Goal: Task Accomplishment & Management: Manage account settings

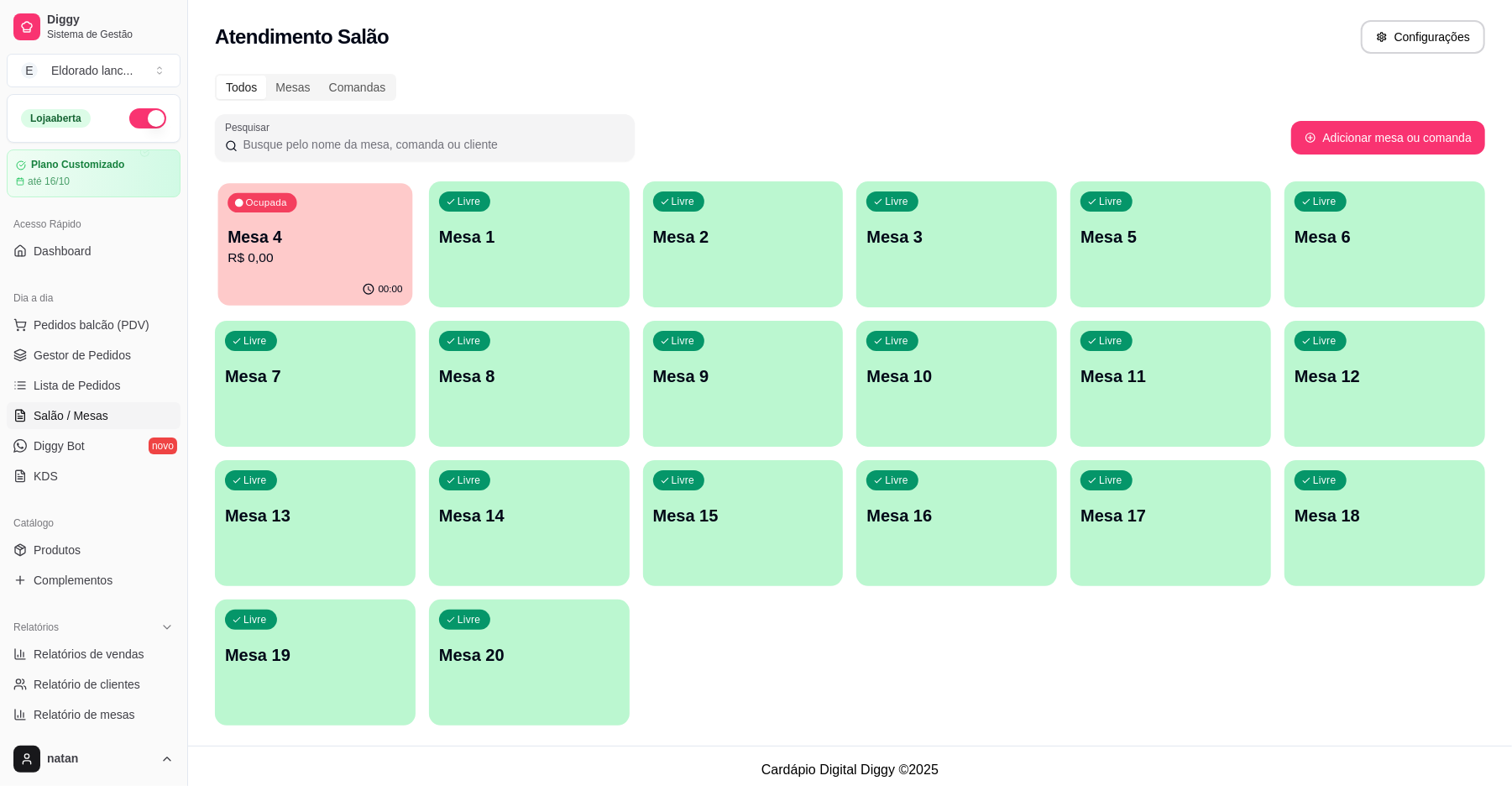
click at [367, 273] on button "Ocupada Mesa 4 R$ 0,00 00:00" at bounding box center [316, 244] width 195 height 123
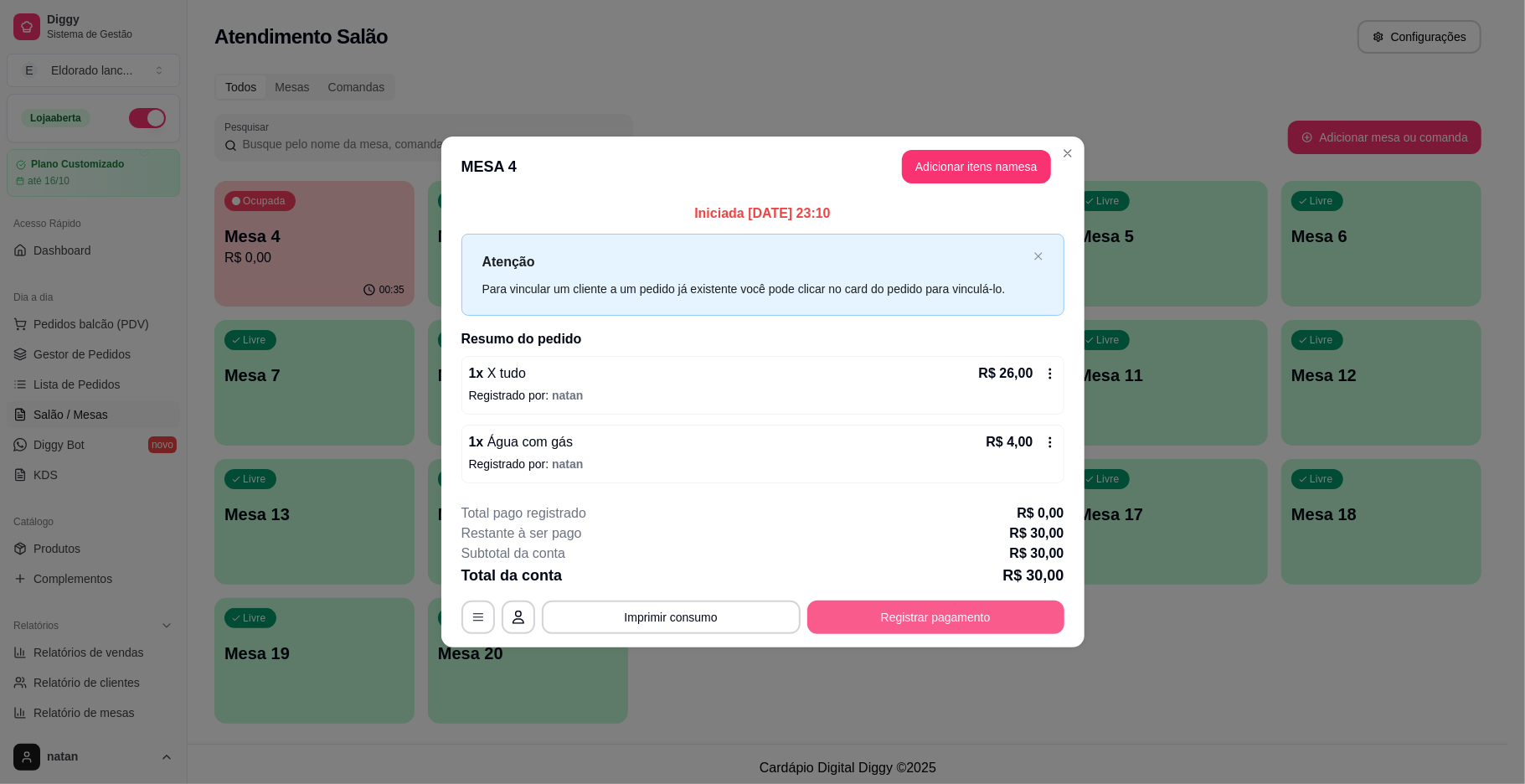
click at [866, 627] on button "Registrar pagamento" at bounding box center [936, 617] width 257 height 34
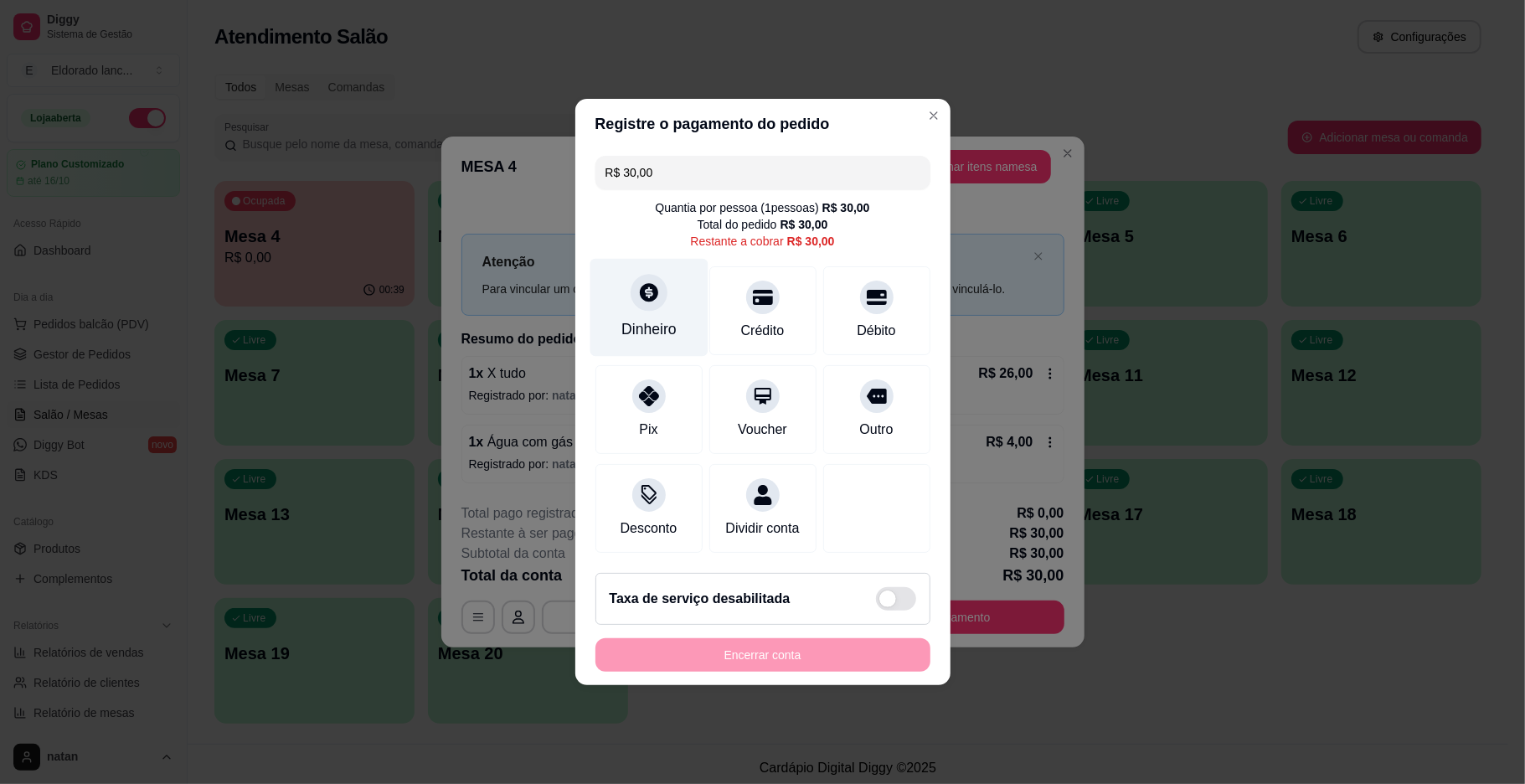
click at [624, 301] on div "Dinheiro" at bounding box center [649, 308] width 118 height 98
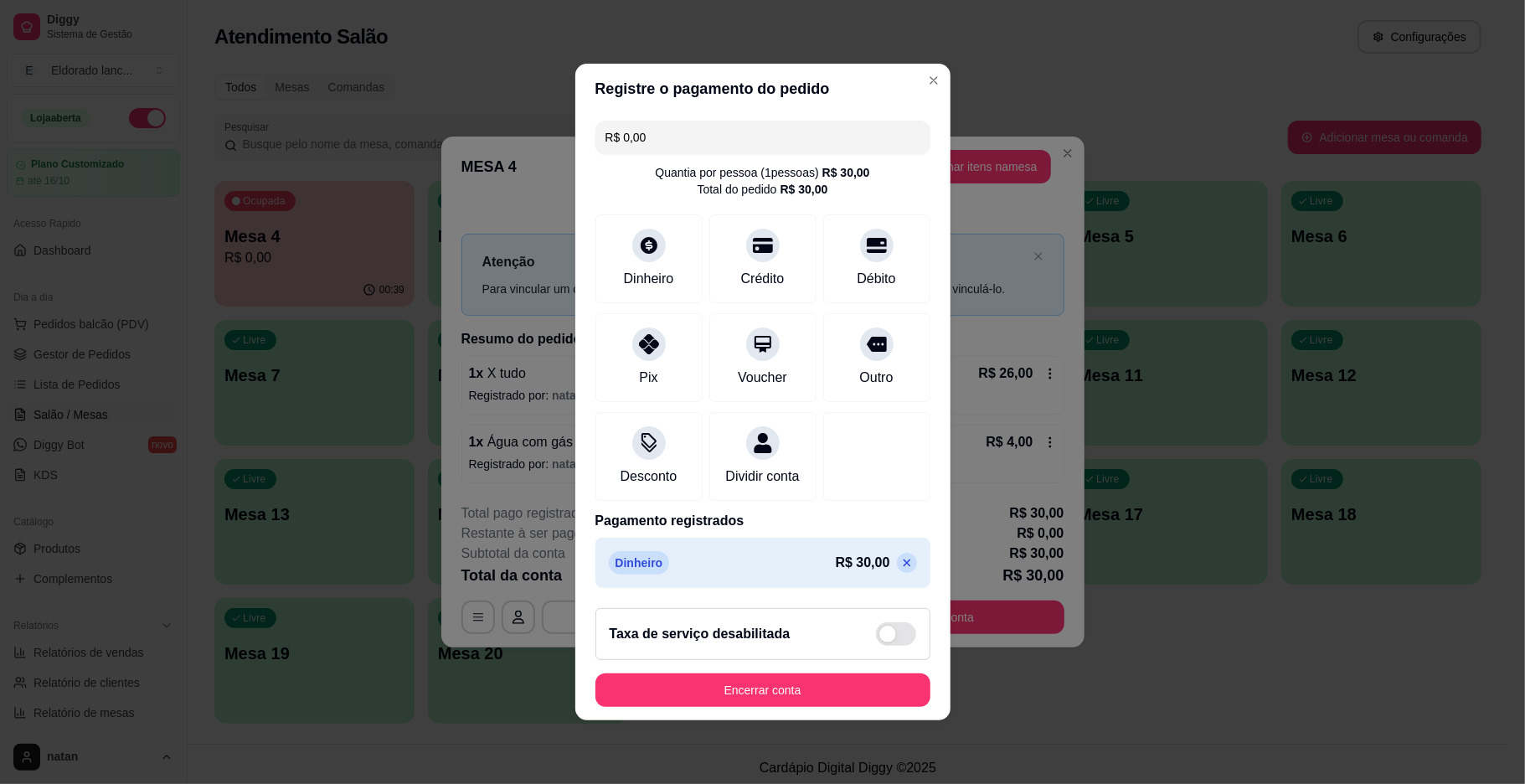
click at [900, 570] on icon at bounding box center [907, 563] width 14 height 14
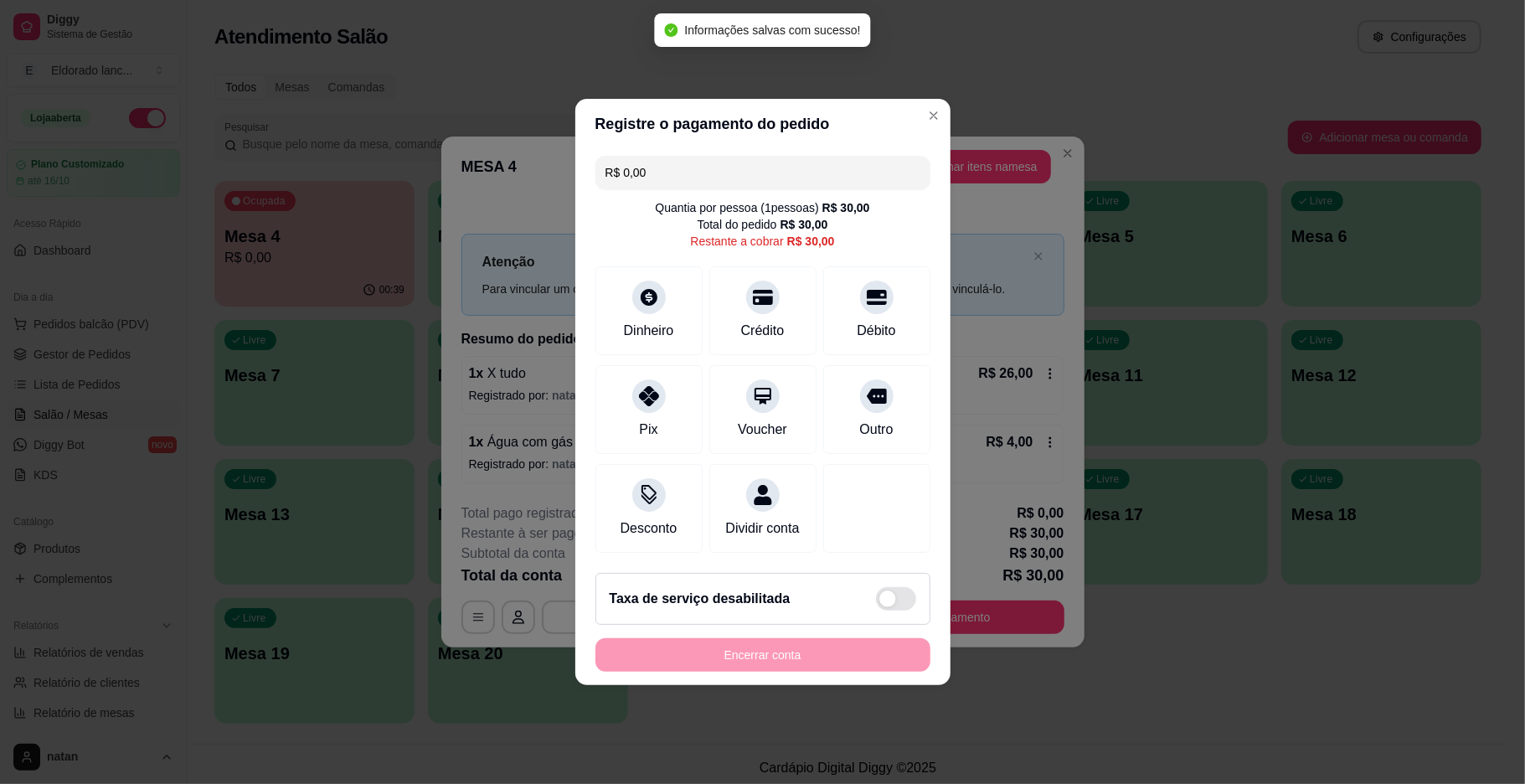
type input "R$ 30,00"
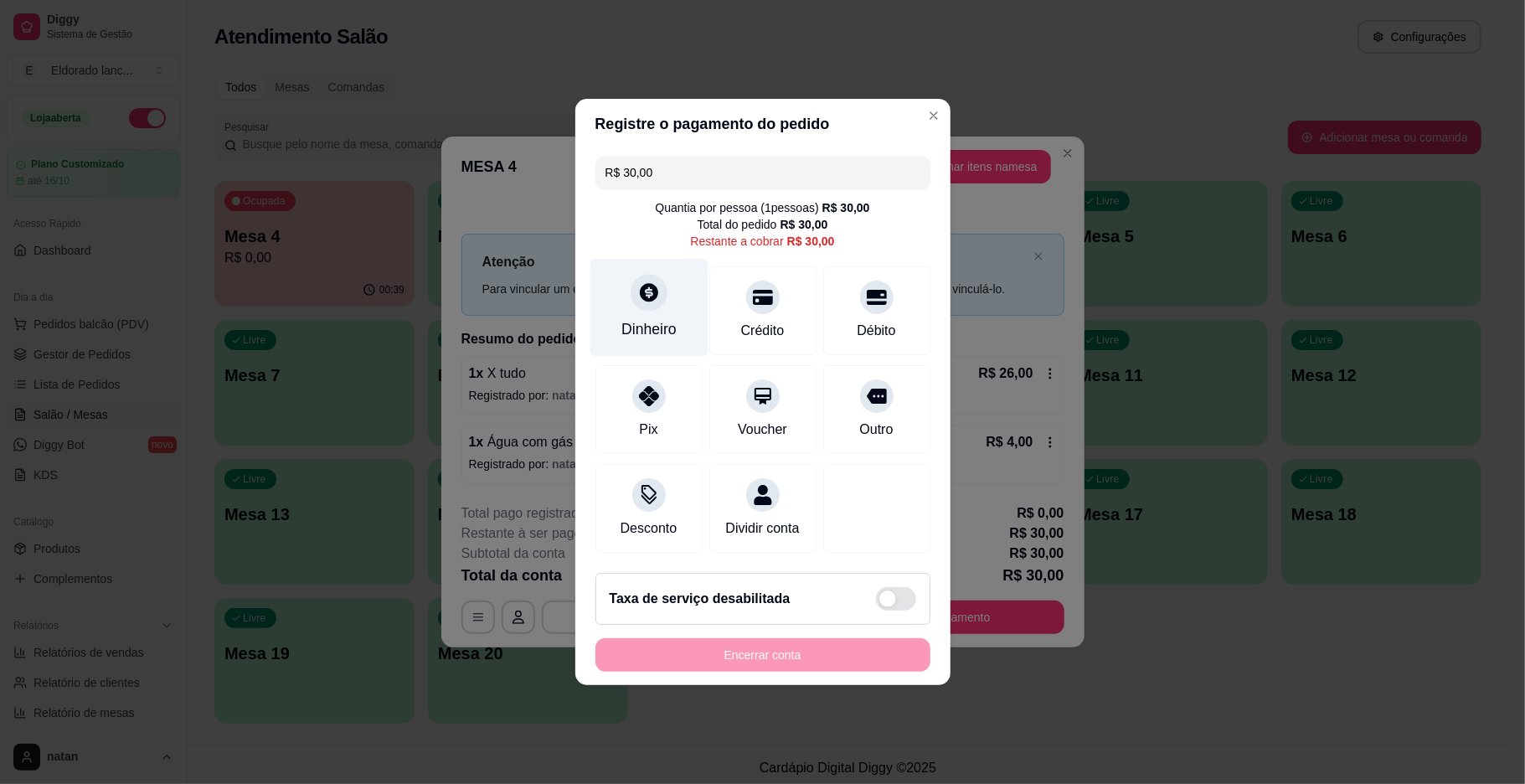
click at [673, 302] on div "Dinheiro" at bounding box center [649, 308] width 118 height 98
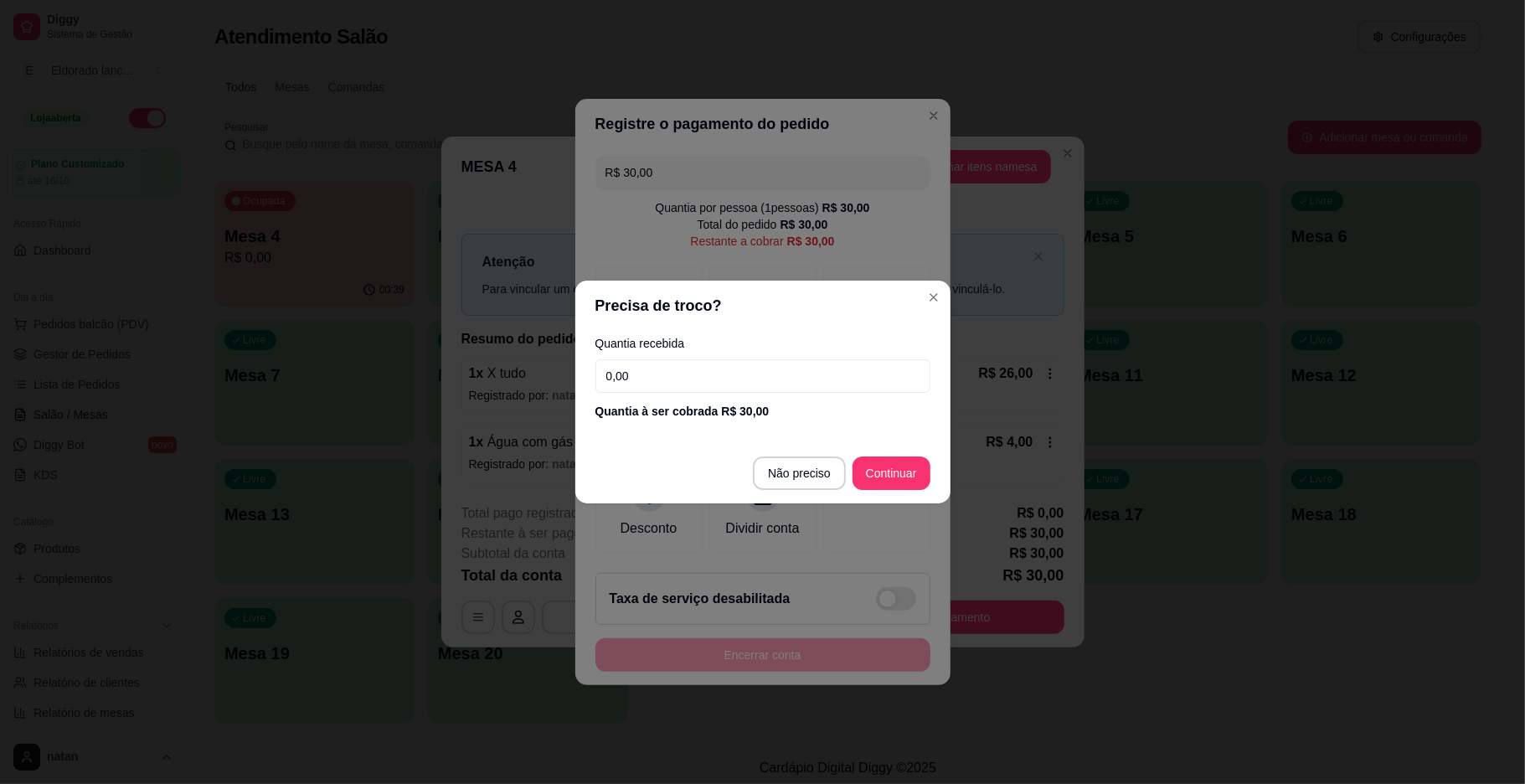
click at [664, 374] on input "0,00" at bounding box center [762, 376] width 335 height 34
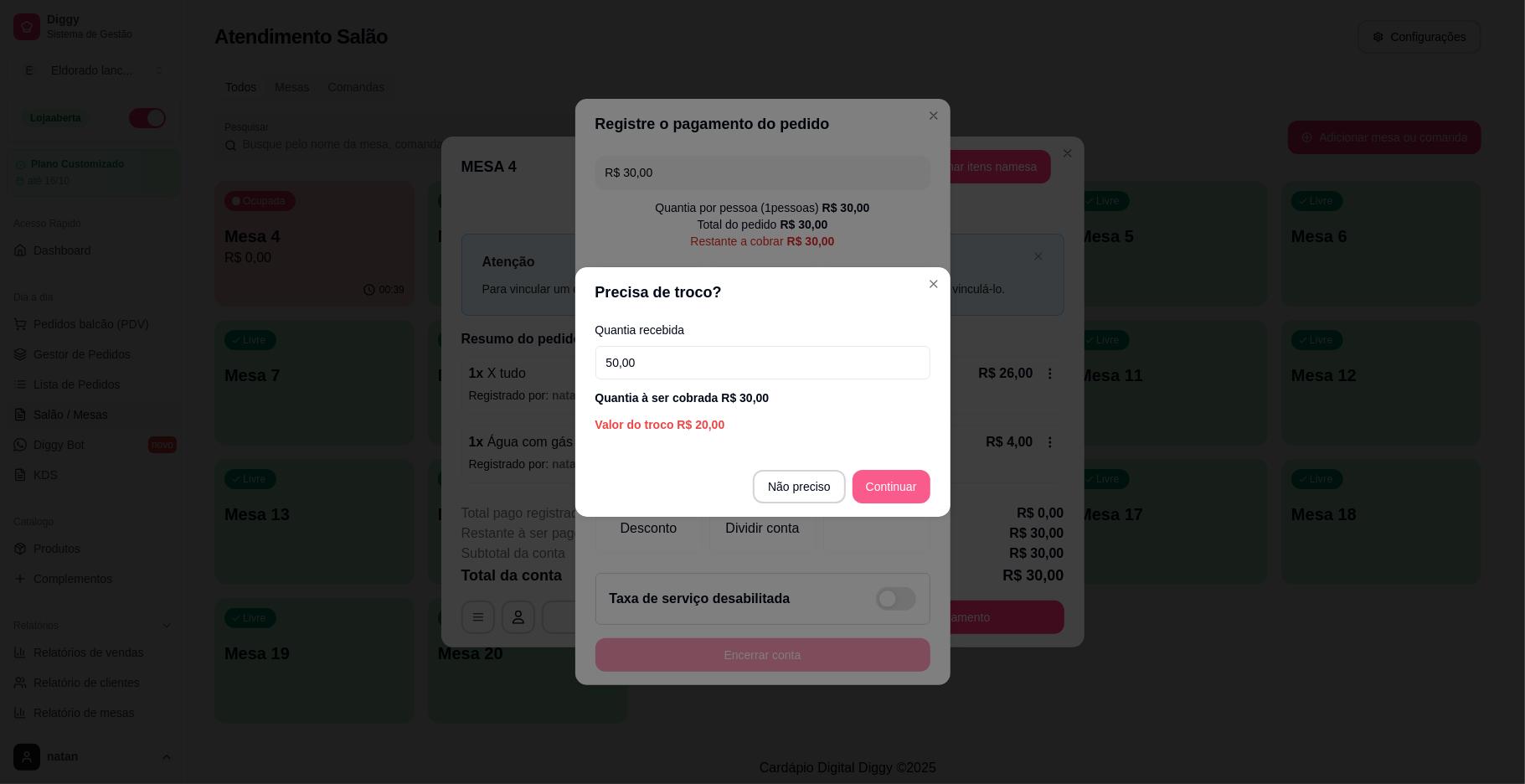
type input "50,00"
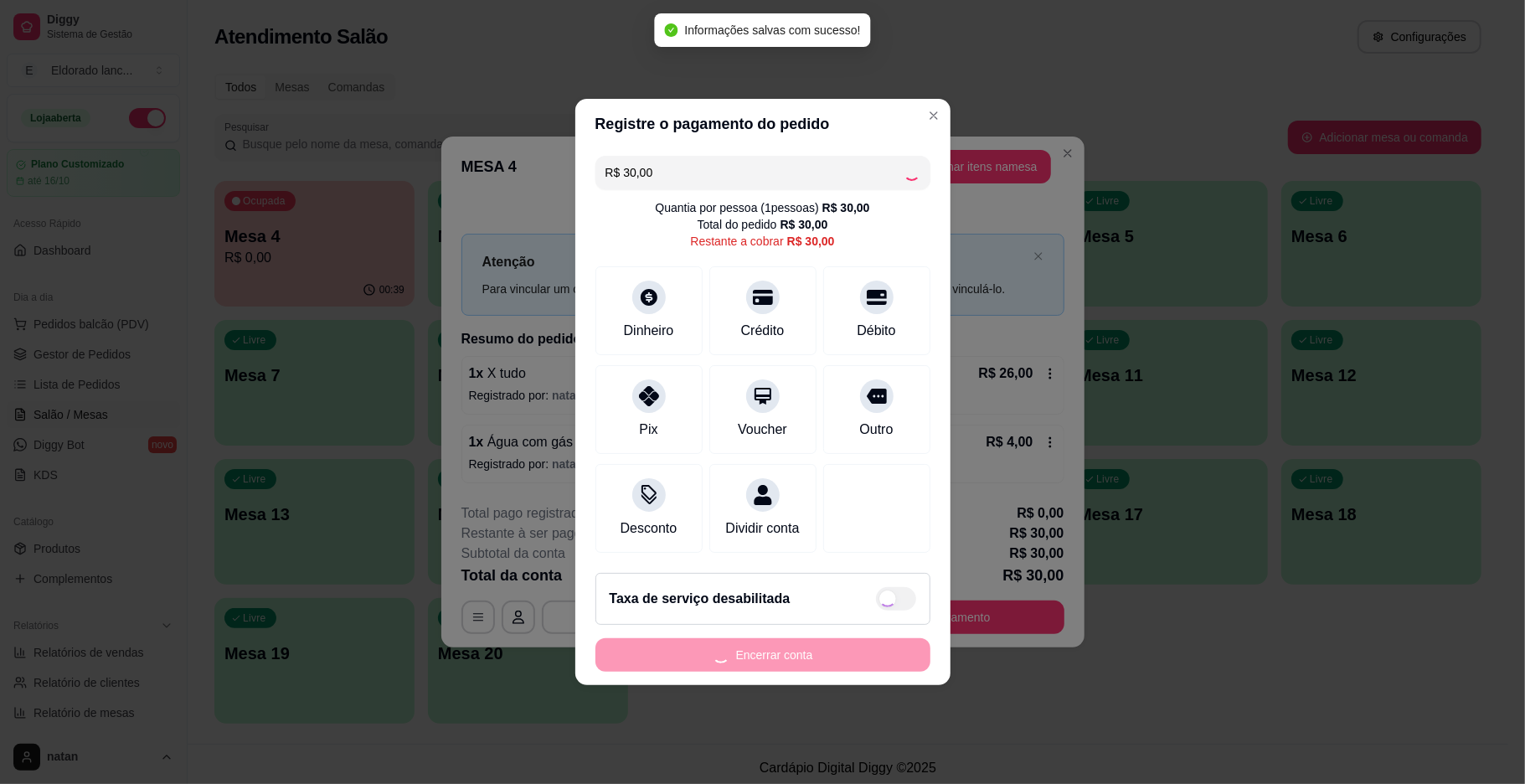
type input "R$ 0,00"
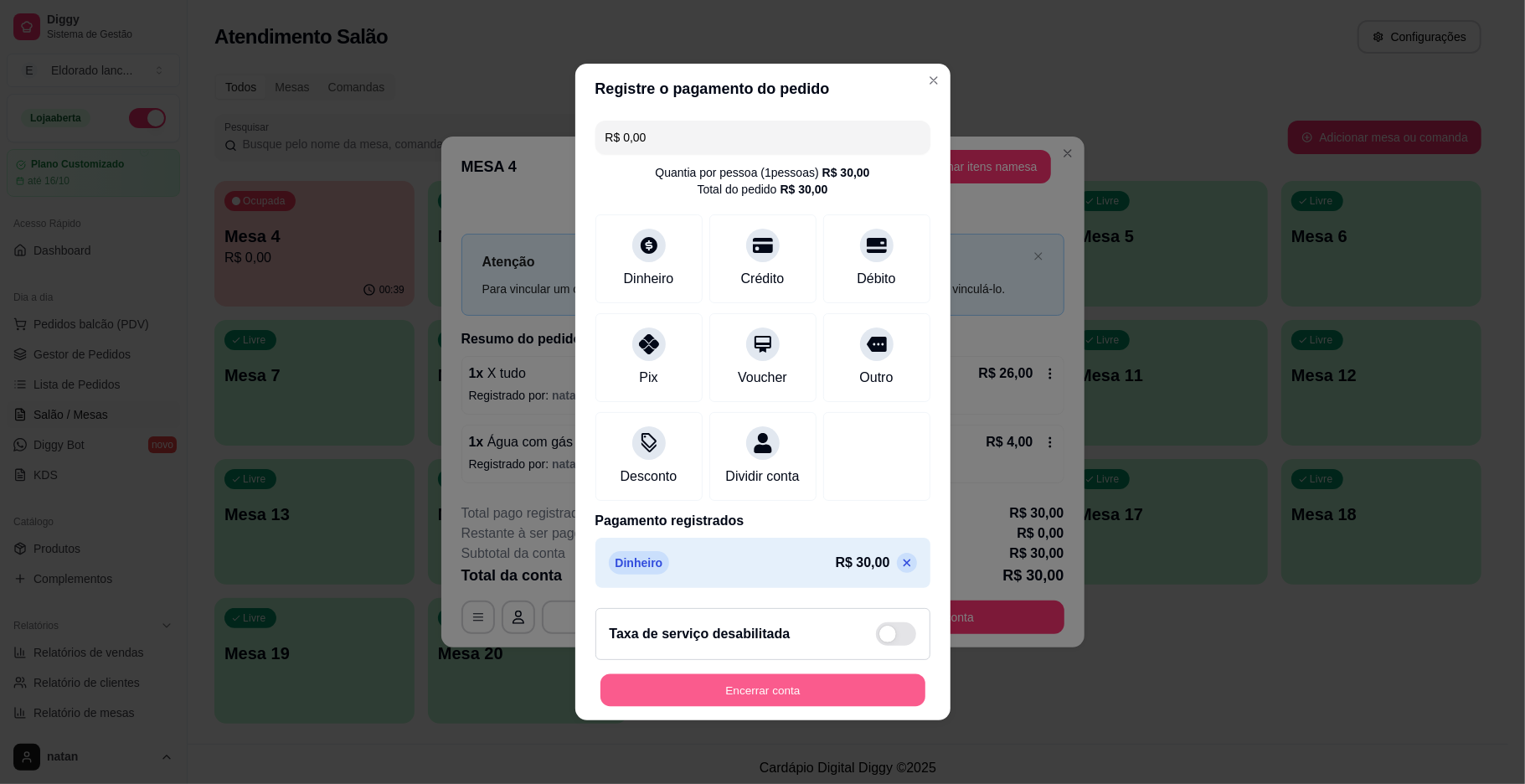
click at [767, 697] on button "Encerrar conta" at bounding box center [762, 690] width 325 height 33
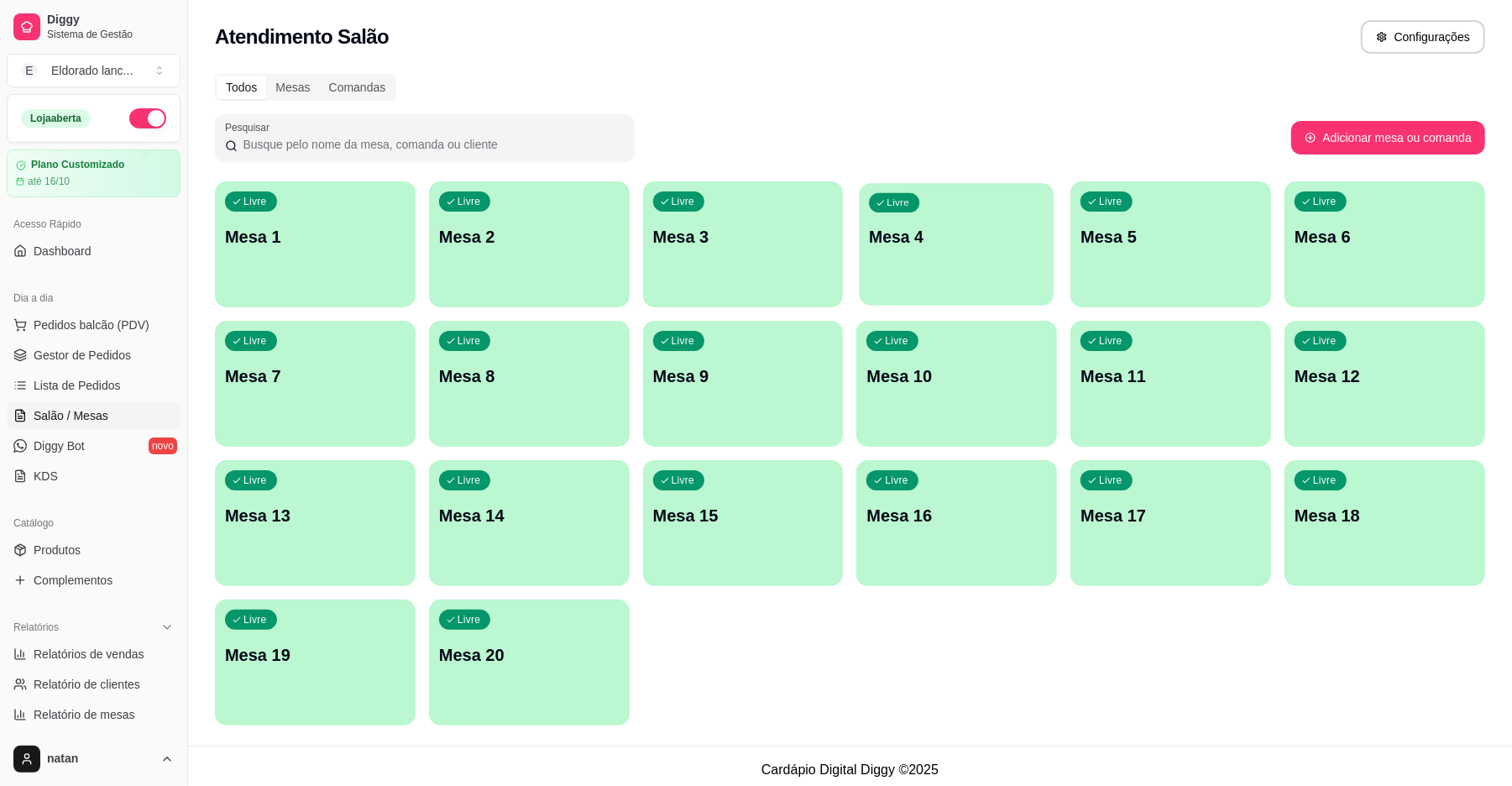
click at [882, 280] on div "Livre Mesa 4" at bounding box center [957, 234] width 195 height 102
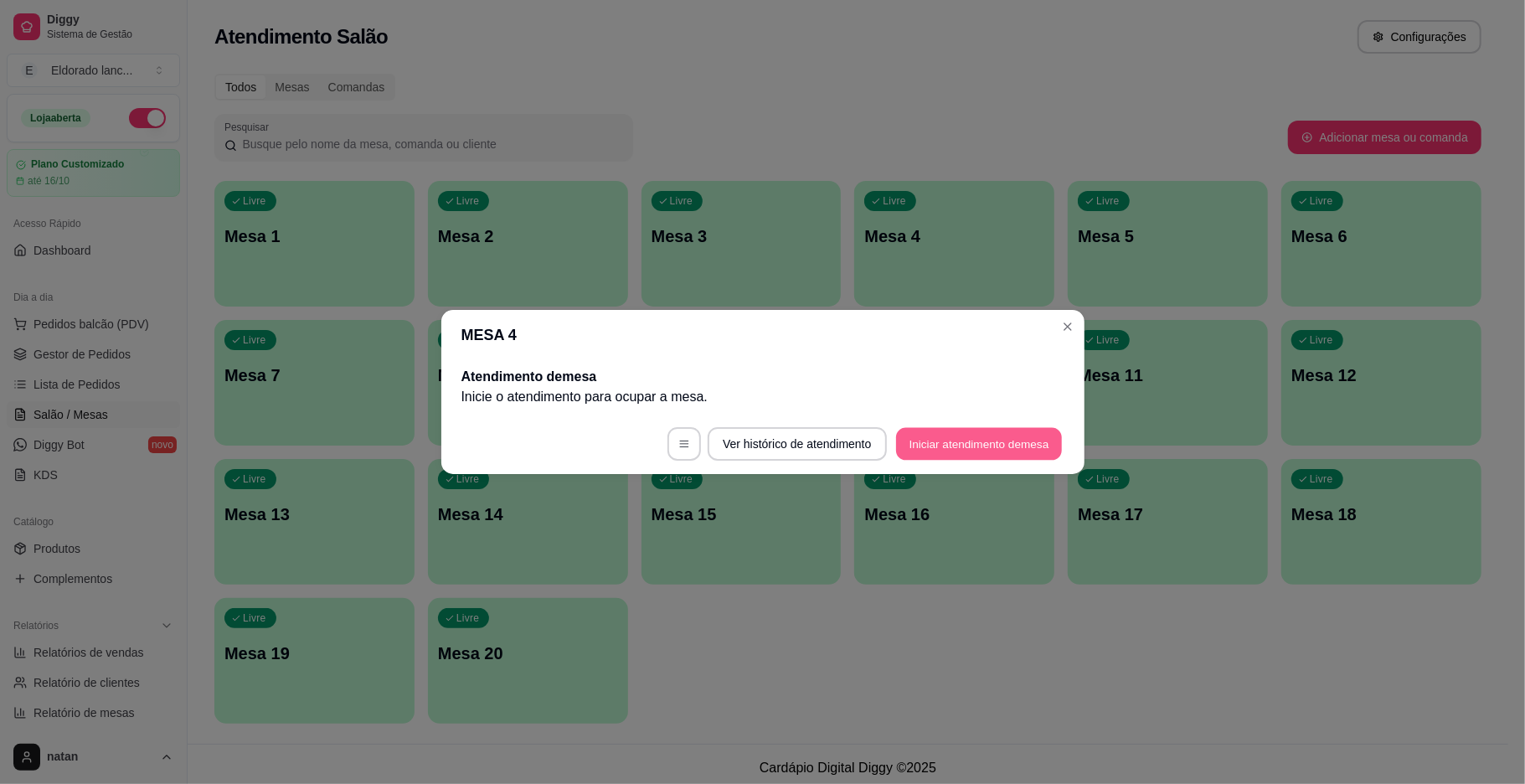
click at [965, 440] on button "Iniciar atendimento de mesa" at bounding box center [979, 444] width 165 height 33
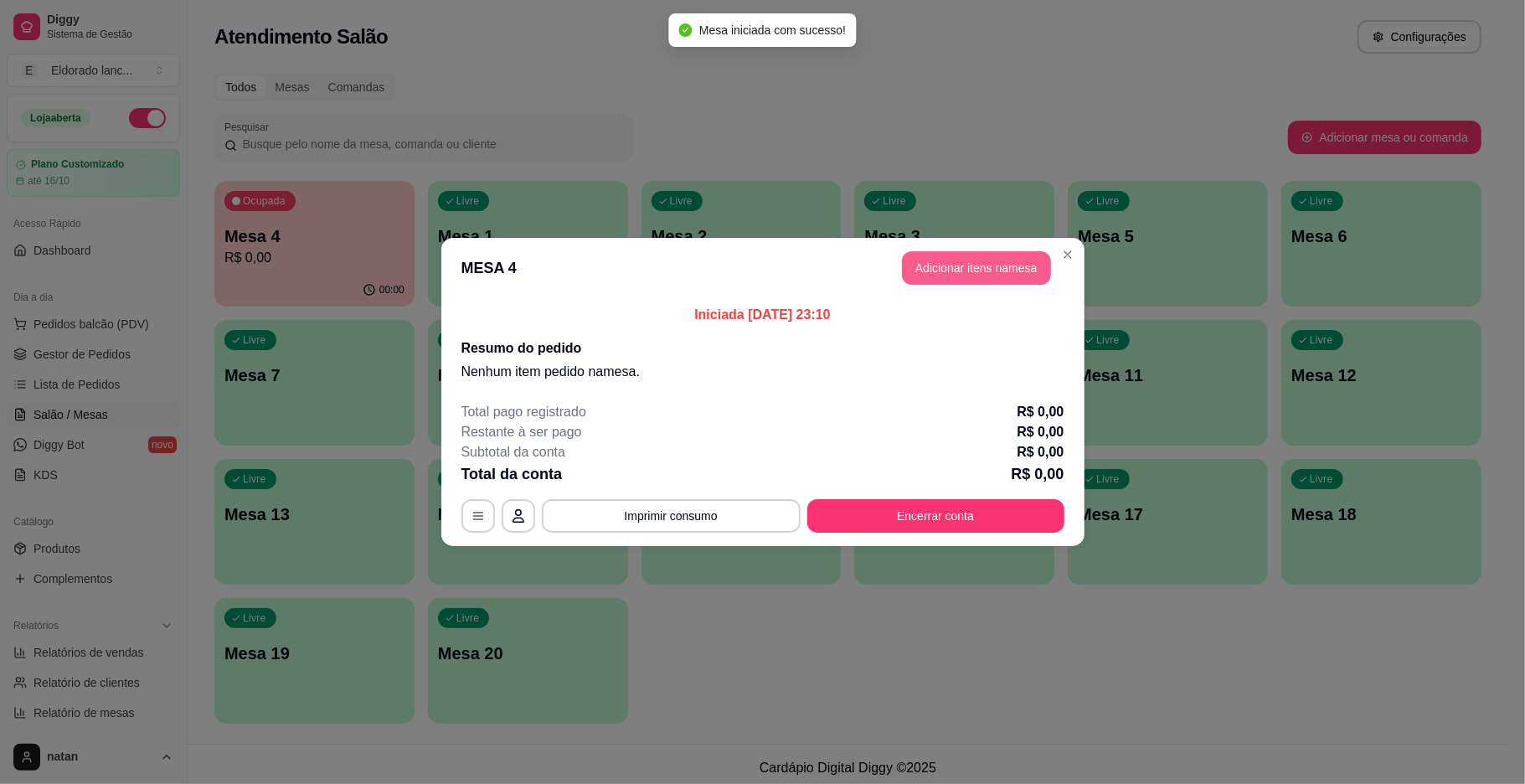
click at [944, 256] on button "Adicionar itens na mesa" at bounding box center [976, 268] width 149 height 34
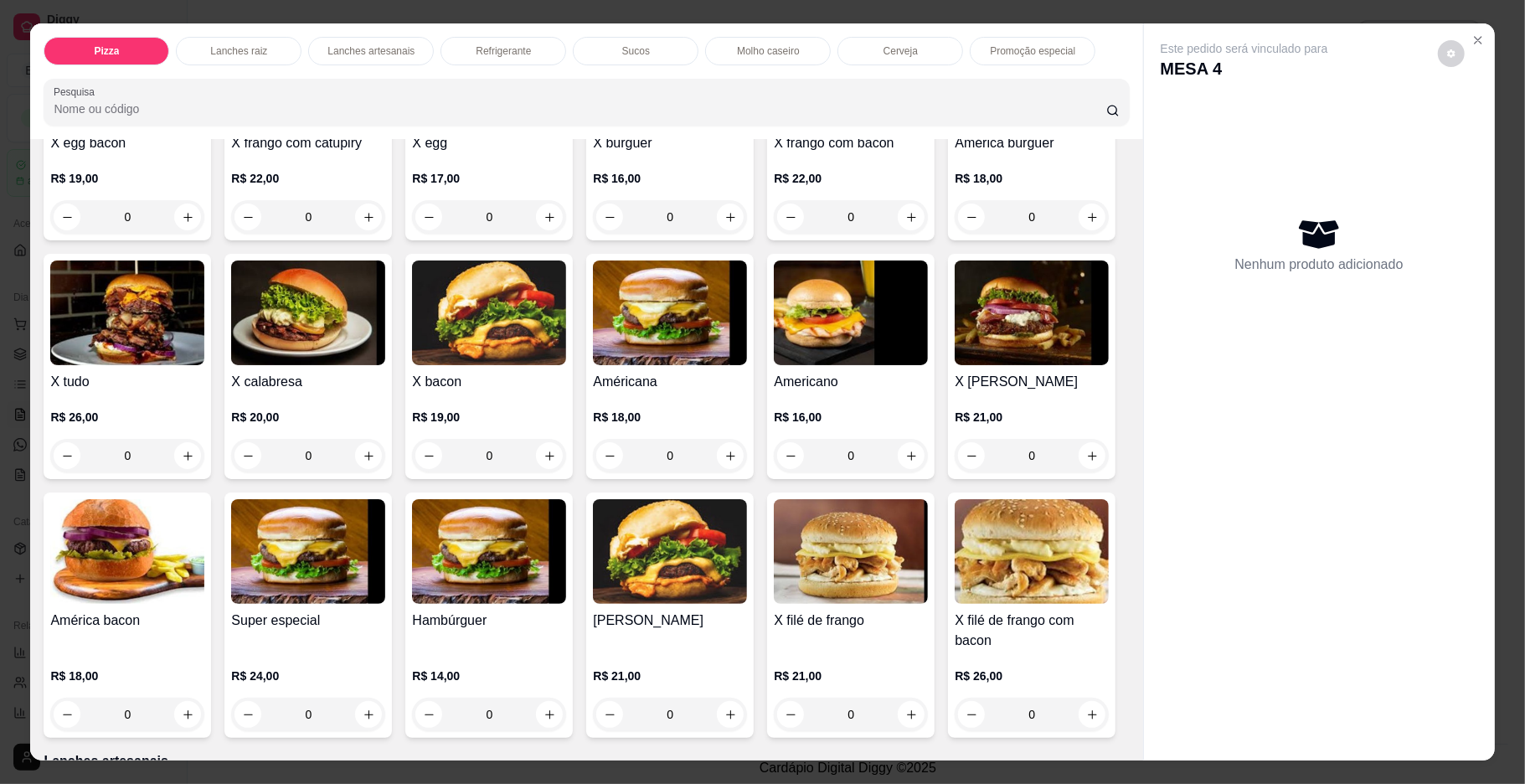
scroll to position [750, 0]
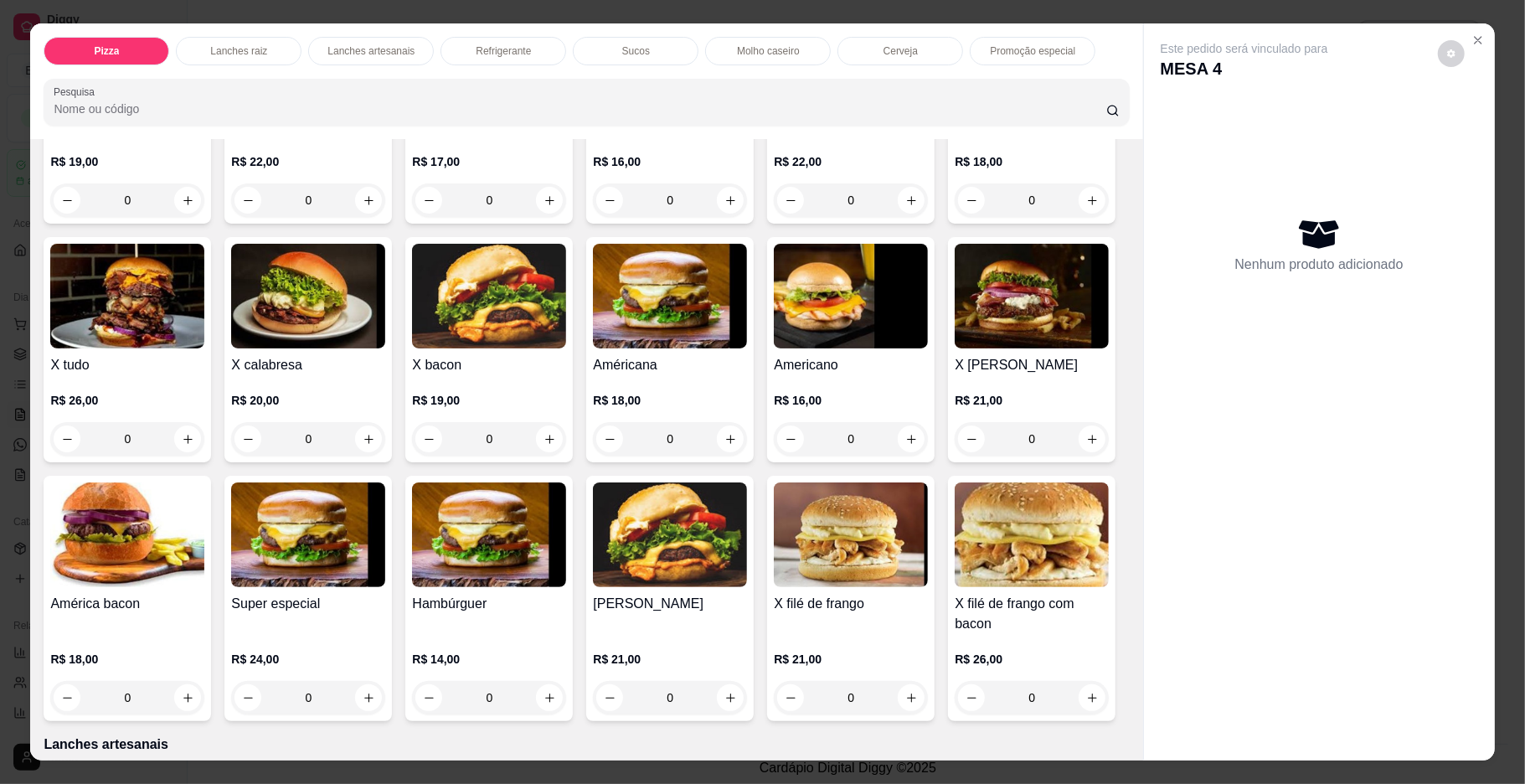
click at [204, 437] on div "0" at bounding box center [127, 439] width 154 height 34
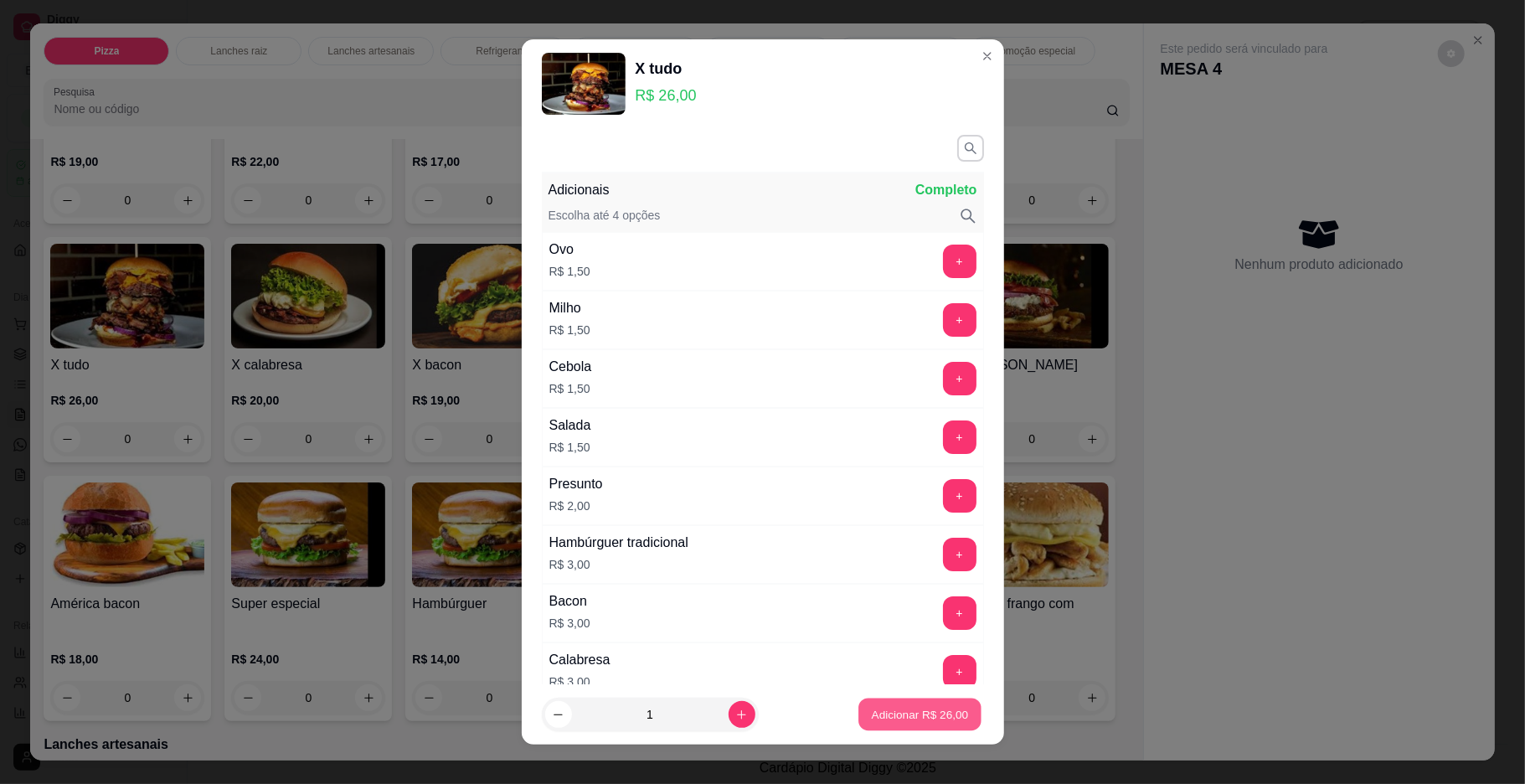
click at [899, 718] on p "Adicionar R$ 26,00" at bounding box center [920, 714] width 97 height 16
type input "1"
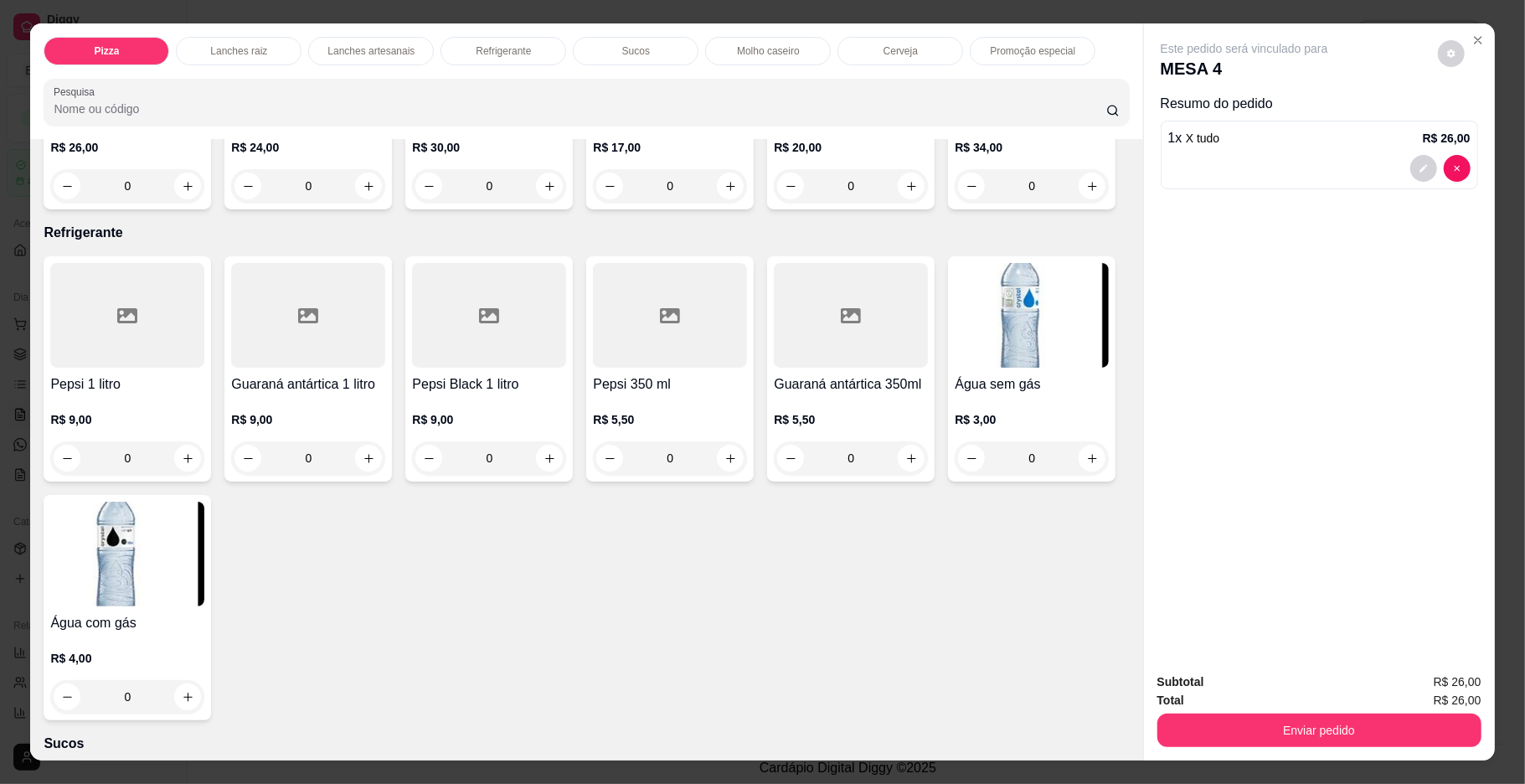
scroll to position [2542, 0]
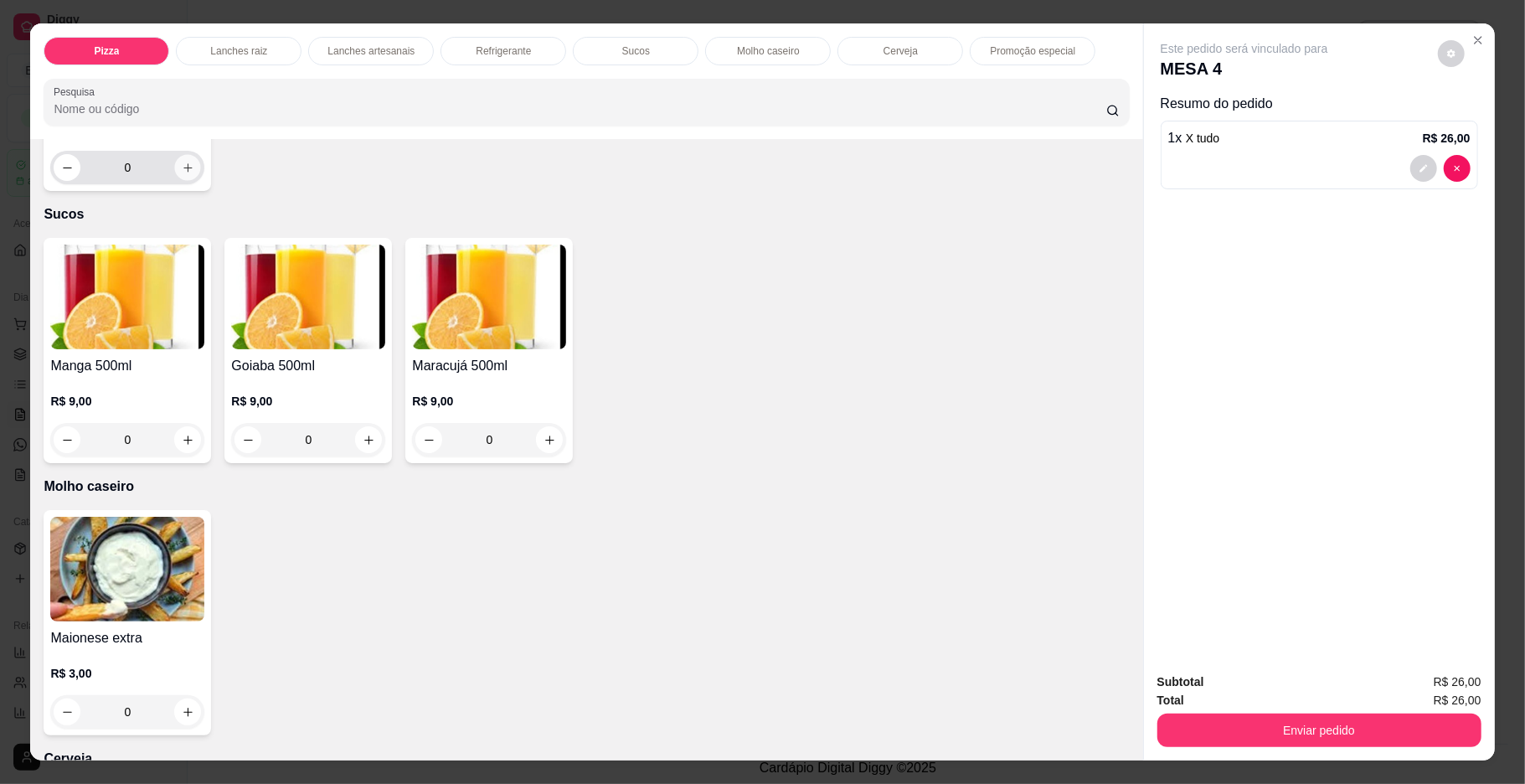
click at [194, 174] on icon "increase-product-quantity" at bounding box center [187, 168] width 13 height 13
type input "1"
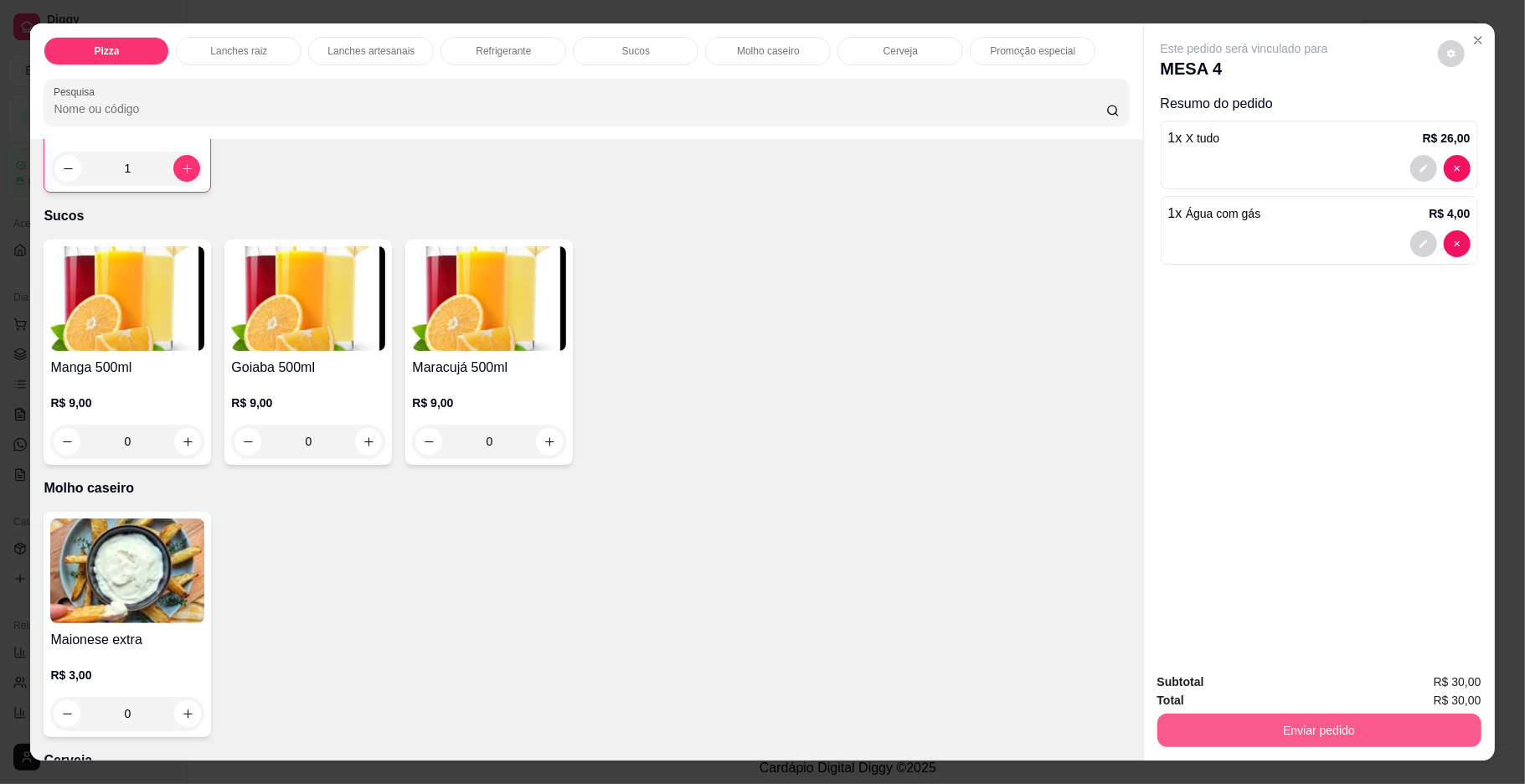
click at [1429, 723] on button "Enviar pedido" at bounding box center [1319, 730] width 324 height 34
click at [1425, 690] on button "Enviar pedido" at bounding box center [1436, 689] width 92 height 31
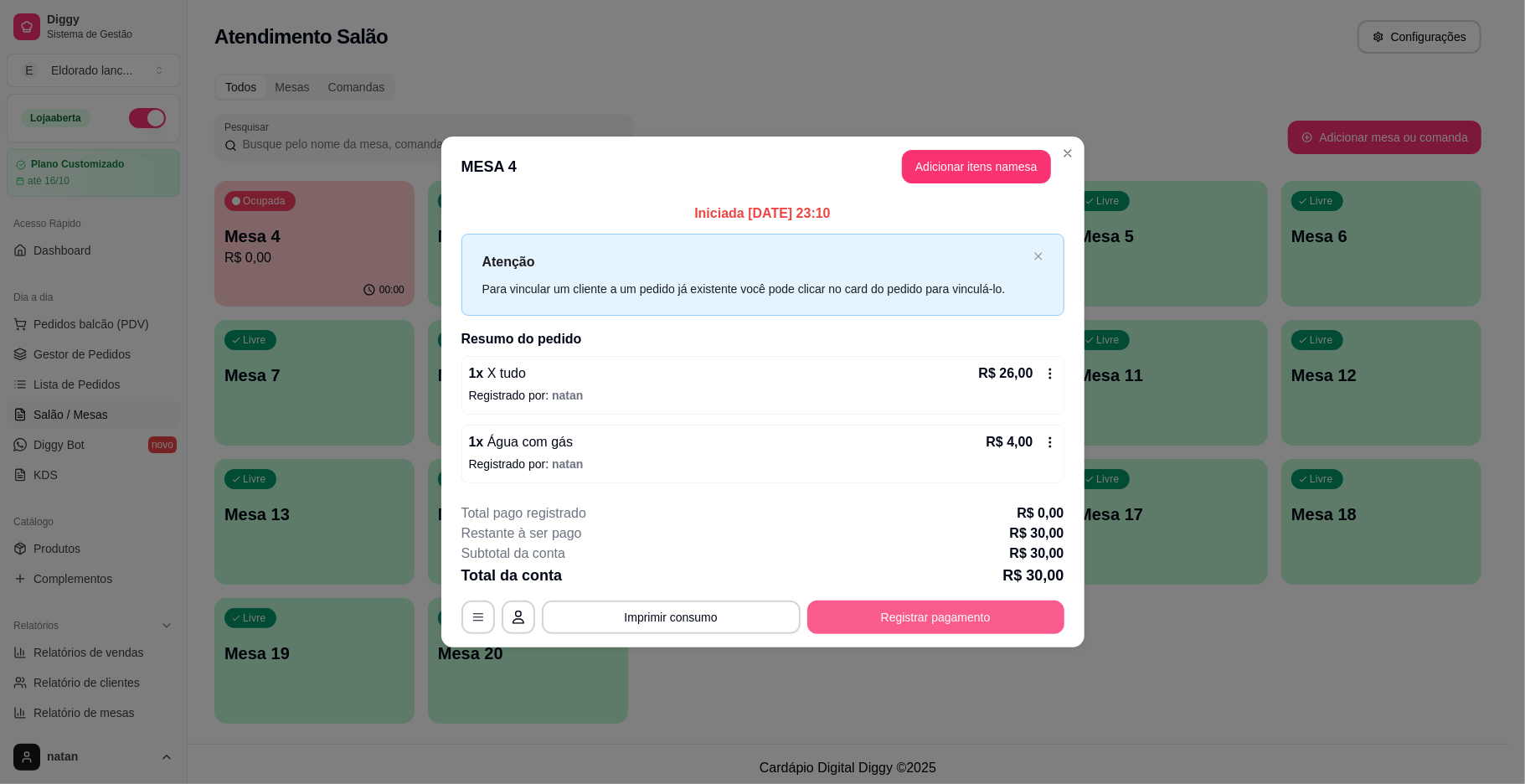
click at [890, 613] on button "Registrar pagamento" at bounding box center [936, 617] width 257 height 34
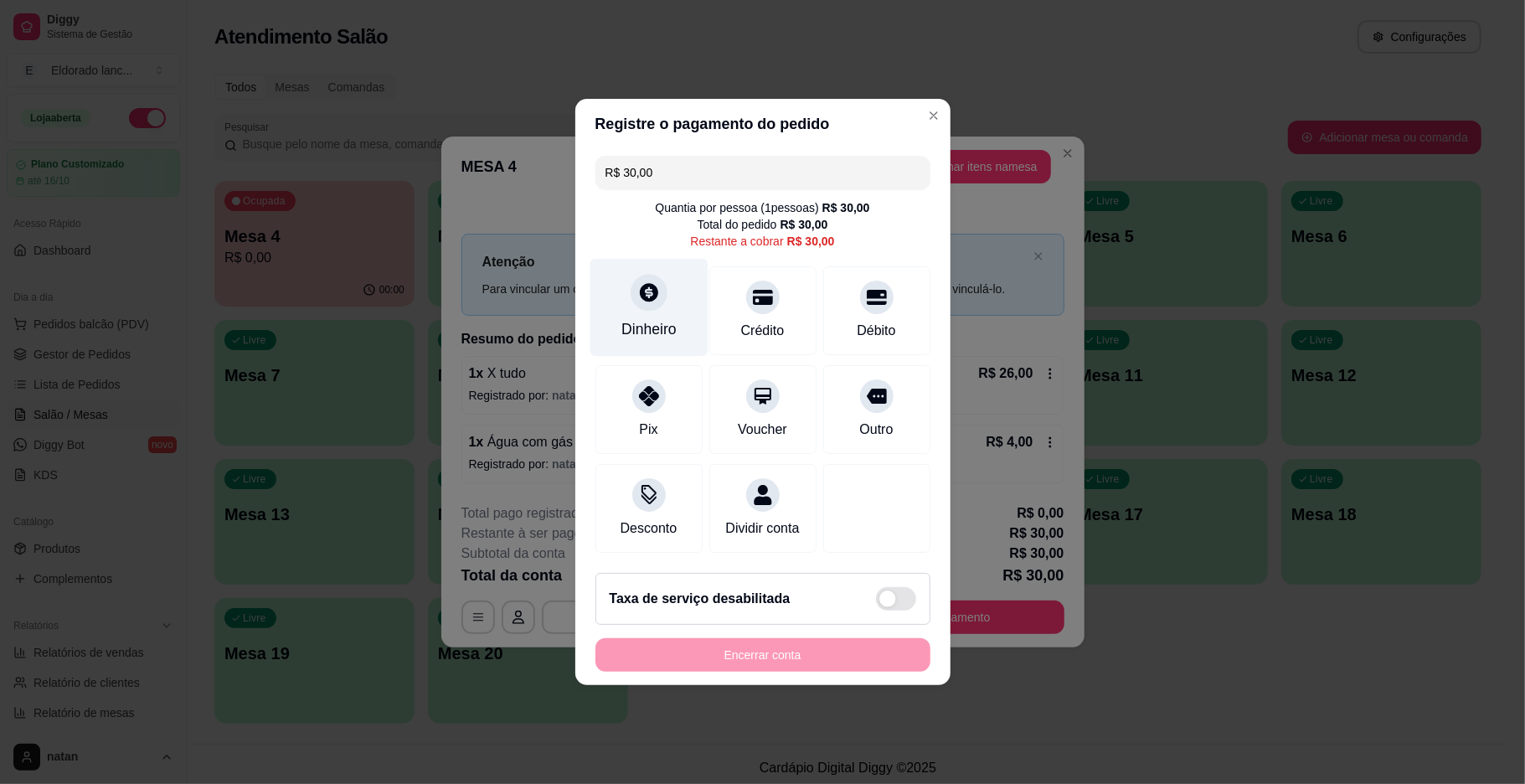
click at [667, 318] on div "Dinheiro" at bounding box center [648, 329] width 55 height 22
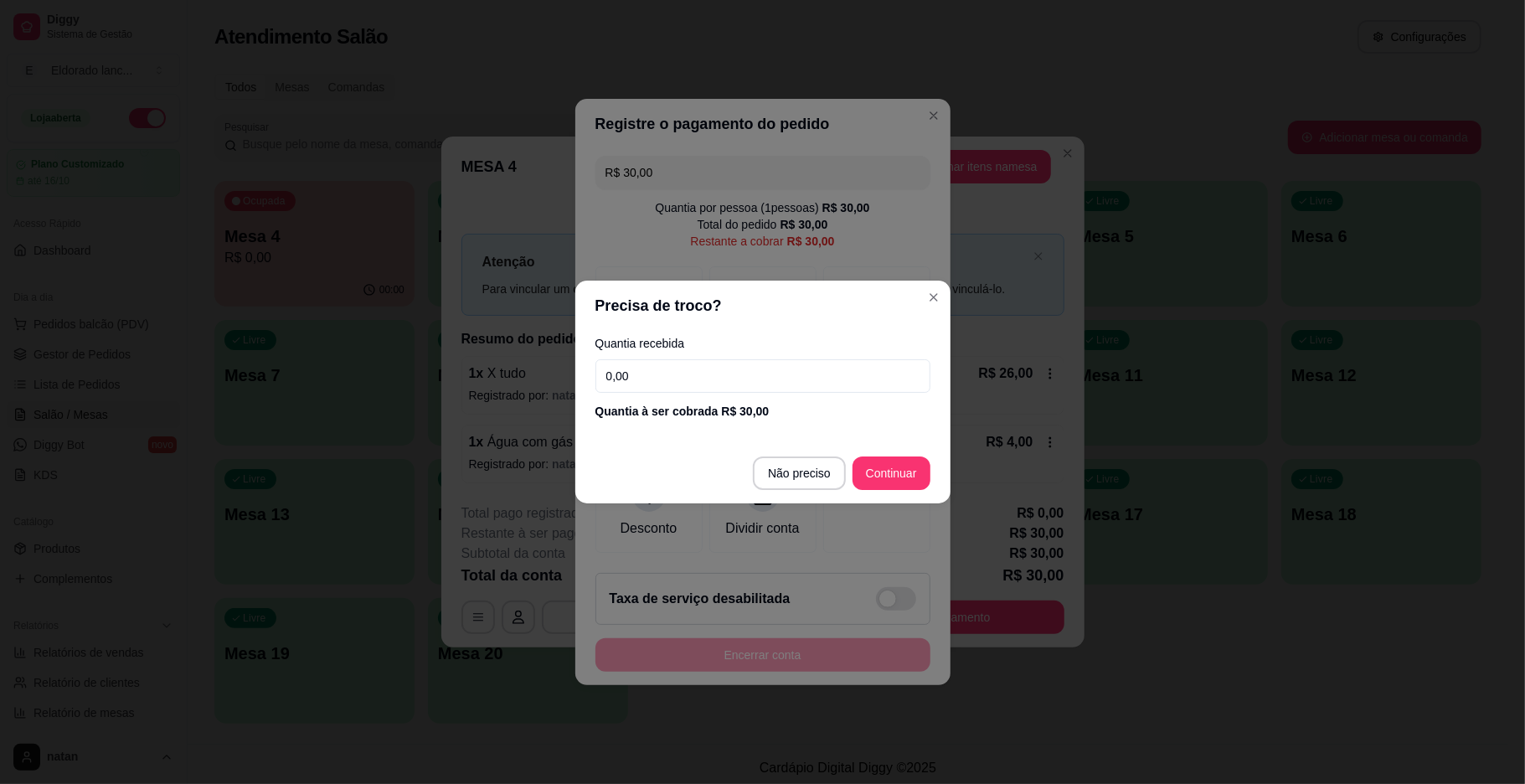
click at [675, 364] on input "0,00" at bounding box center [762, 376] width 335 height 34
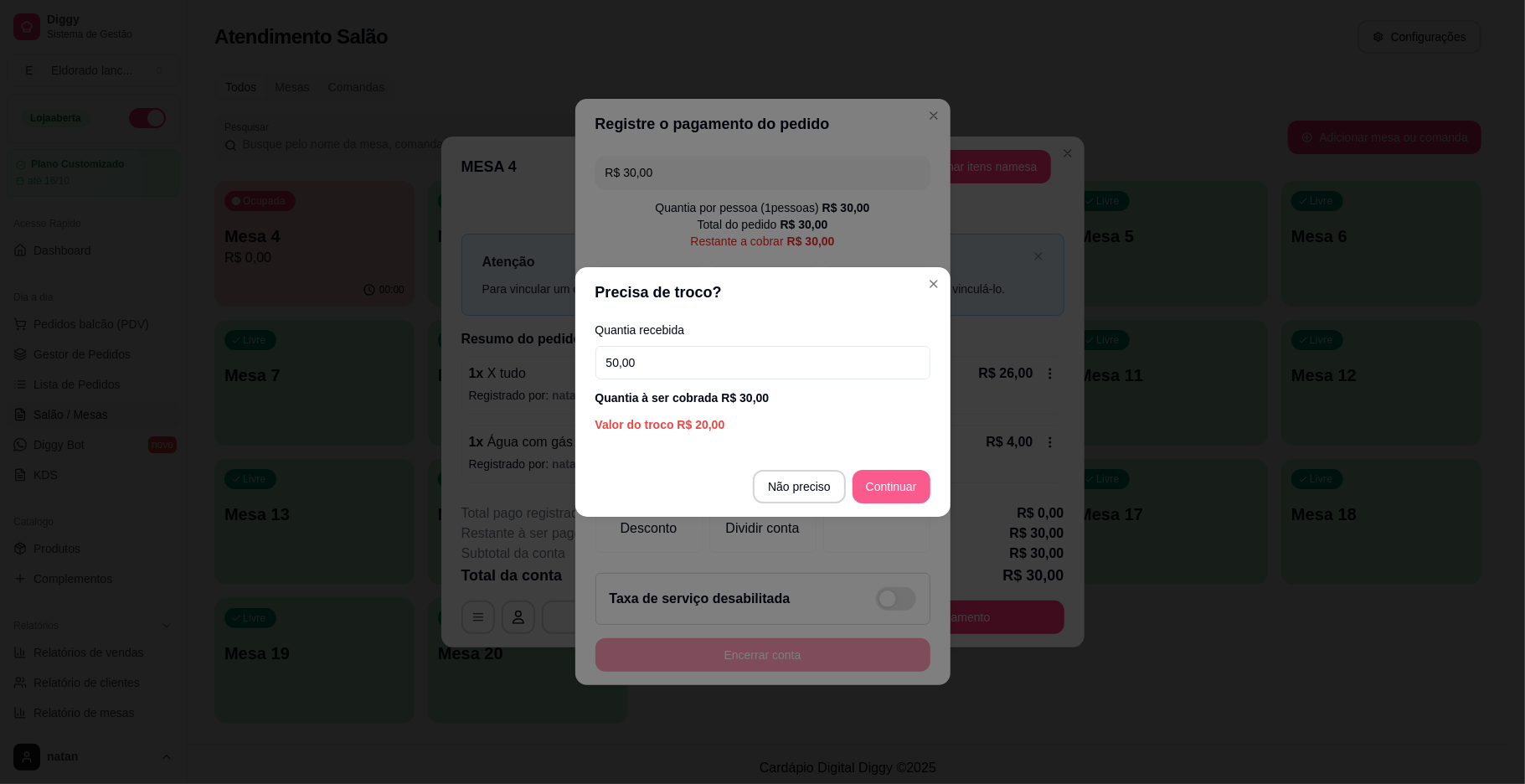
type input "50,00"
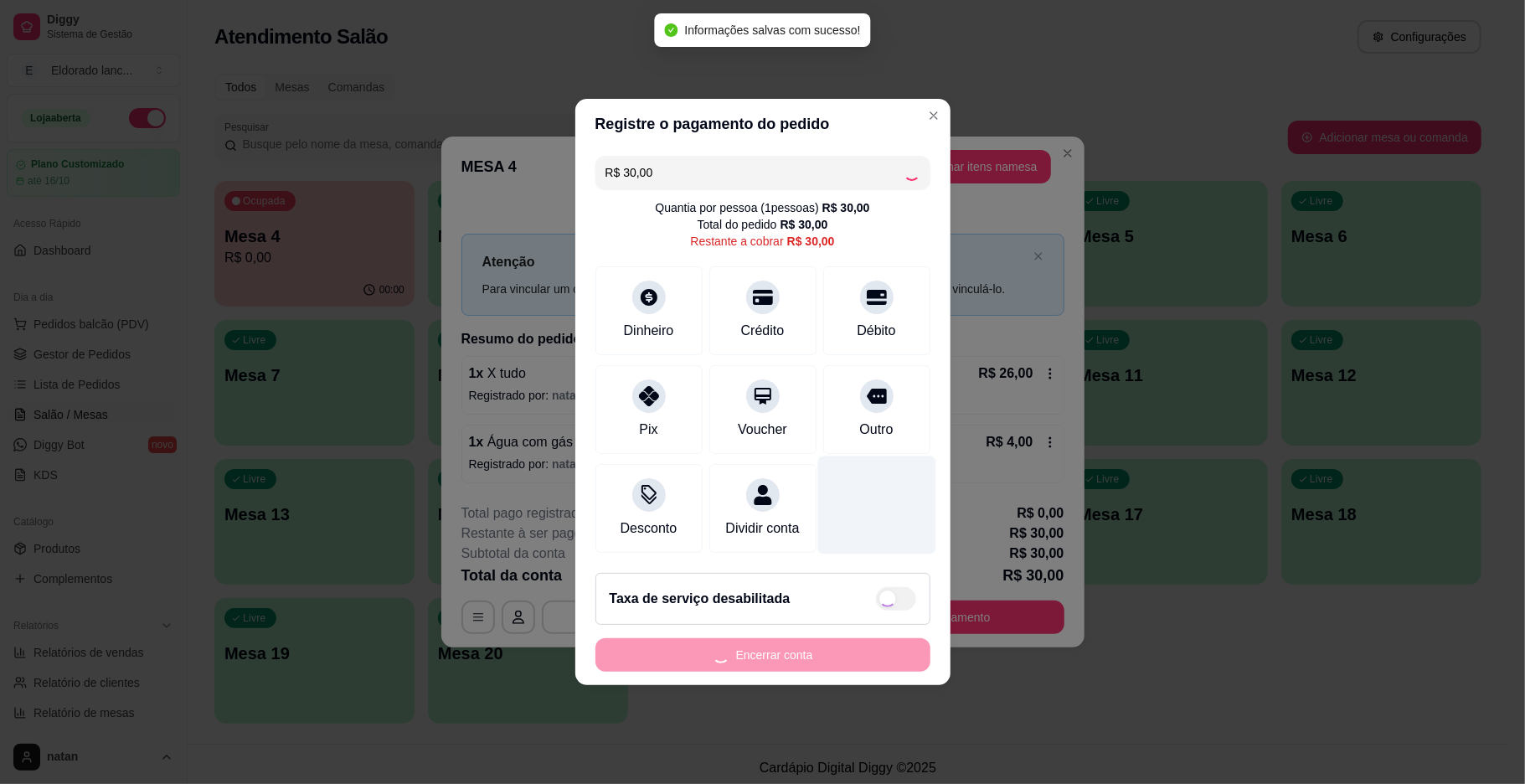
type input "R$ 0,00"
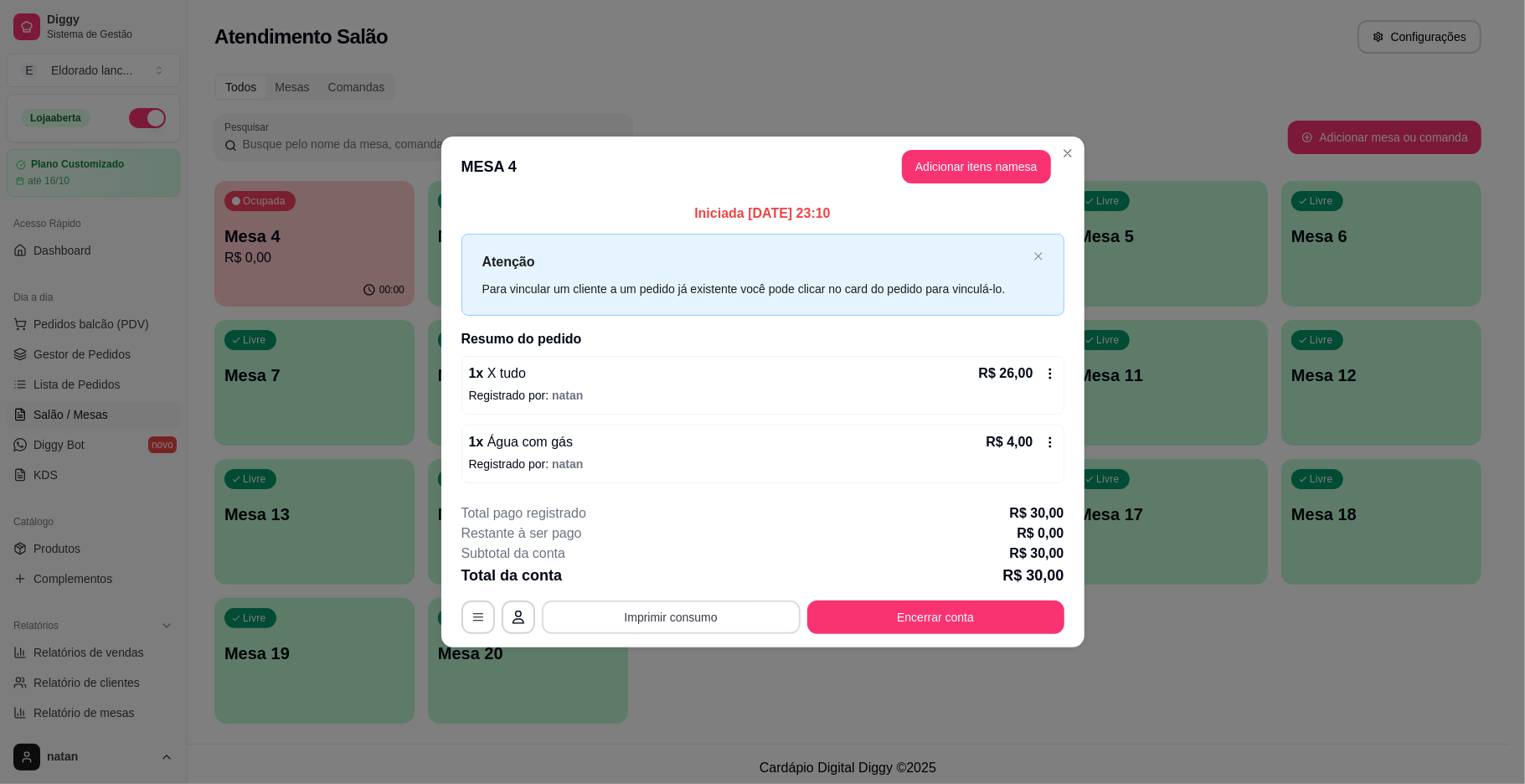
click at [628, 608] on button "Imprimir consumo" at bounding box center [671, 617] width 259 height 34
click at [636, 580] on button "IMPRESSORA" at bounding box center [675, 579] width 117 height 26
click at [938, 604] on button "Encerrar conta" at bounding box center [936, 616] width 250 height 33
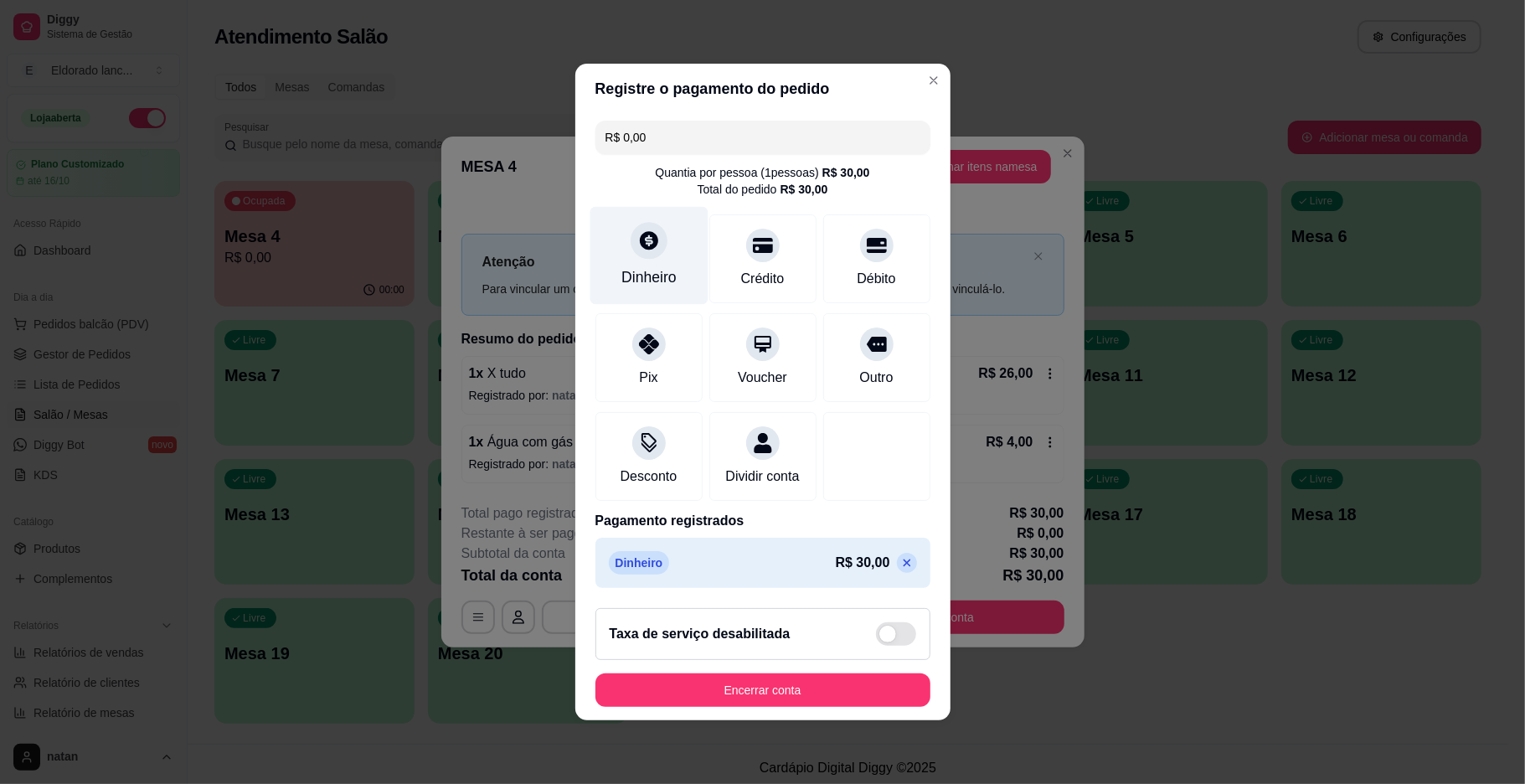
click at [640, 233] on icon at bounding box center [649, 241] width 19 height 19
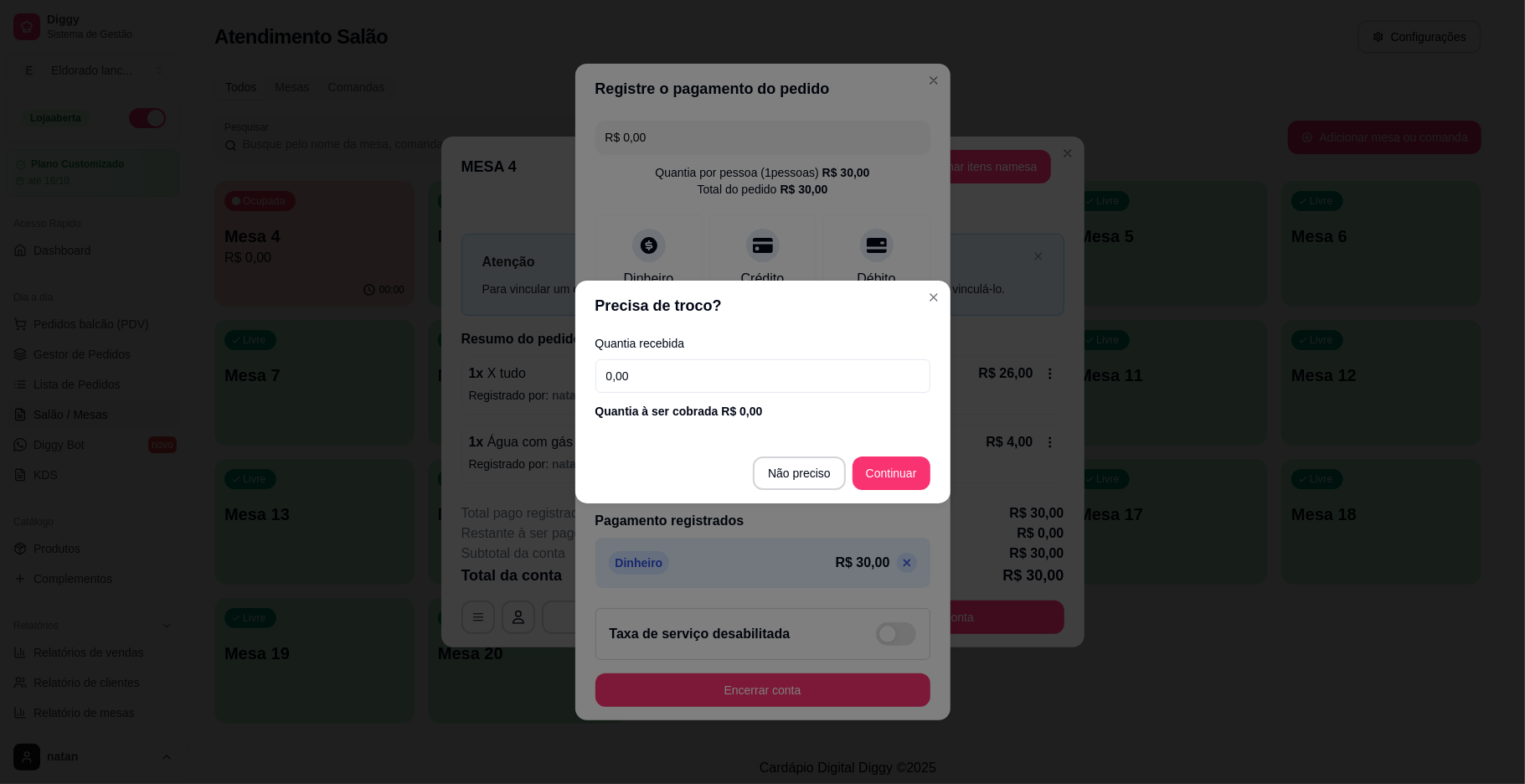
click at [652, 364] on input "0,00" at bounding box center [762, 376] width 335 height 34
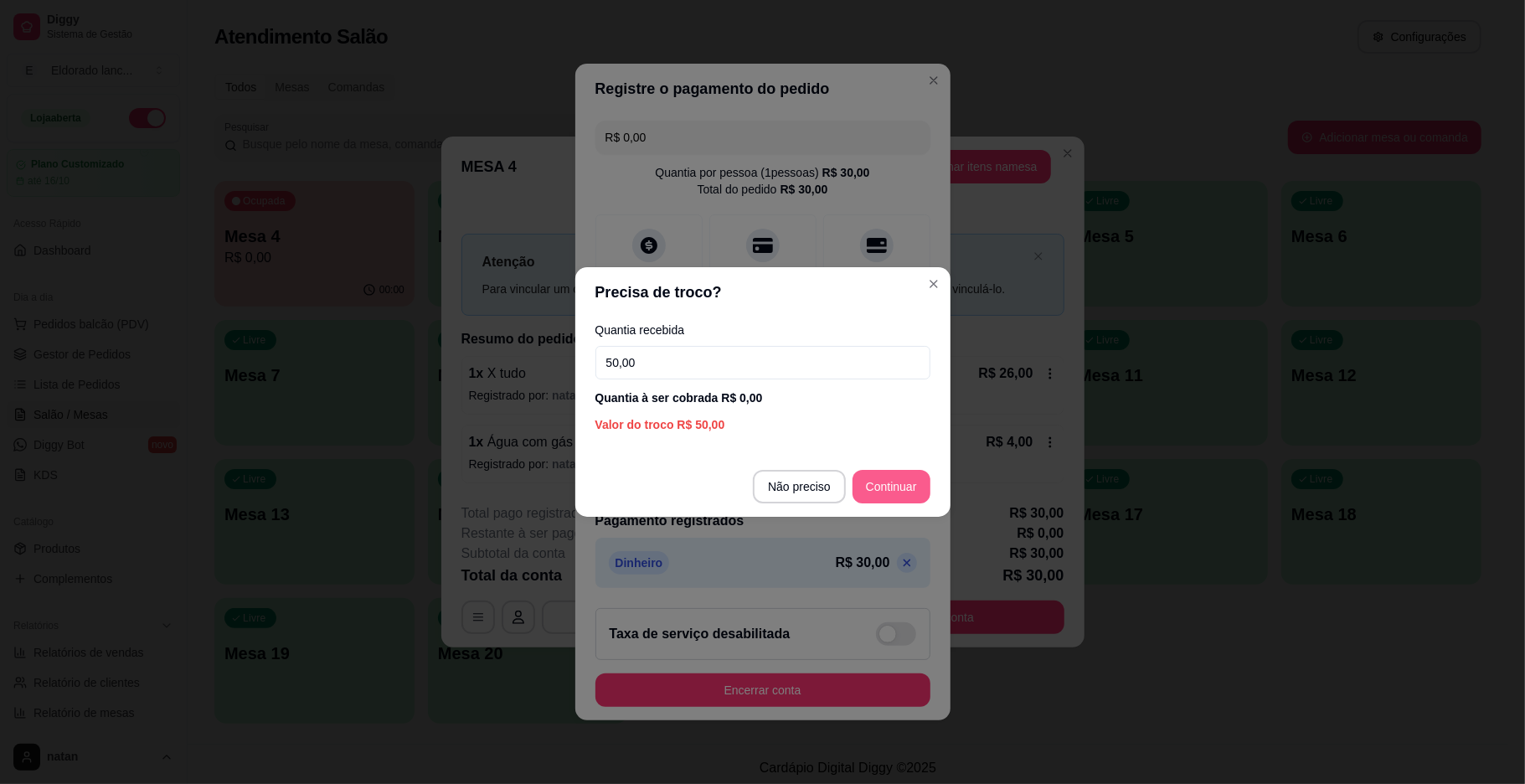
type input "50,00"
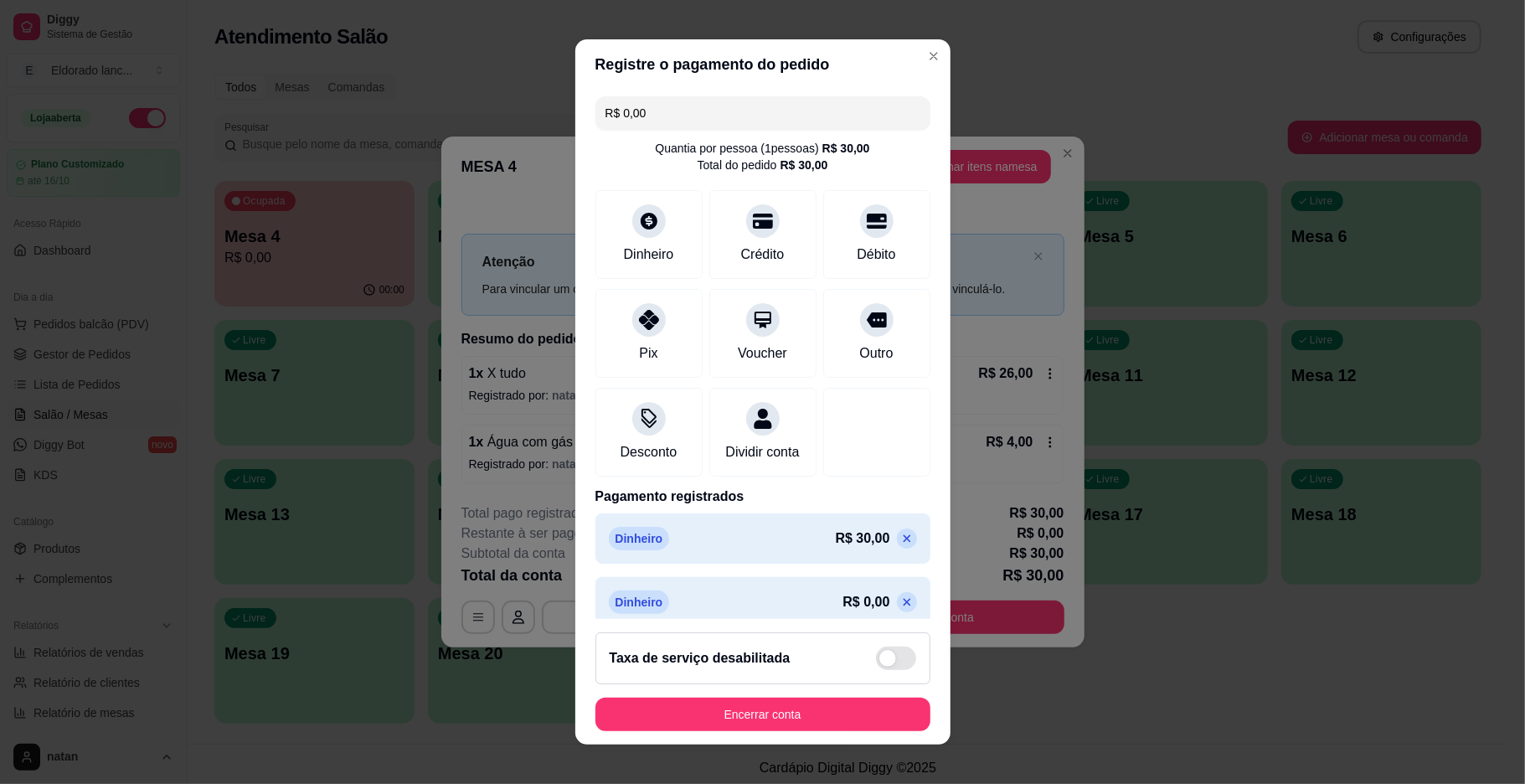
scroll to position [37, 0]
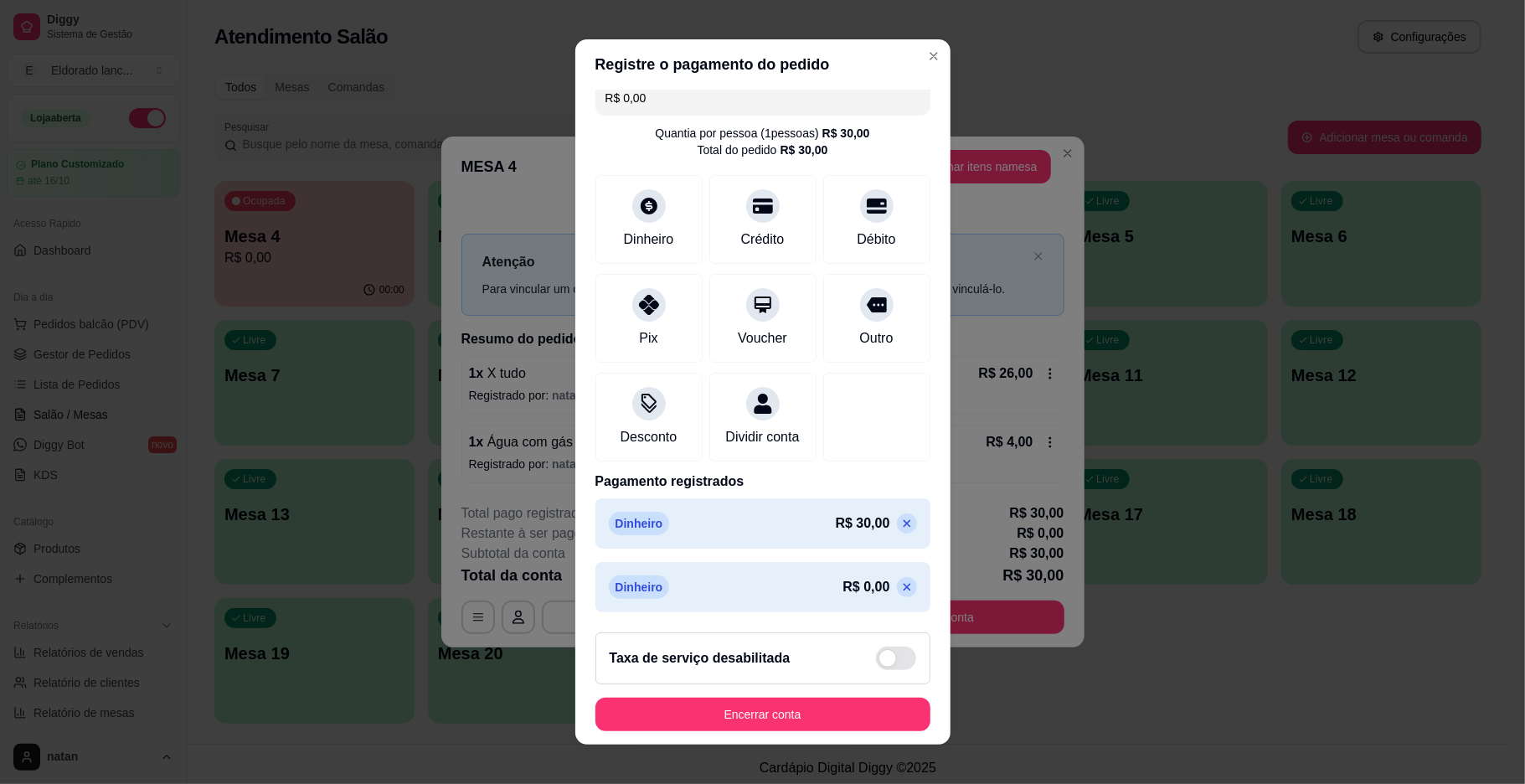
click at [842, 594] on p "R$ 0,00" at bounding box center [866, 587] width 47 height 20
click at [825, 564] on div "Dinheiro R$ 0,00" at bounding box center [762, 587] width 335 height 51
click at [900, 585] on icon at bounding box center [907, 587] width 14 height 14
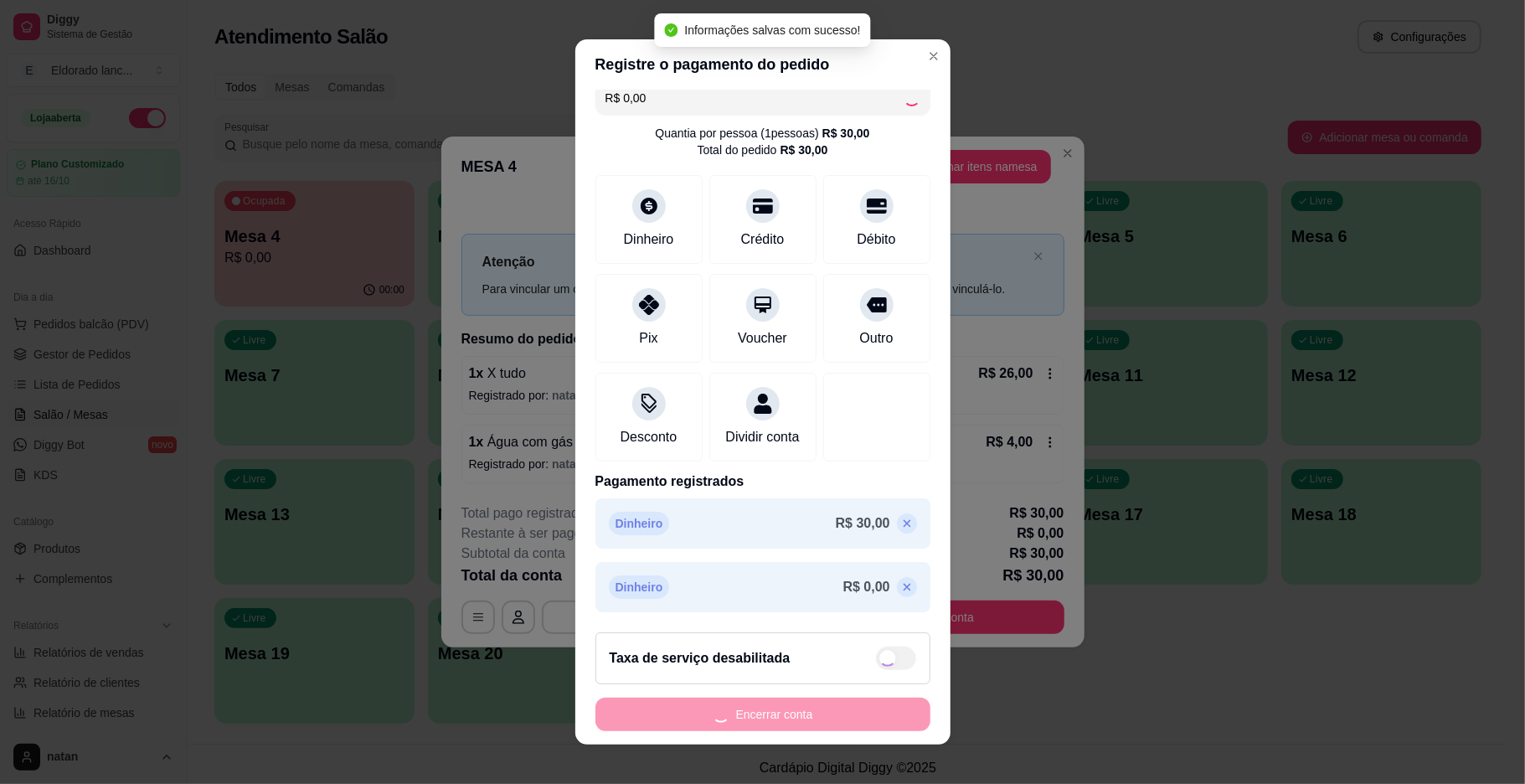
scroll to position [0, 0]
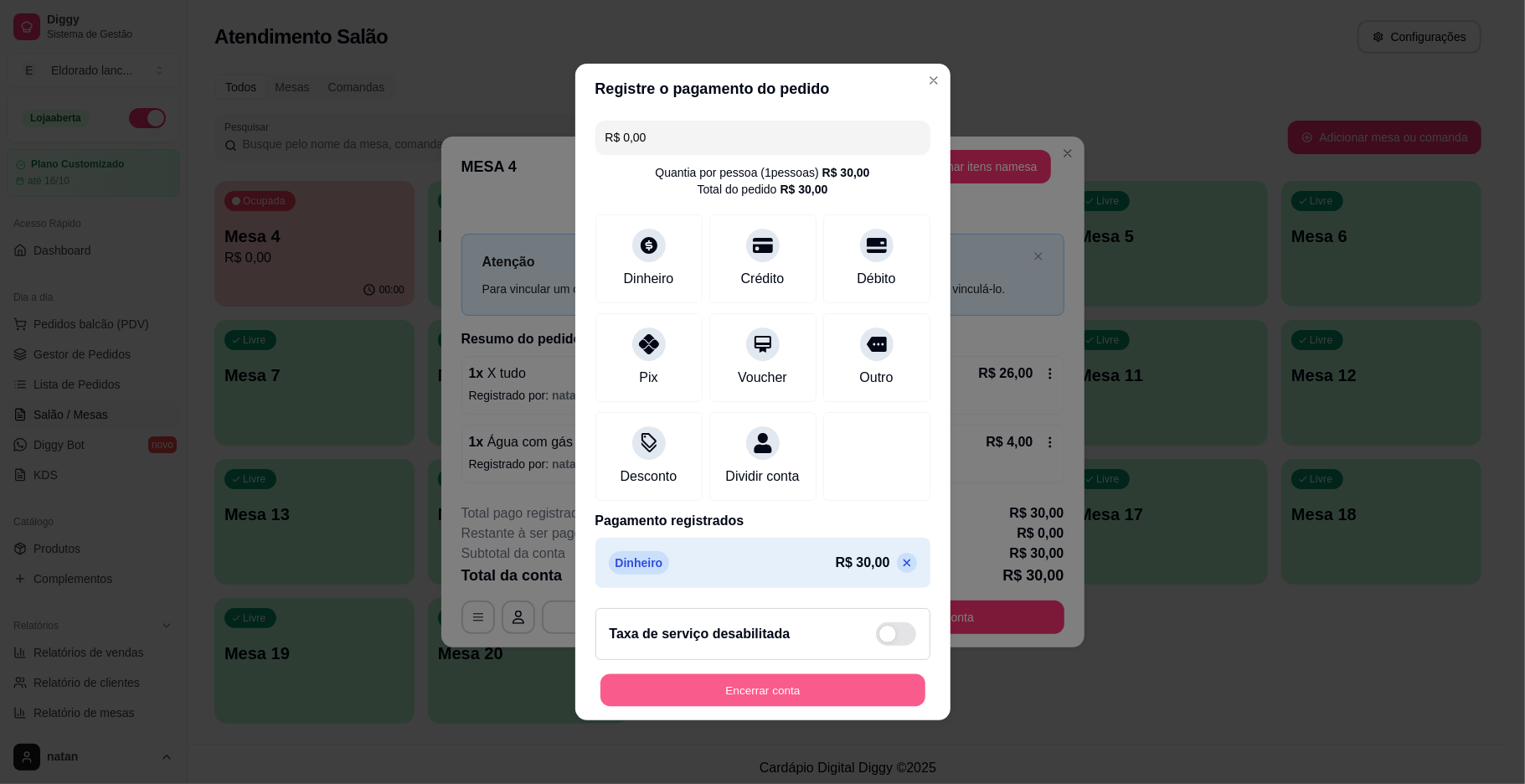
click at [838, 699] on button "Encerrar conta" at bounding box center [762, 690] width 325 height 33
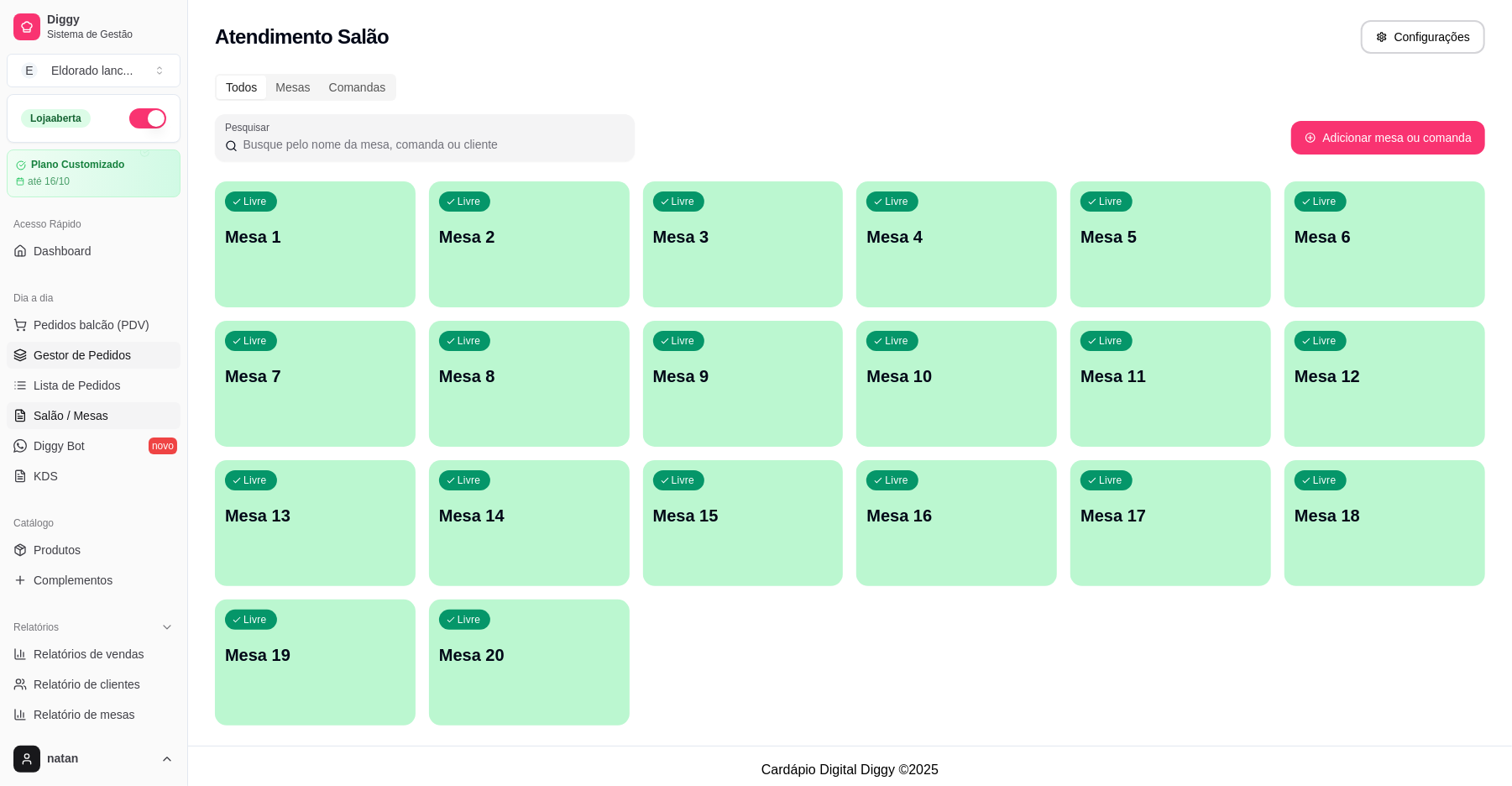
click at [119, 343] on link "Gestor de Pedidos" at bounding box center [93, 355] width 173 height 27
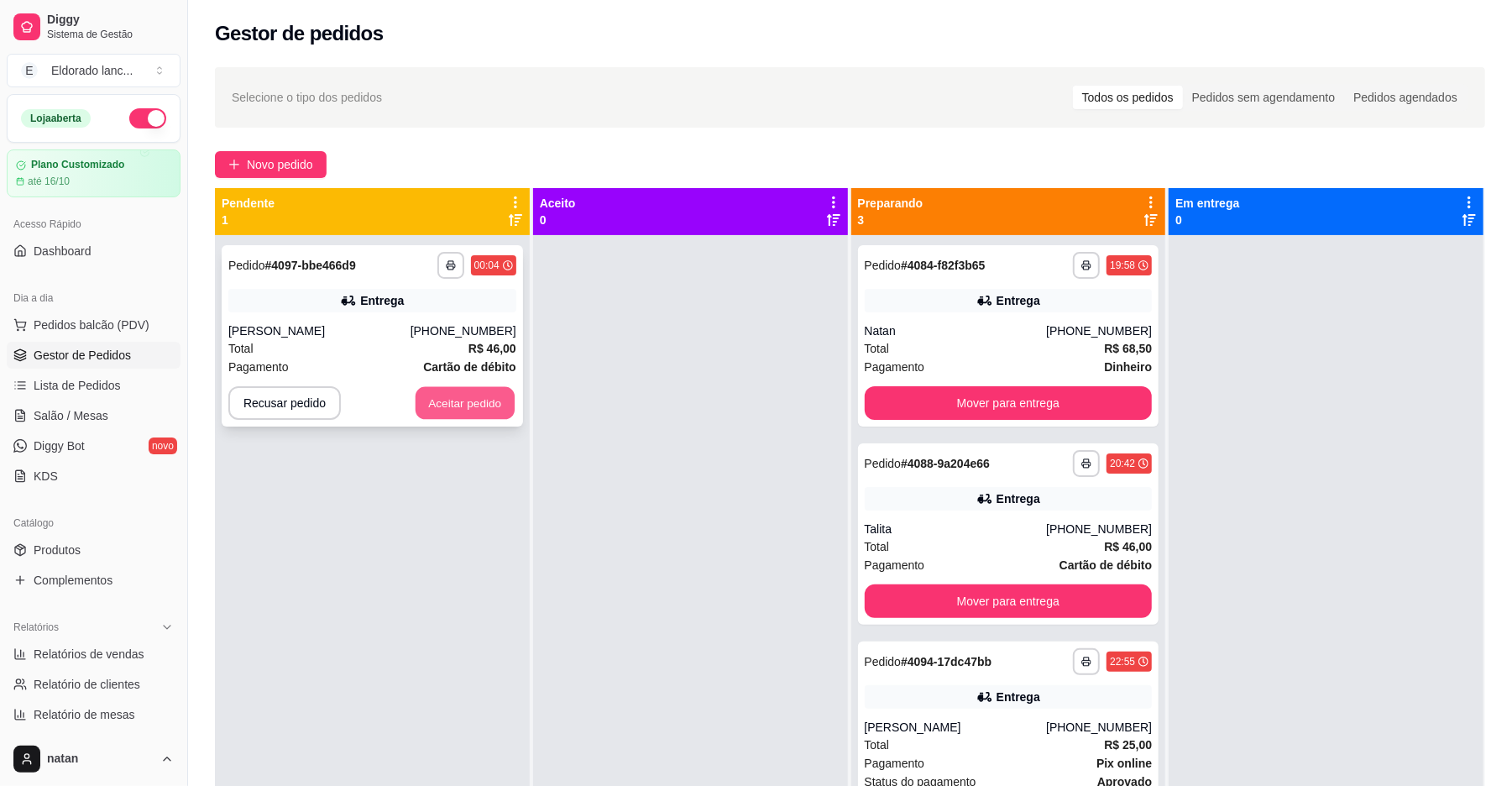
click at [485, 408] on button "Aceitar pedido" at bounding box center [465, 403] width 99 height 33
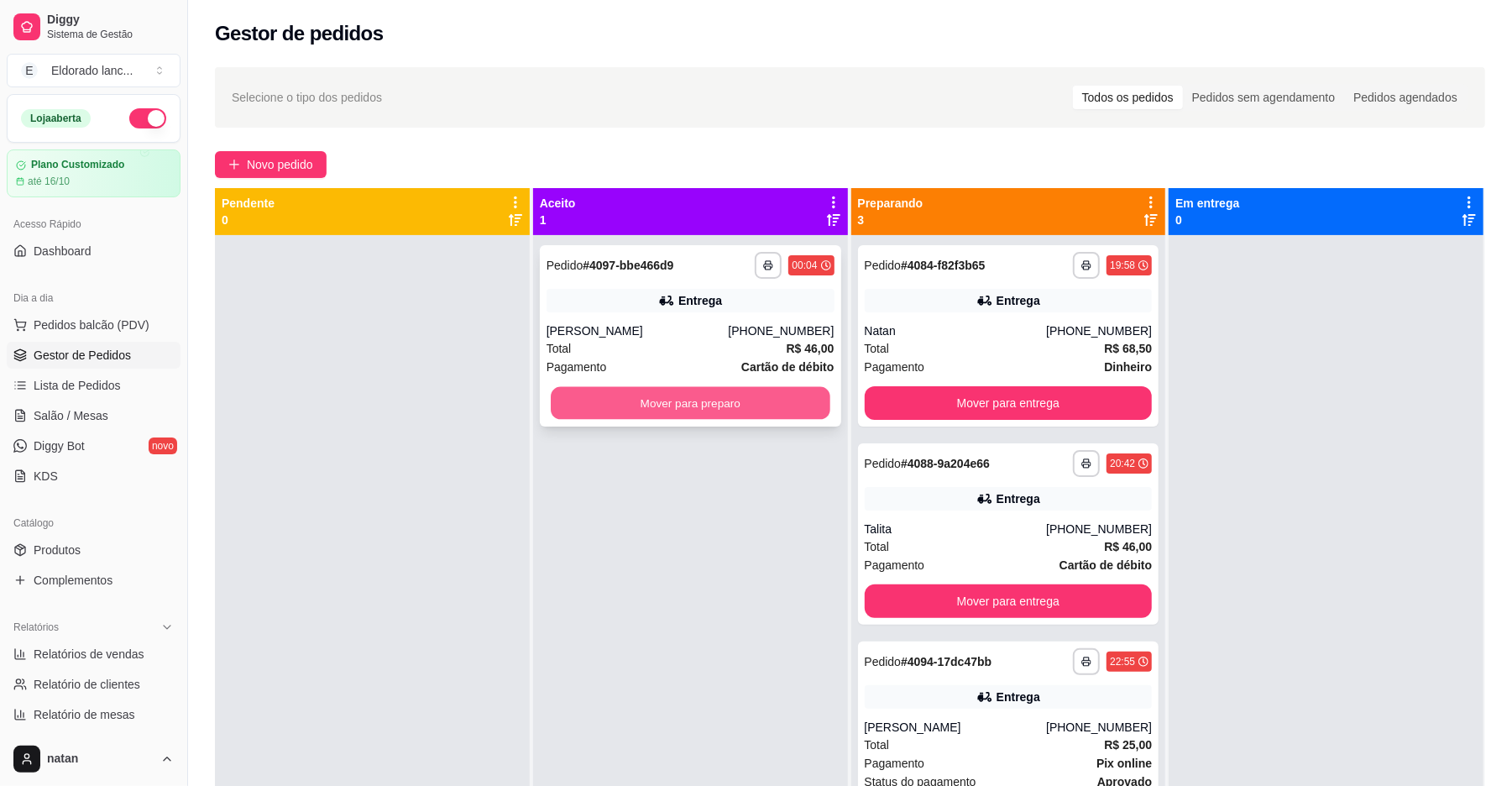
click at [623, 393] on button "Mover para preparo" at bounding box center [690, 403] width 278 height 33
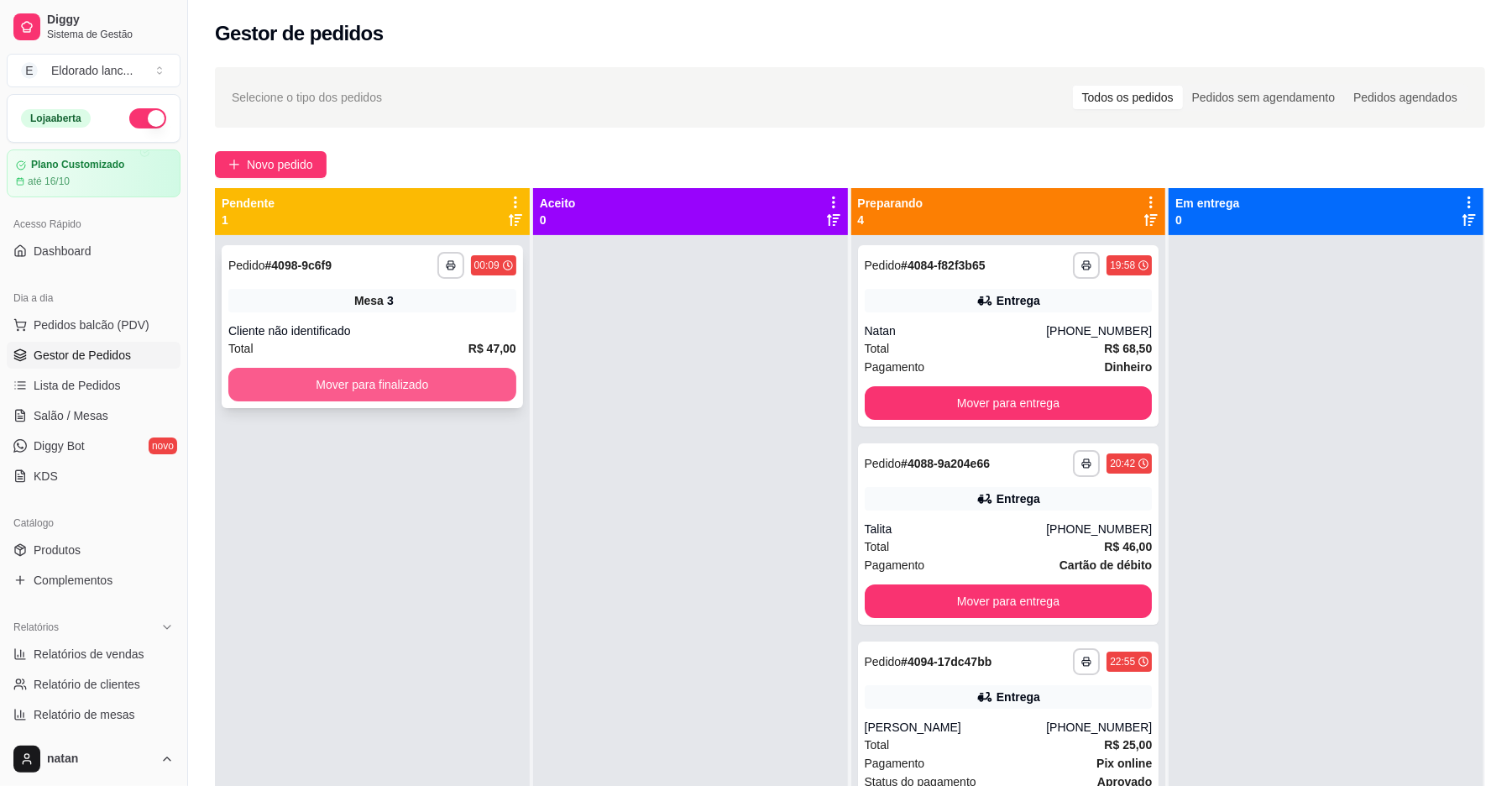
click at [458, 388] on button "Mover para finalizado" at bounding box center [372, 385] width 288 height 34
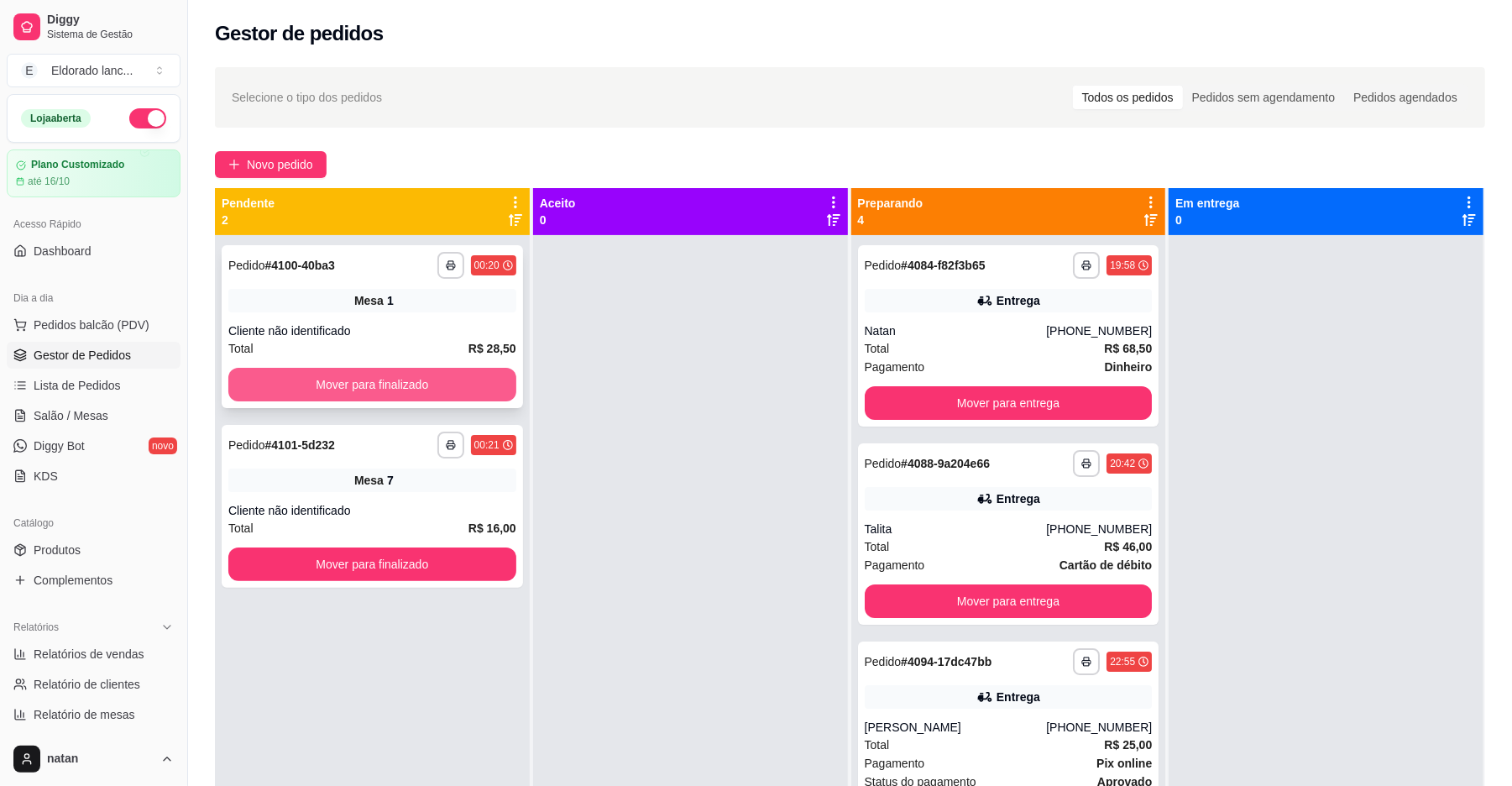
click at [393, 377] on button "Mover para finalizado" at bounding box center [372, 385] width 288 height 34
click at [393, 377] on div "Mover para finalizado" at bounding box center [372, 385] width 288 height 34
click at [129, 109] on button "button" at bounding box center [148, 118] width 37 height 20
click at [411, 377] on button "Mover para finalizado" at bounding box center [372, 385] width 288 height 34
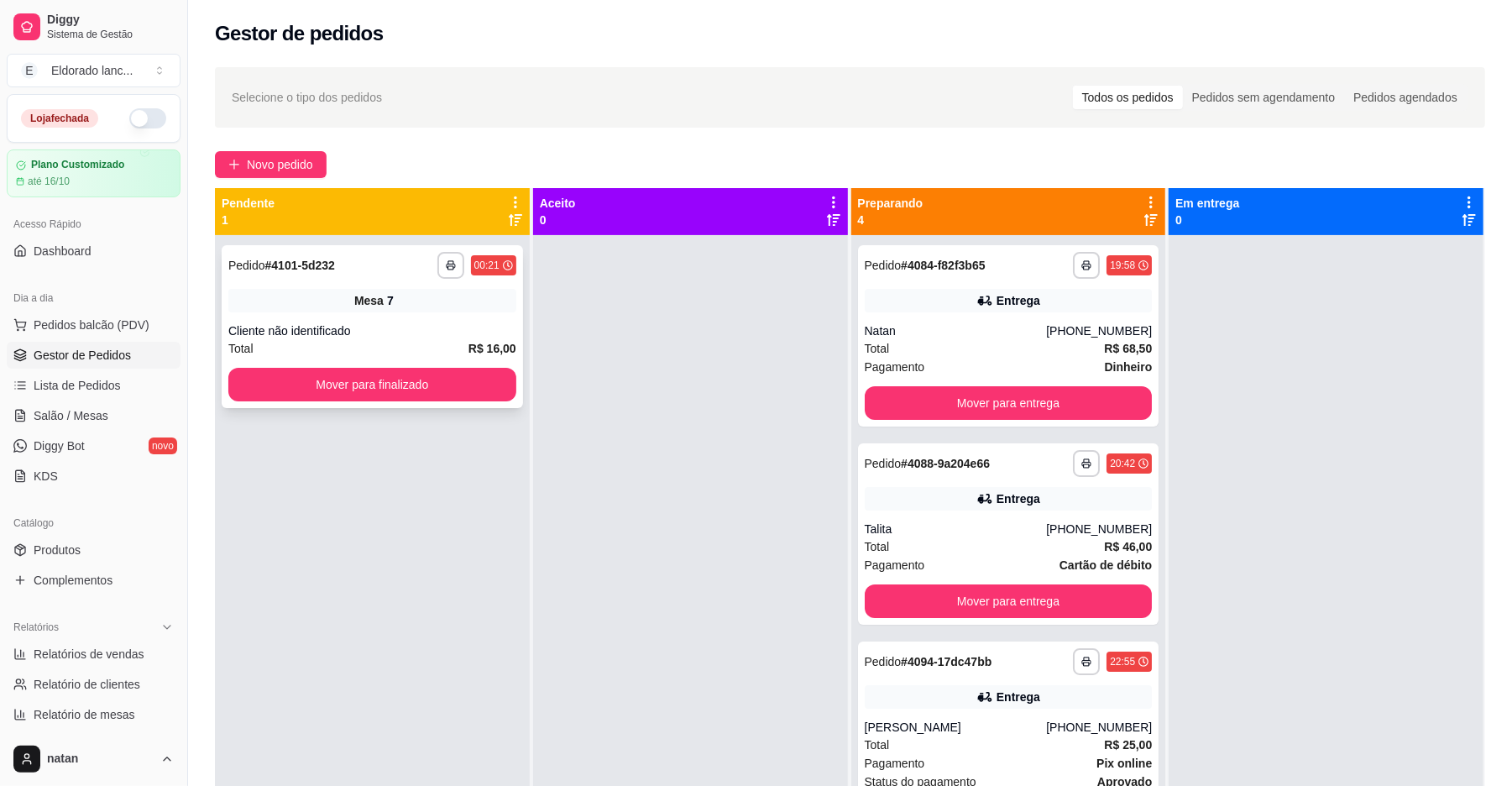
click at [415, 365] on div "**********" at bounding box center [372, 327] width 301 height 162
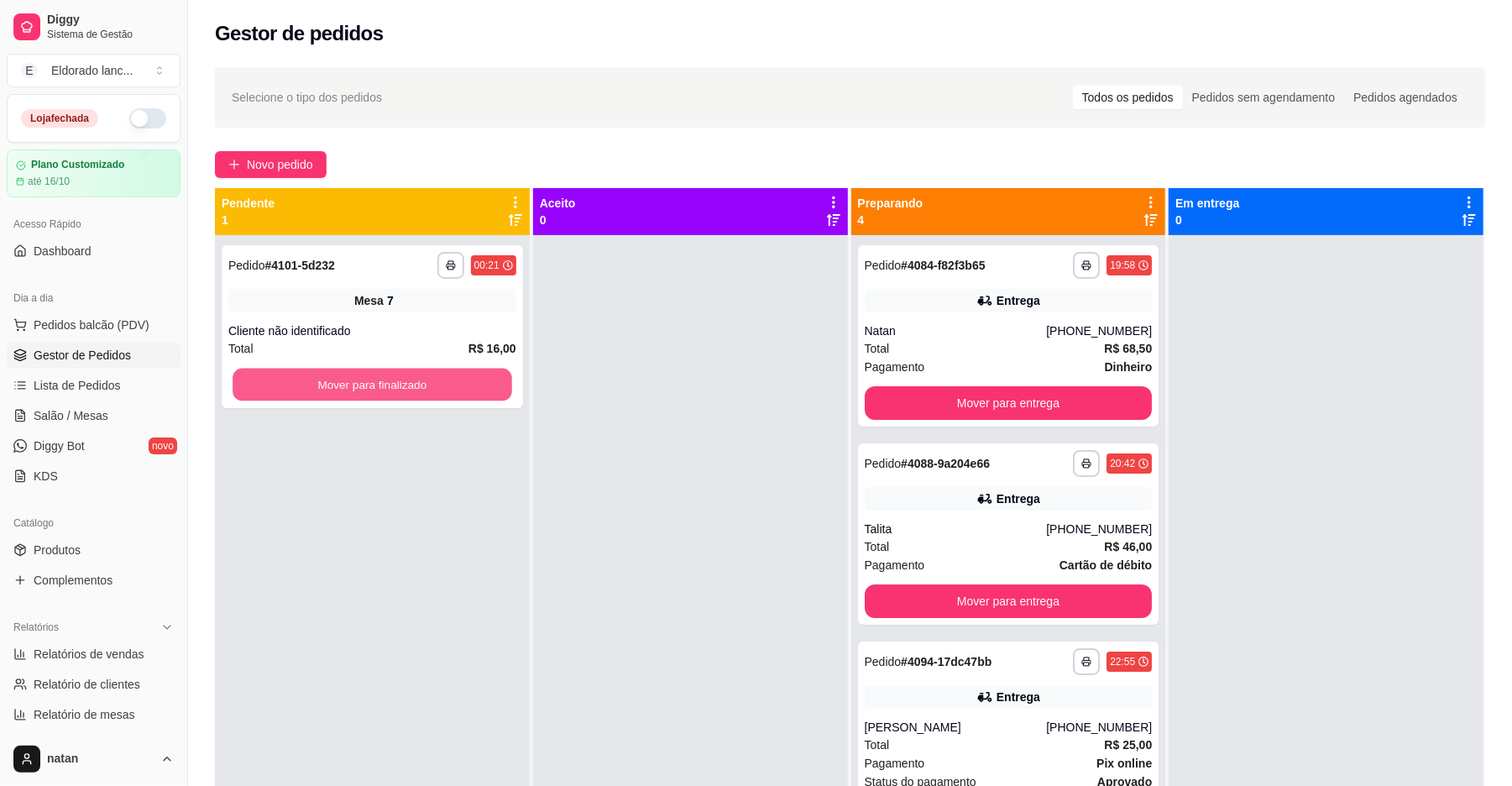
click at [420, 375] on button "Mover para finalizado" at bounding box center [371, 385] width 278 height 33
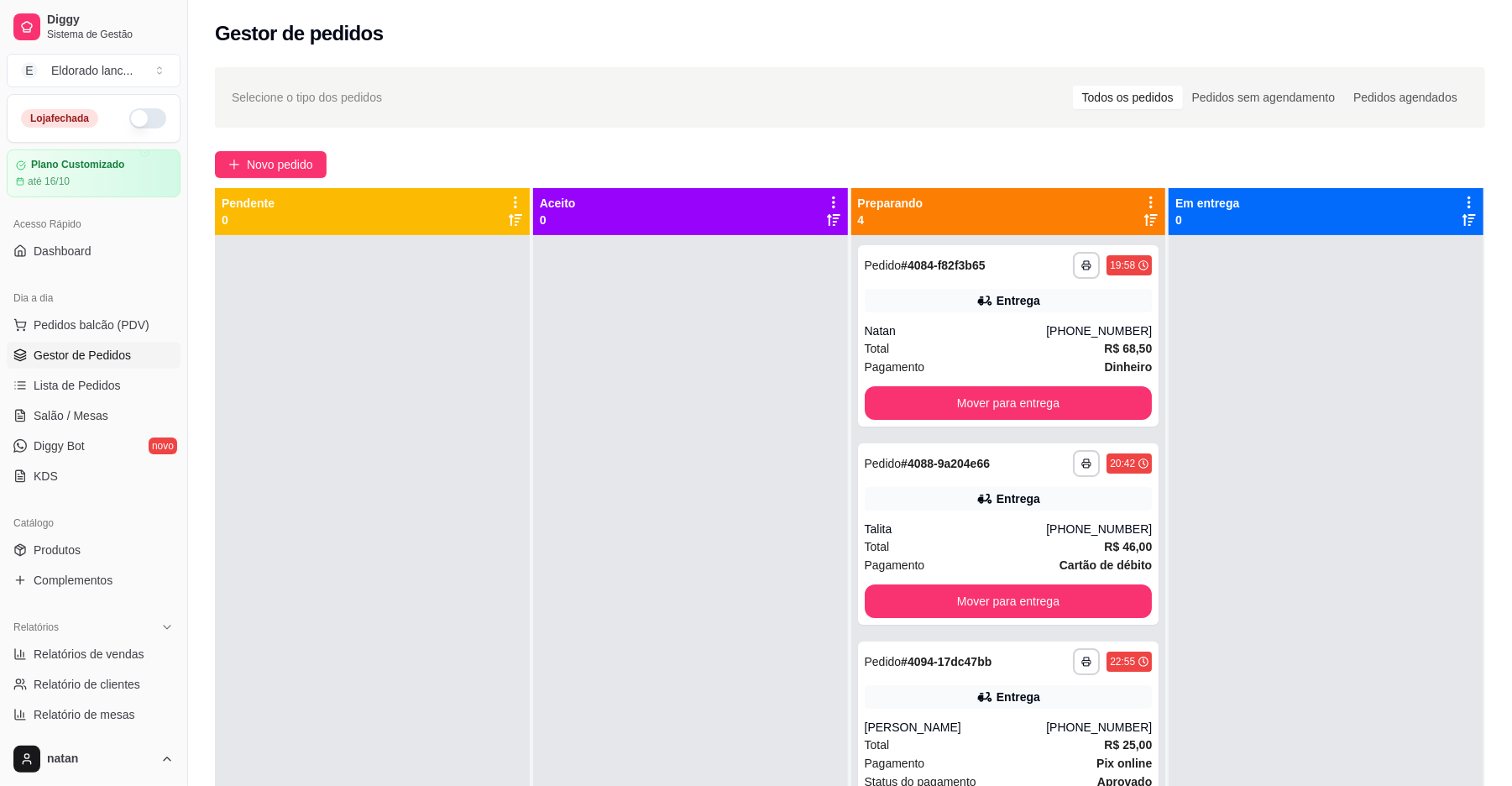
click at [420, 375] on div at bounding box center [372, 628] width 315 height 786
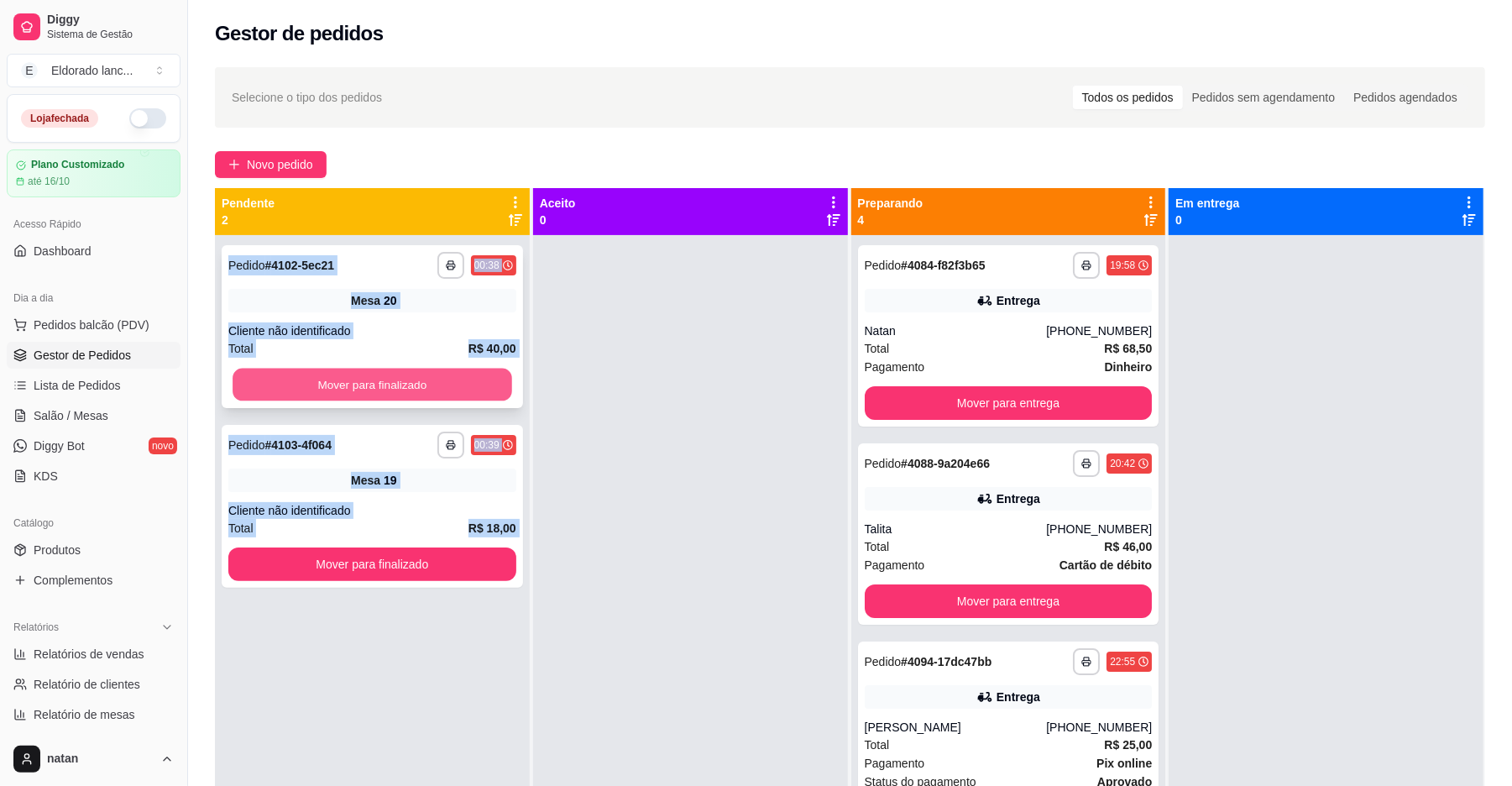
click at [427, 383] on button "Mover para finalizado" at bounding box center [371, 385] width 278 height 33
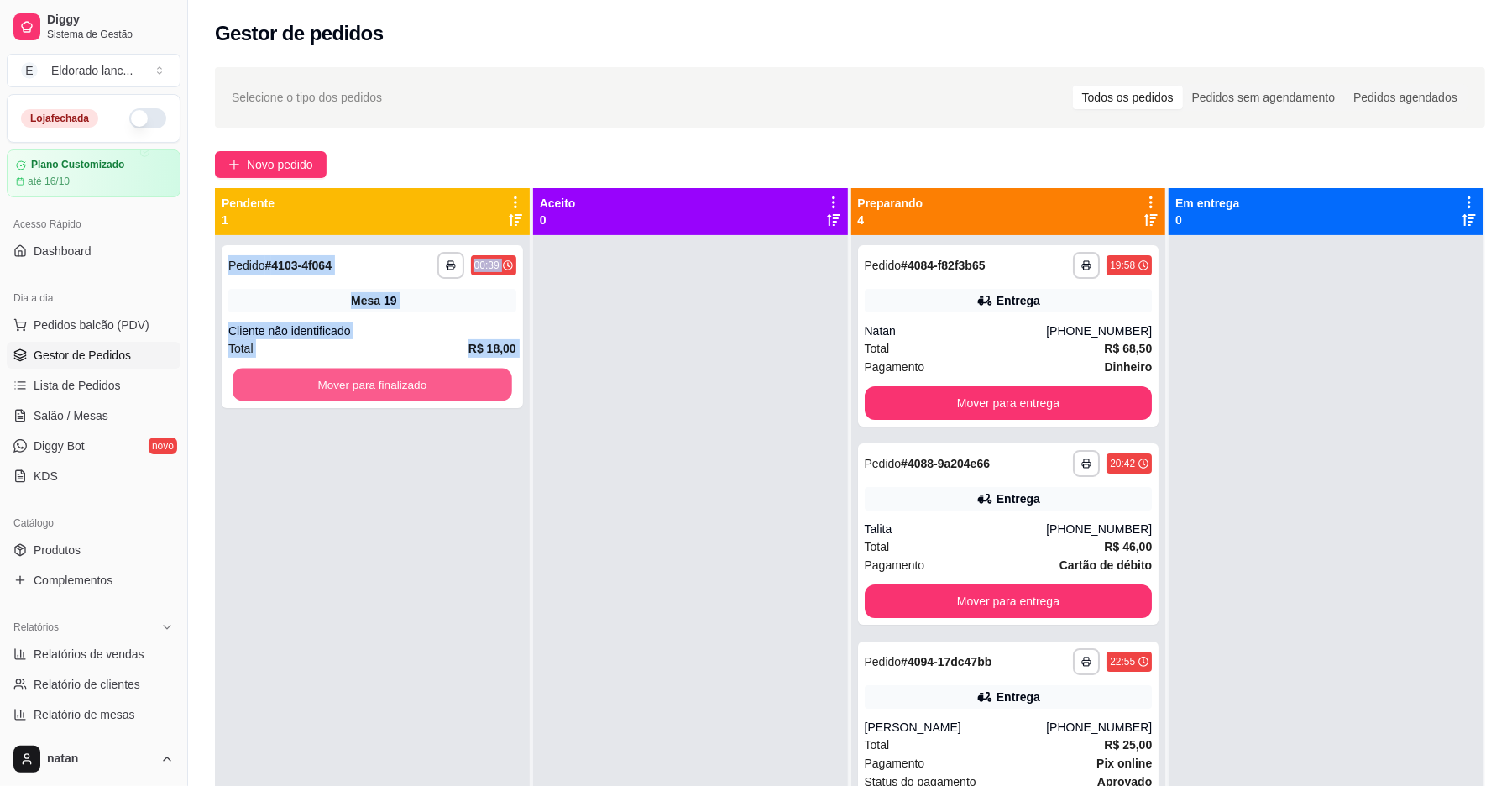
click at [427, 383] on button "Mover para finalizado" at bounding box center [371, 385] width 278 height 33
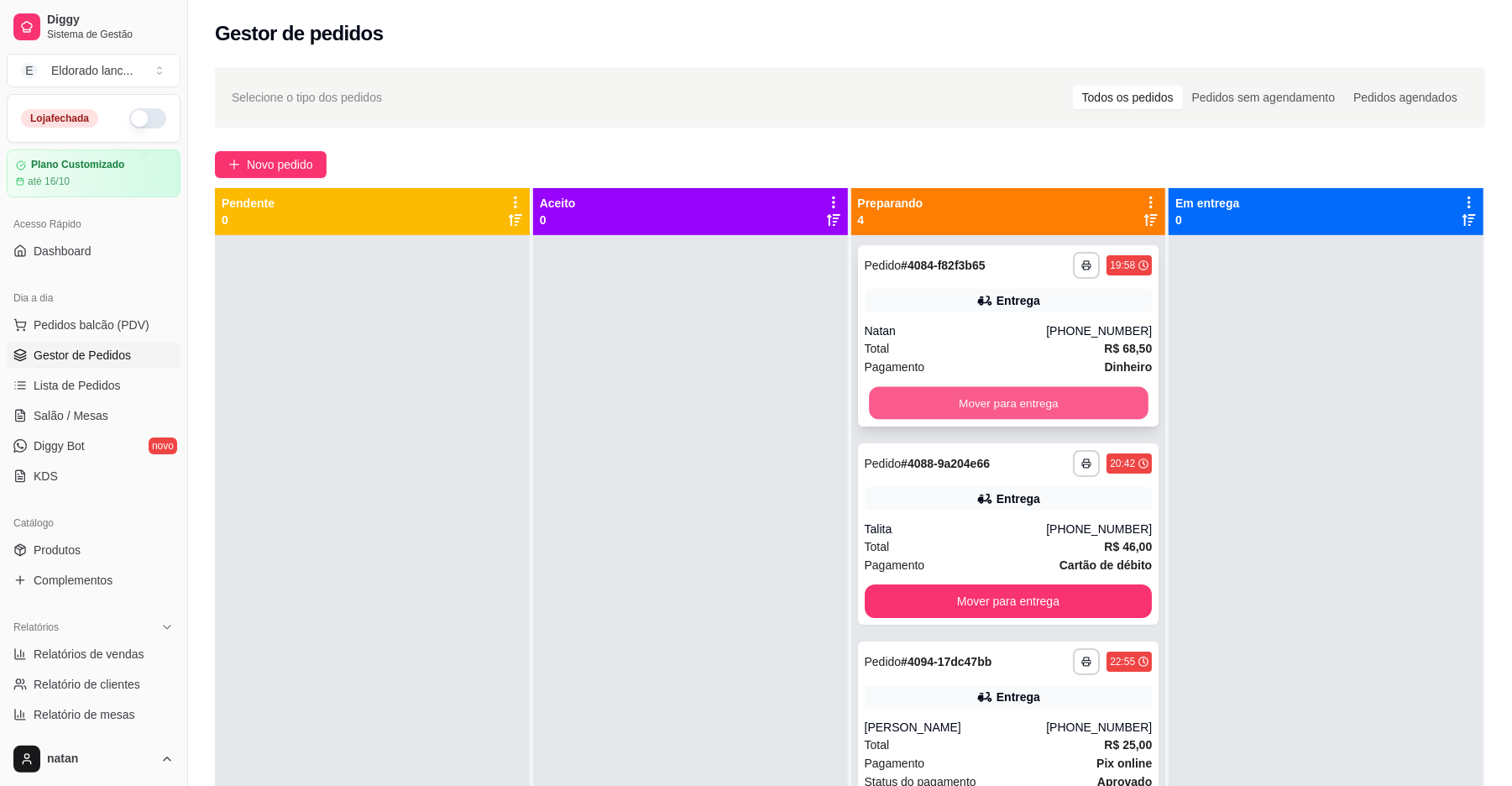
click at [910, 406] on button "Mover para entrega" at bounding box center [1008, 403] width 278 height 33
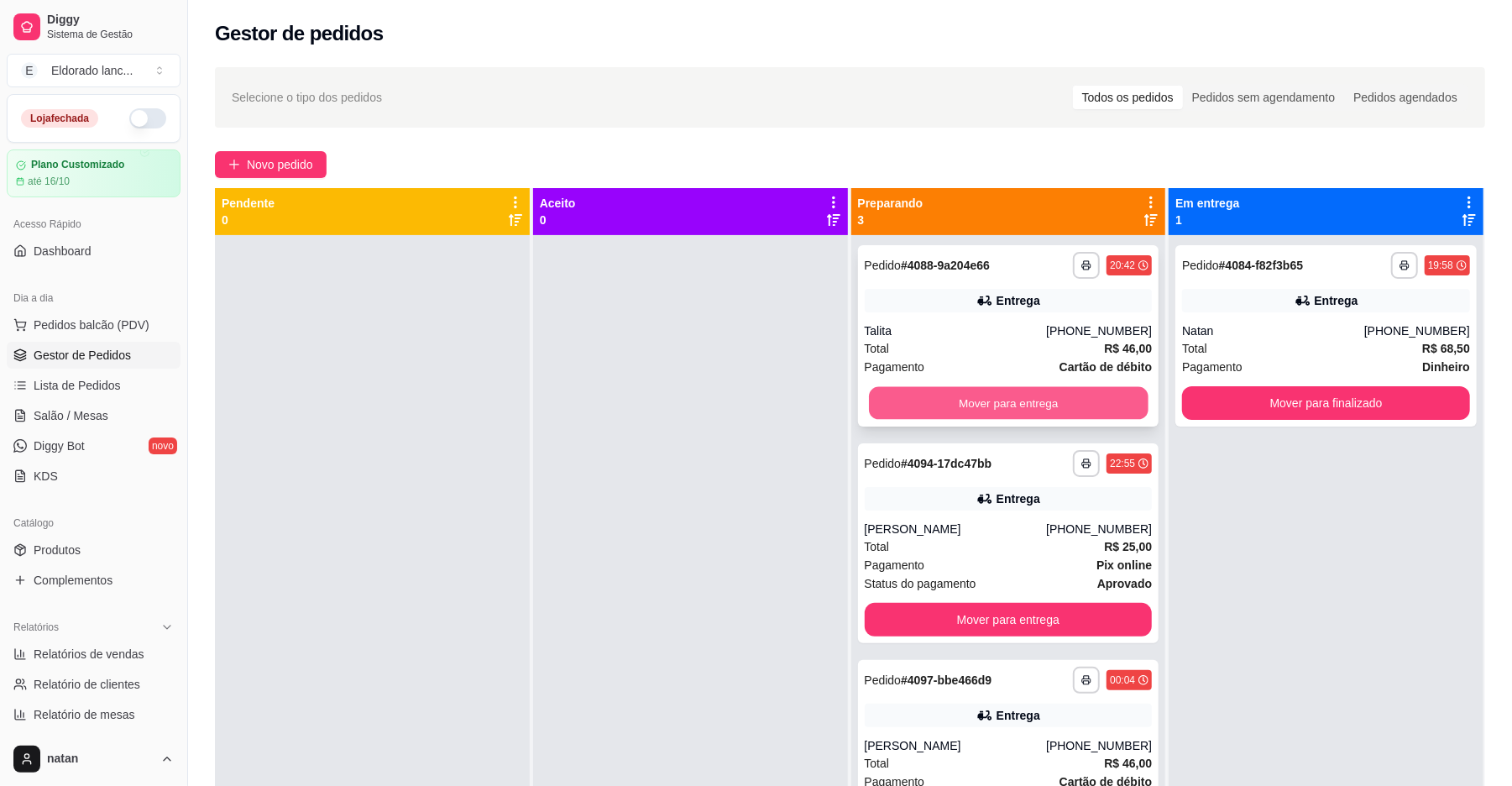
click at [978, 403] on button "Mover para entrega" at bounding box center [1008, 403] width 278 height 33
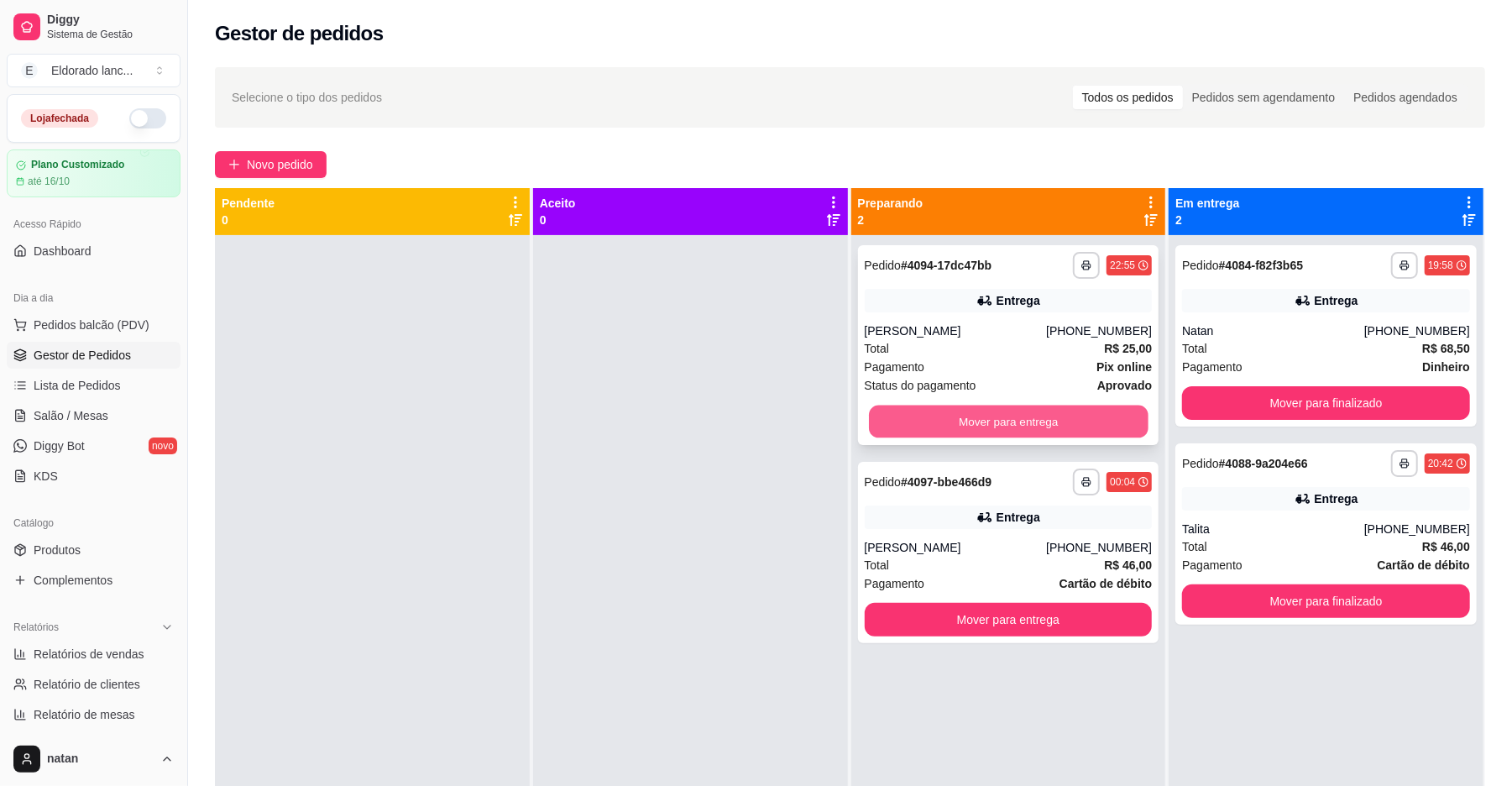
click at [986, 430] on button "Mover para entrega" at bounding box center [1008, 421] width 278 height 33
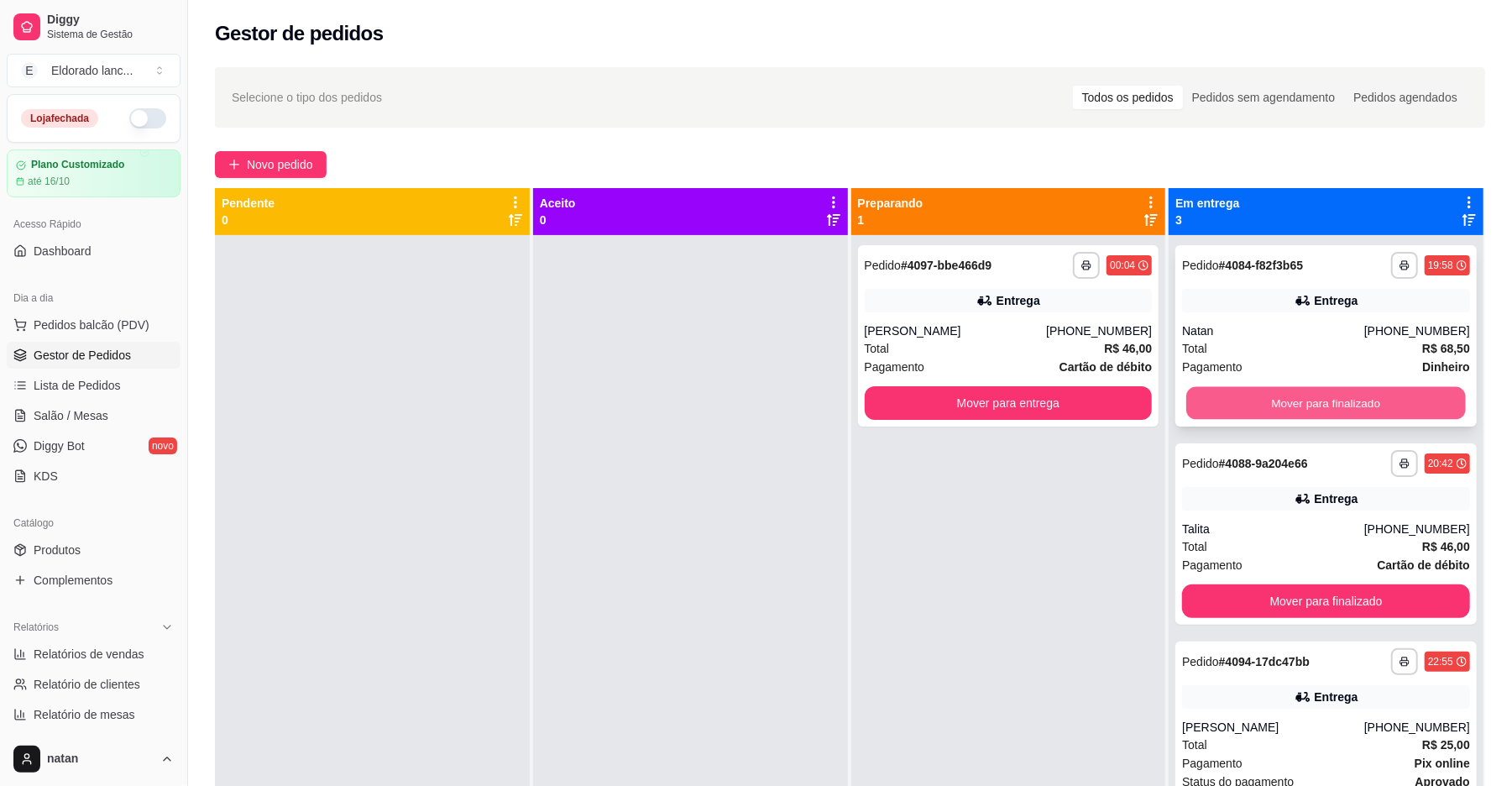
click at [1278, 397] on button "Mover para finalizado" at bounding box center [1325, 403] width 278 height 33
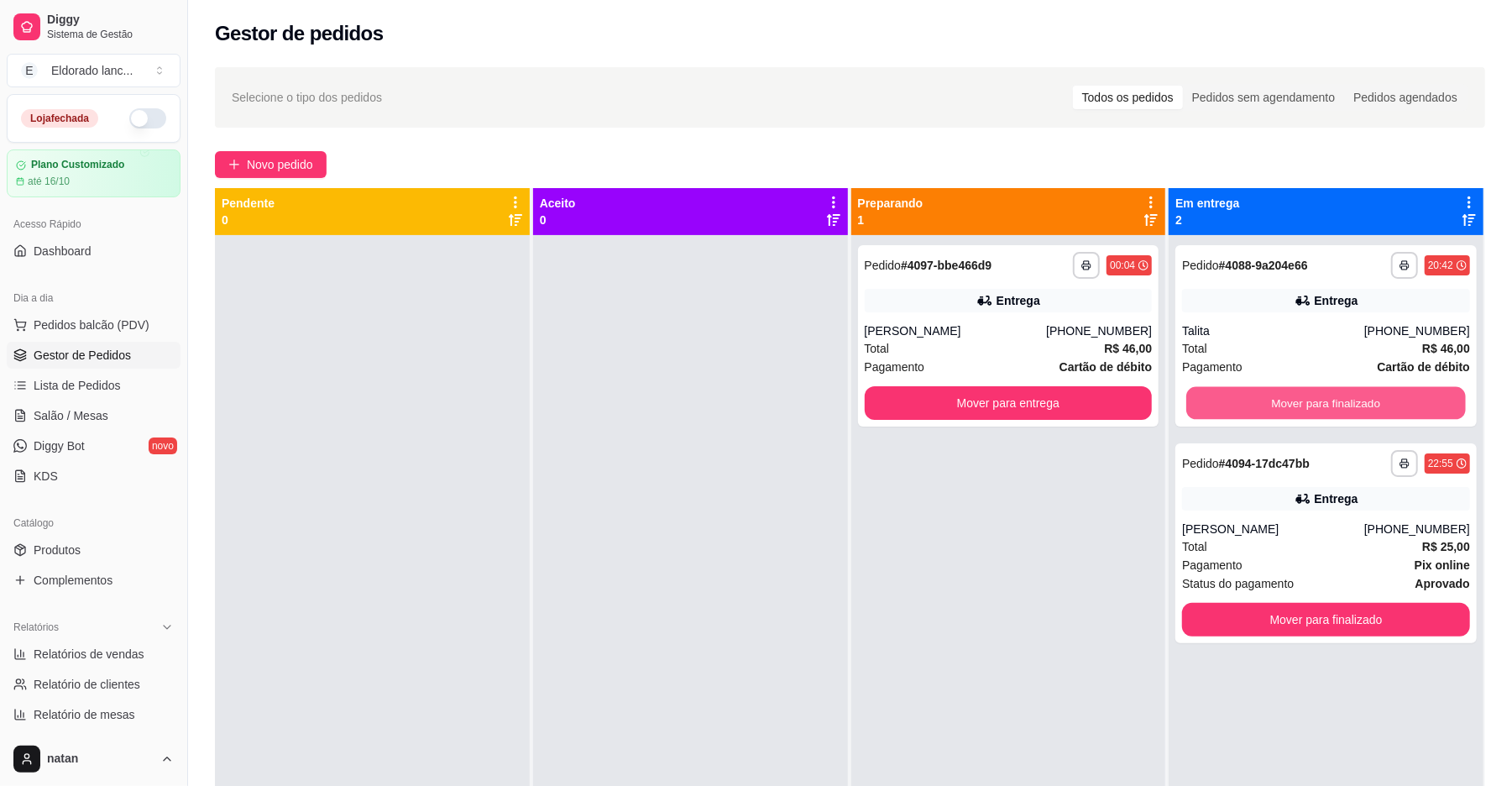
click at [1278, 397] on button "Mover para finalizado" at bounding box center [1325, 403] width 278 height 33
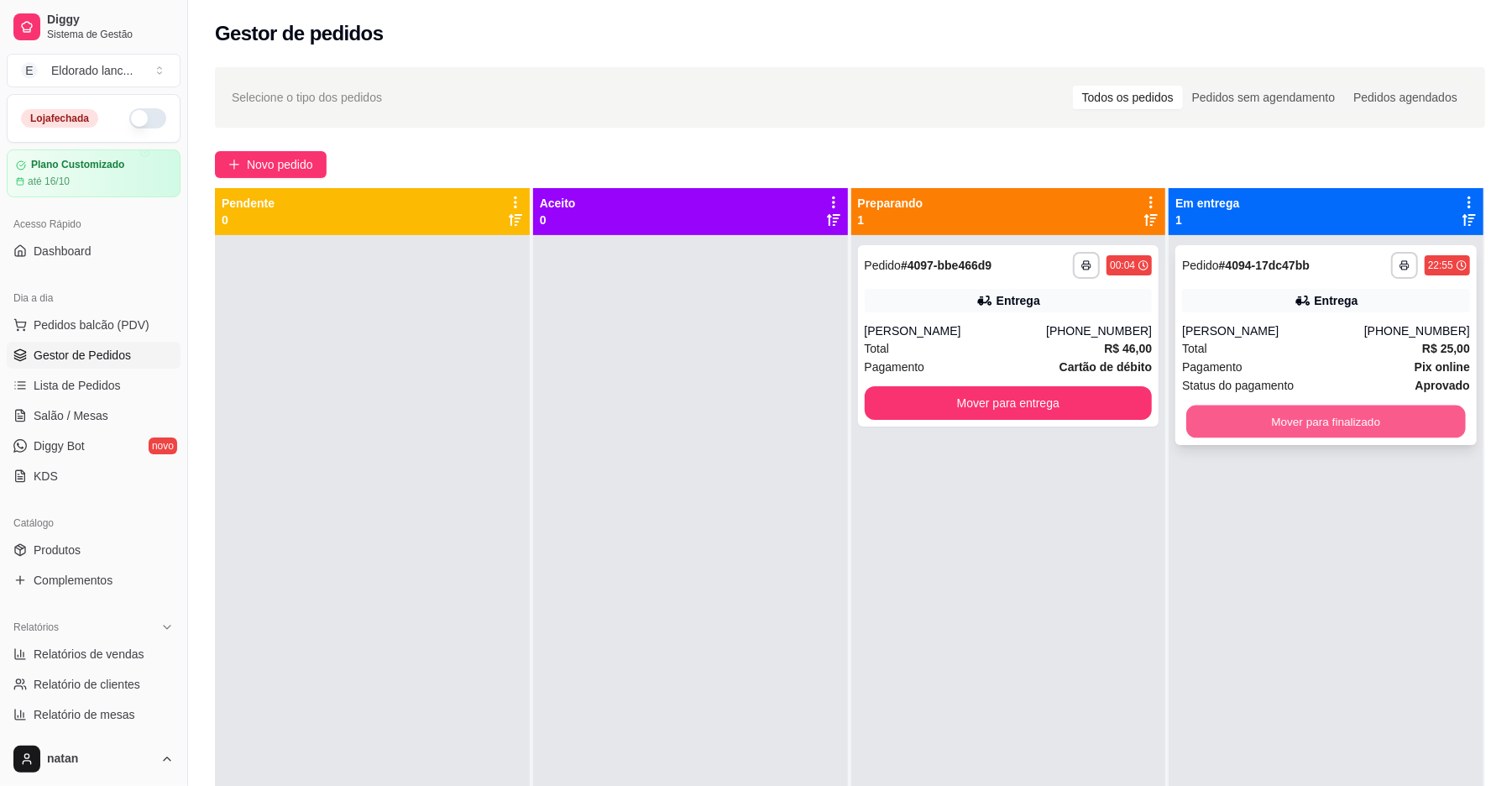
click at [1278, 418] on button "Mover para finalizado" at bounding box center [1325, 421] width 278 height 33
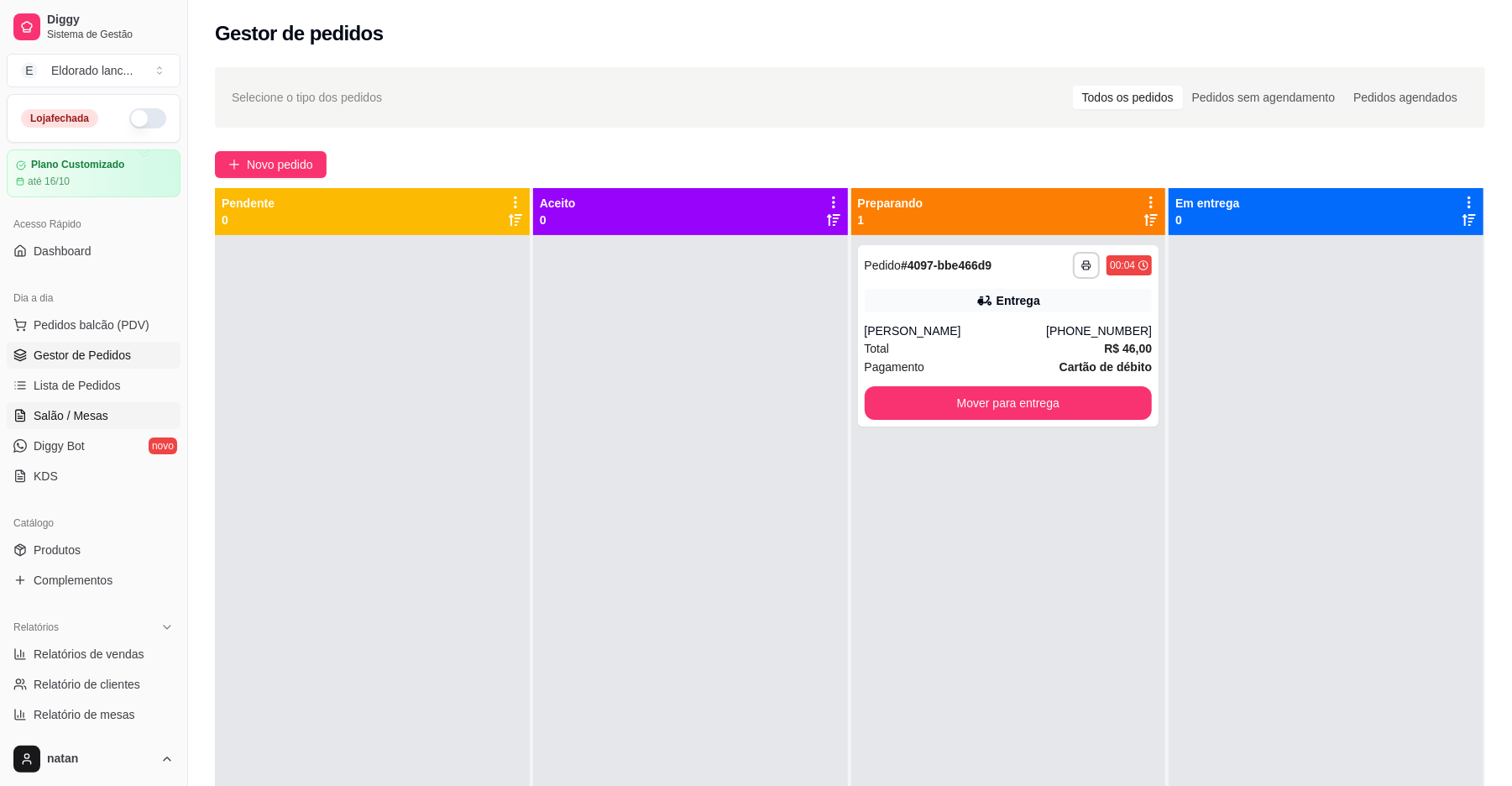
click at [96, 409] on span "Salão / Mesas" at bounding box center [71, 415] width 74 height 17
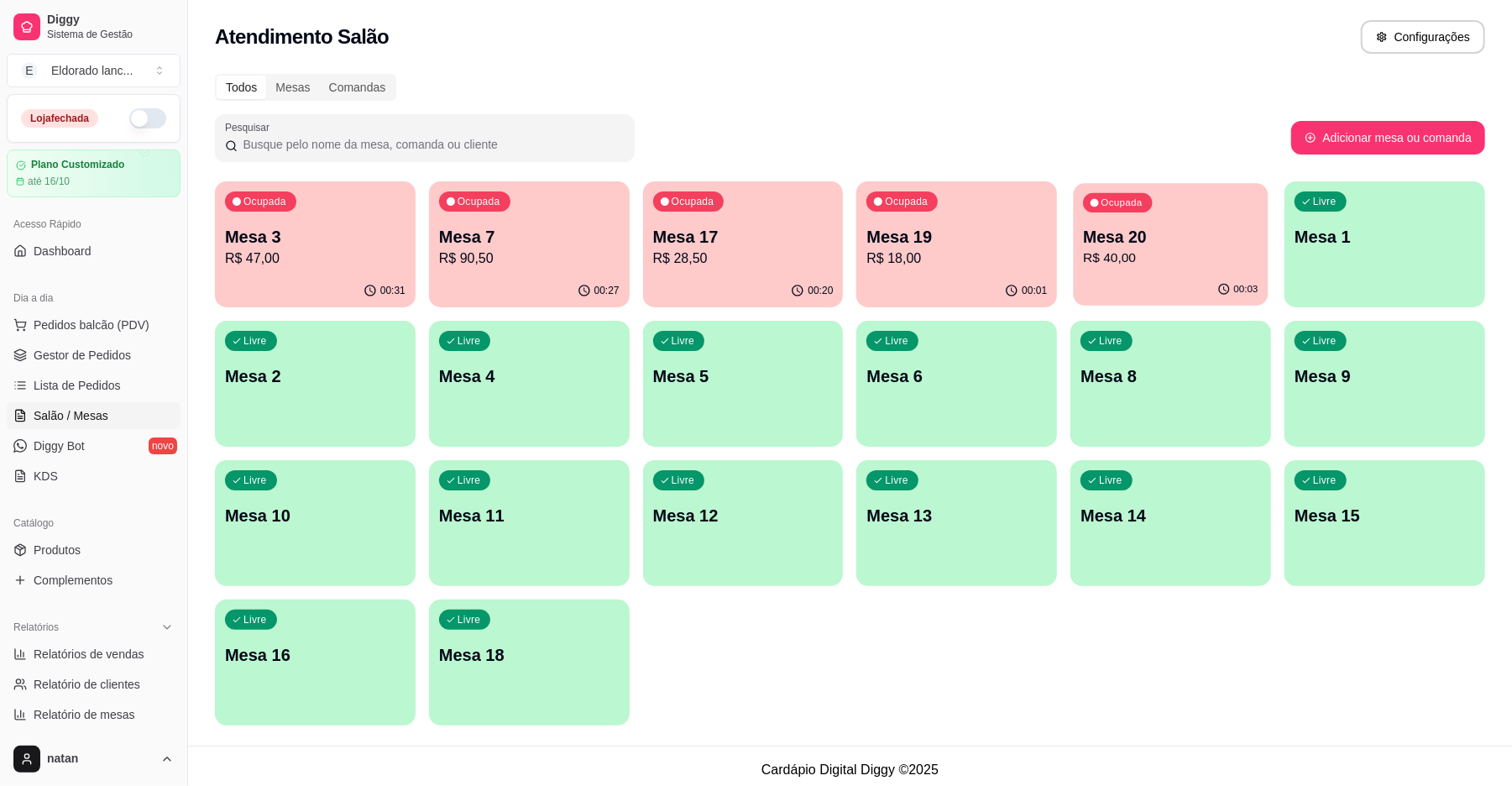
click at [1115, 256] on p "R$ 40,00" at bounding box center [1171, 258] width 174 height 19
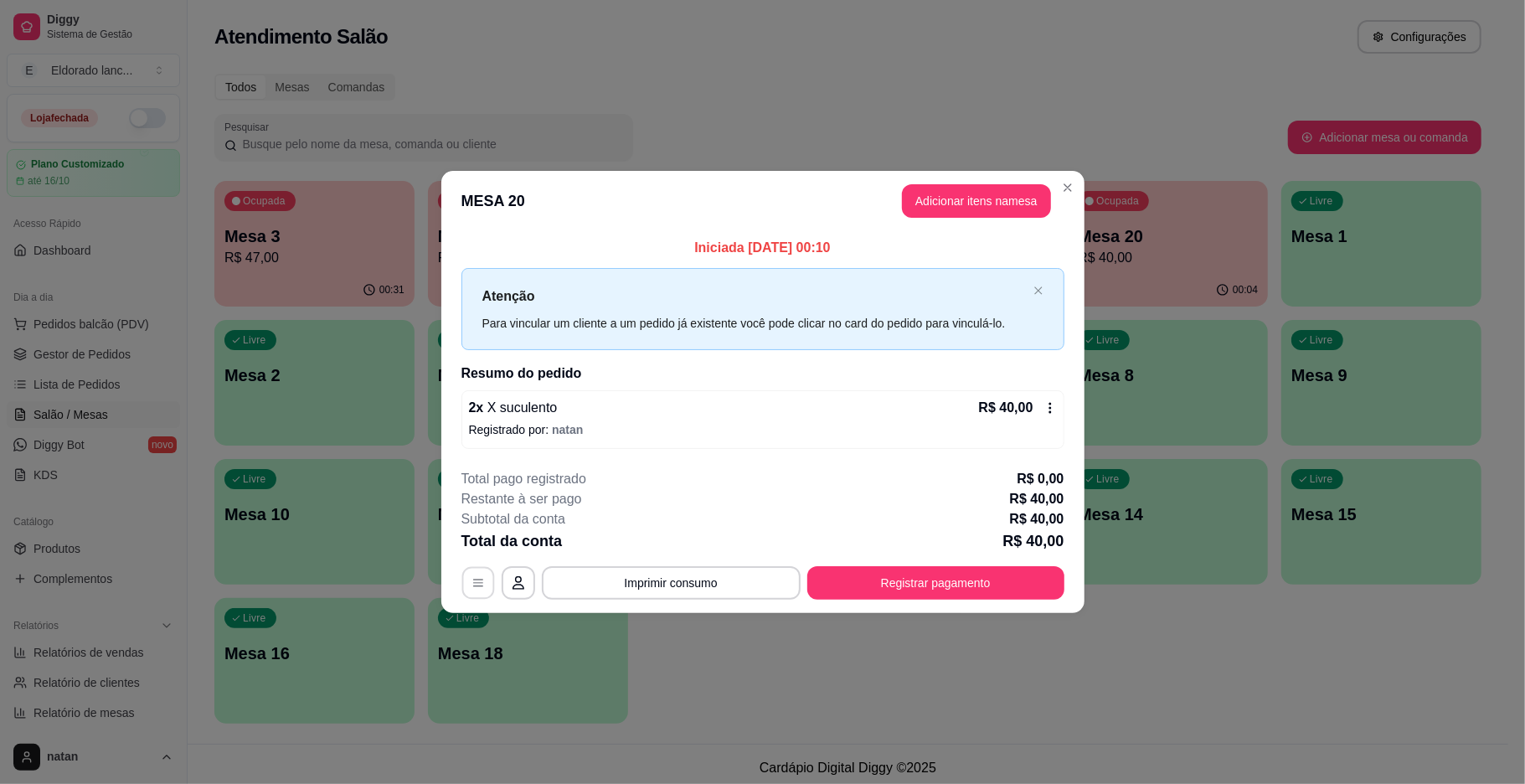
click at [484, 581] on button "button" at bounding box center [478, 582] width 33 height 33
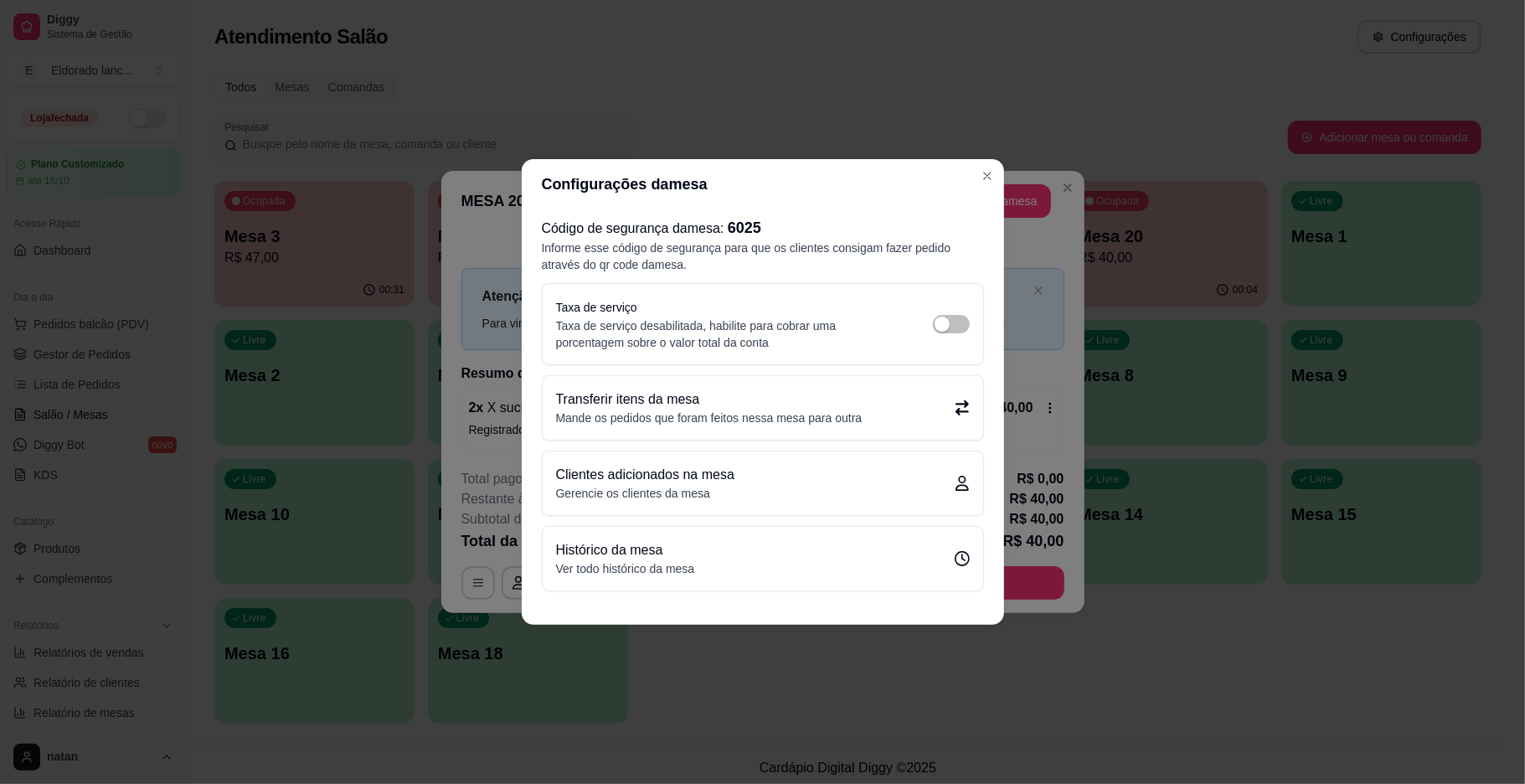
click at [803, 406] on p "Transferir itens da mesa" at bounding box center [709, 399] width 306 height 20
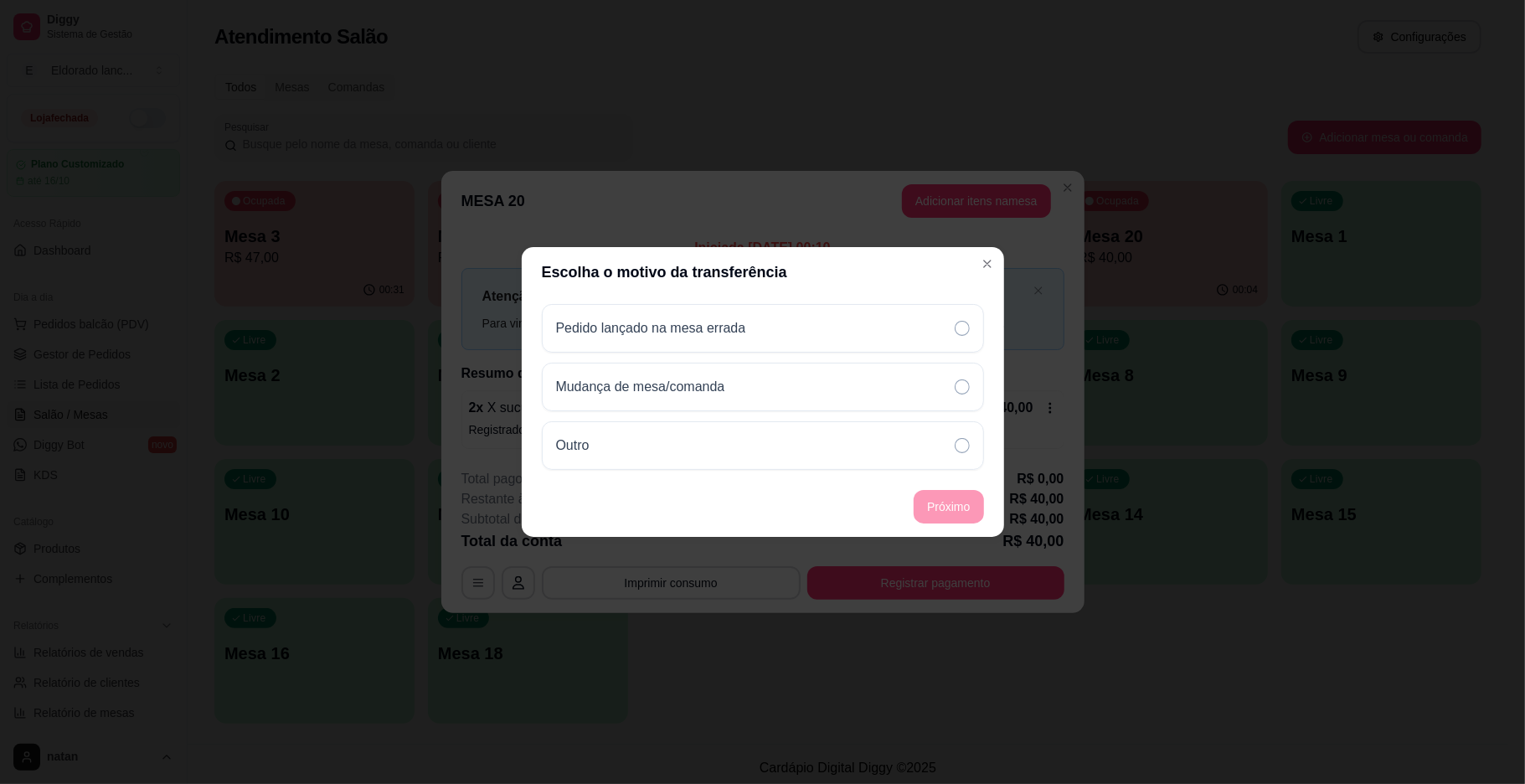
click at [803, 406] on div "Mudança de mesa/comanda" at bounding box center [763, 387] width 442 height 49
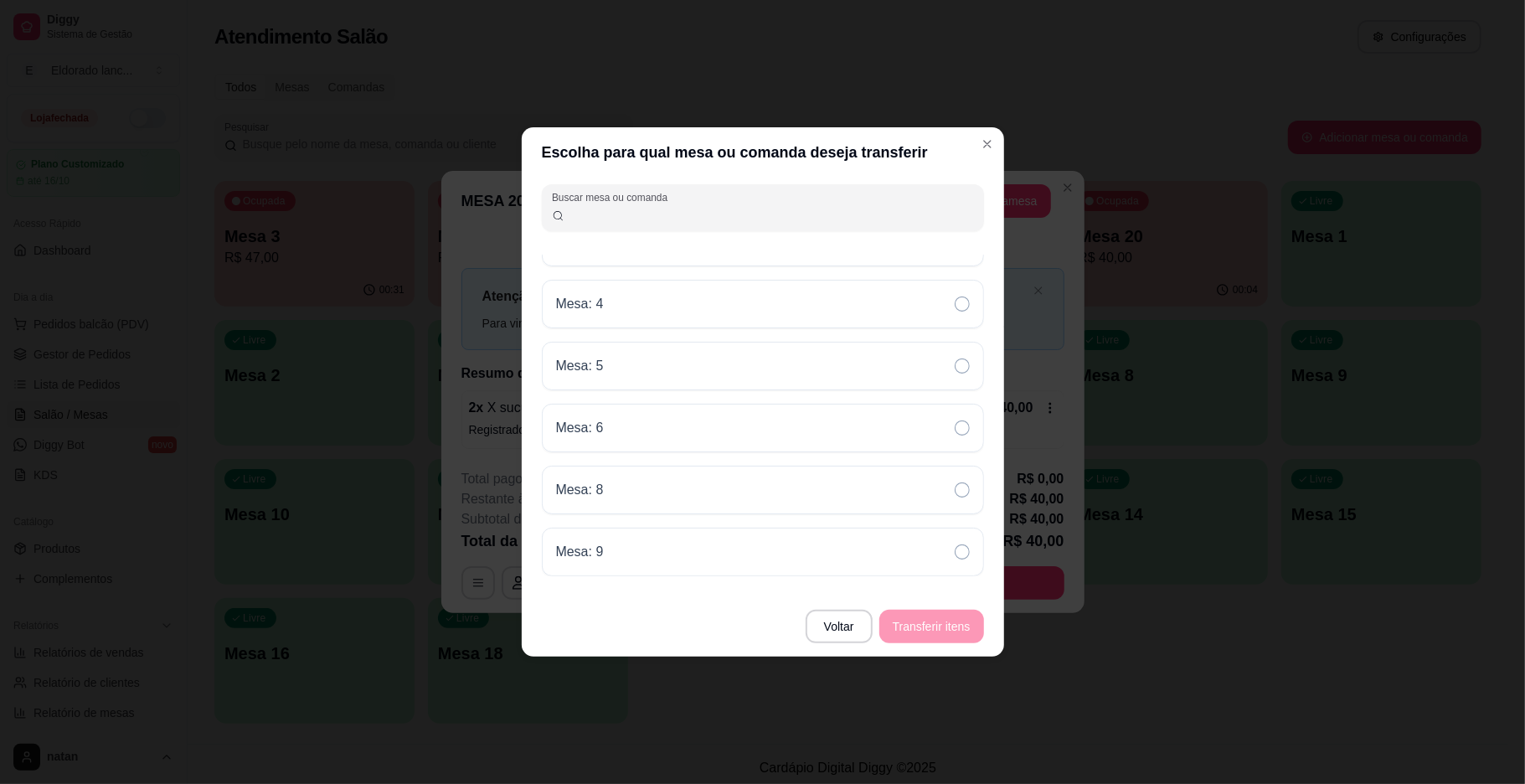
scroll to position [603, 0]
click at [831, 560] on div "Mesa: 9" at bounding box center [763, 552] width 442 height 49
click at [958, 621] on button "Transferir itens" at bounding box center [932, 626] width 105 height 34
click at [958, 621] on footer "Voltar Transferir itens" at bounding box center [763, 625] width 483 height 60
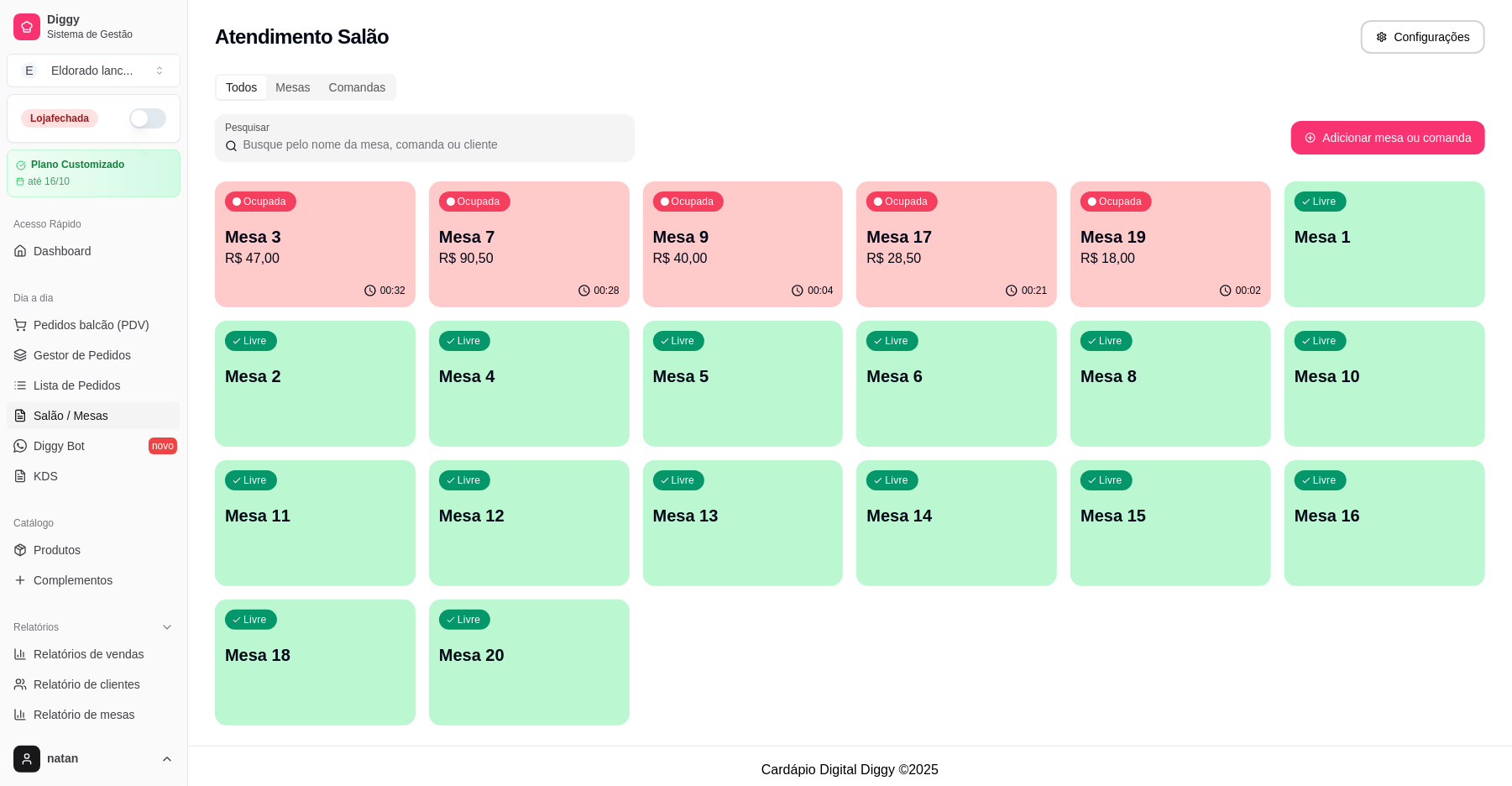
click at [1095, 262] on p "R$ 18,00" at bounding box center [1170, 259] width 180 height 20
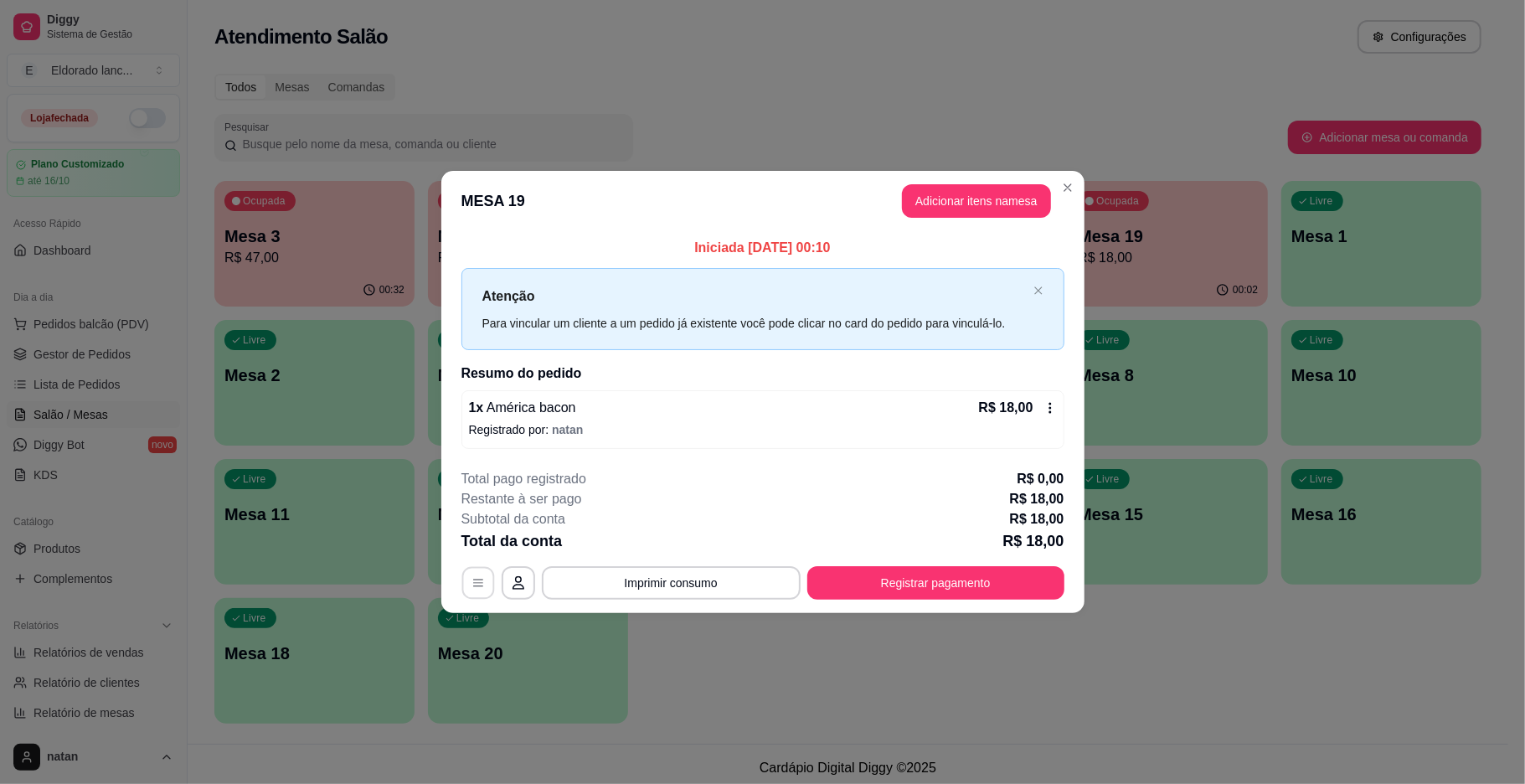
click at [484, 575] on button "button" at bounding box center [478, 582] width 33 height 33
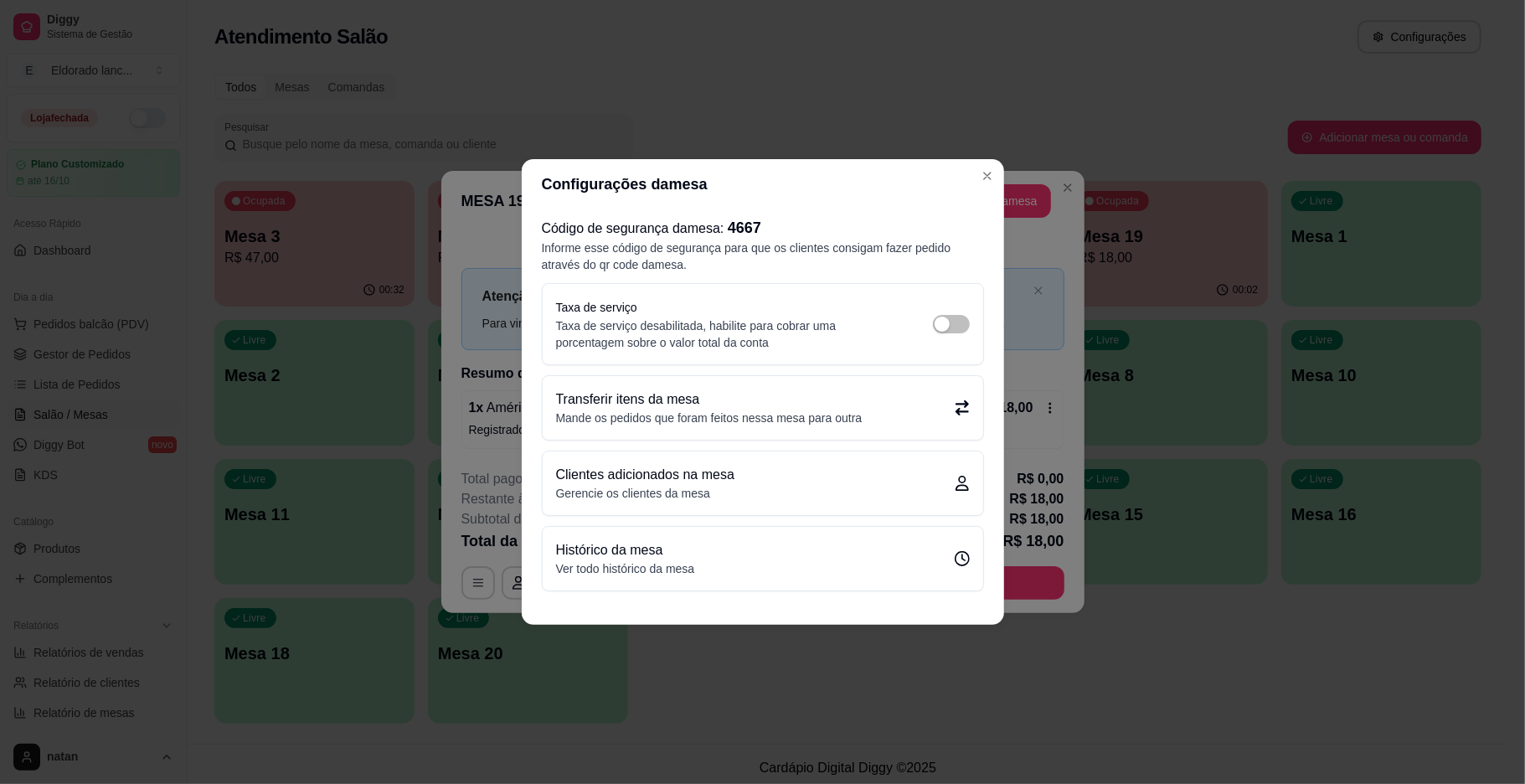
click at [837, 396] on p "Transferir itens da mesa" at bounding box center [709, 399] width 306 height 20
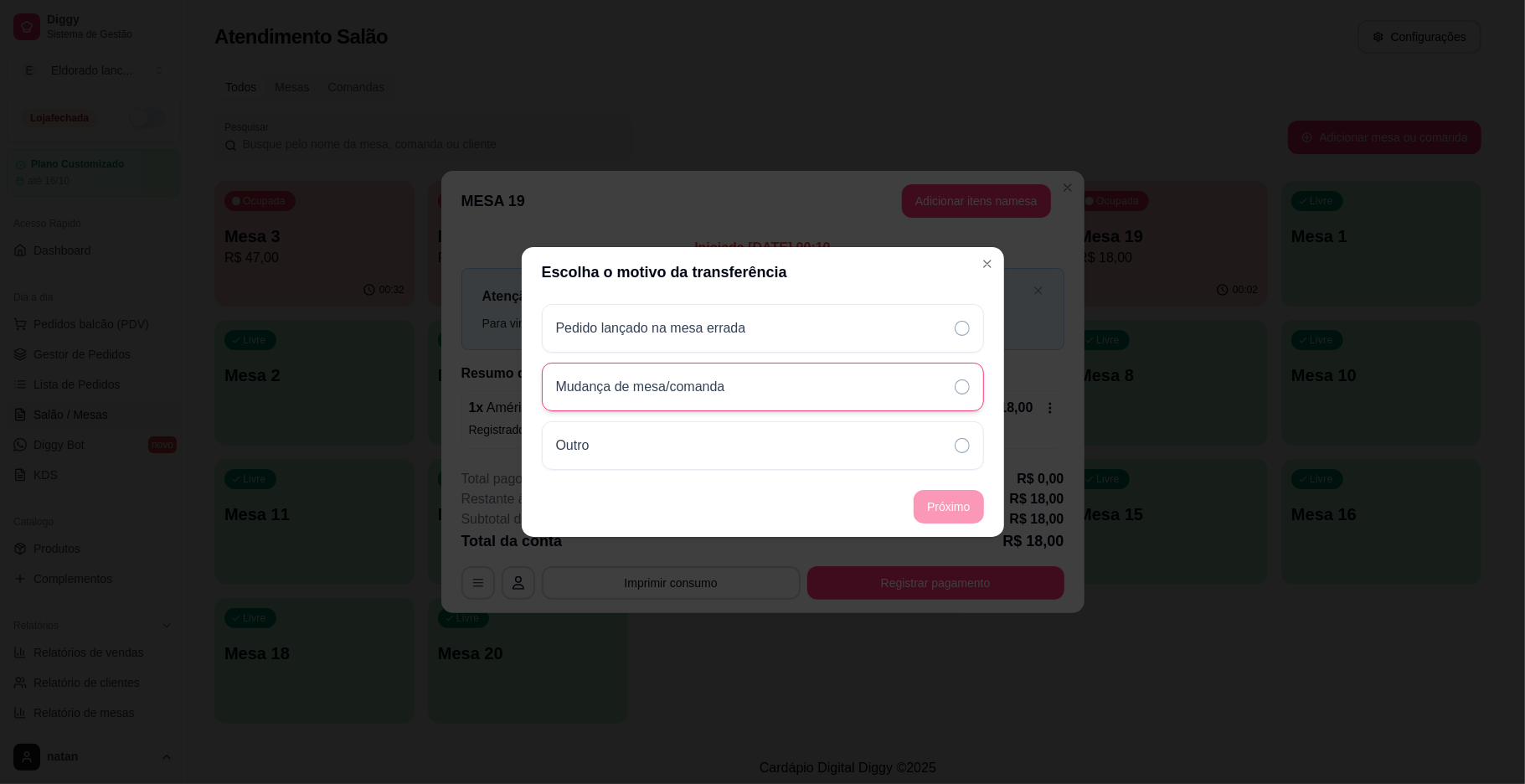
click at [922, 392] on div "Mudança de mesa/comanda" at bounding box center [763, 387] width 442 height 49
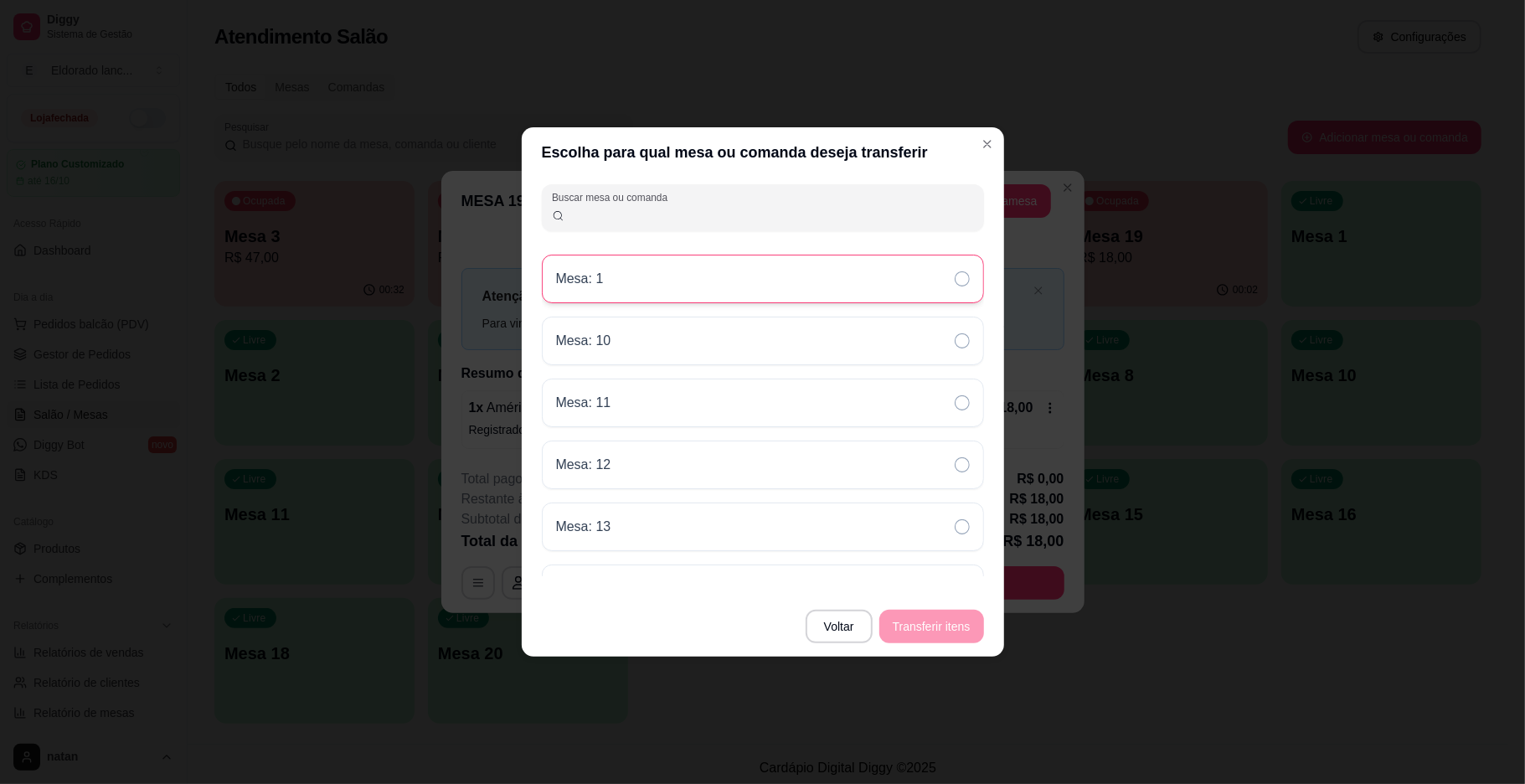
click at [952, 257] on div "Mesa: 1" at bounding box center [763, 279] width 442 height 49
click at [916, 614] on button "Transferir itens" at bounding box center [932, 626] width 101 height 33
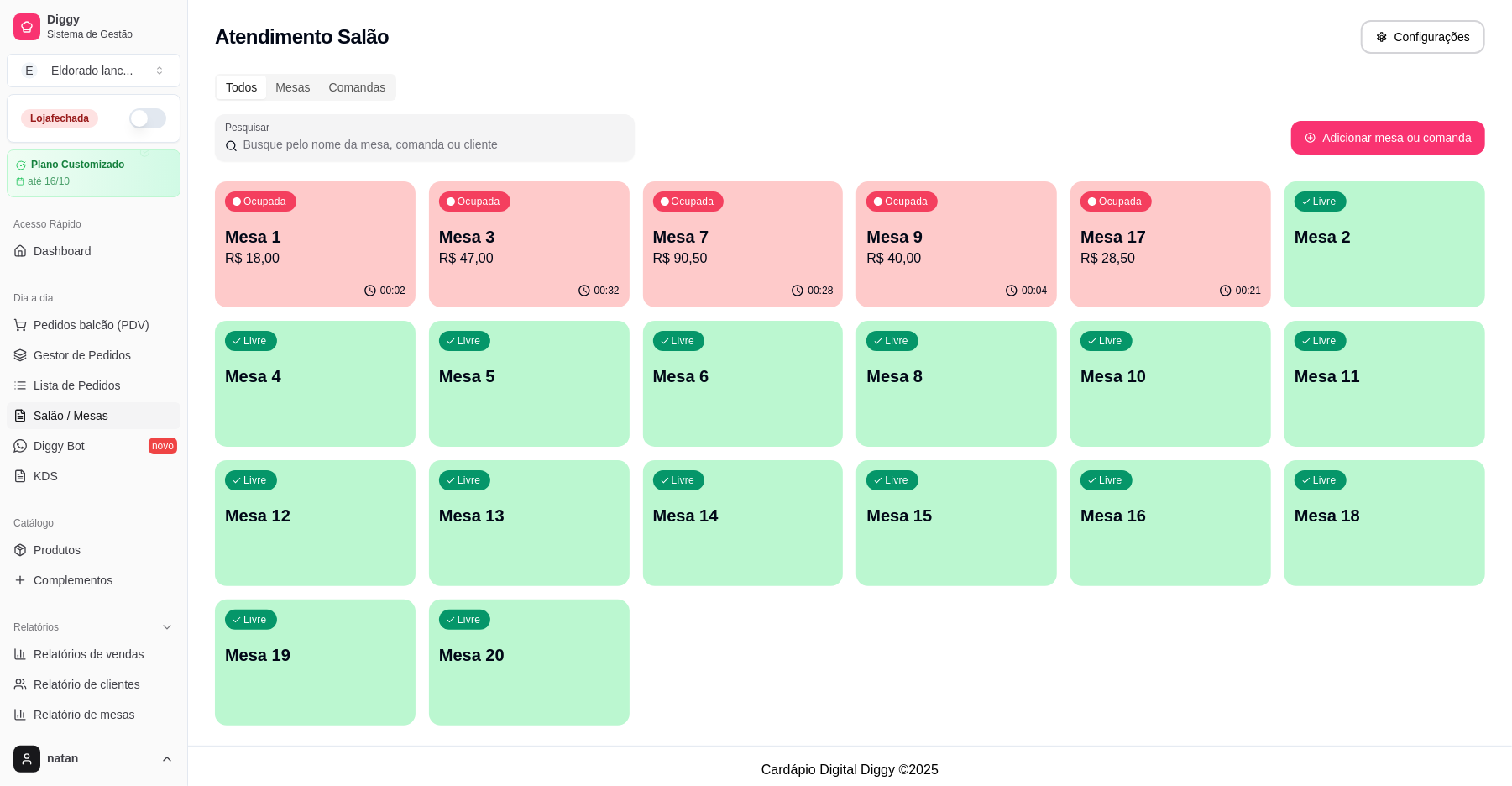
click at [559, 253] on p "R$ 47,00" at bounding box center [529, 259] width 180 height 20
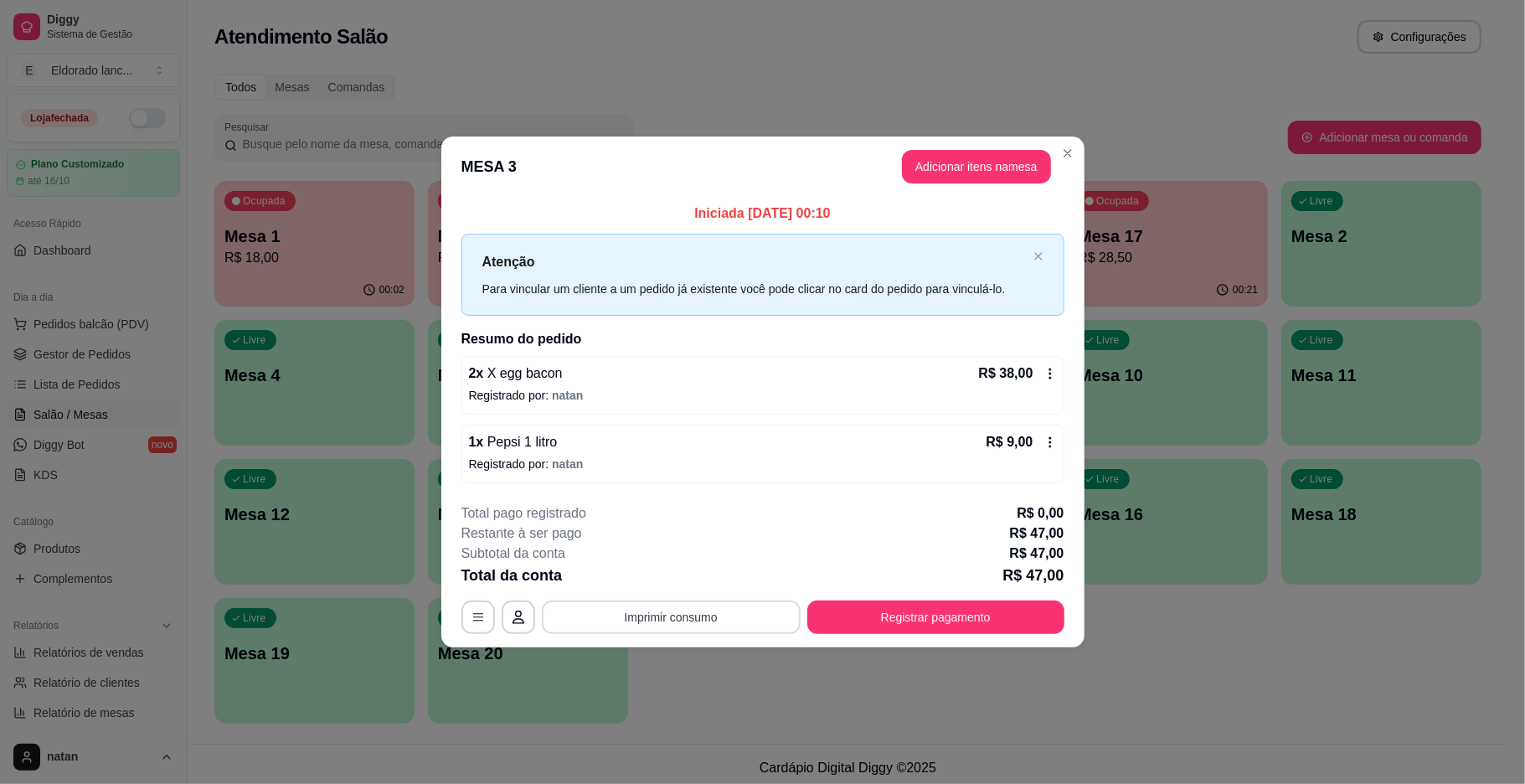
click at [750, 623] on button "Imprimir consumo" at bounding box center [671, 617] width 259 height 34
click at [702, 574] on button "IMPRESSORA" at bounding box center [676, 580] width 122 height 27
click at [809, 609] on div "**********" at bounding box center [763, 617] width 603 height 34
click at [822, 611] on button "Registrar pagamento" at bounding box center [936, 617] width 257 height 34
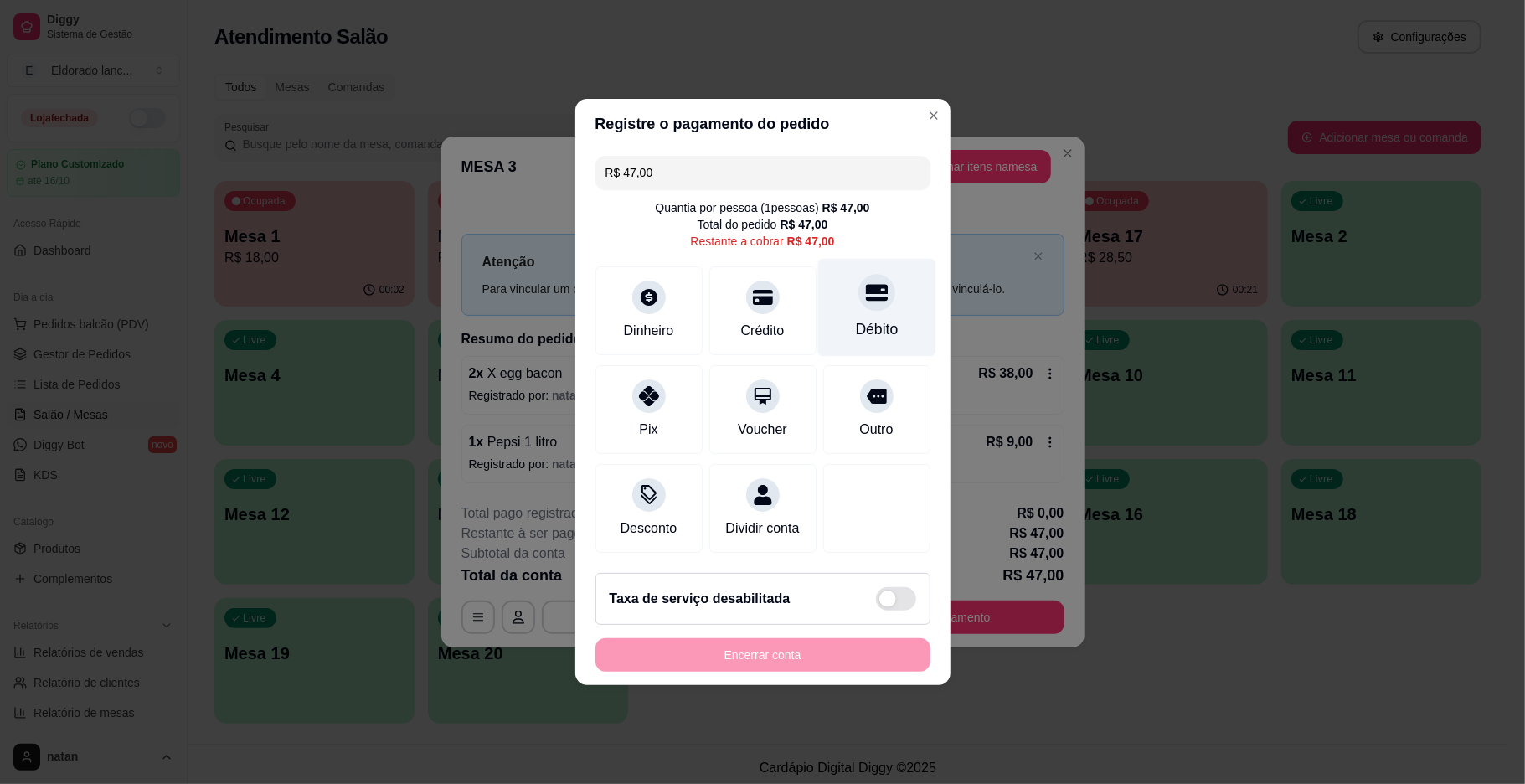
click at [856, 318] on div "Débito" at bounding box center [876, 329] width 43 height 22
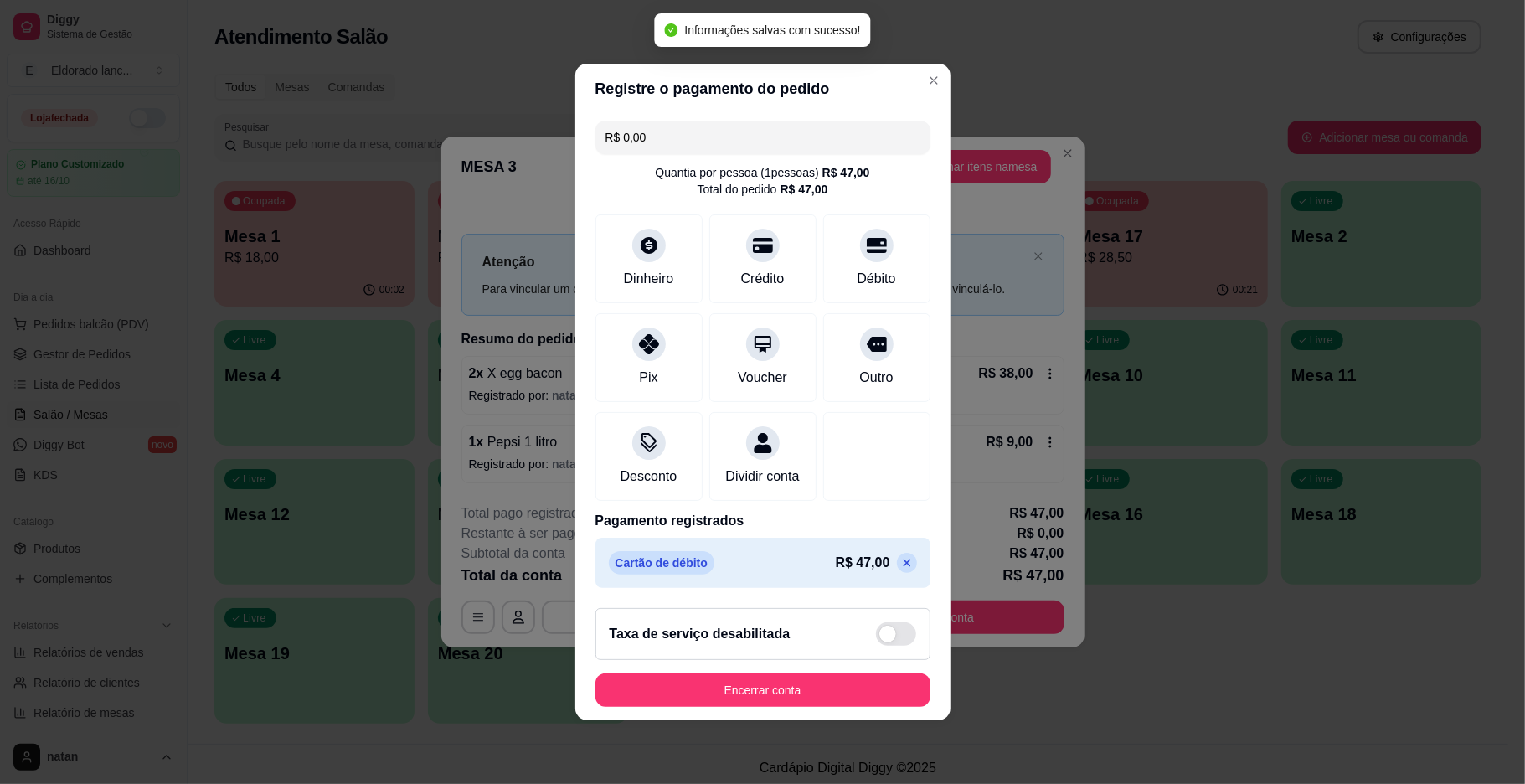
type input "R$ 0,00"
click at [827, 699] on button "Encerrar conta" at bounding box center [762, 690] width 325 height 33
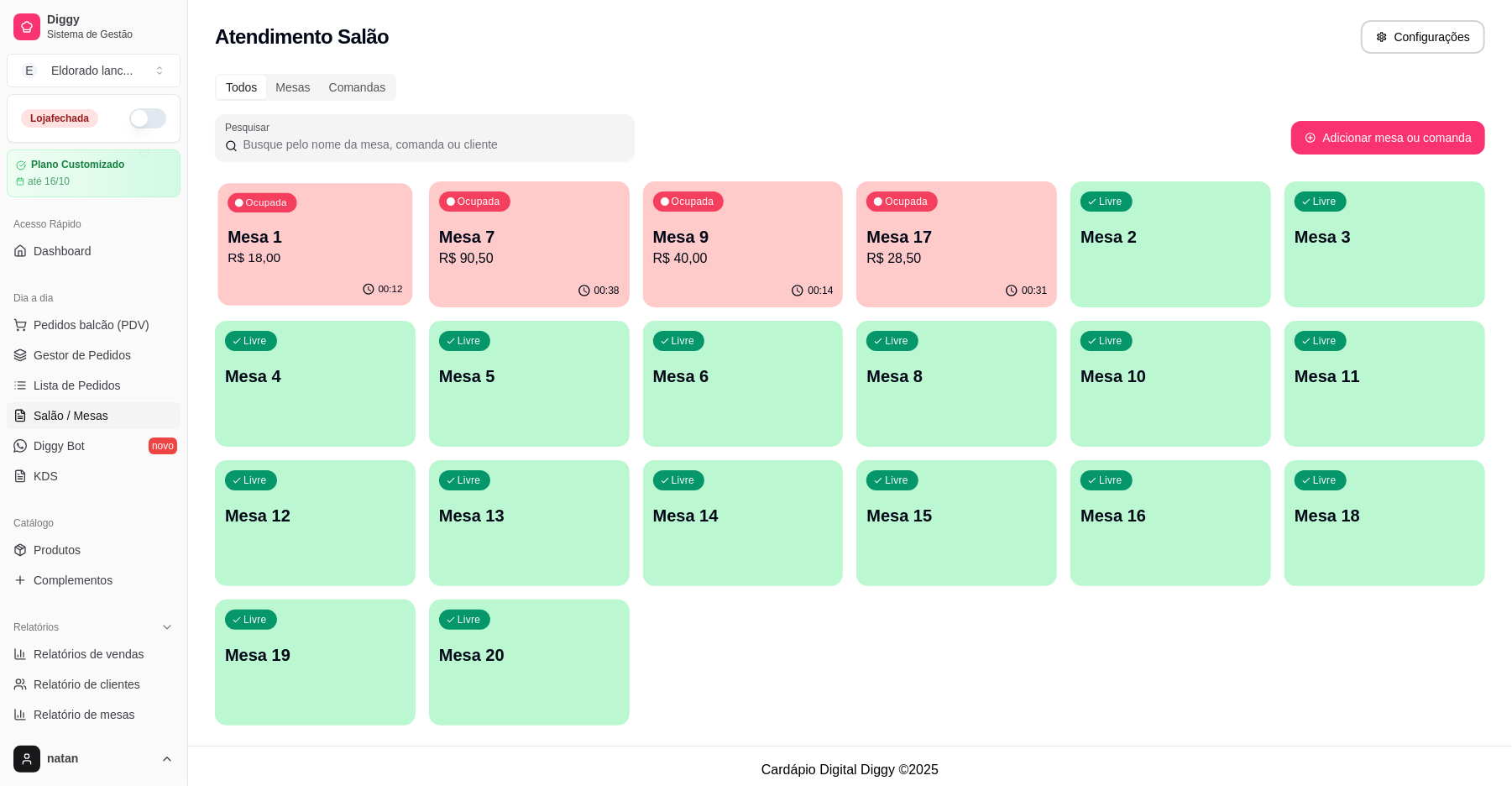
click at [387, 260] on p "R$ 18,00" at bounding box center [315, 258] width 174 height 19
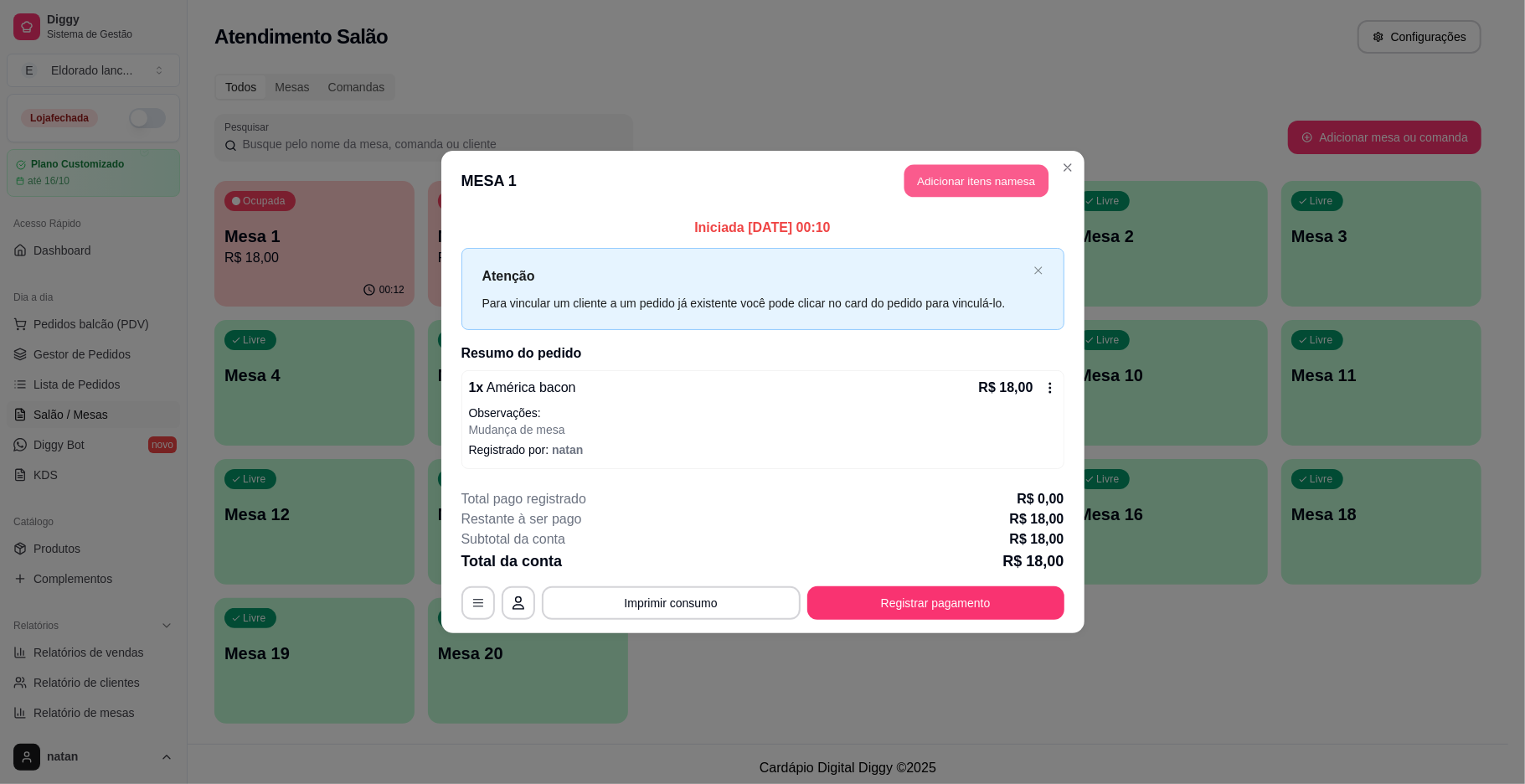
click at [987, 179] on button "Adicionar itens na mesa" at bounding box center [976, 181] width 144 height 33
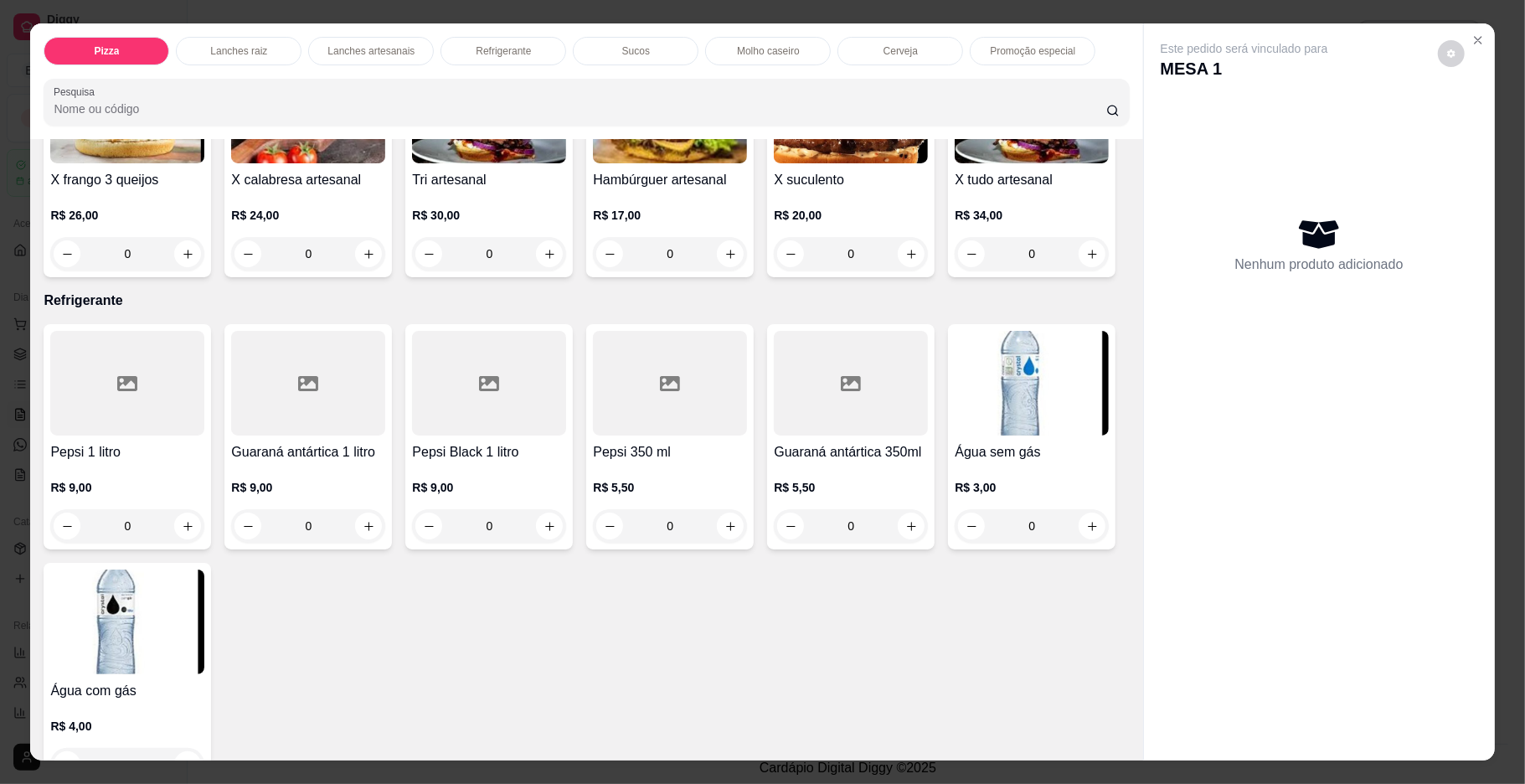
scroll to position [2003, 0]
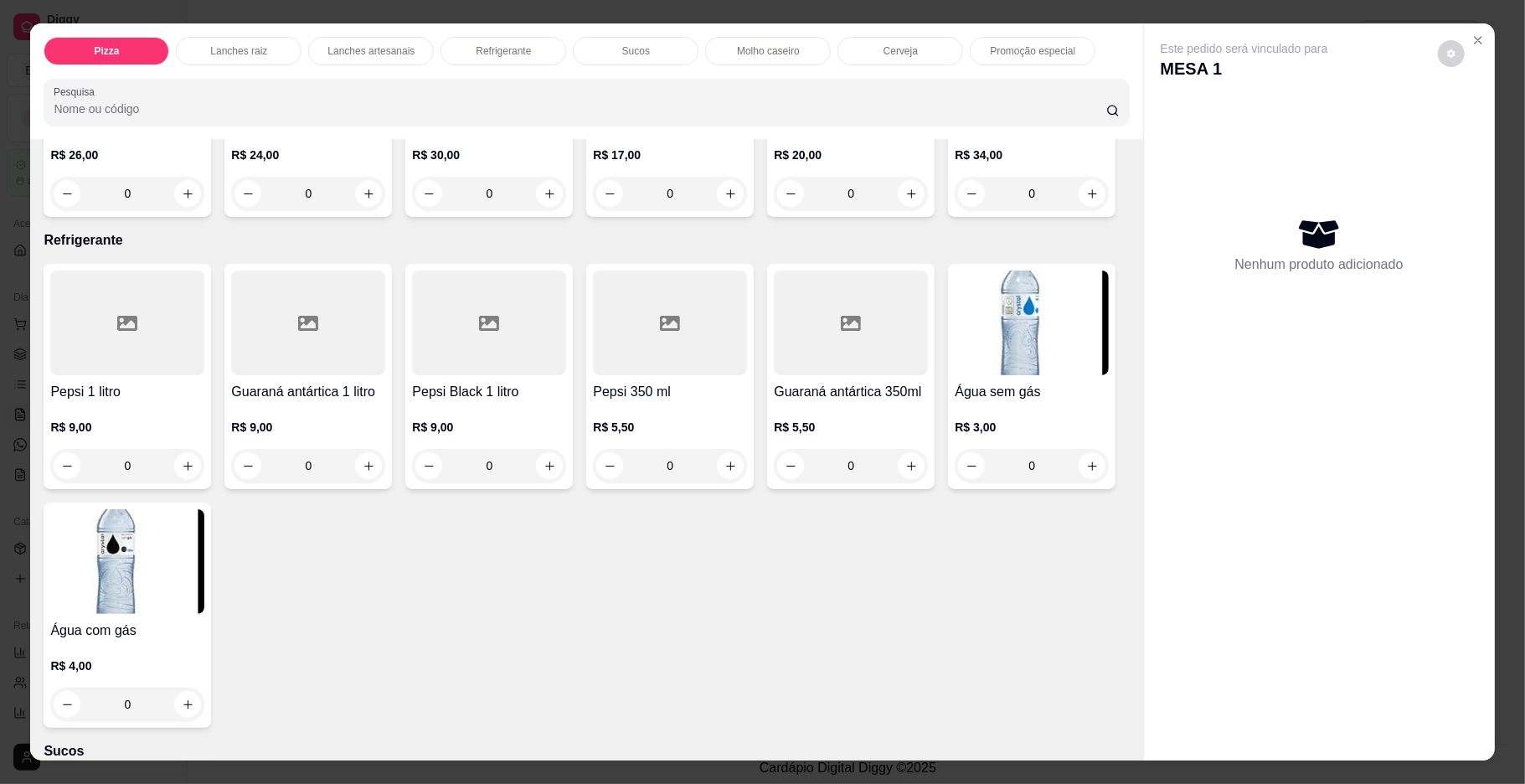
drag, startPoint x: 1116, startPoint y: 466, endPoint x: 1122, endPoint y: 483, distance: 18.0
click at [1122, 483] on div "Item avulso Pizza Pequena a partir de R$ 38,00 Média a partir de R$ 43,00 Grand…" at bounding box center [587, 450] width 1112 height 621
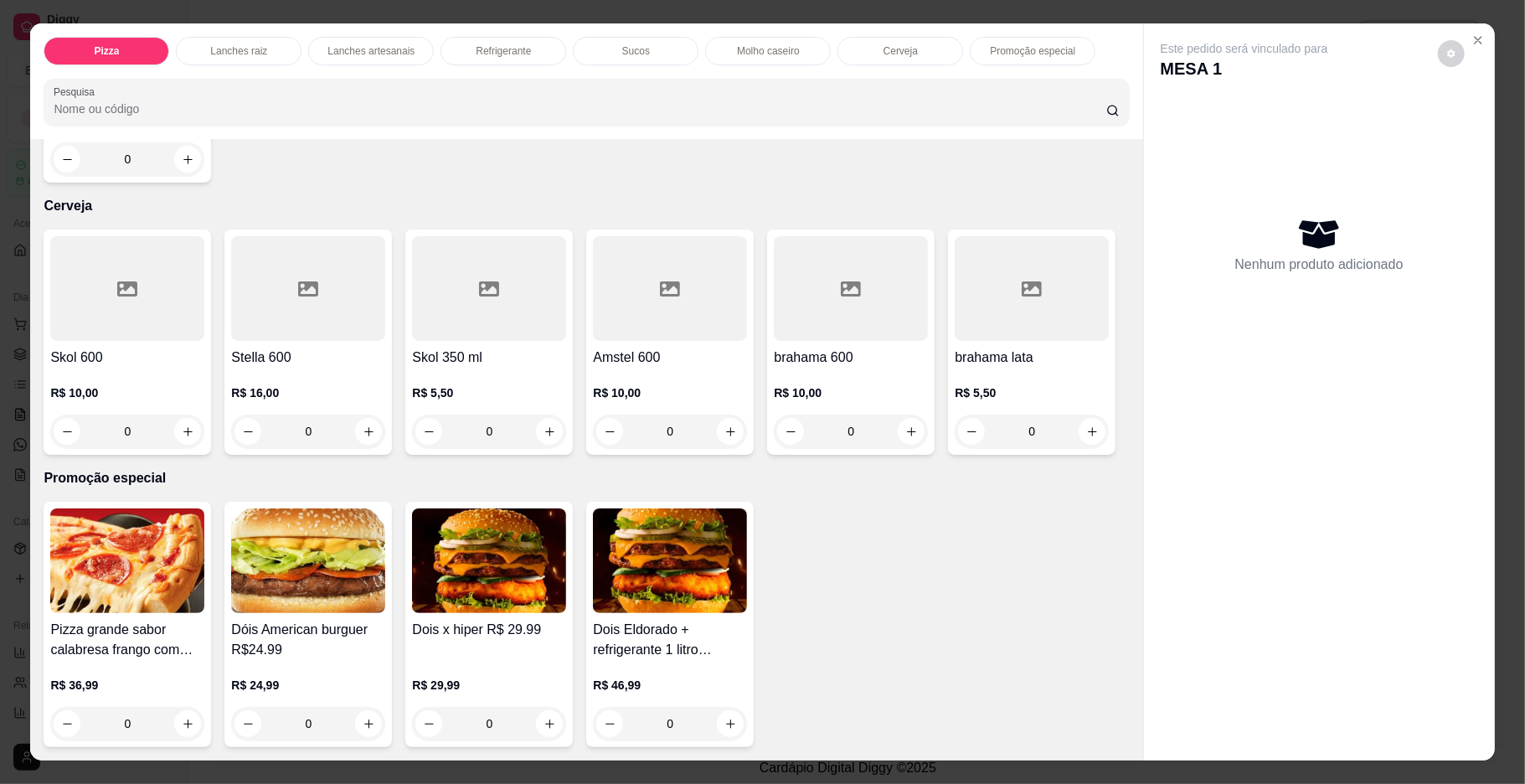
scroll to position [3581, 0]
click at [543, 425] on icon "increase-product-quantity" at bounding box center [549, 431] width 13 height 13
type input "1"
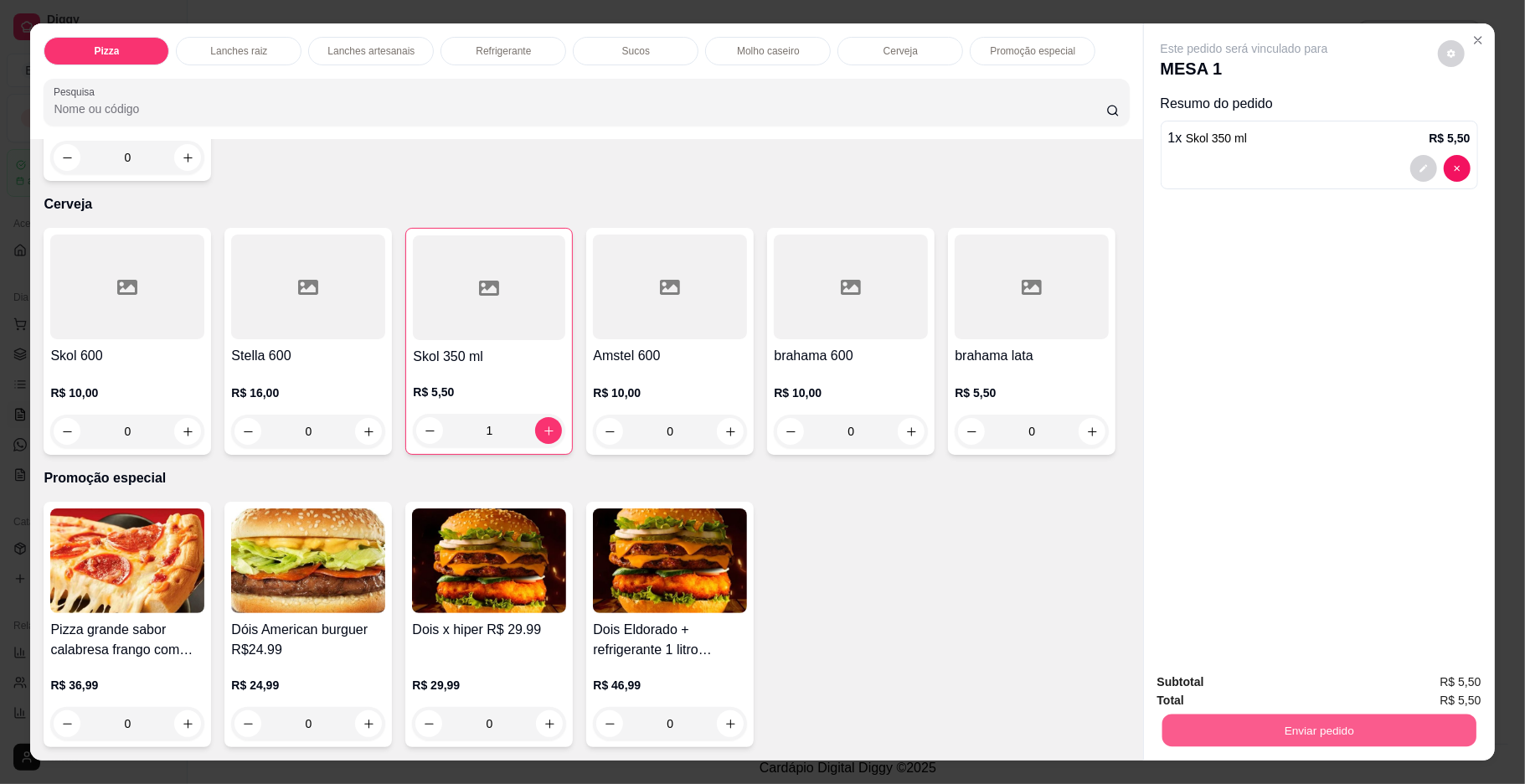
click at [1230, 732] on button "Enviar pedido" at bounding box center [1318, 730] width 314 height 33
click at [1411, 689] on button "Enviar pedido" at bounding box center [1436, 689] width 92 height 31
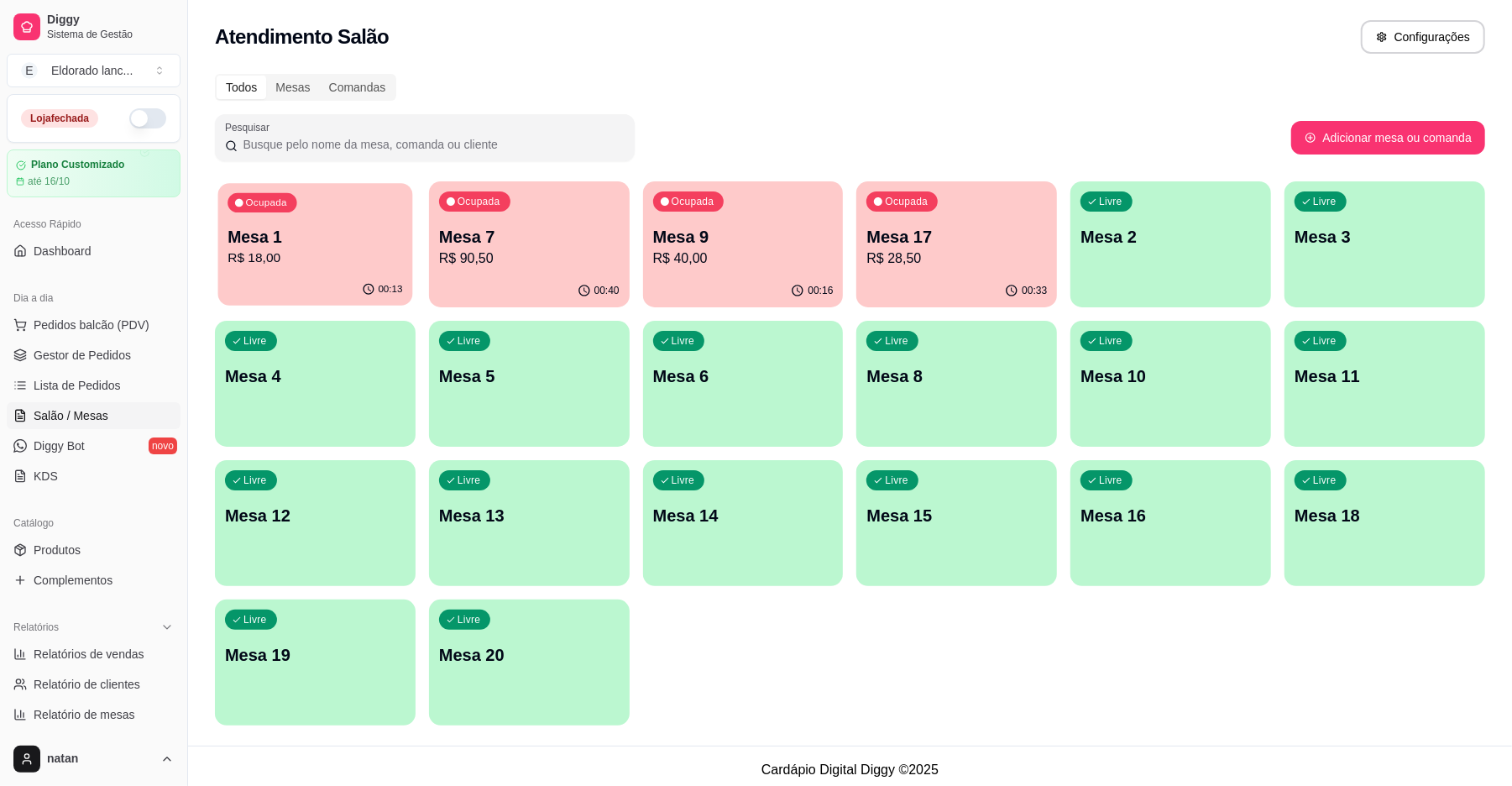
click at [348, 249] on p "R$ 18,00" at bounding box center [315, 258] width 174 height 19
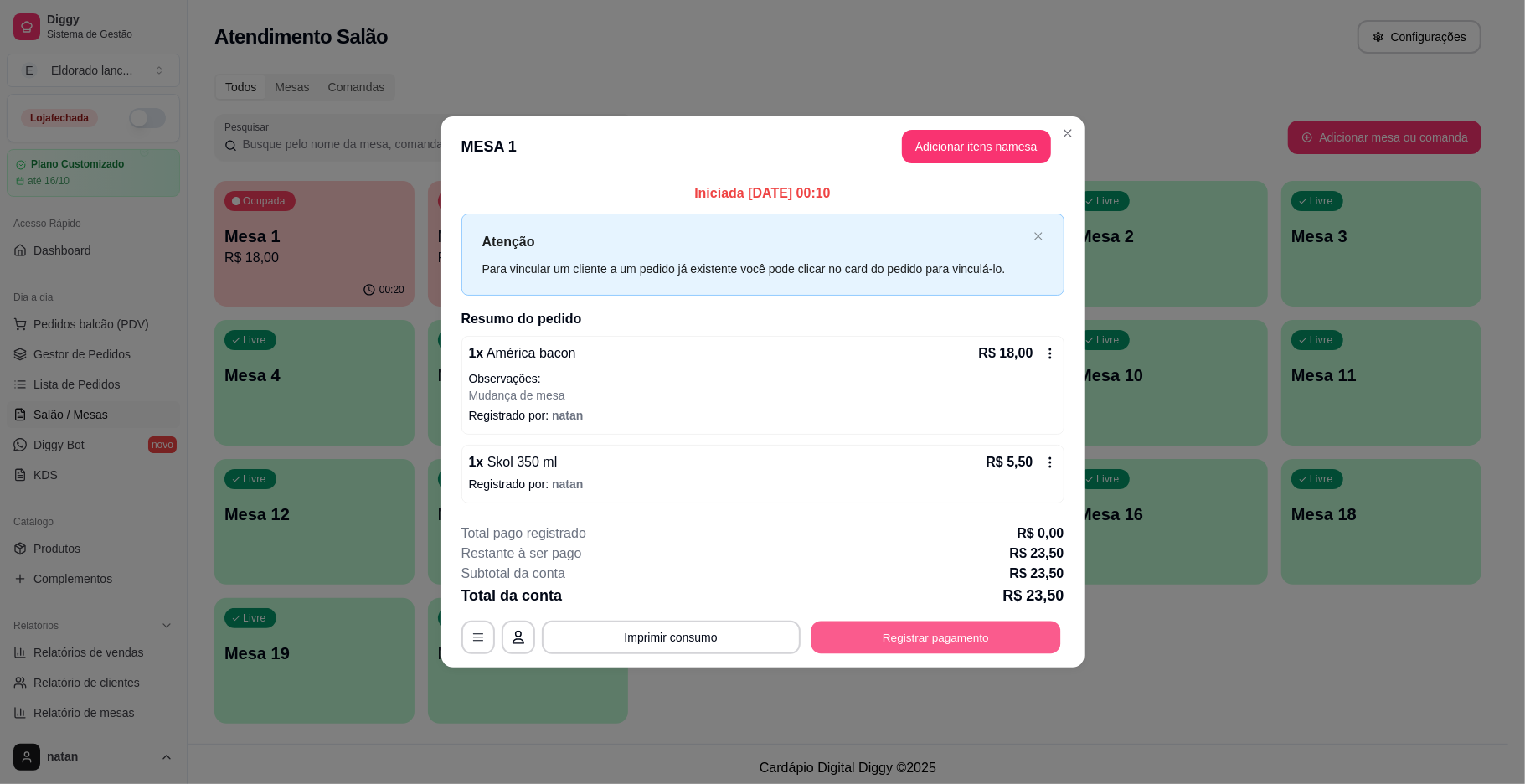
click at [1017, 635] on button "Registrar pagamento" at bounding box center [936, 636] width 250 height 33
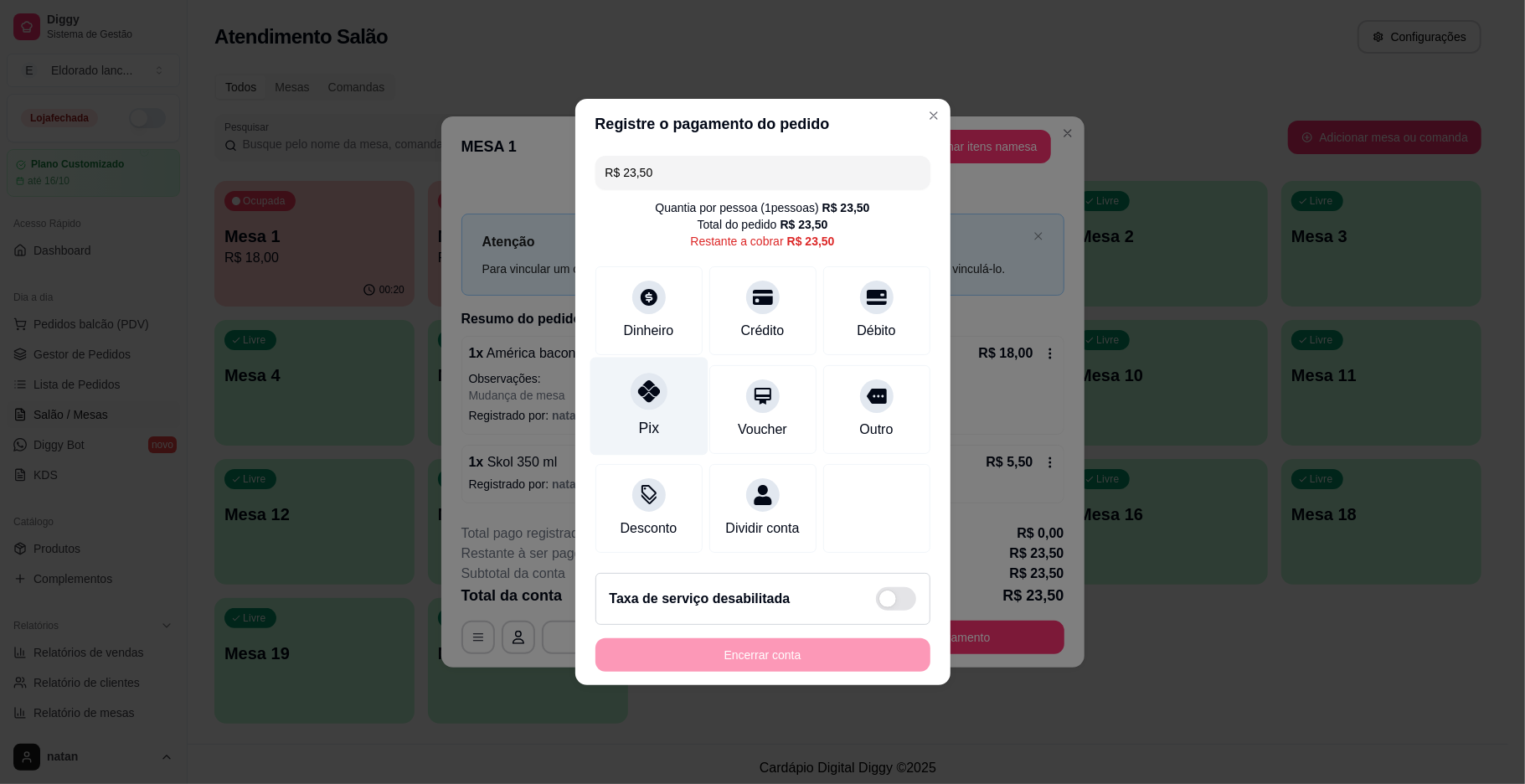
click at [645, 399] on div at bounding box center [649, 392] width 37 height 37
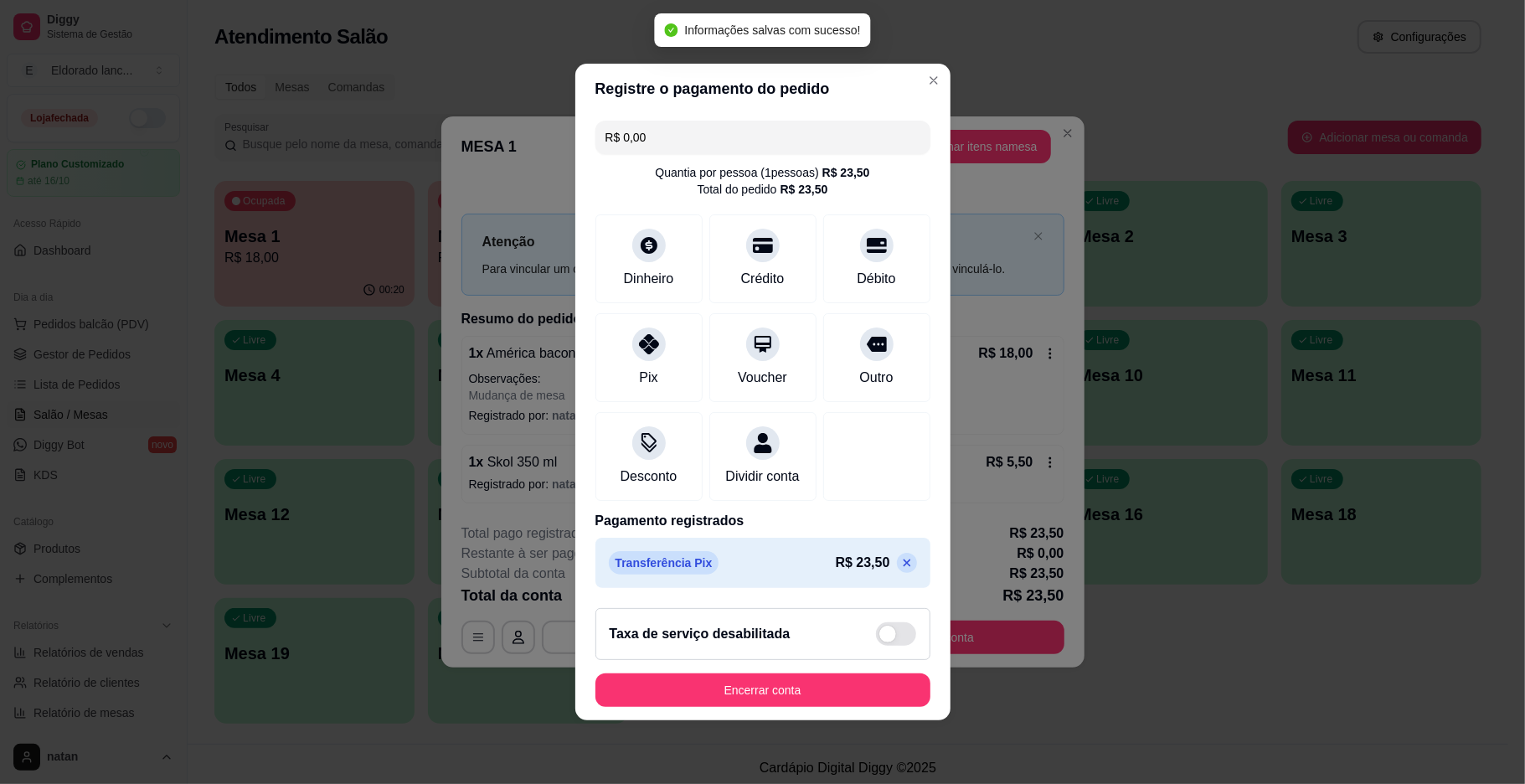
type input "R$ 0,00"
click at [847, 698] on button "Encerrar conta" at bounding box center [762, 690] width 325 height 33
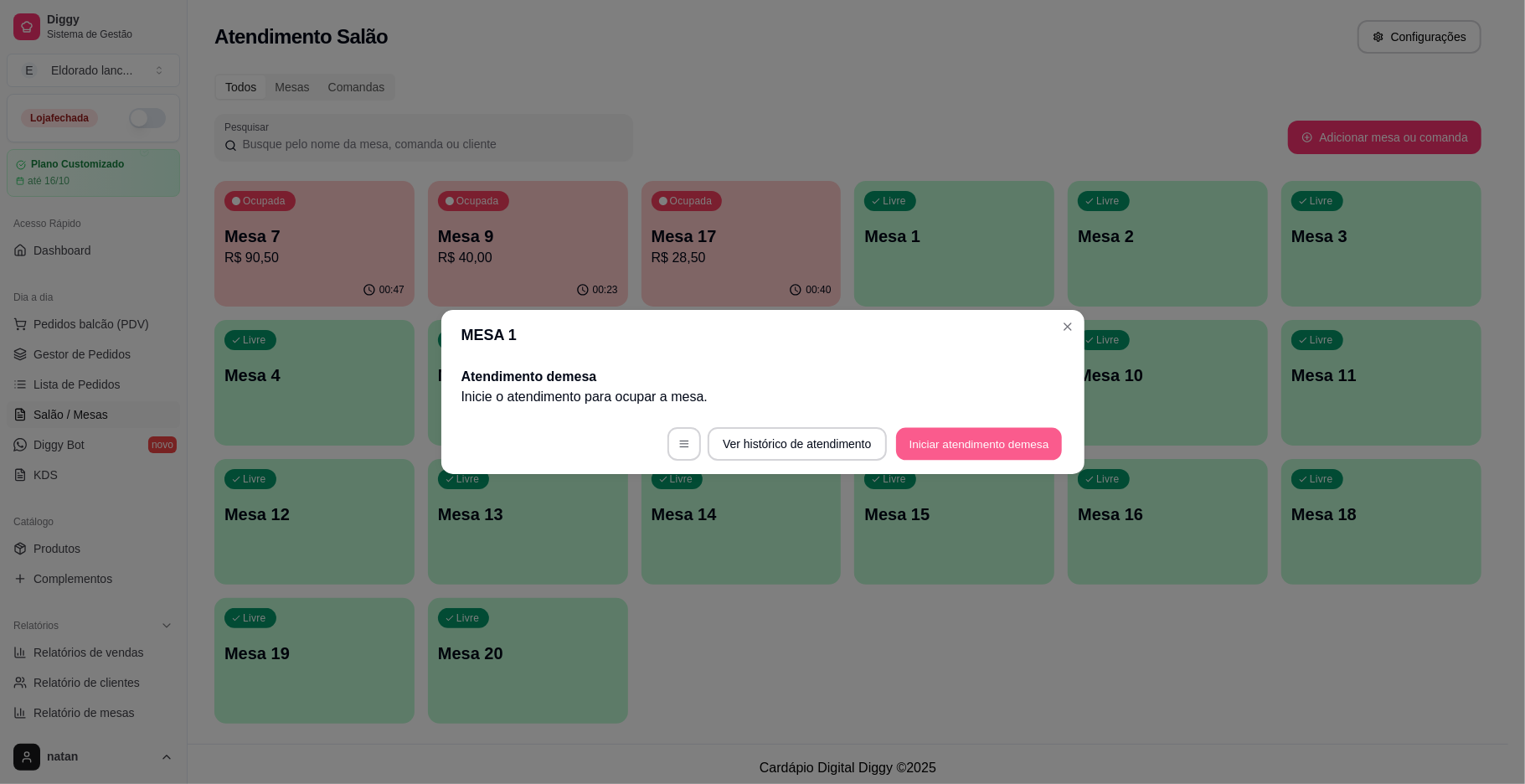
click at [945, 436] on button "Iniciar atendimento de mesa" at bounding box center [979, 444] width 165 height 33
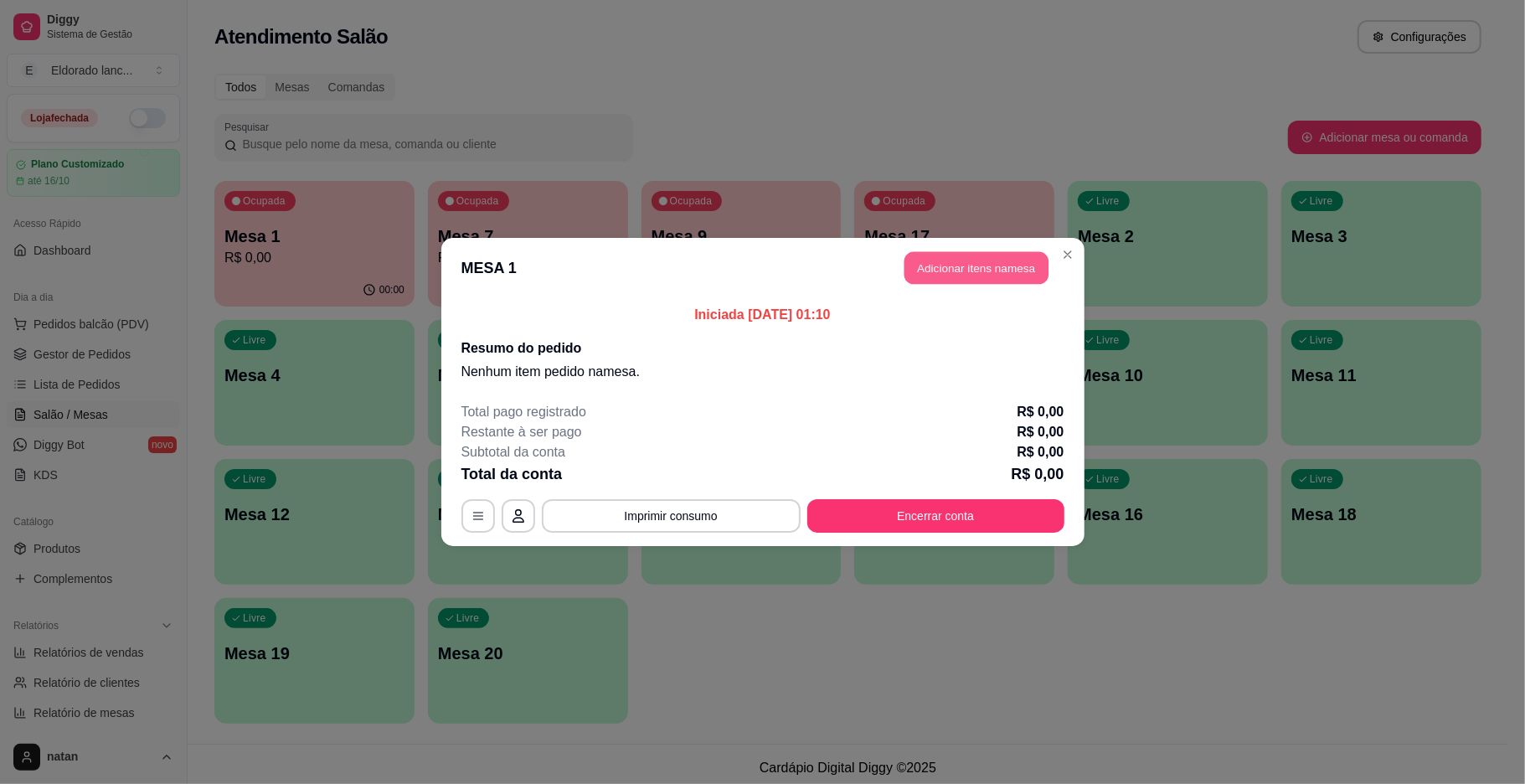
click at [983, 265] on button "Adicionar itens na mesa" at bounding box center [976, 268] width 144 height 33
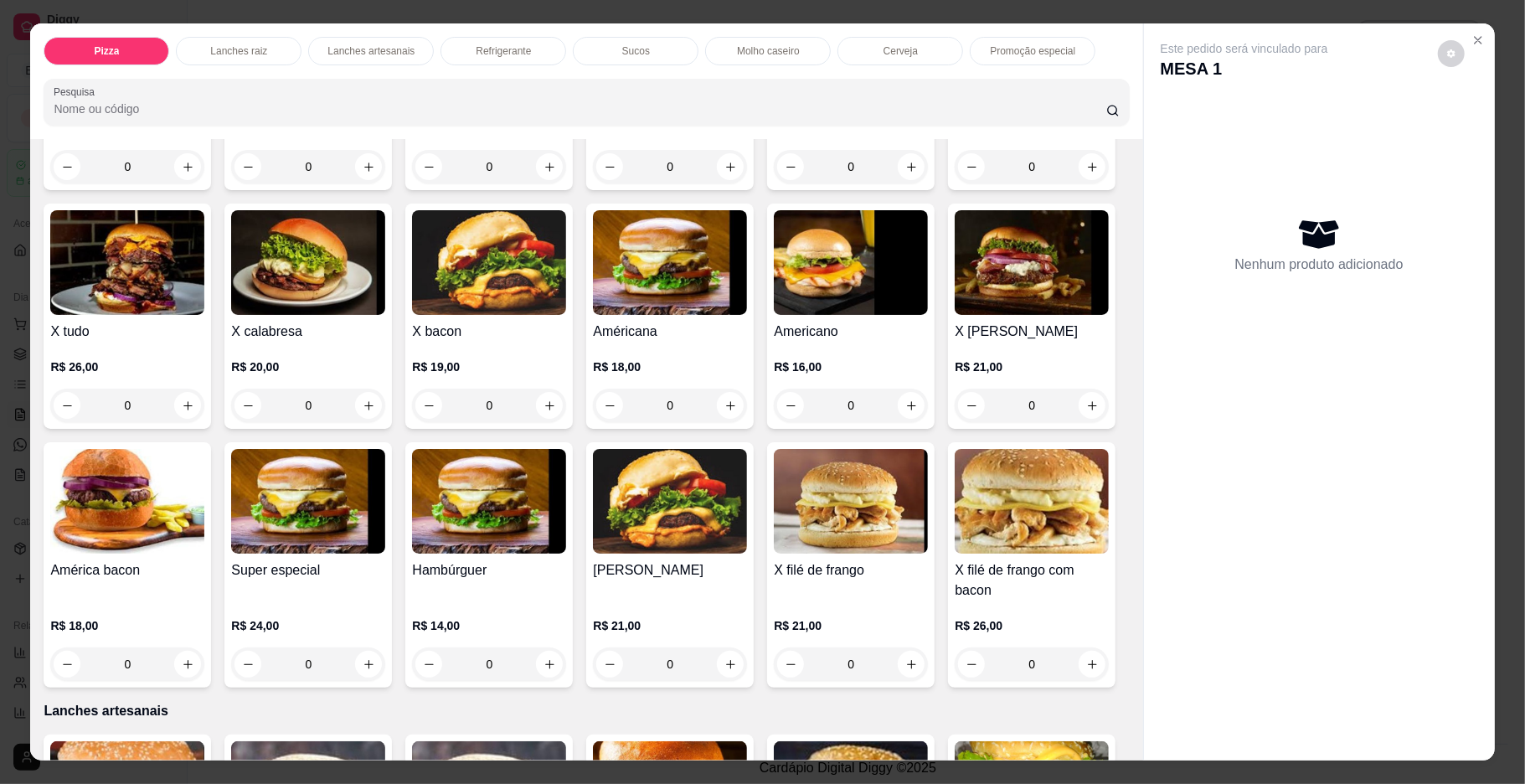
scroll to position [818, 0]
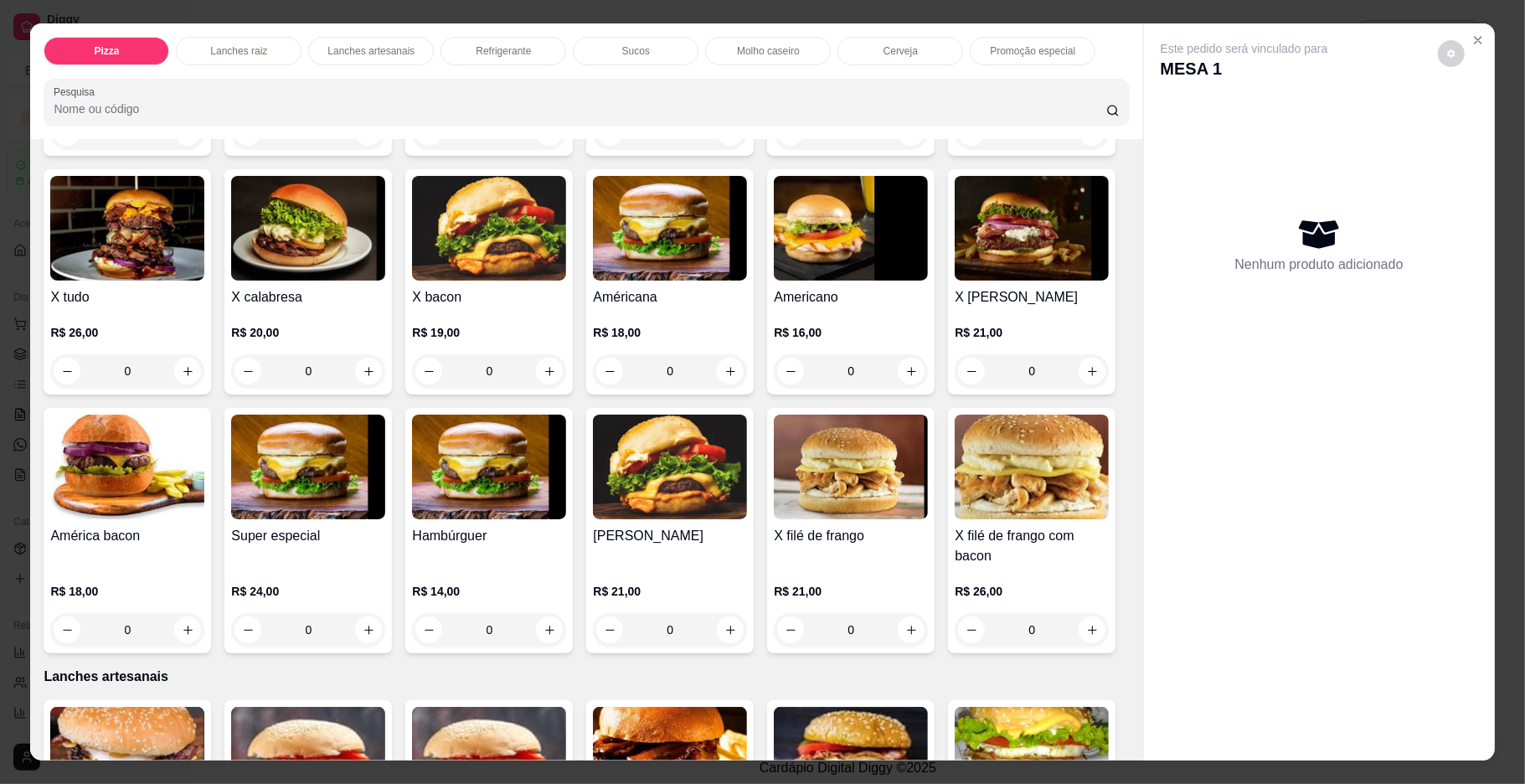
click at [204, 613] on div "0" at bounding box center [127, 630] width 154 height 34
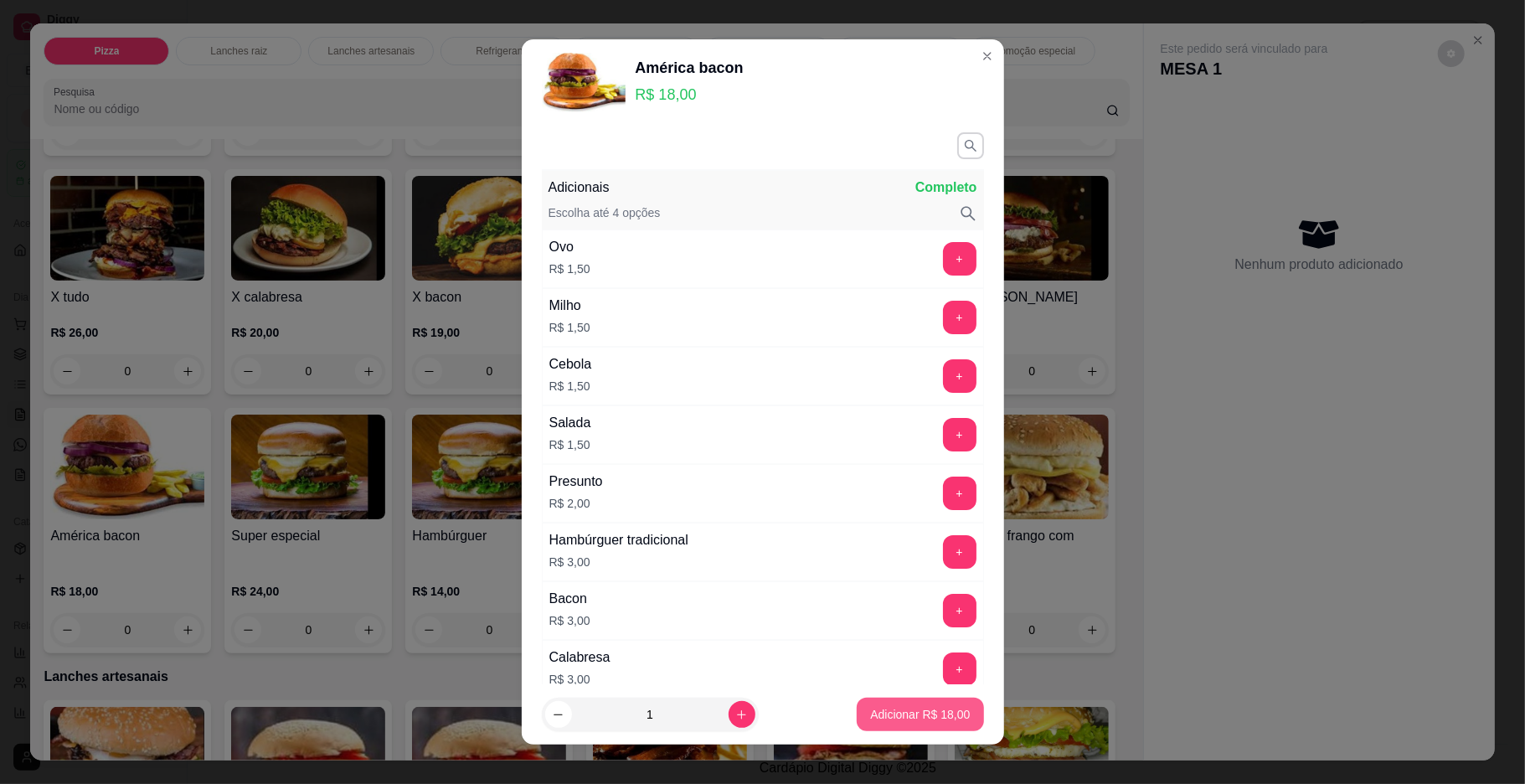
click at [919, 713] on p "Adicionar R$ 18,00" at bounding box center [920, 714] width 100 height 17
type input "1"
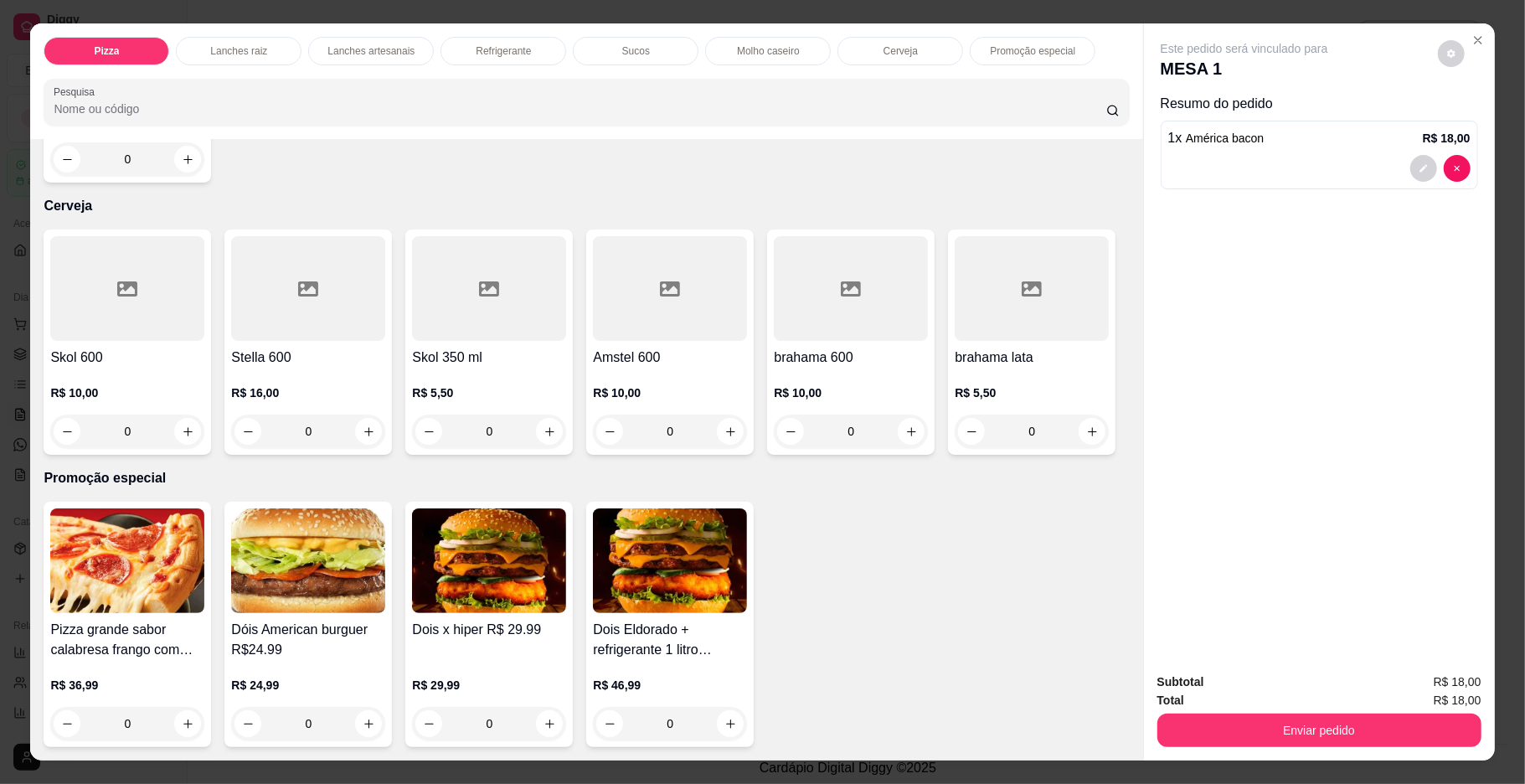
scroll to position [3523, 0]
click at [543, 438] on icon "increase-product-quantity" at bounding box center [549, 431] width 13 height 13
type input "1"
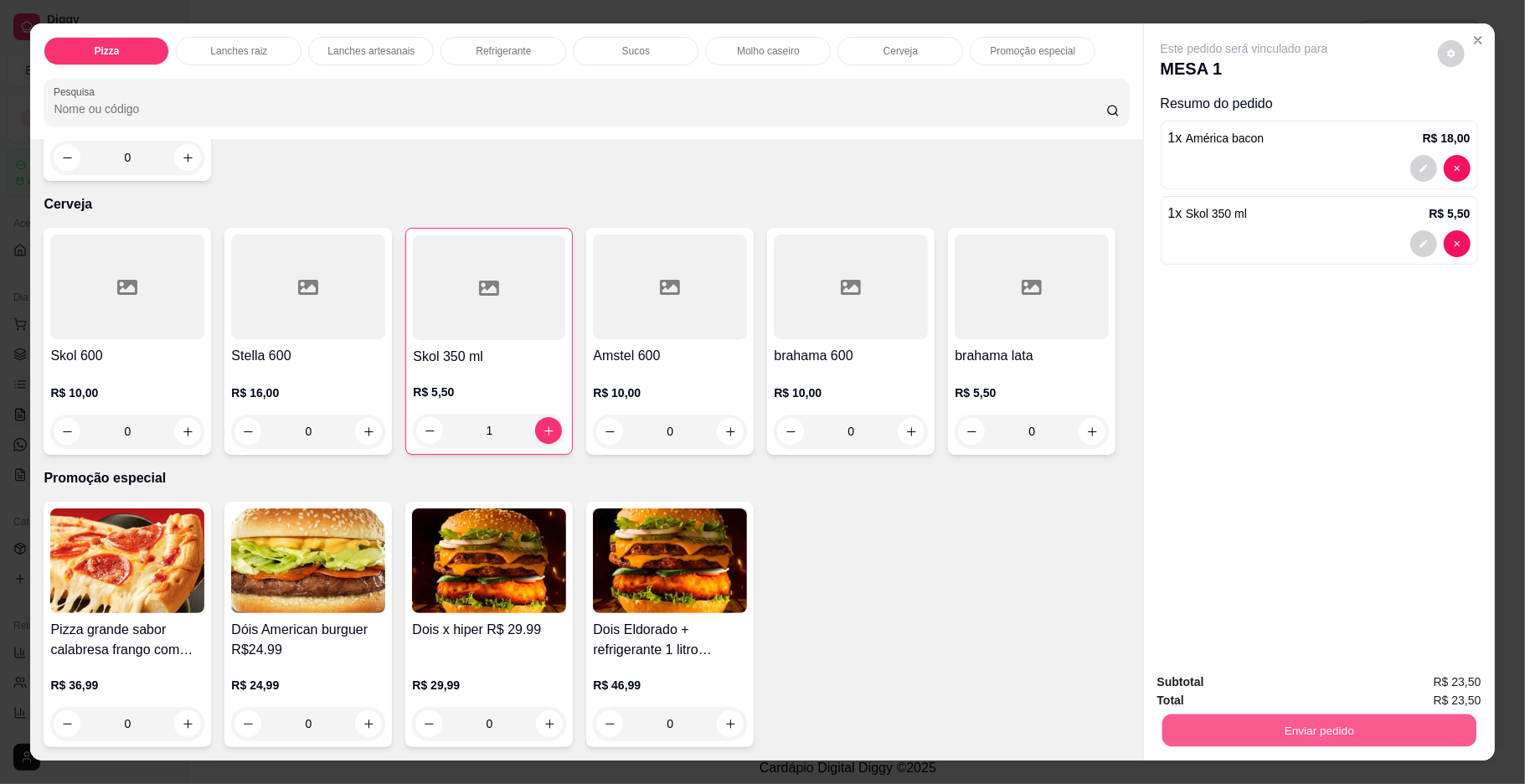
click at [1201, 735] on button "Enviar pedido" at bounding box center [1318, 730] width 314 height 33
click at [1418, 679] on button "Enviar pedido" at bounding box center [1436, 689] width 92 height 31
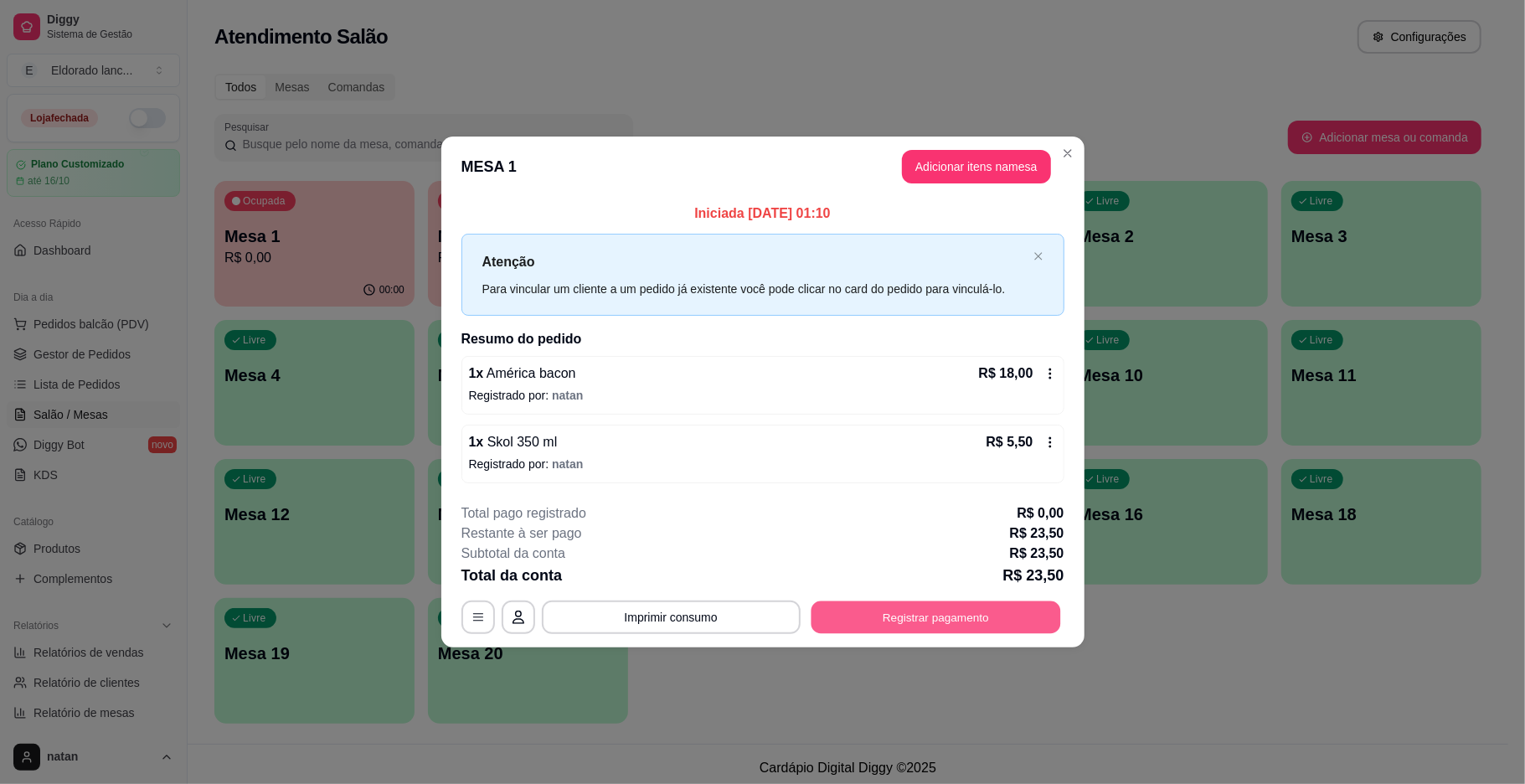
click at [952, 609] on button "Registrar pagamento" at bounding box center [936, 616] width 250 height 33
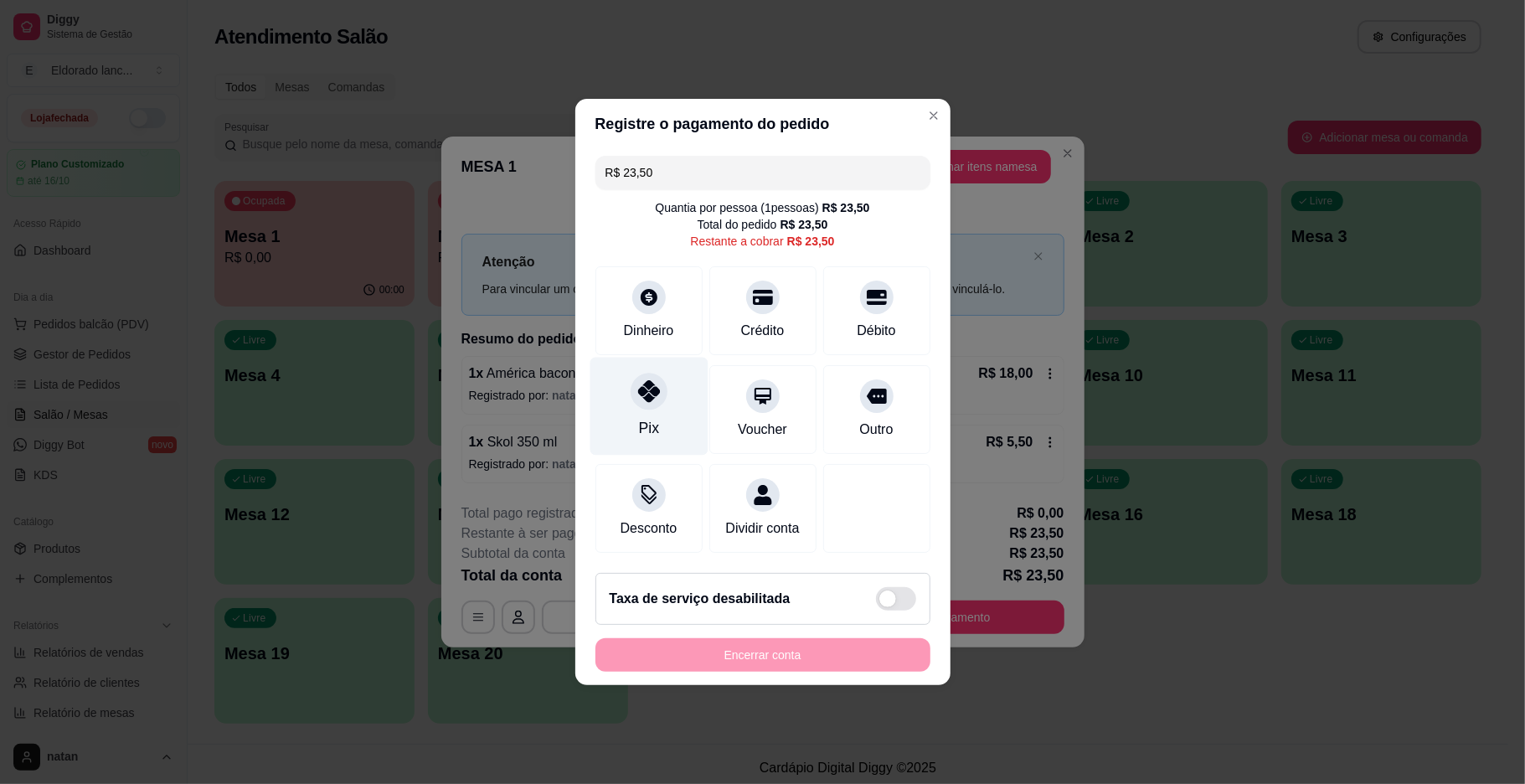
click at [653, 434] on div "Pix" at bounding box center [649, 407] width 118 height 98
type input "R$ 0,00"
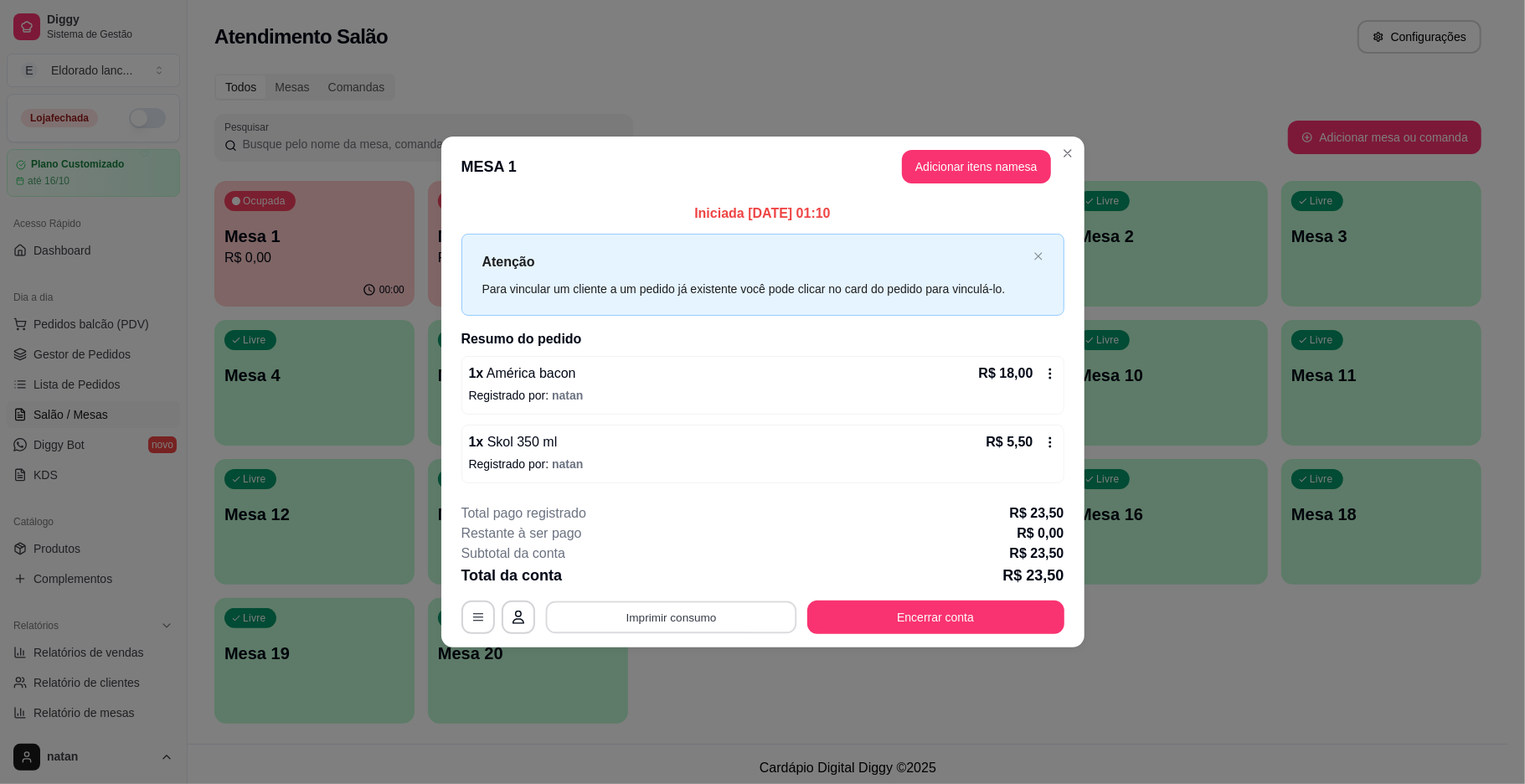
click at [610, 610] on button "Imprimir consumo" at bounding box center [671, 616] width 251 height 33
click at [662, 583] on button "IMPRESSORA" at bounding box center [675, 579] width 117 height 26
click at [834, 601] on button "Encerrar conta" at bounding box center [936, 617] width 257 height 34
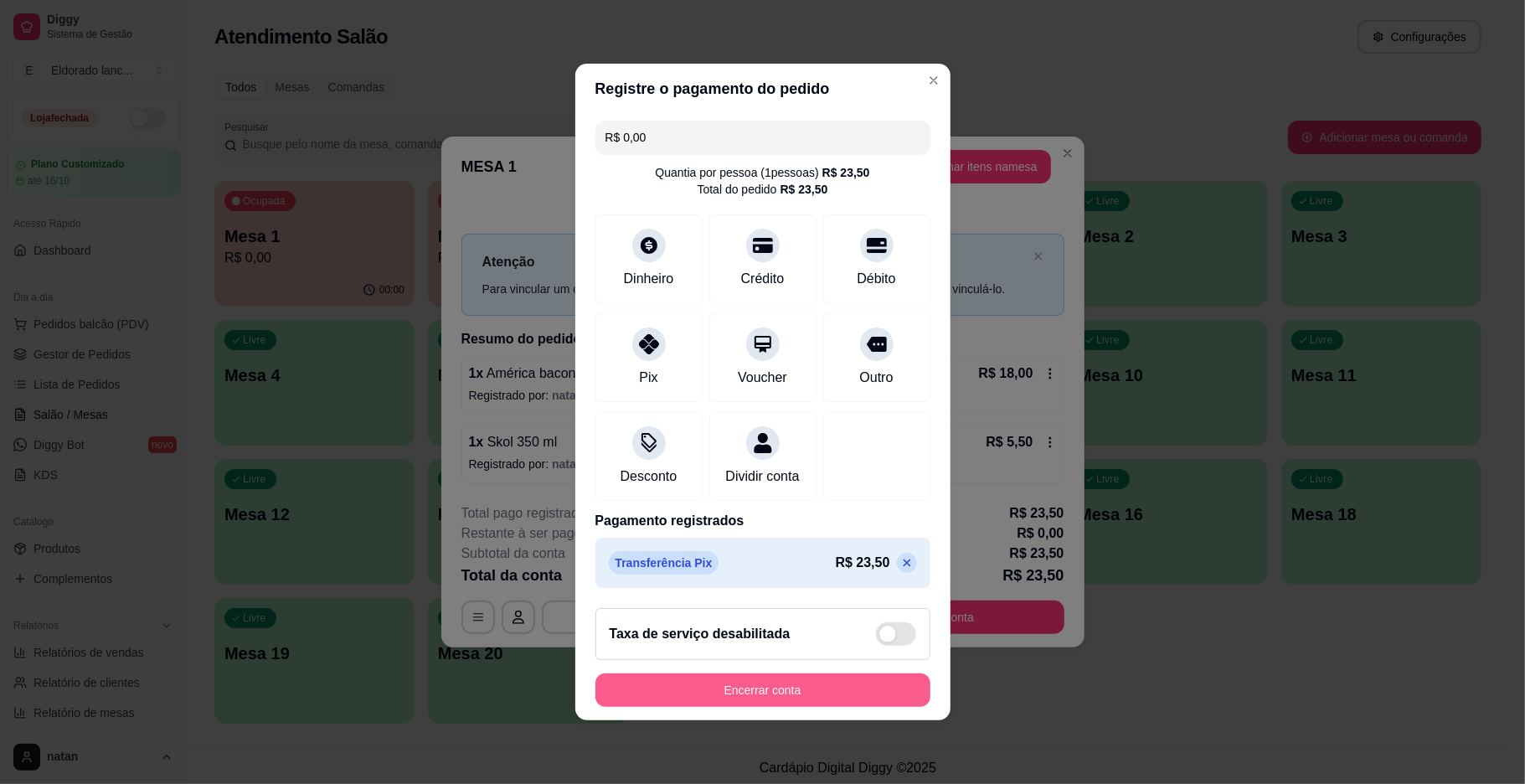
click at [821, 700] on button "Encerrar conta" at bounding box center [762, 690] width 335 height 34
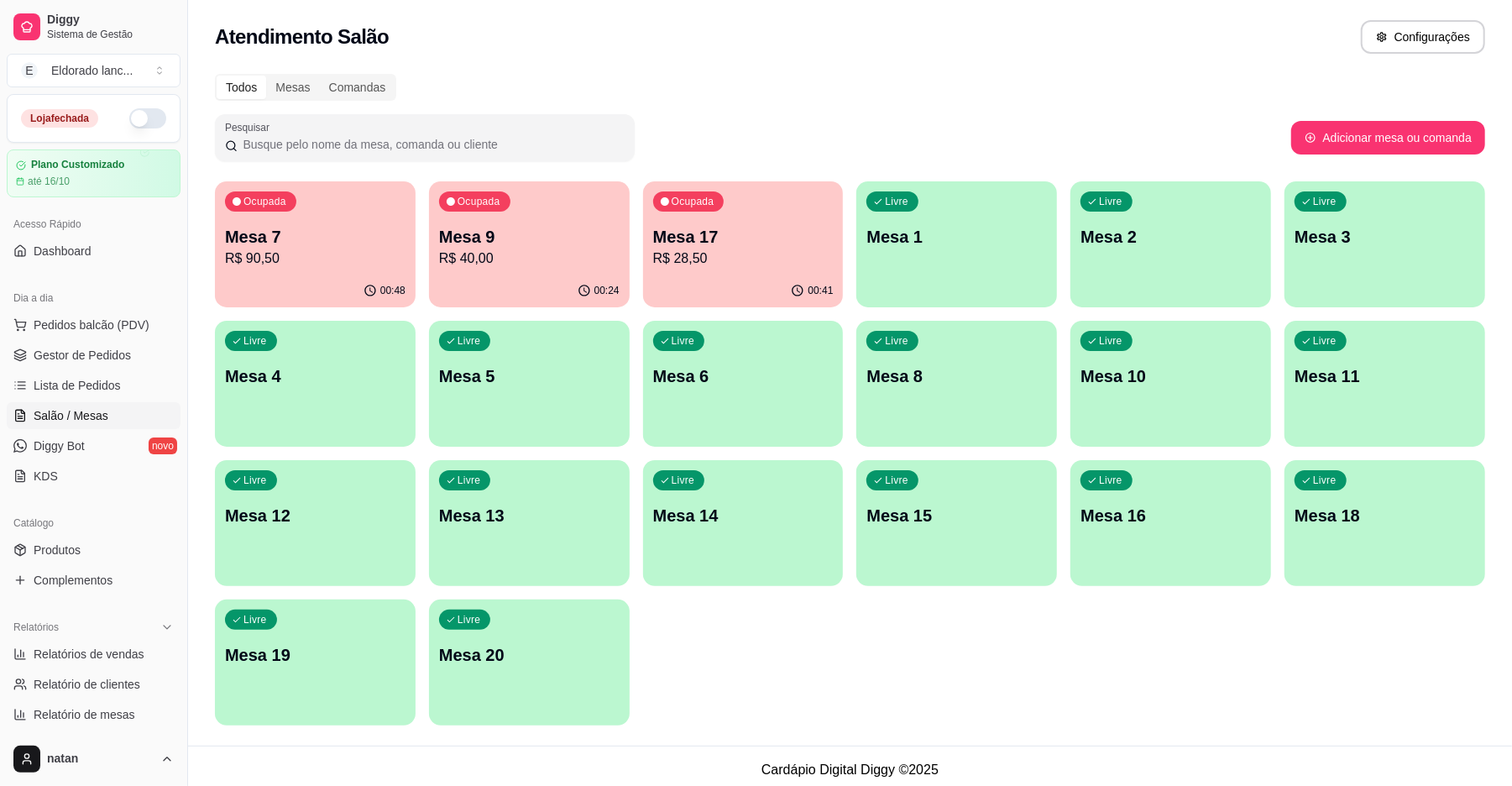
click at [219, 261] on div "Ocupada Mesa 7 R$ 90,50" at bounding box center [315, 228] width 201 height 93
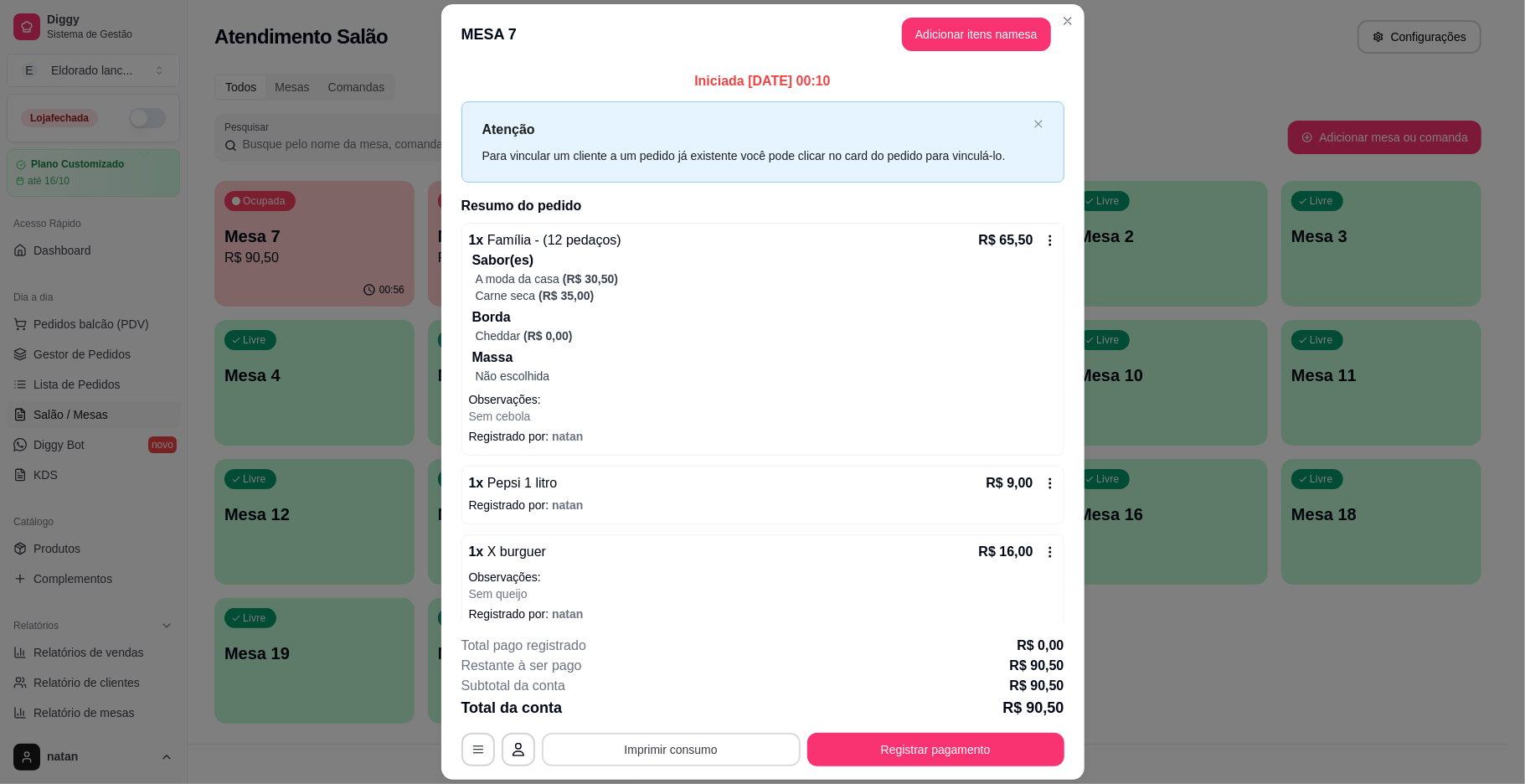
click at [727, 751] on button "Imprimir consumo" at bounding box center [671, 749] width 259 height 34
click at [662, 706] on button "IMPRESSORA" at bounding box center [668, 711] width 122 height 27
click at [836, 738] on button "Registrar pagamento" at bounding box center [936, 749] width 250 height 33
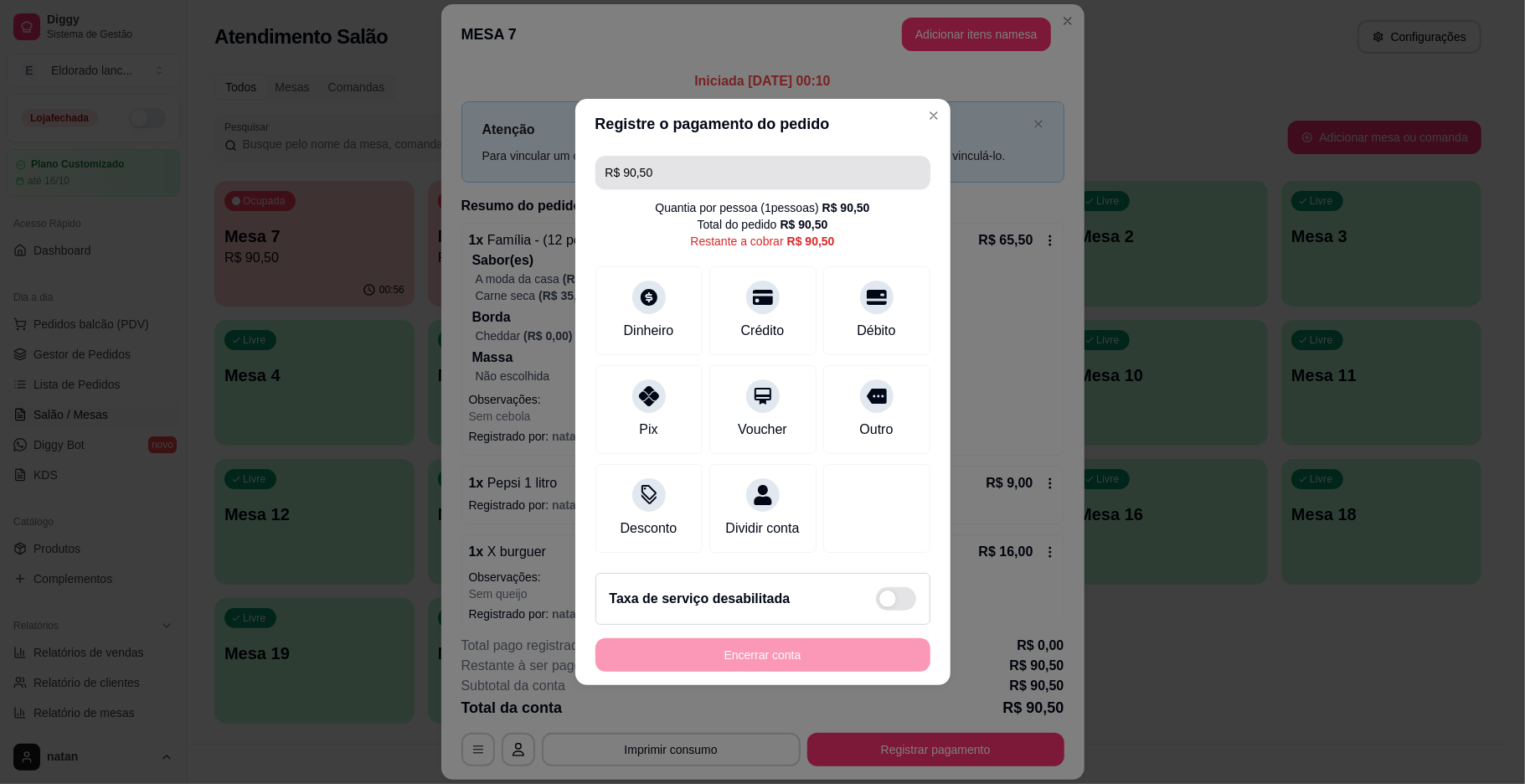
click at [727, 156] on input "R$ 90,50" at bounding box center [762, 173] width 315 height 34
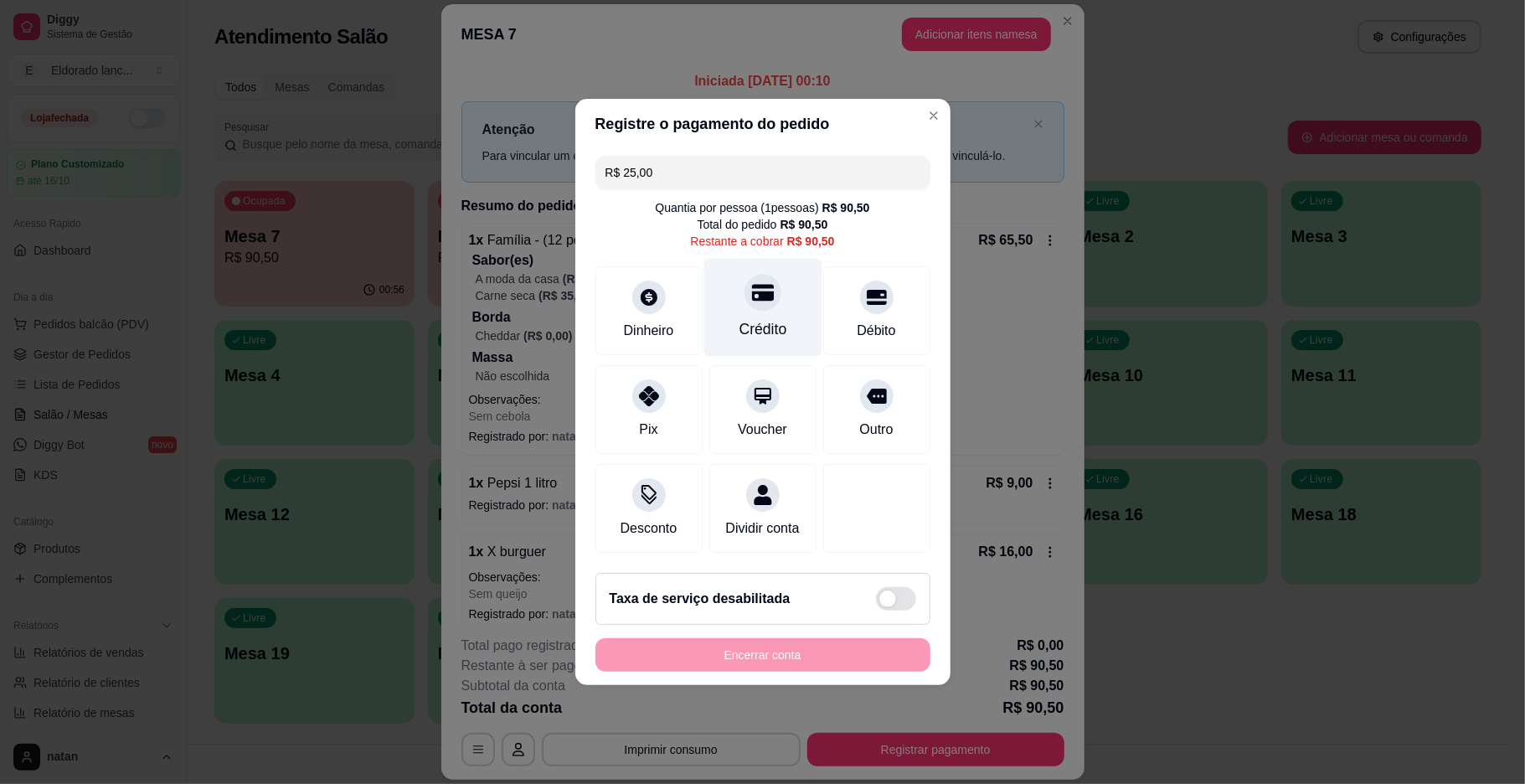
click at [760, 301] on div "Crédito" at bounding box center [762, 308] width 118 height 98
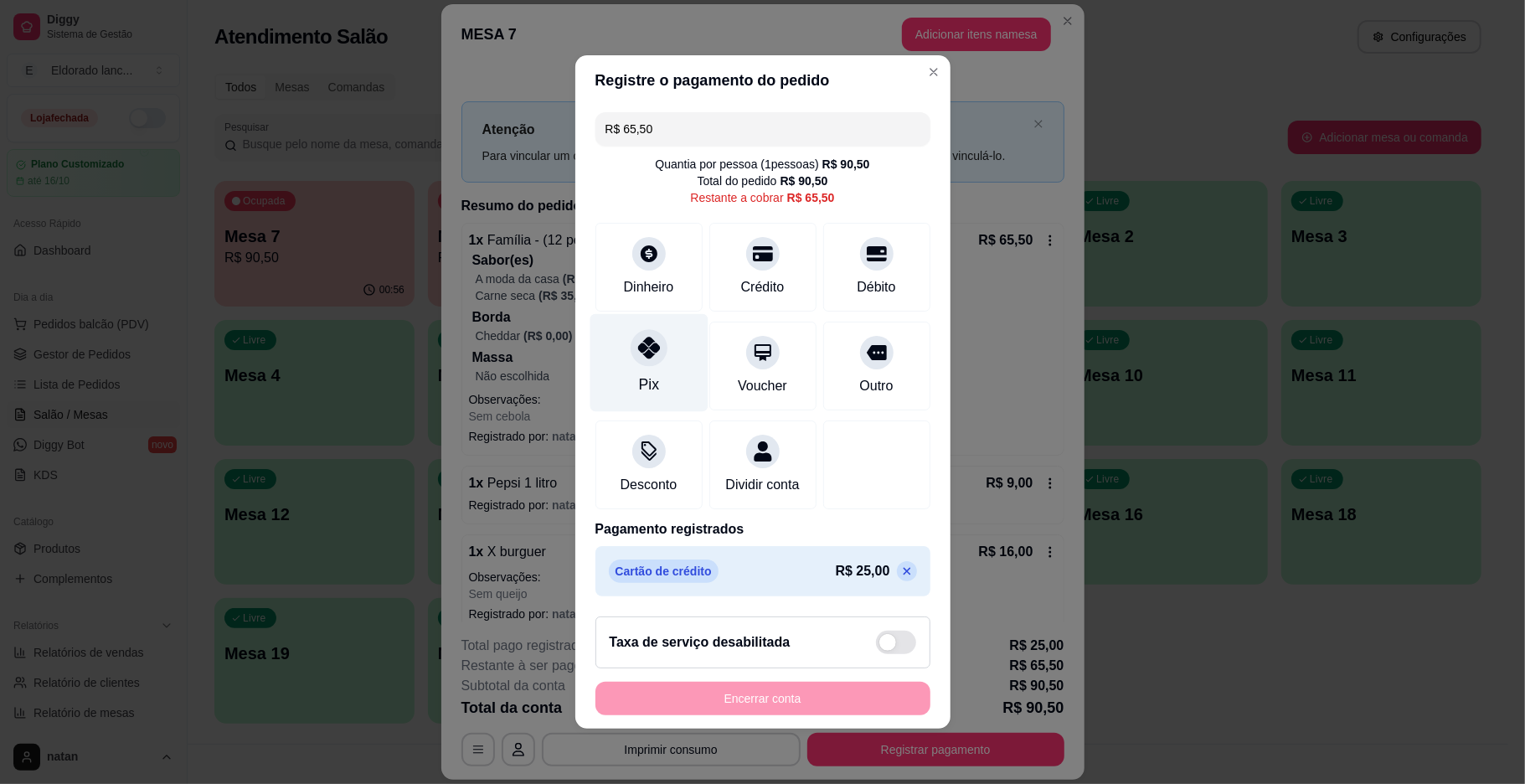
click at [654, 377] on div "Pix" at bounding box center [649, 363] width 118 height 98
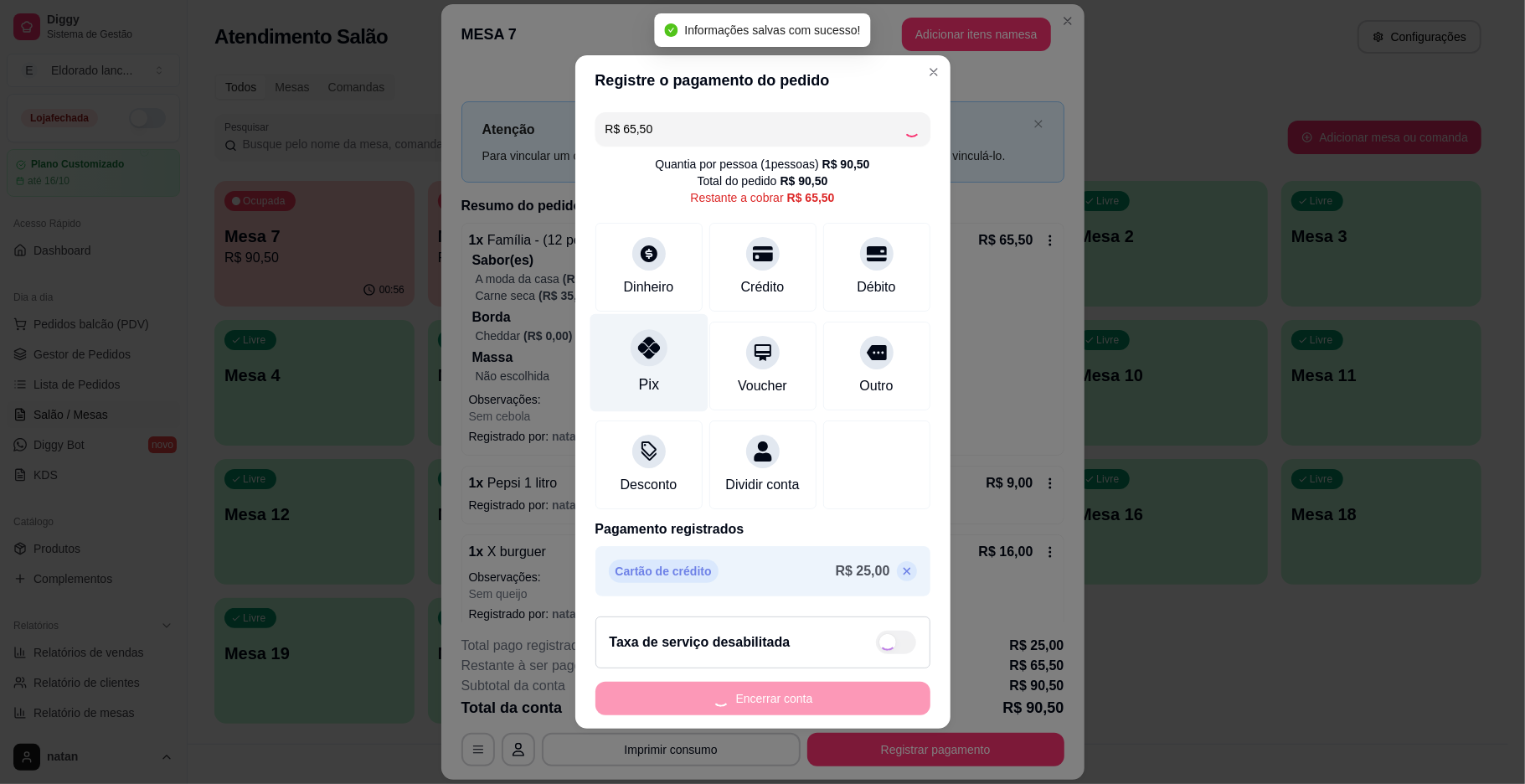
type input "R$ 0,00"
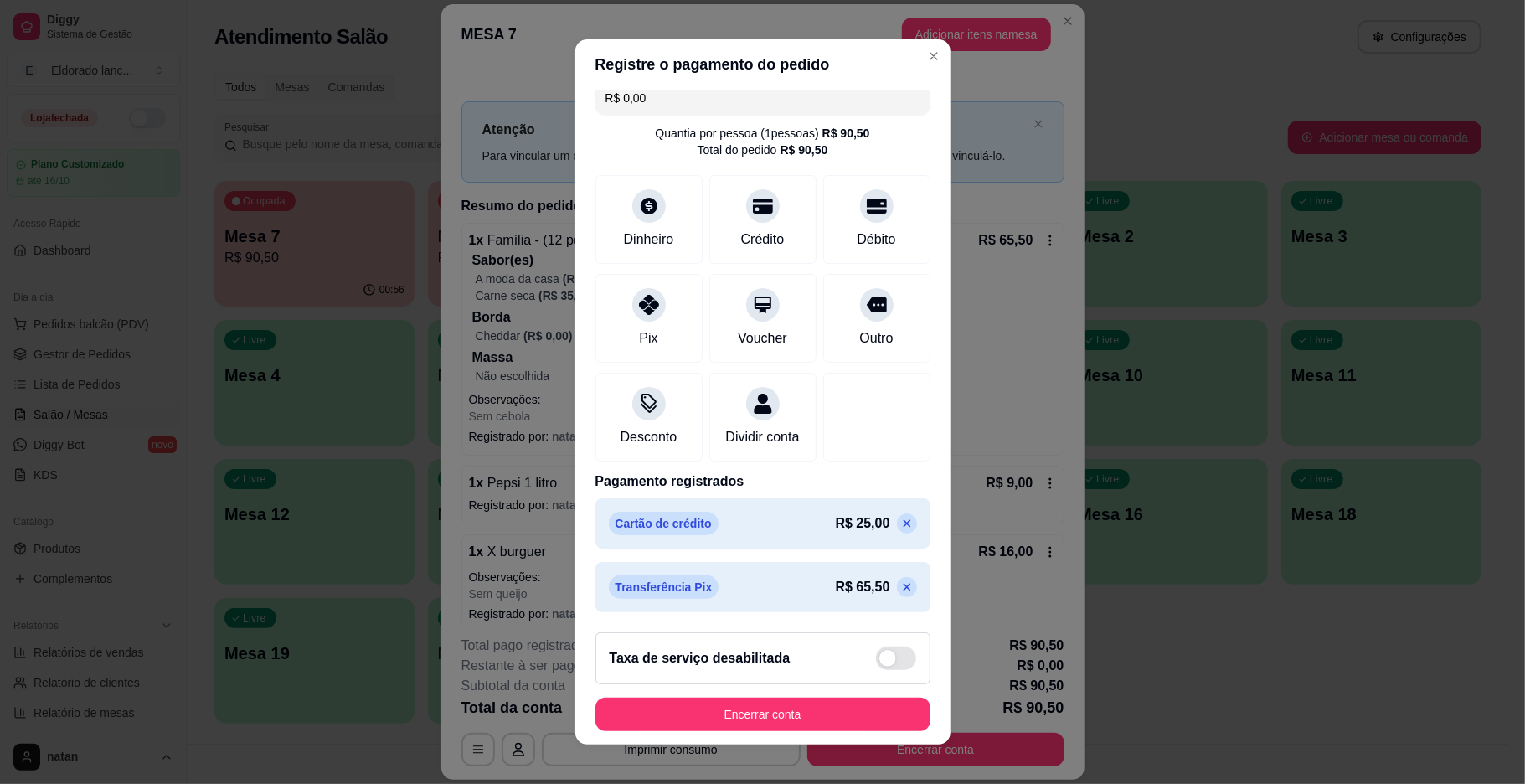
scroll to position [30, 0]
click at [795, 711] on button "Encerrar conta" at bounding box center [762, 715] width 325 height 33
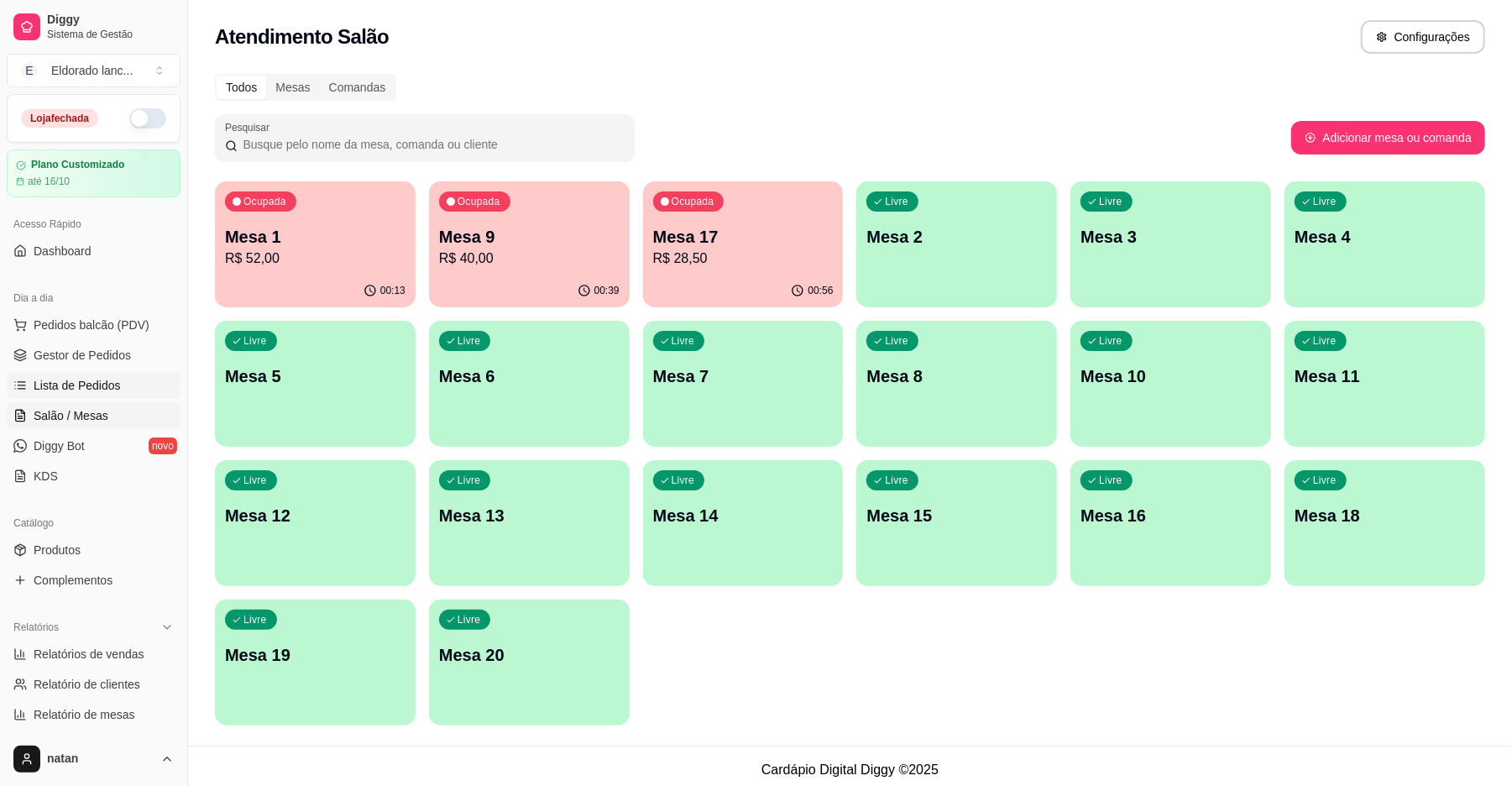
click at [88, 382] on span "Lista de Pedidos" at bounding box center [77, 386] width 87 height 17
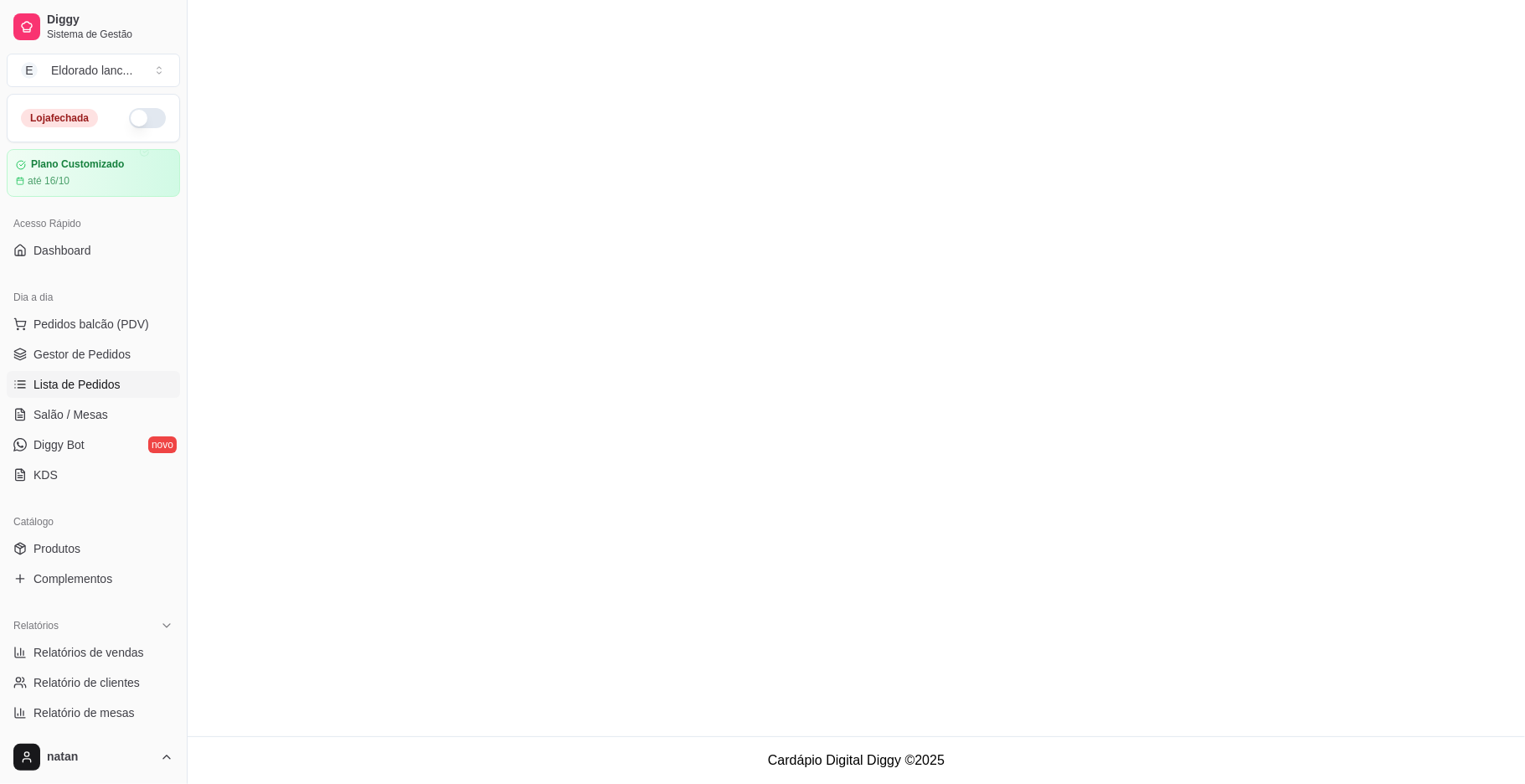
click at [88, 381] on span "Lista de Pedidos" at bounding box center [77, 385] width 87 height 17
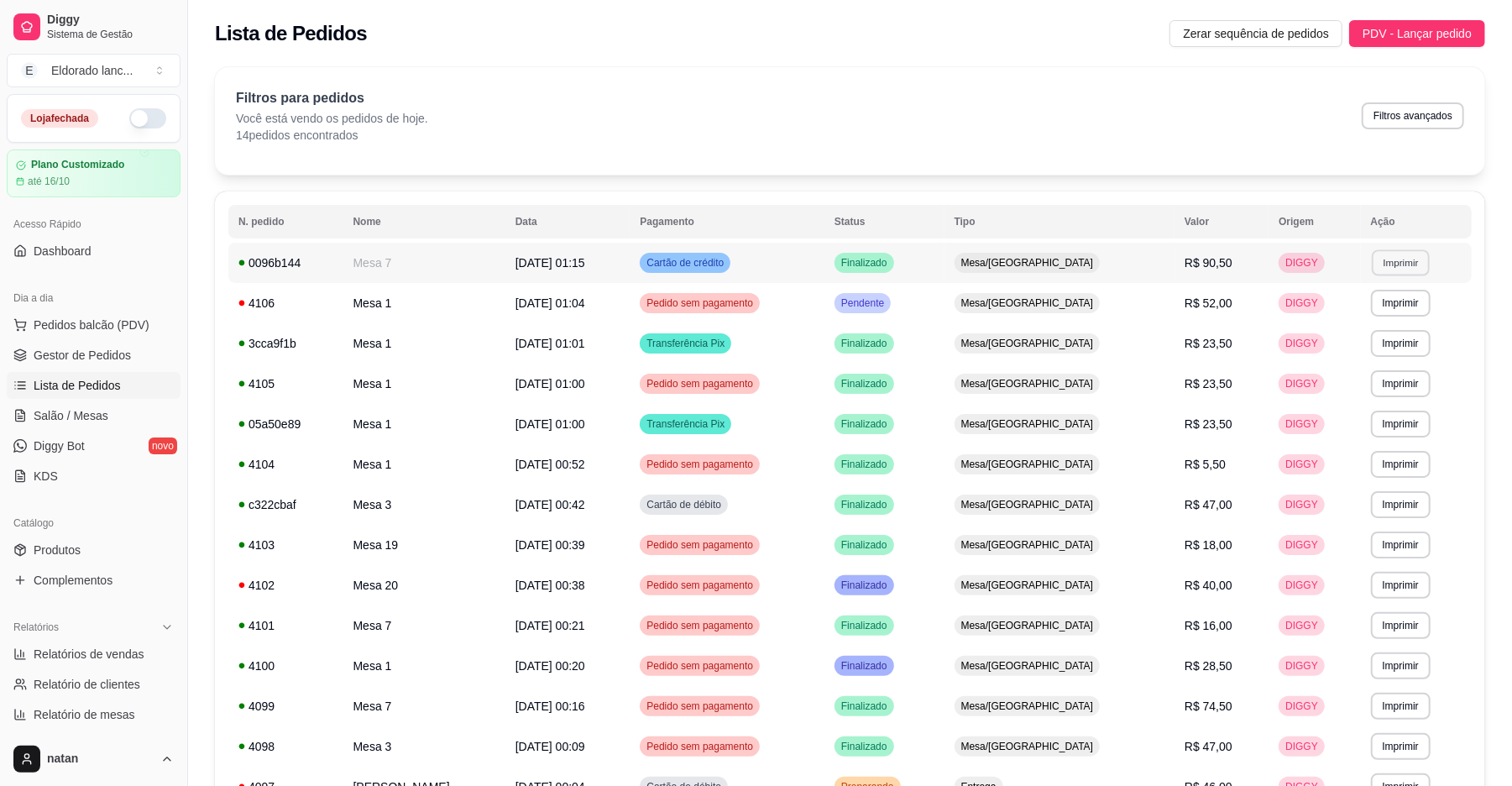
click at [1374, 261] on button "Imprimir" at bounding box center [1400, 262] width 58 height 26
click at [1368, 311] on button "IMPRESSORA" at bounding box center [1361, 322] width 122 height 27
click at [95, 349] on span "Gestor de Pedidos" at bounding box center [82, 355] width 97 height 17
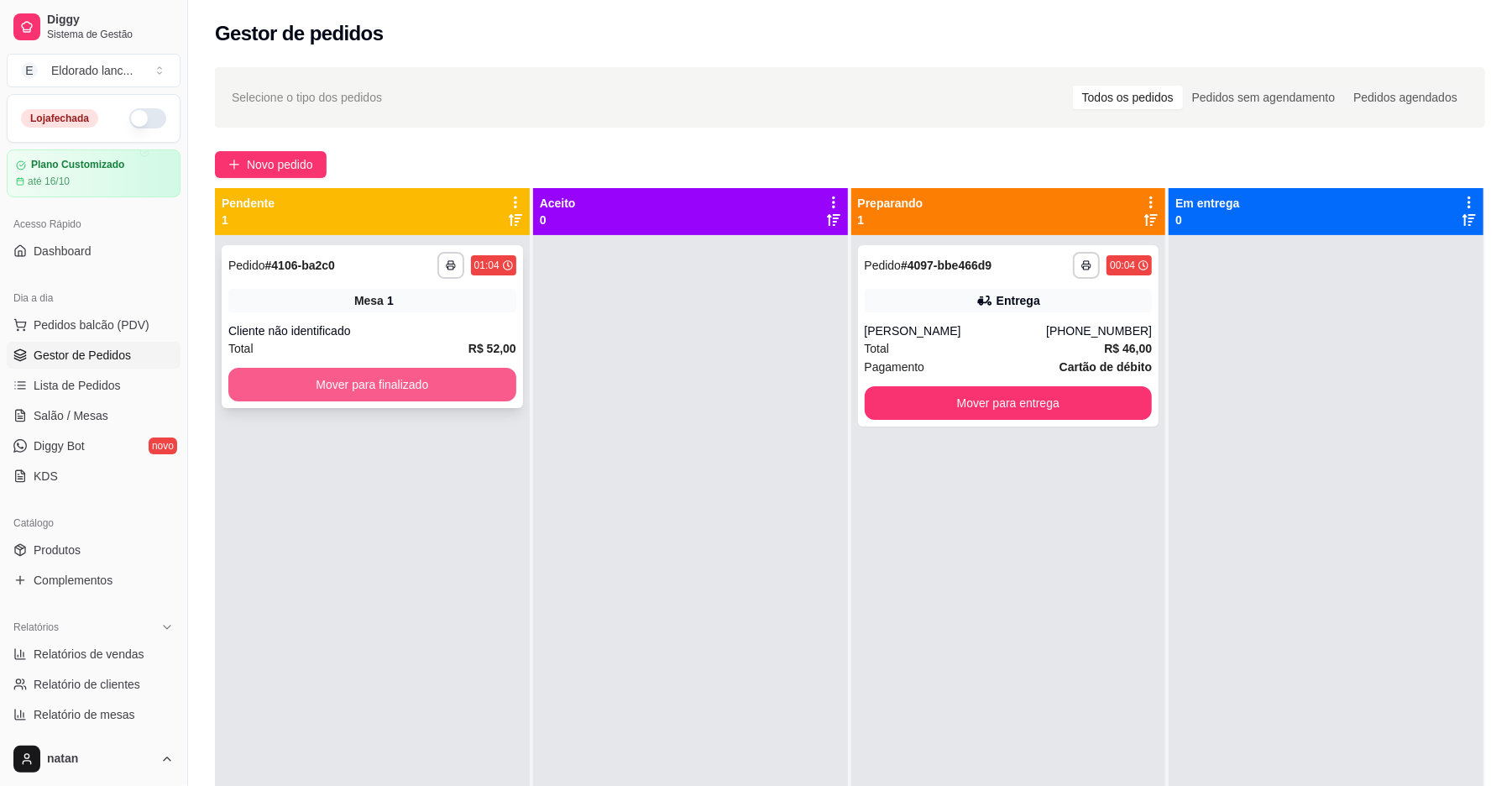
click at [469, 381] on button "Mover para finalizado" at bounding box center [372, 385] width 288 height 34
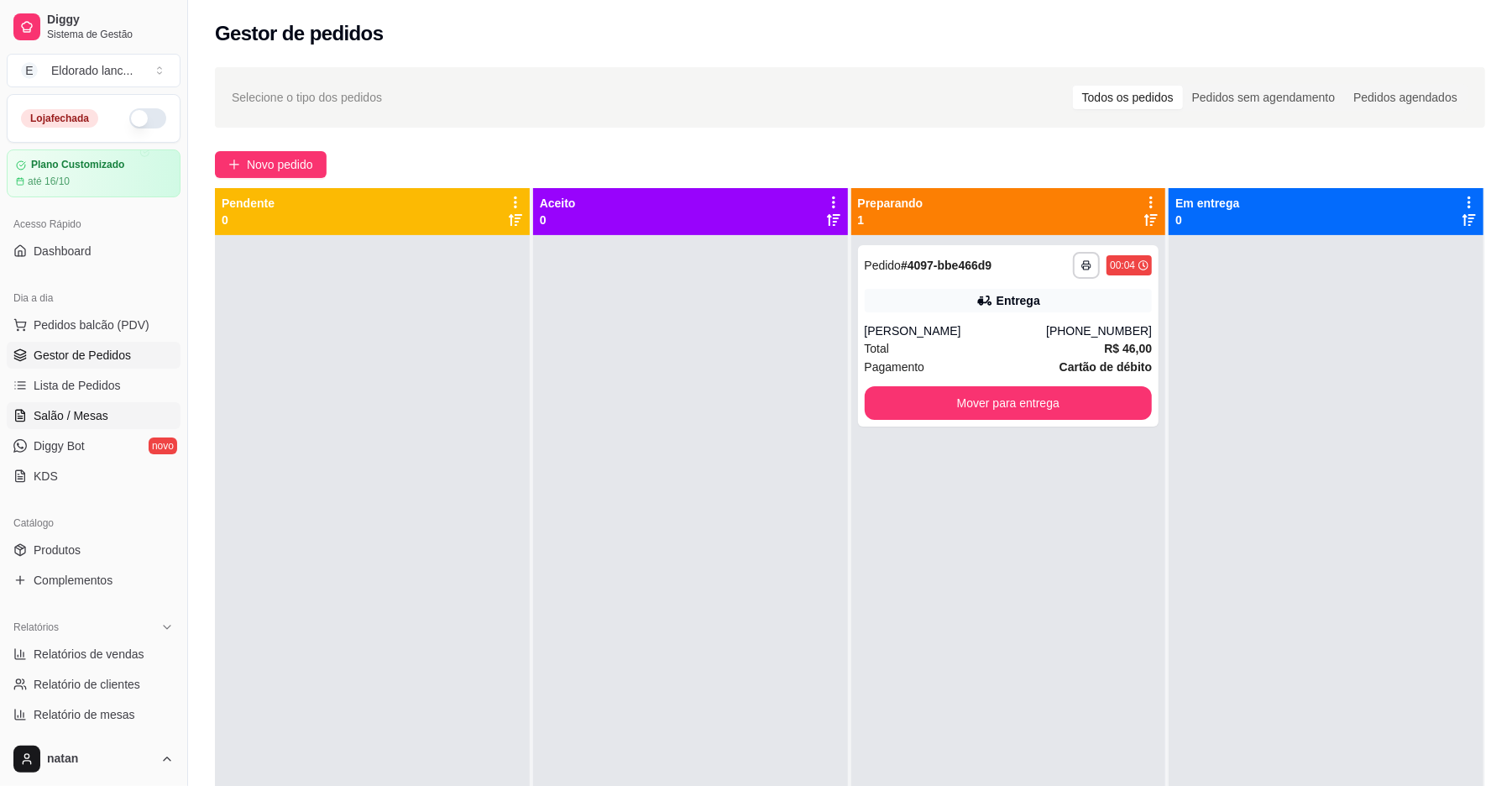
click at [78, 411] on span "Salão / Mesas" at bounding box center [71, 415] width 74 height 17
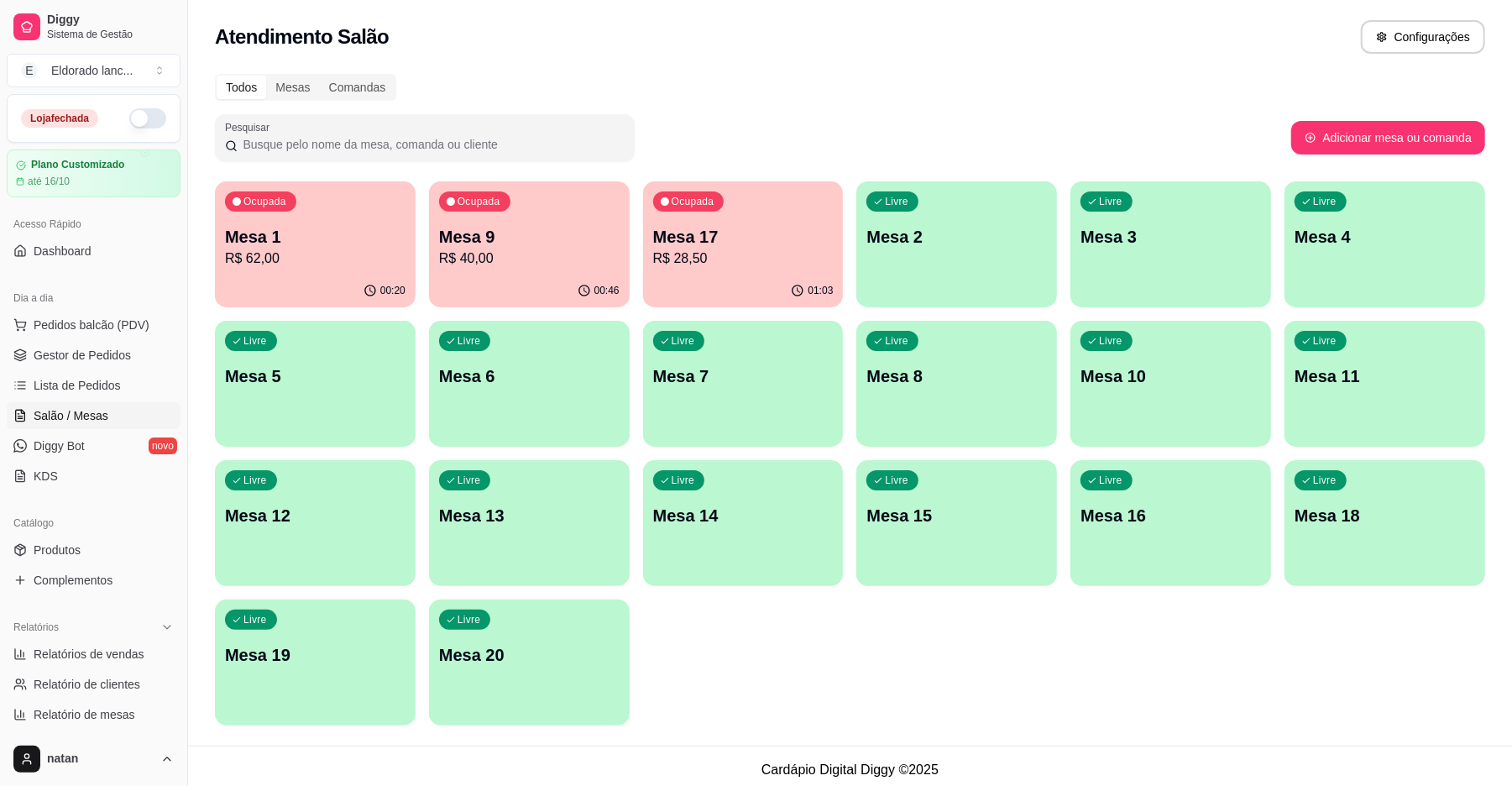
click at [510, 254] on p "R$ 40,00" at bounding box center [529, 259] width 180 height 20
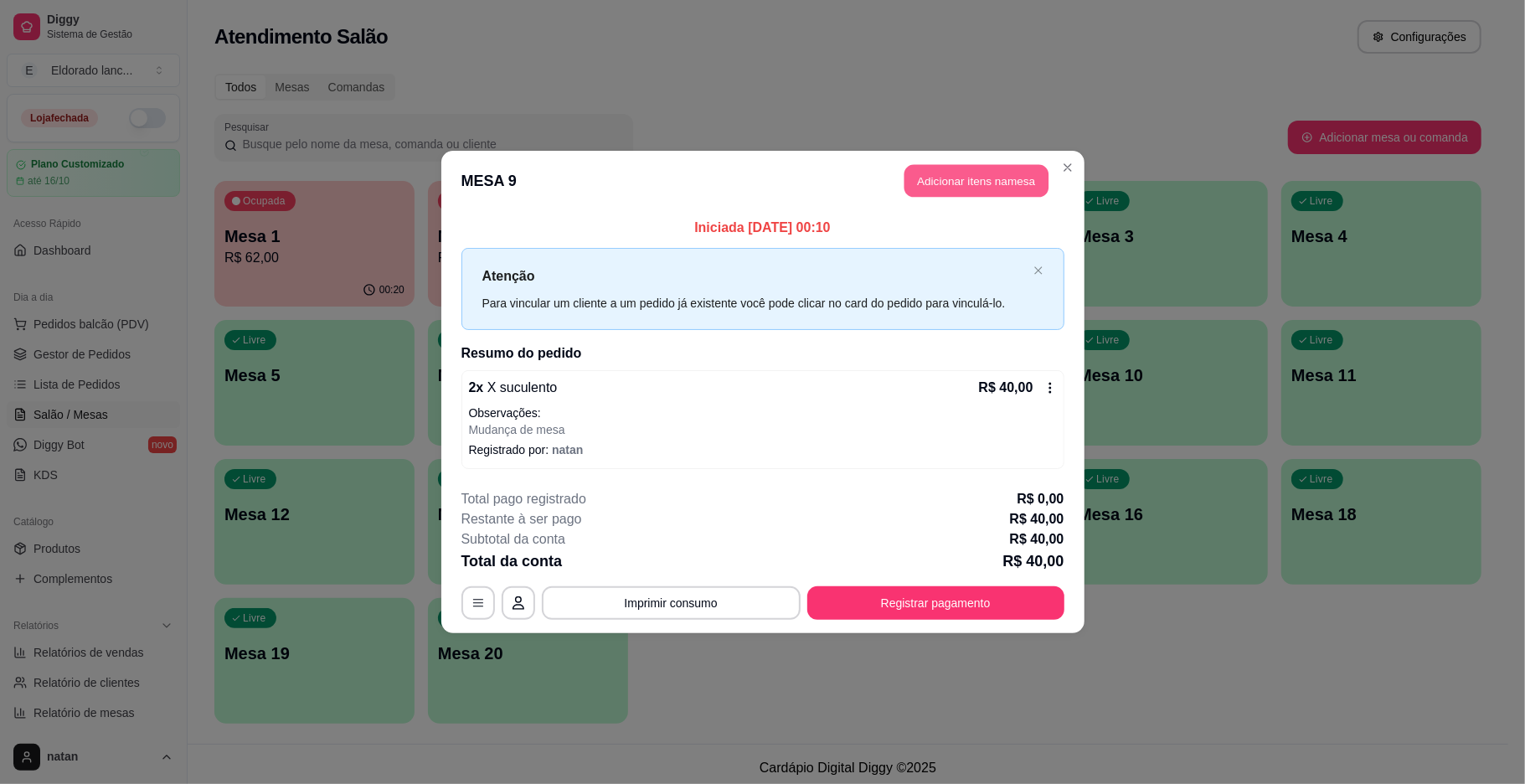
click at [1027, 184] on button "Adicionar itens na mesa" at bounding box center [976, 181] width 144 height 33
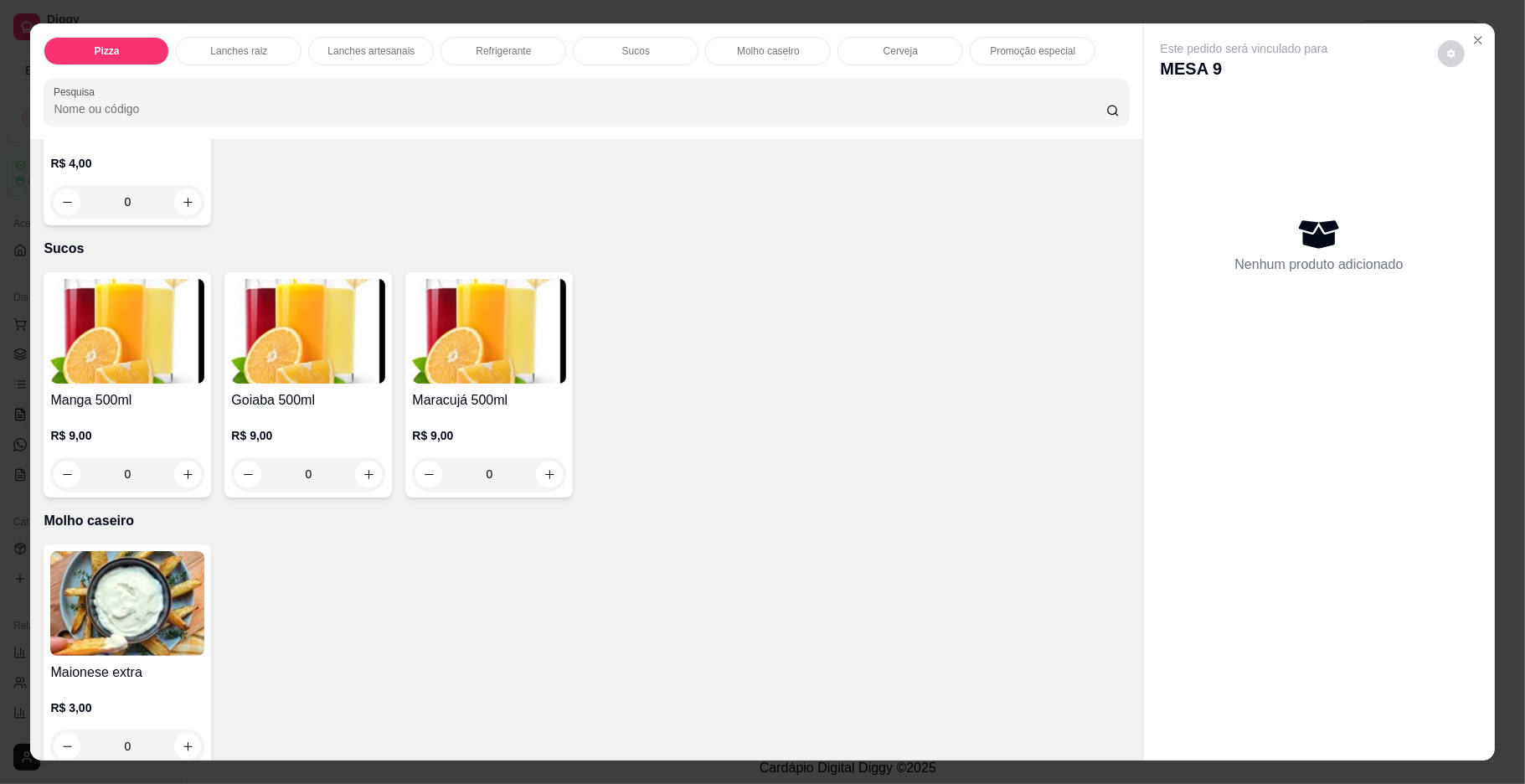
scroll to position [2599, 0]
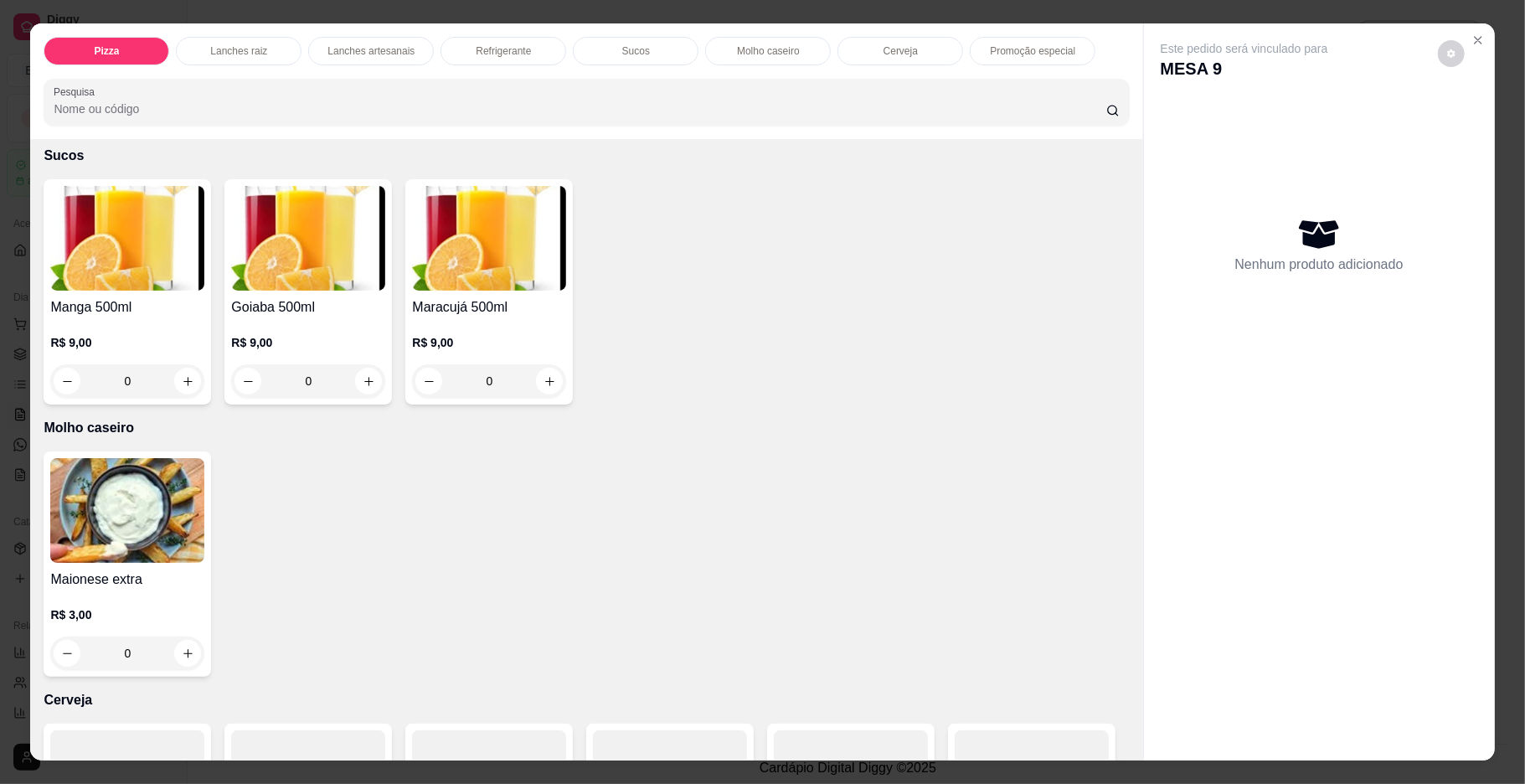
type input "1"
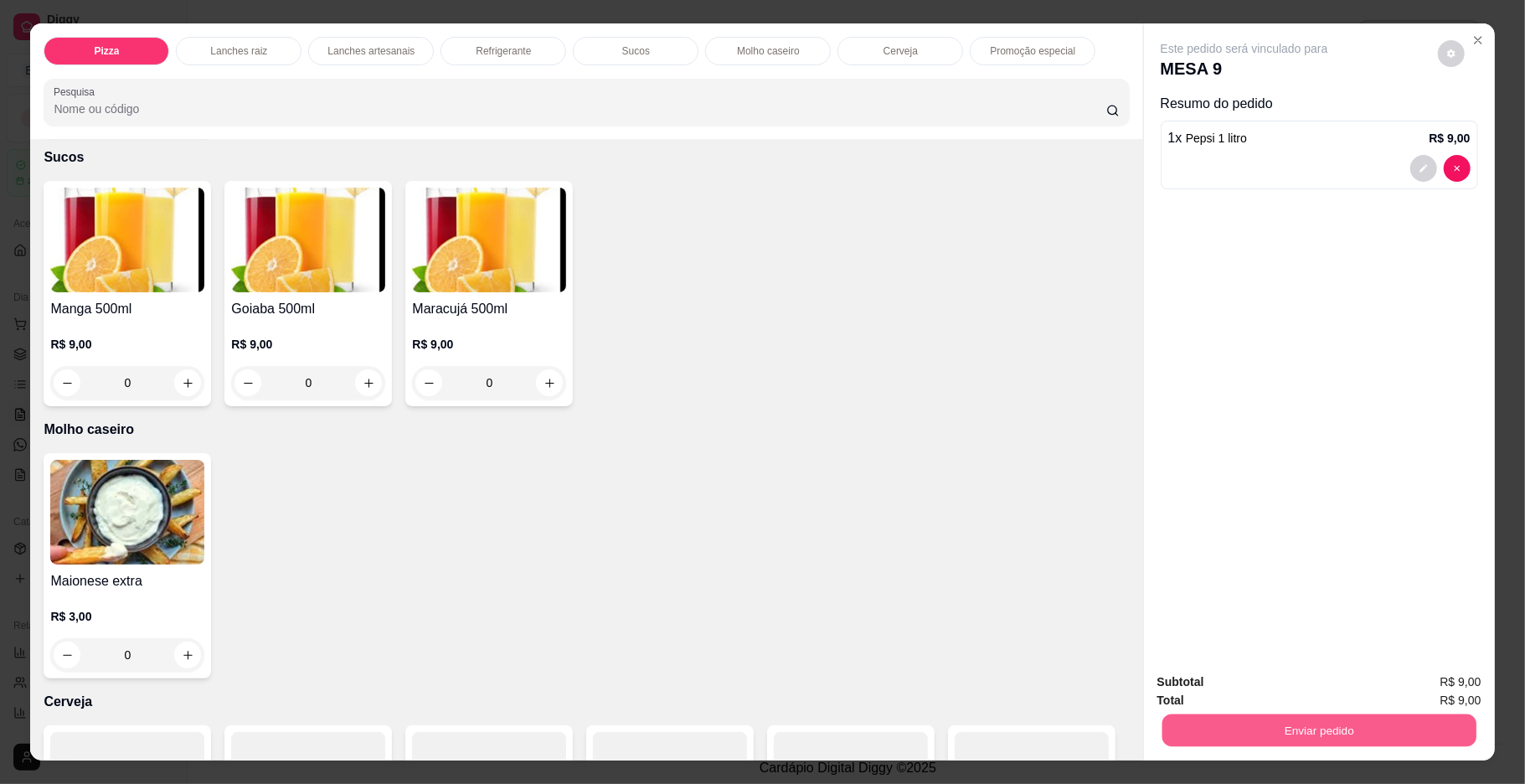
click at [1210, 718] on button "Enviar pedido" at bounding box center [1318, 730] width 314 height 33
click at [1432, 684] on button "Enviar pedido" at bounding box center [1436, 689] width 92 height 31
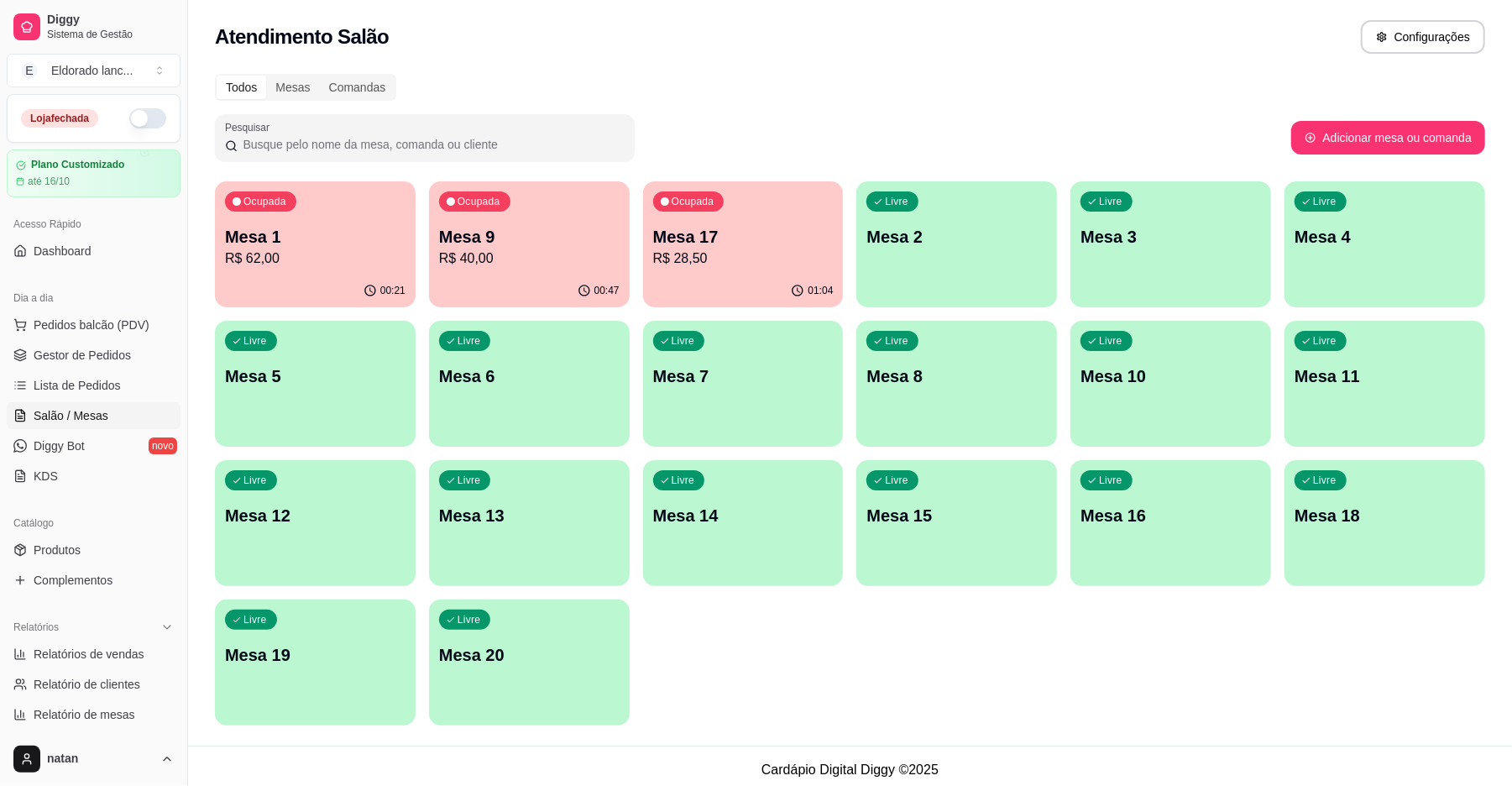
click at [505, 239] on p "Mesa 9" at bounding box center [529, 237] width 180 height 24
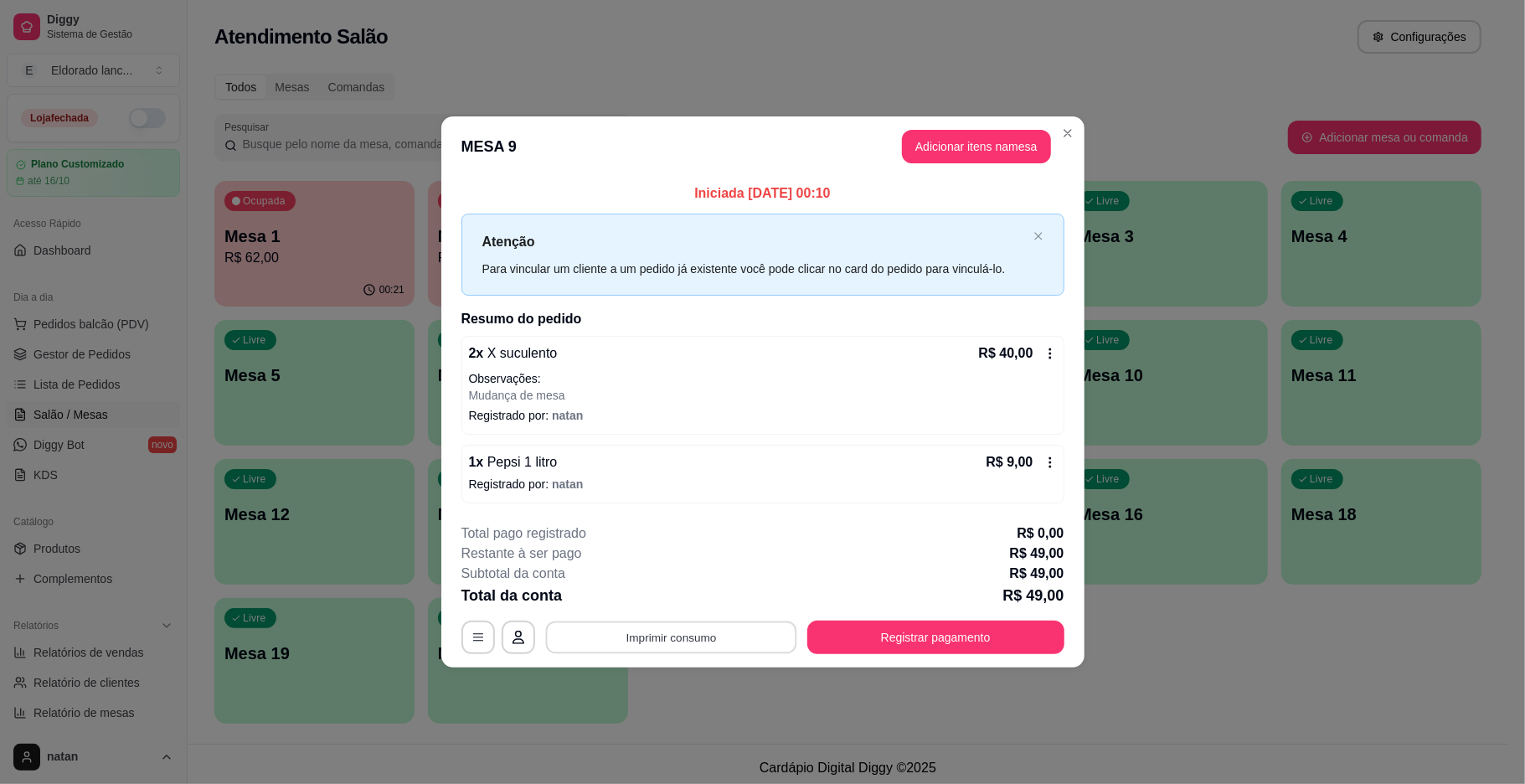
click at [752, 631] on button "Imprimir consumo" at bounding box center [671, 636] width 251 height 33
click at [682, 594] on button "IMPRESSORA" at bounding box center [675, 599] width 117 height 26
click at [835, 638] on button "Registrar pagamento" at bounding box center [936, 636] width 250 height 33
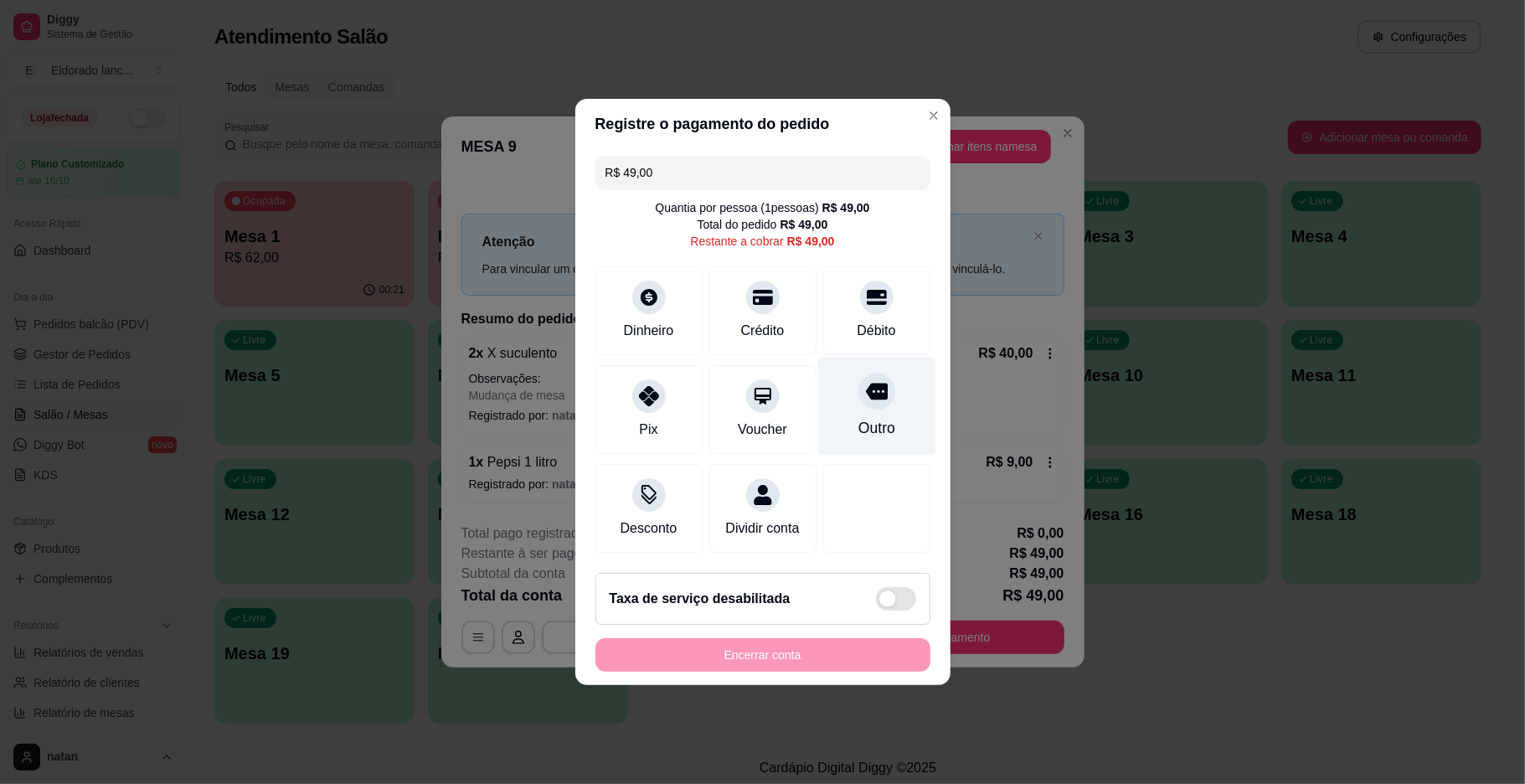
click at [858, 396] on div at bounding box center [877, 392] width 37 height 37
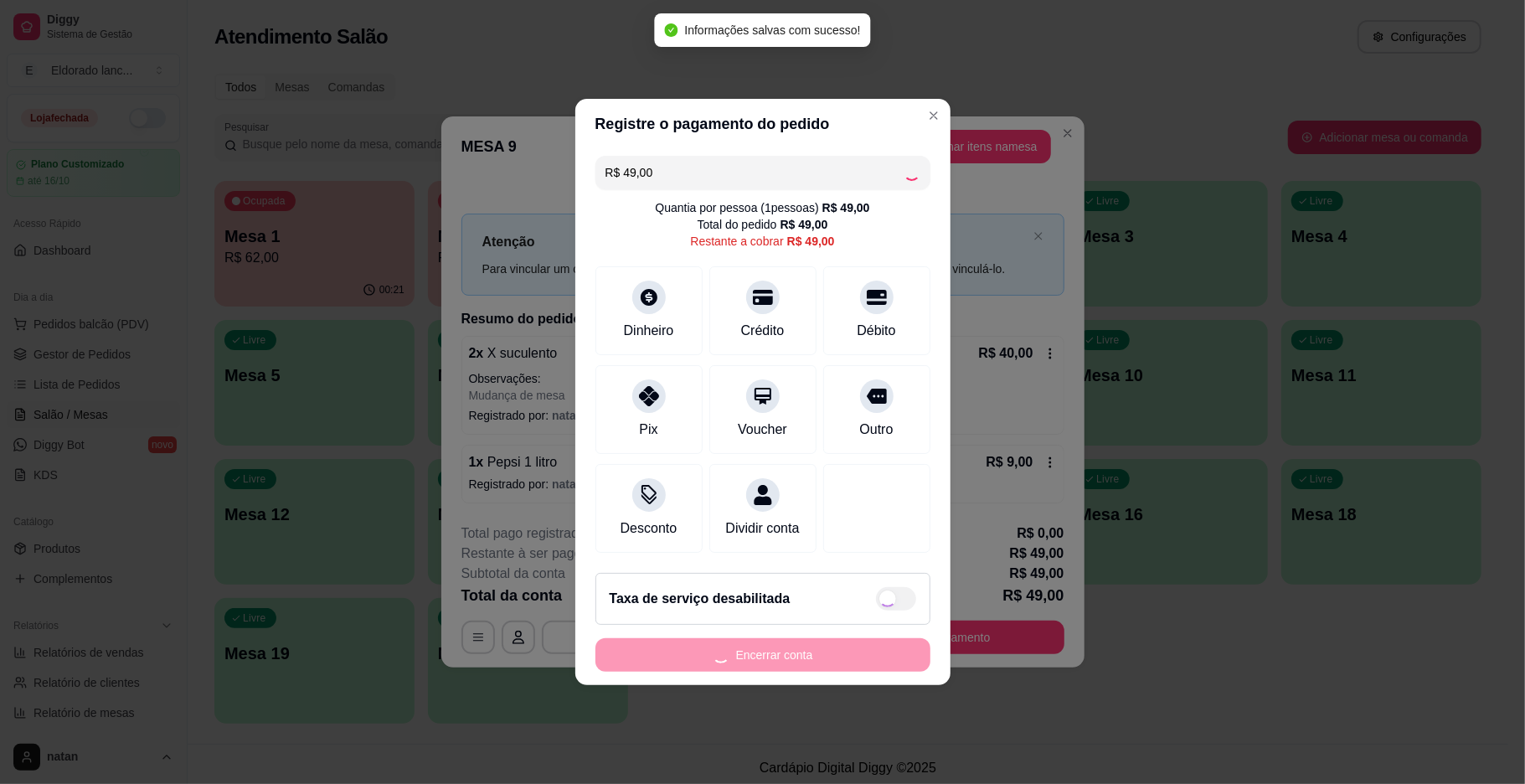
type input "R$ 0,00"
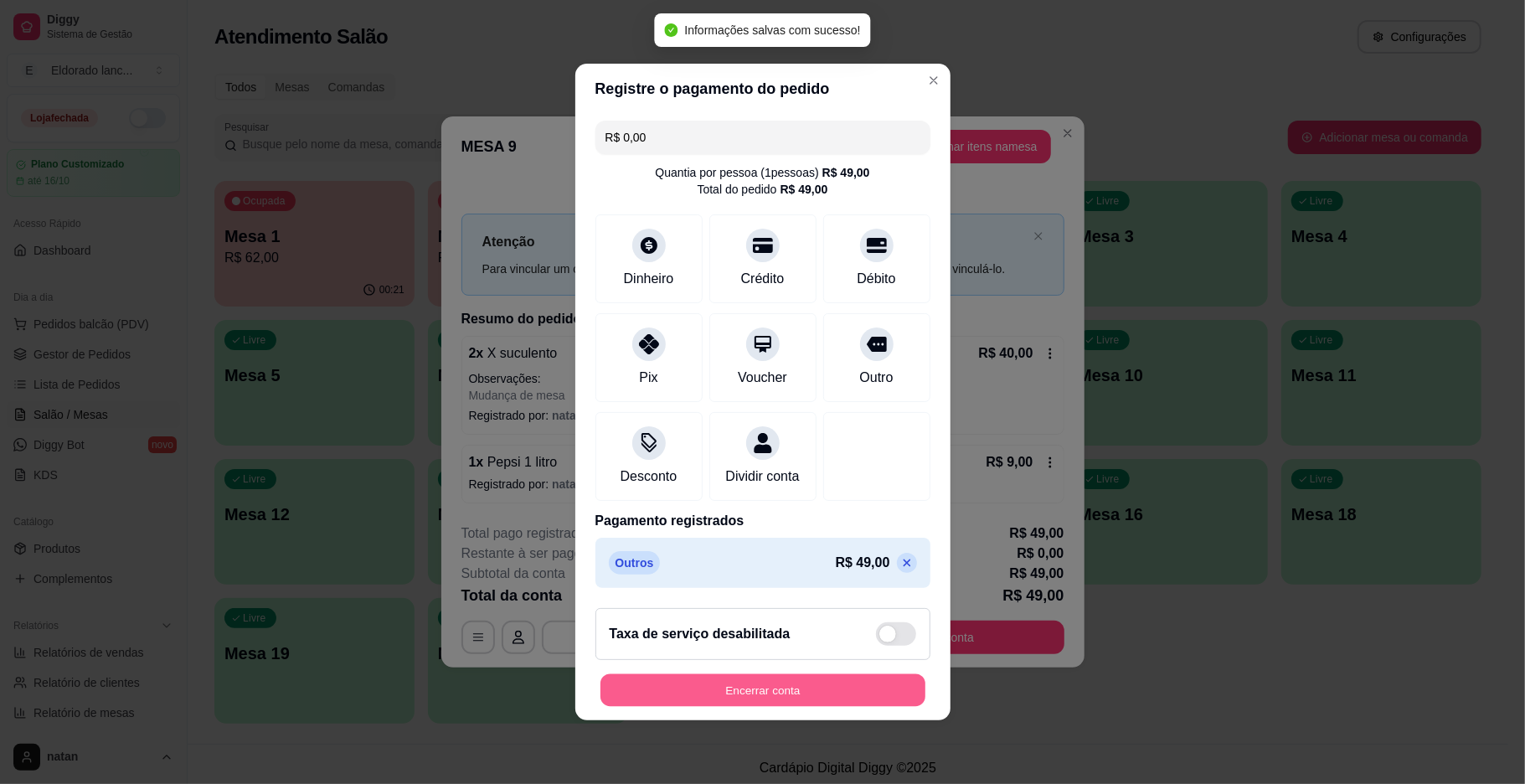
click at [815, 702] on button "Encerrar conta" at bounding box center [762, 690] width 325 height 33
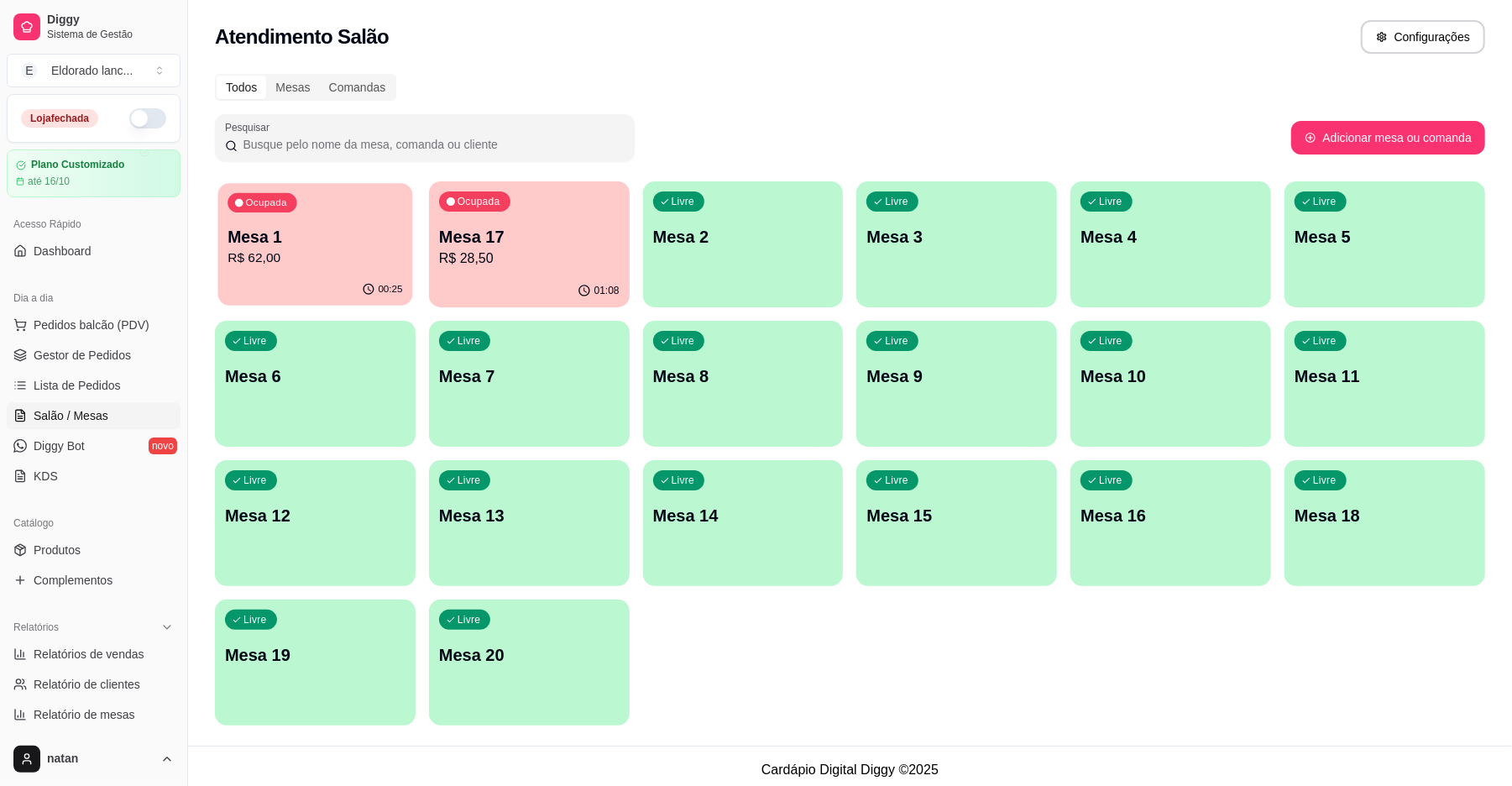
click at [329, 189] on div "Ocupada Mesa 1 R$ 62,00" at bounding box center [316, 228] width 195 height 91
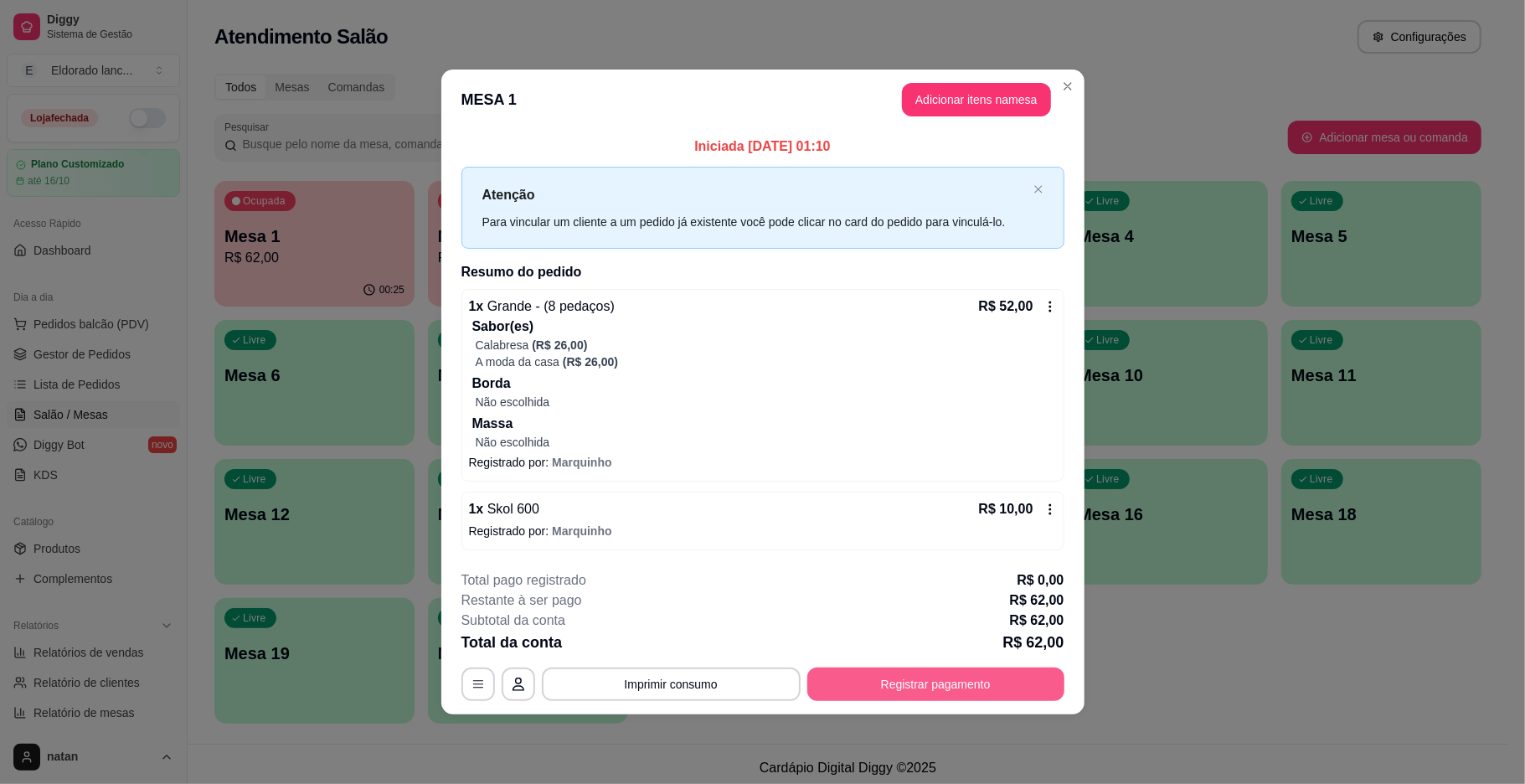
click at [912, 673] on button "Registrar pagamento" at bounding box center [936, 684] width 257 height 34
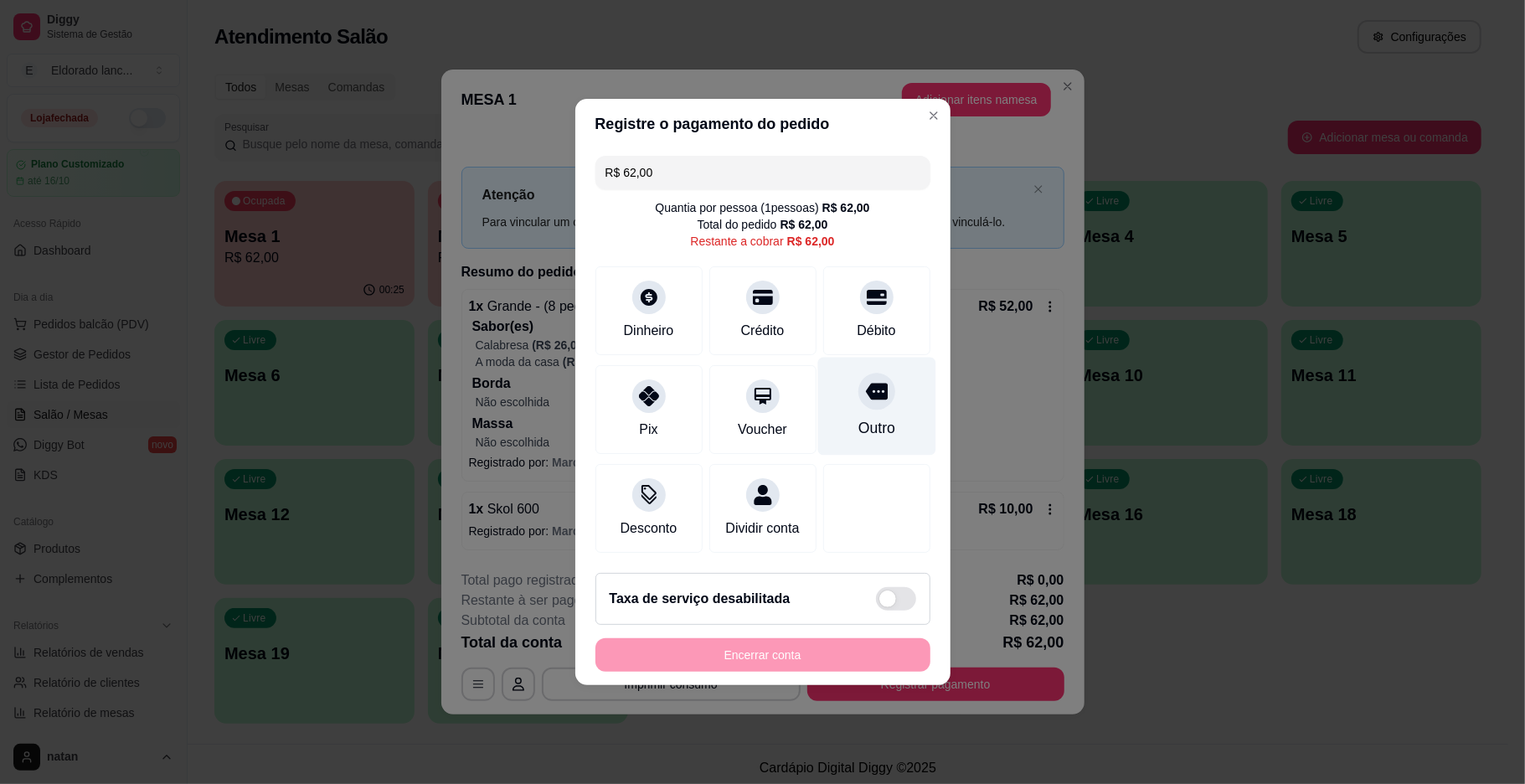
click at [837, 415] on div "Outro" at bounding box center [876, 407] width 118 height 98
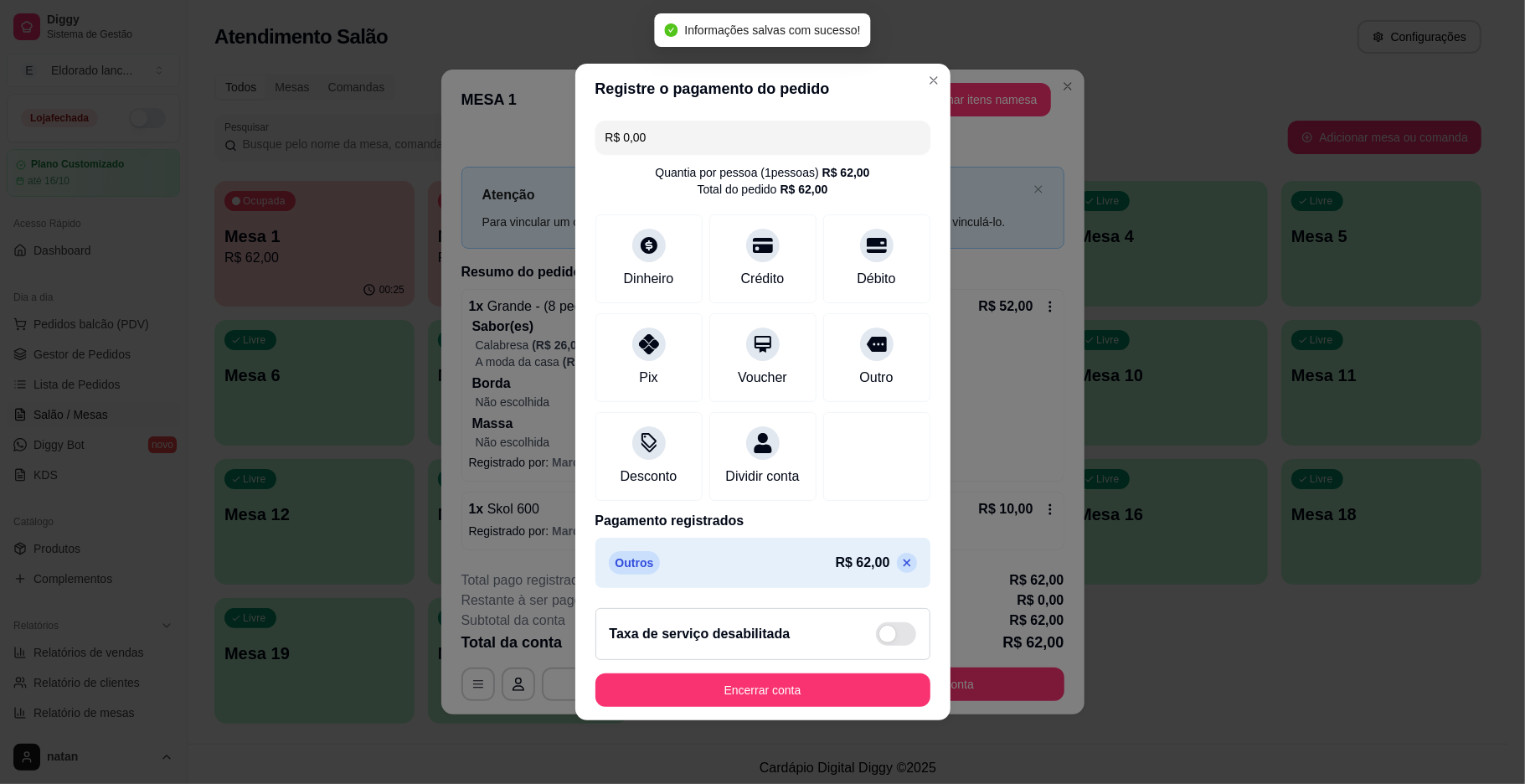
type input "R$ 0,00"
click at [817, 701] on button "Encerrar conta" at bounding box center [762, 690] width 335 height 34
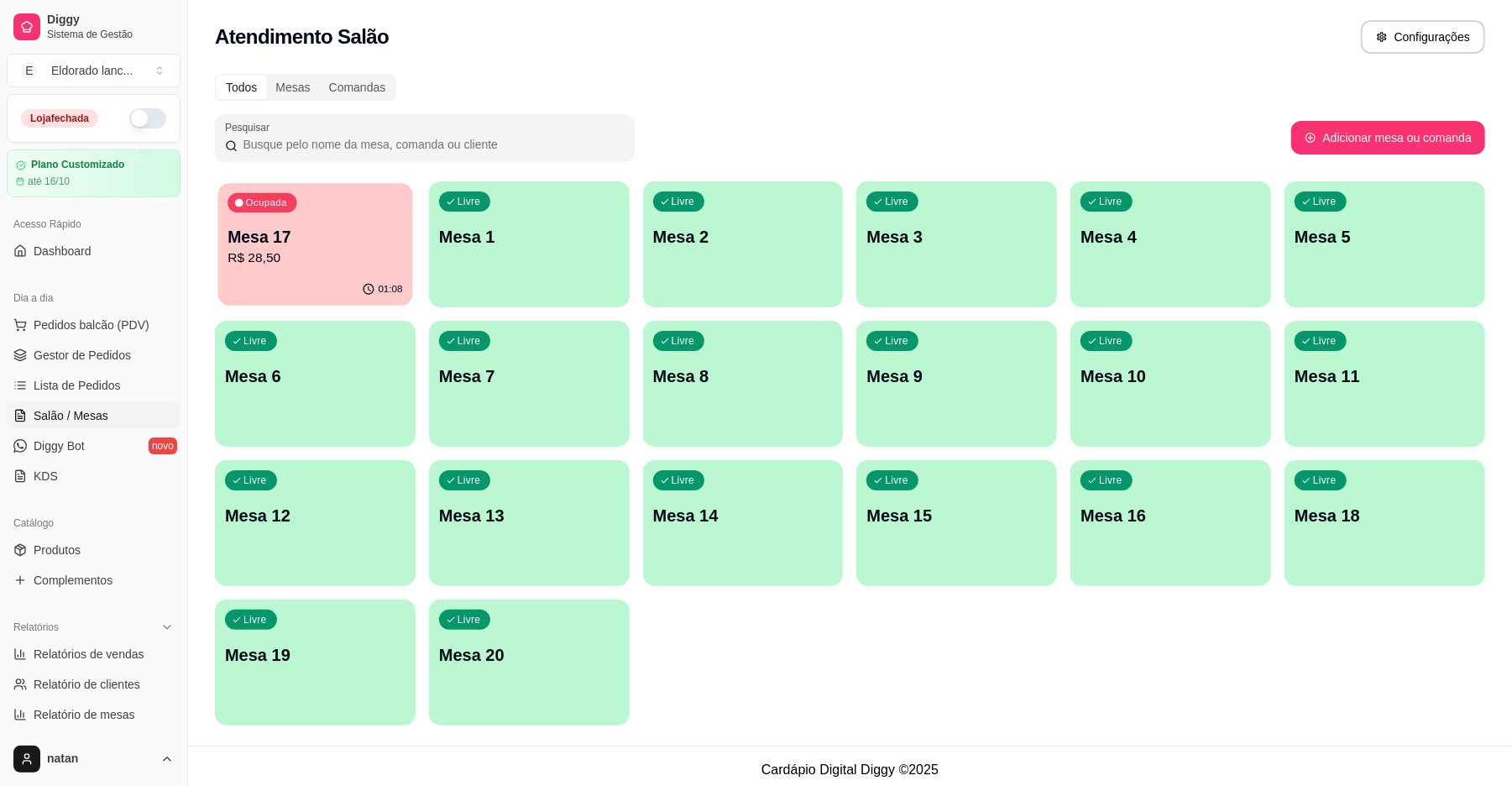
click at [331, 273] on button "Ocupada Mesa 17 R$ 28,50 01:08" at bounding box center [316, 244] width 195 height 123
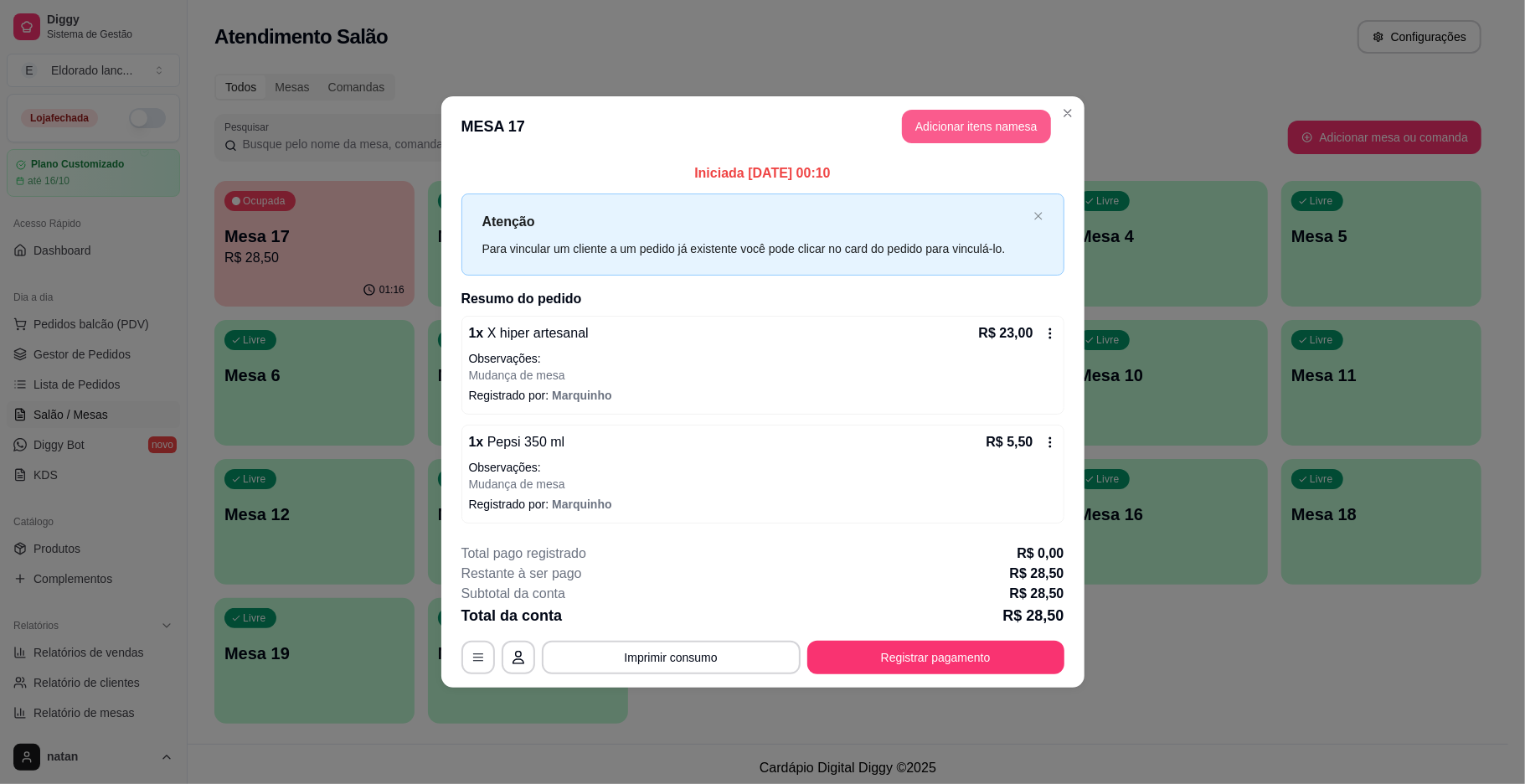
click at [944, 124] on button "Adicionar itens na mesa" at bounding box center [976, 127] width 149 height 34
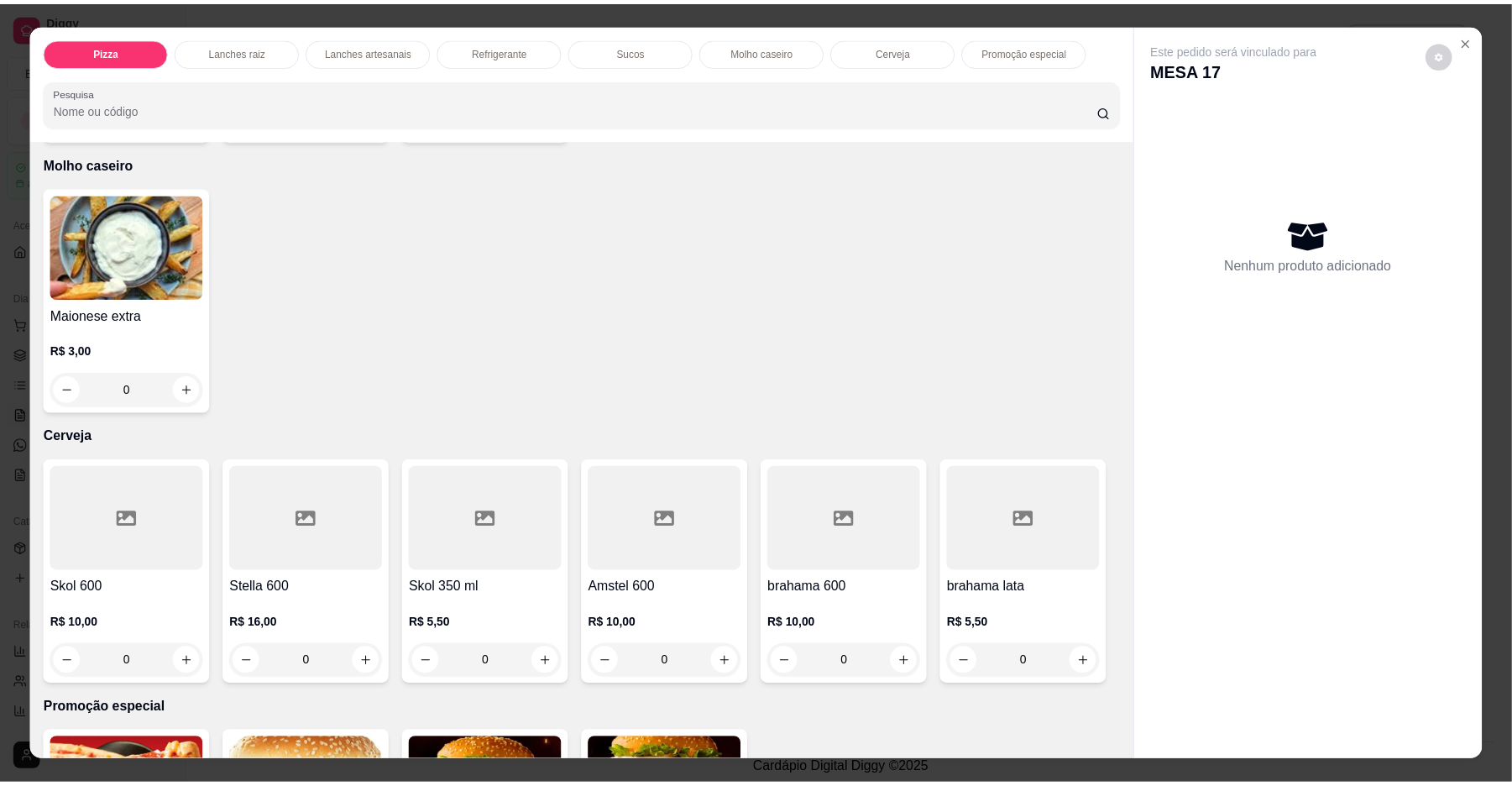
scroll to position [3402, 0]
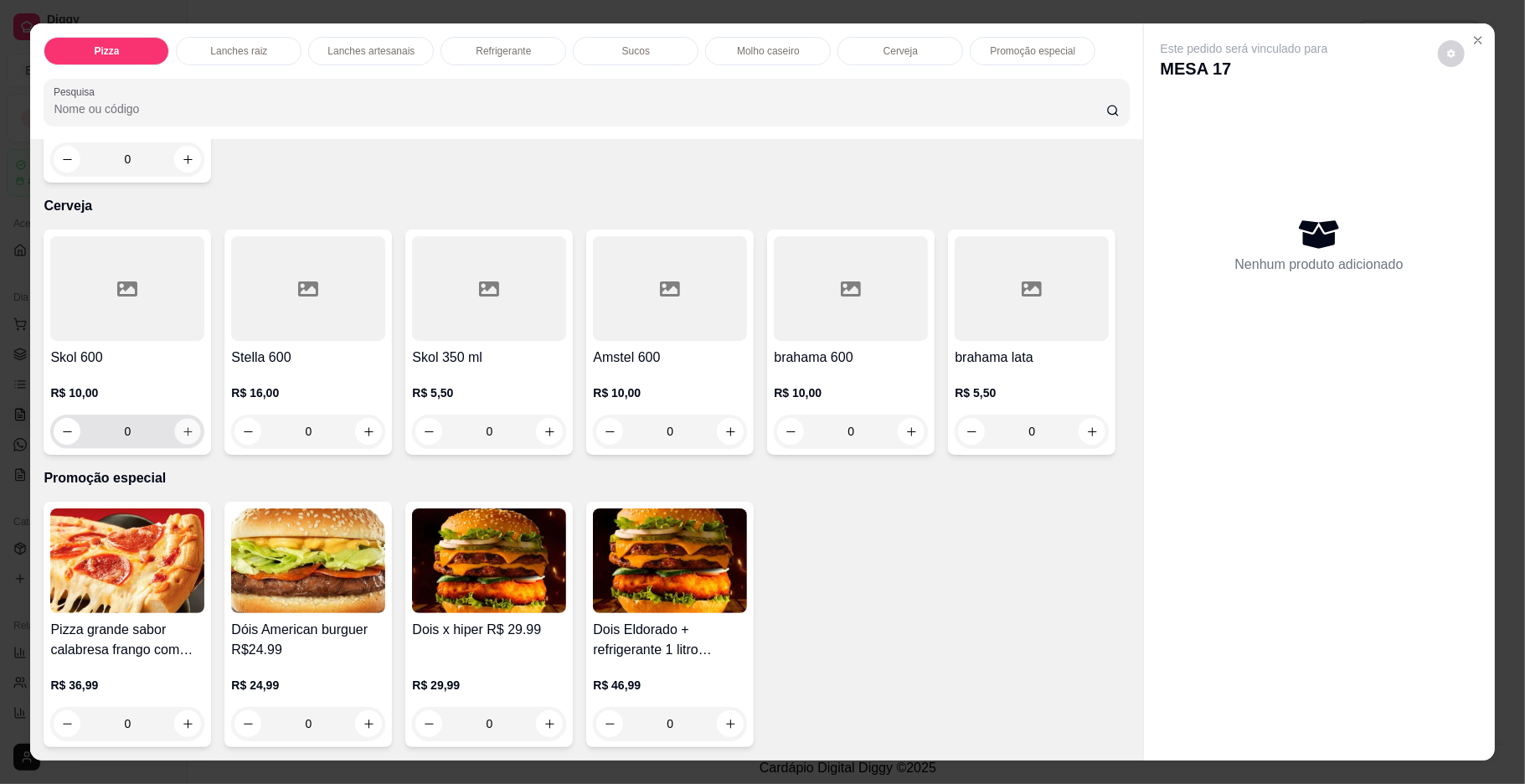
click at [181, 438] on icon "increase-product-quantity" at bounding box center [187, 431] width 13 height 13
type input "1"
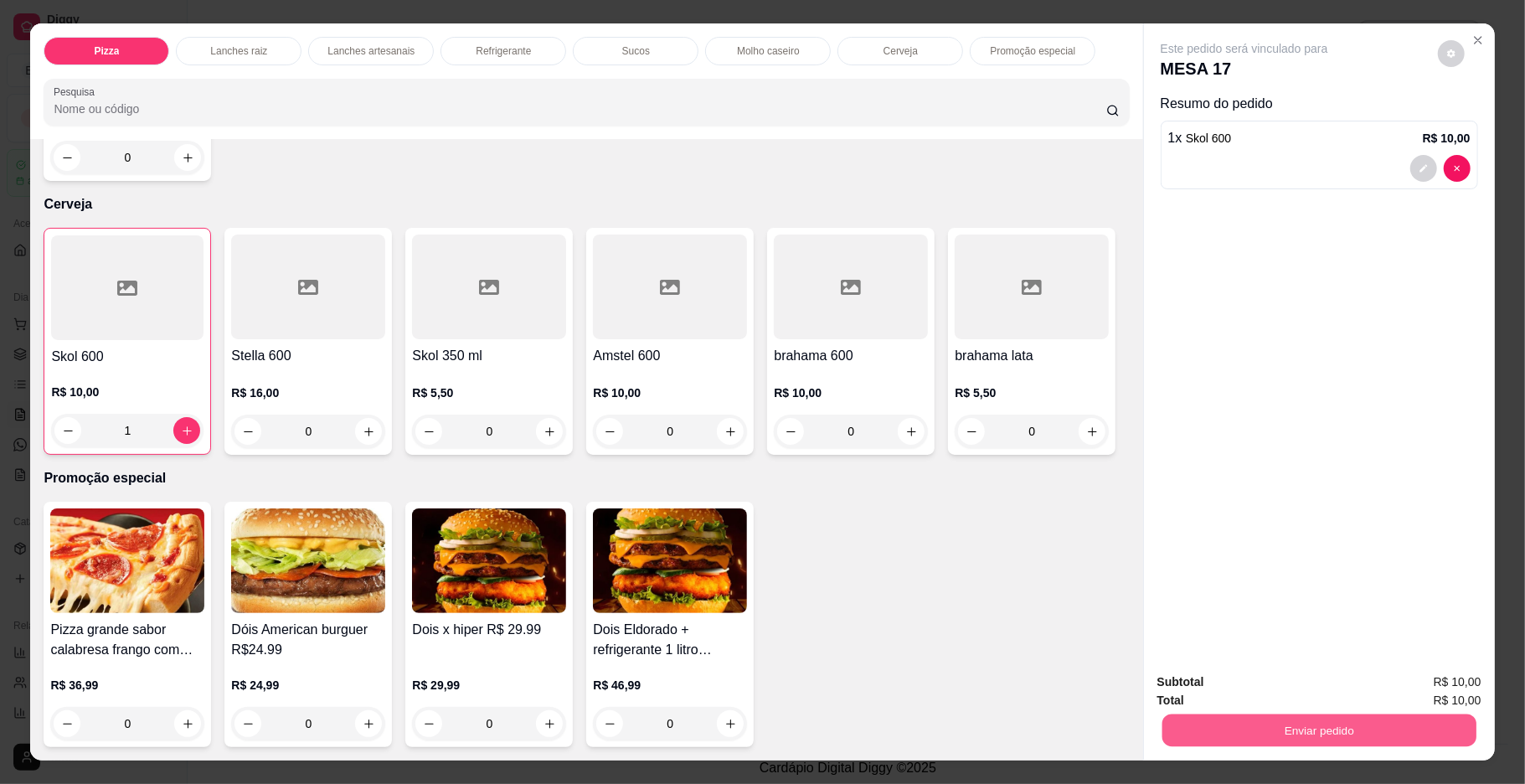
click at [1209, 727] on button "Enviar pedido" at bounding box center [1318, 730] width 314 height 33
click at [1425, 689] on button "Enviar pedido" at bounding box center [1436, 689] width 95 height 32
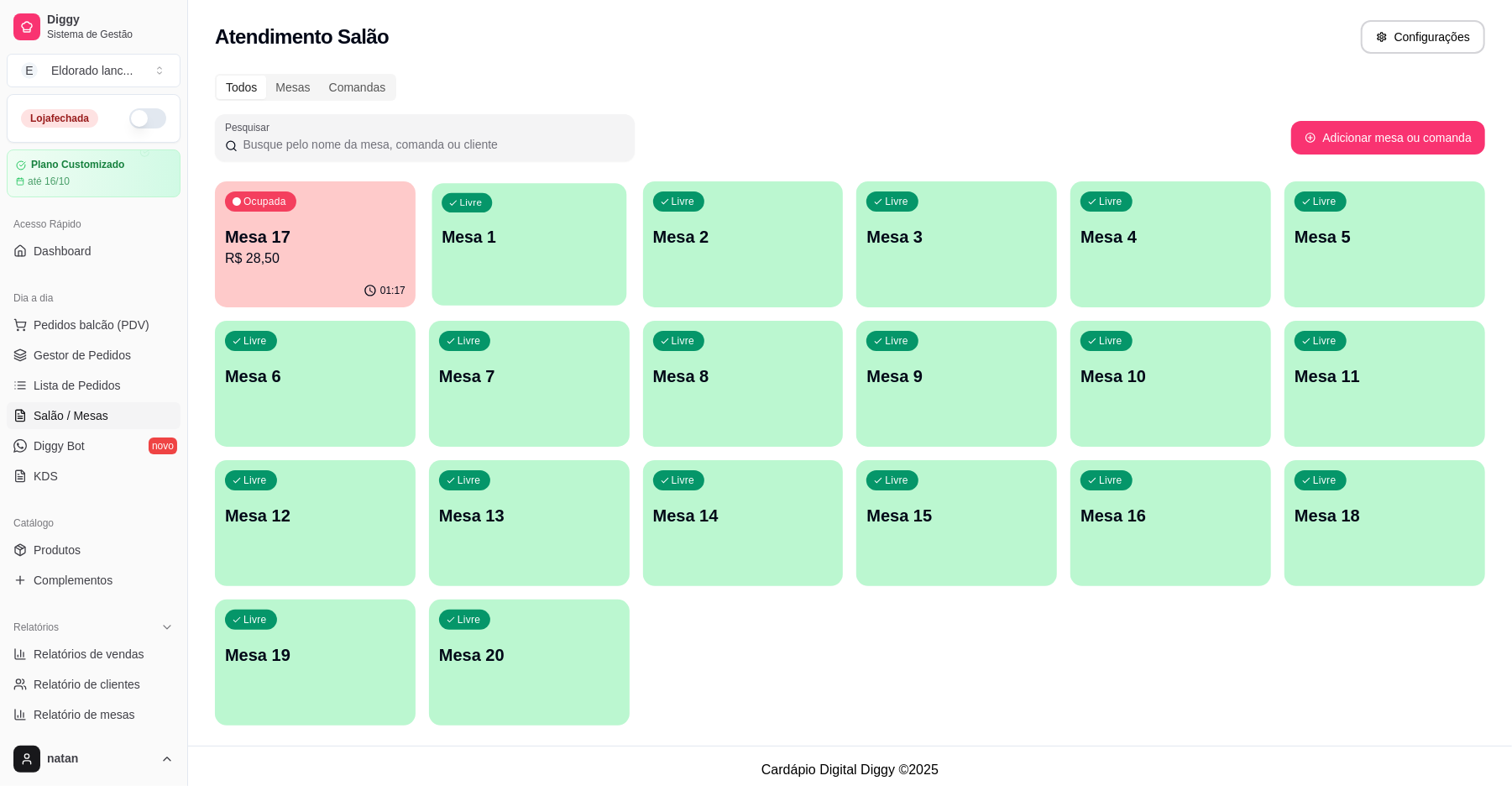
click at [579, 233] on p "Mesa 1" at bounding box center [529, 237] width 174 height 23
click at [71, 388] on span "Lista de Pedidos" at bounding box center [77, 386] width 87 height 17
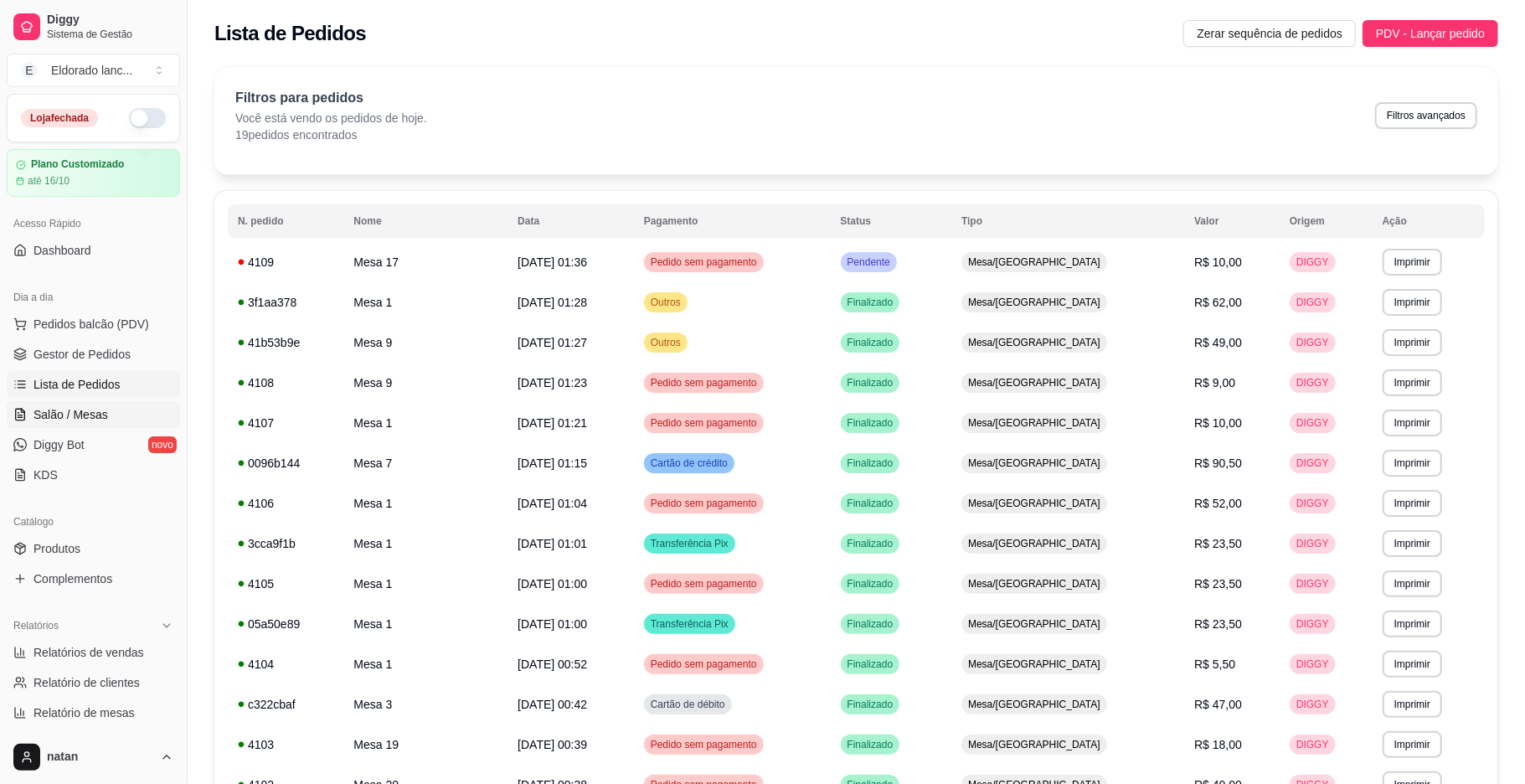
click at [77, 419] on span "Salão / Mesas" at bounding box center [71, 414] width 74 height 17
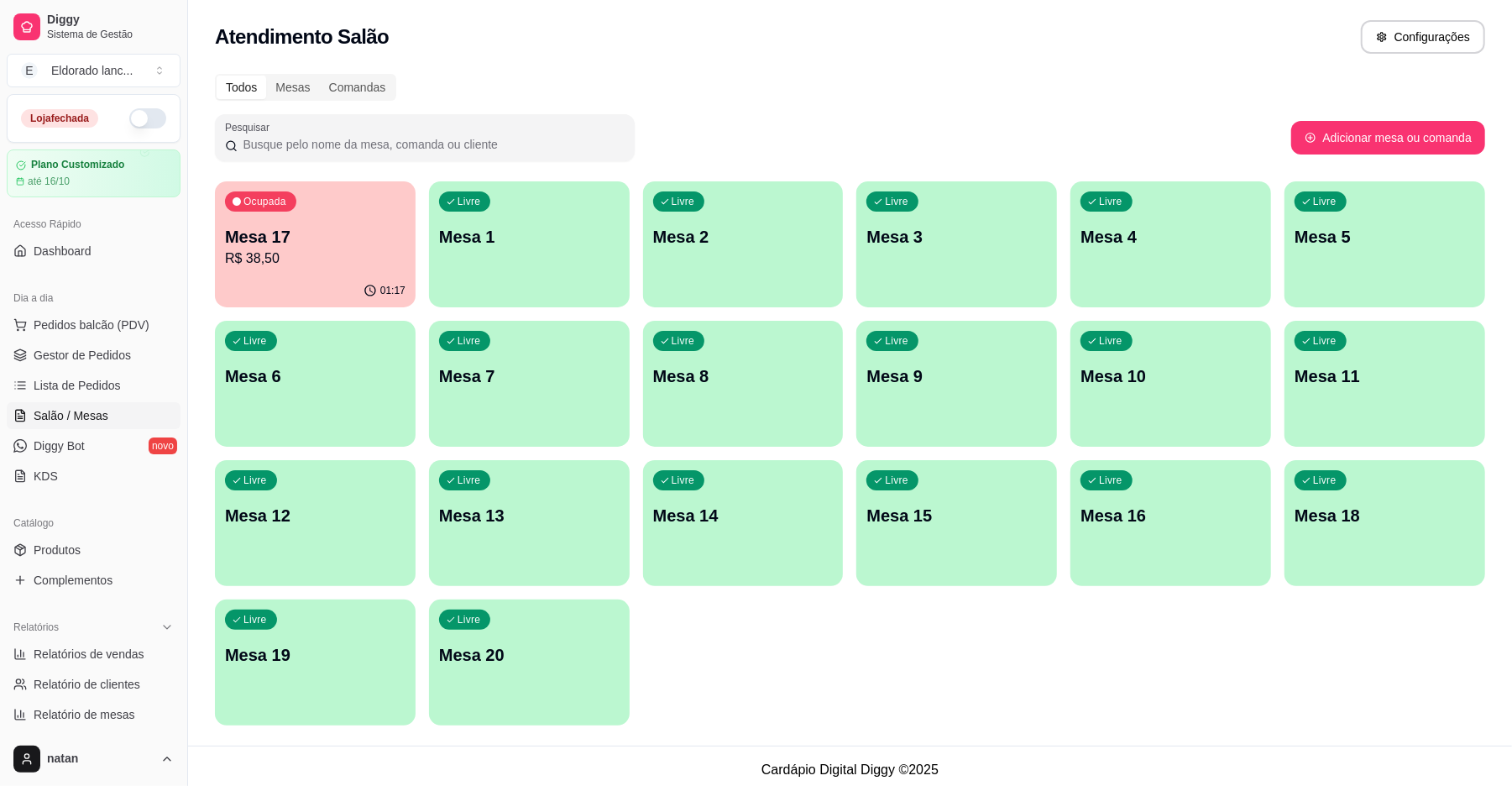
click at [79, 415] on span "Salão / Mesas" at bounding box center [71, 415] width 74 height 17
click at [75, 386] on span "Lista de Pedidos" at bounding box center [77, 386] width 87 height 17
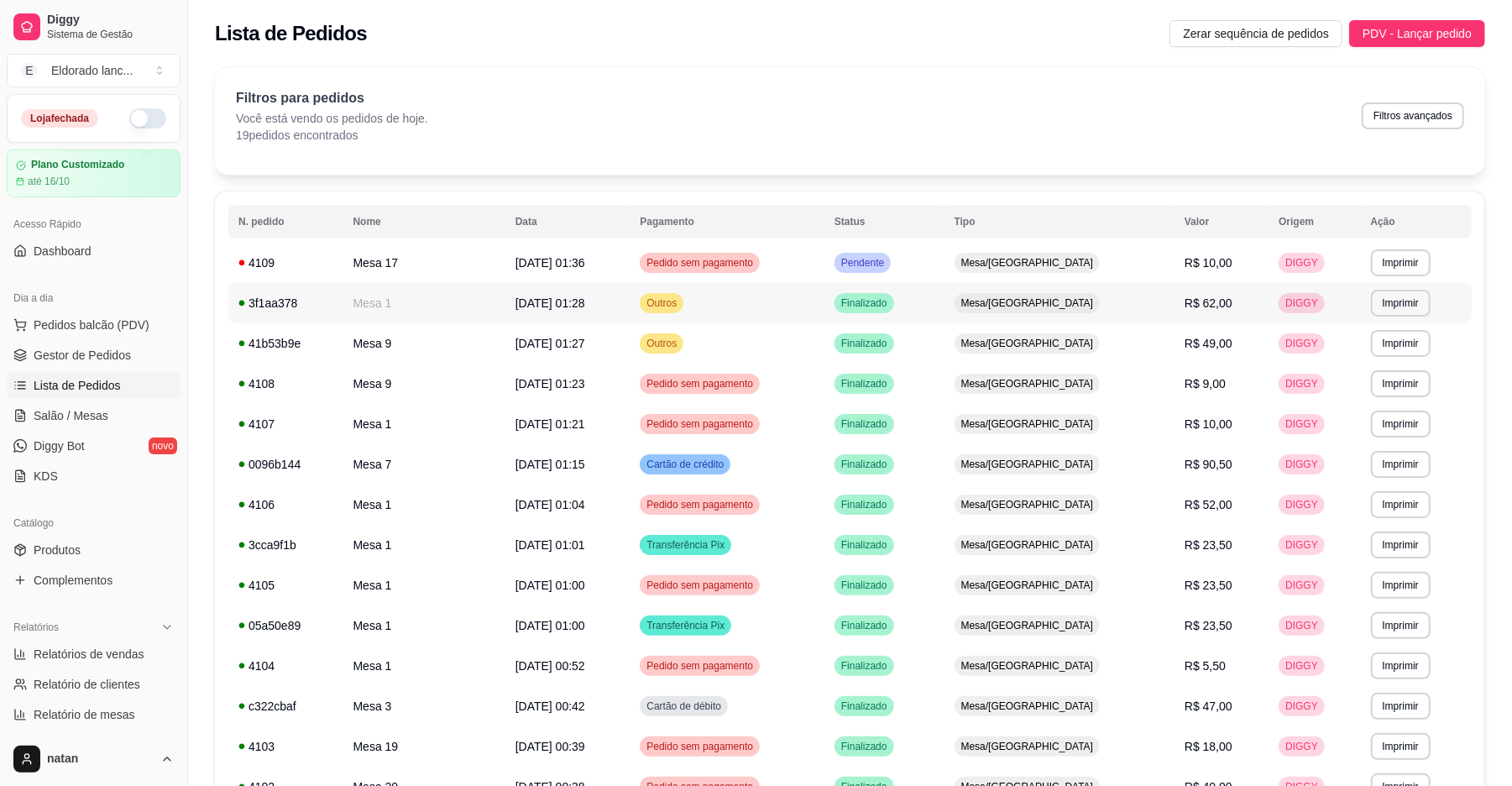
click at [529, 306] on span "[DATE] 01:28" at bounding box center [550, 303] width 69 height 14
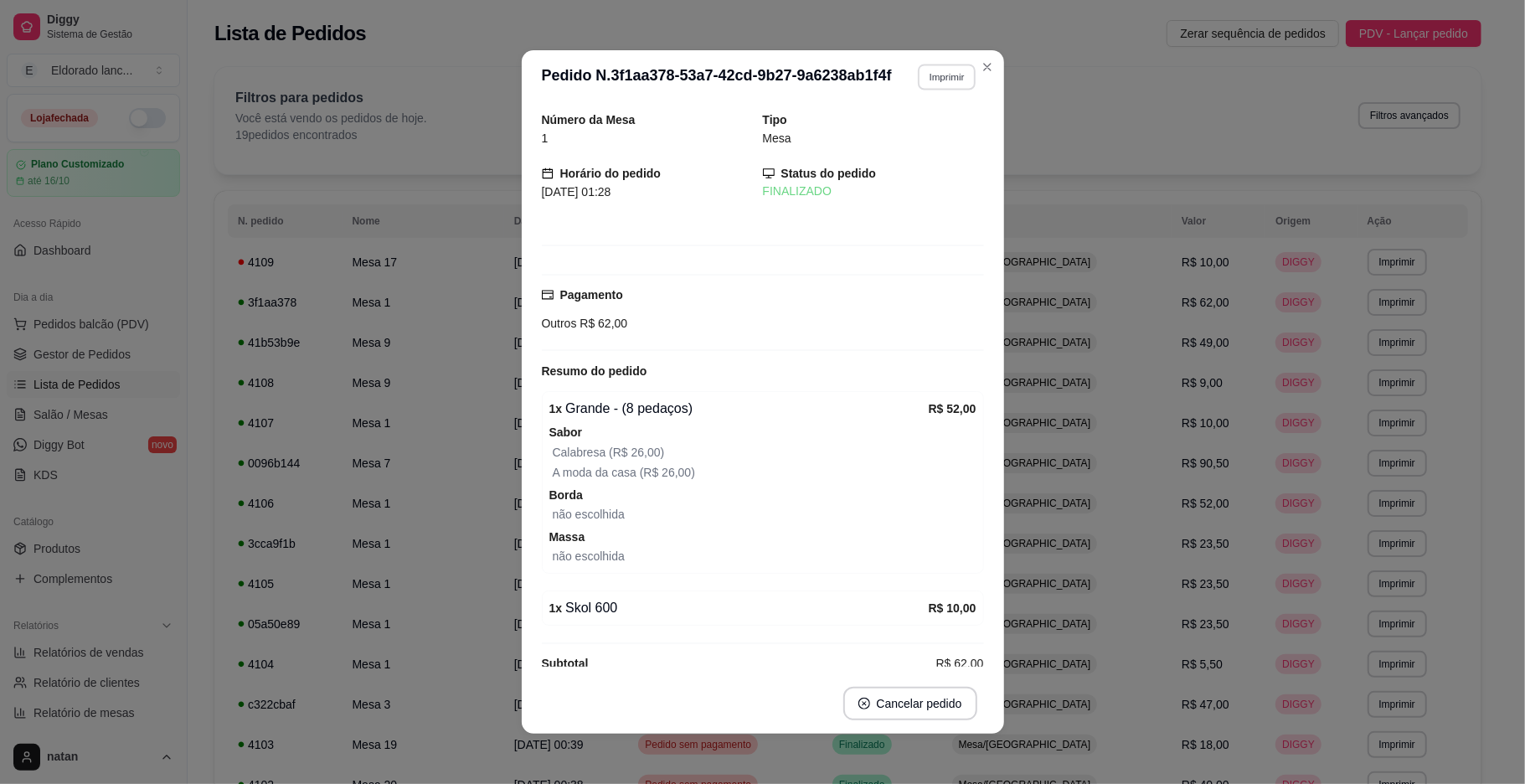
click at [924, 82] on button "Imprimir" at bounding box center [947, 76] width 57 height 26
click at [911, 132] on button "IMPRESSORA" at bounding box center [909, 136] width 122 height 27
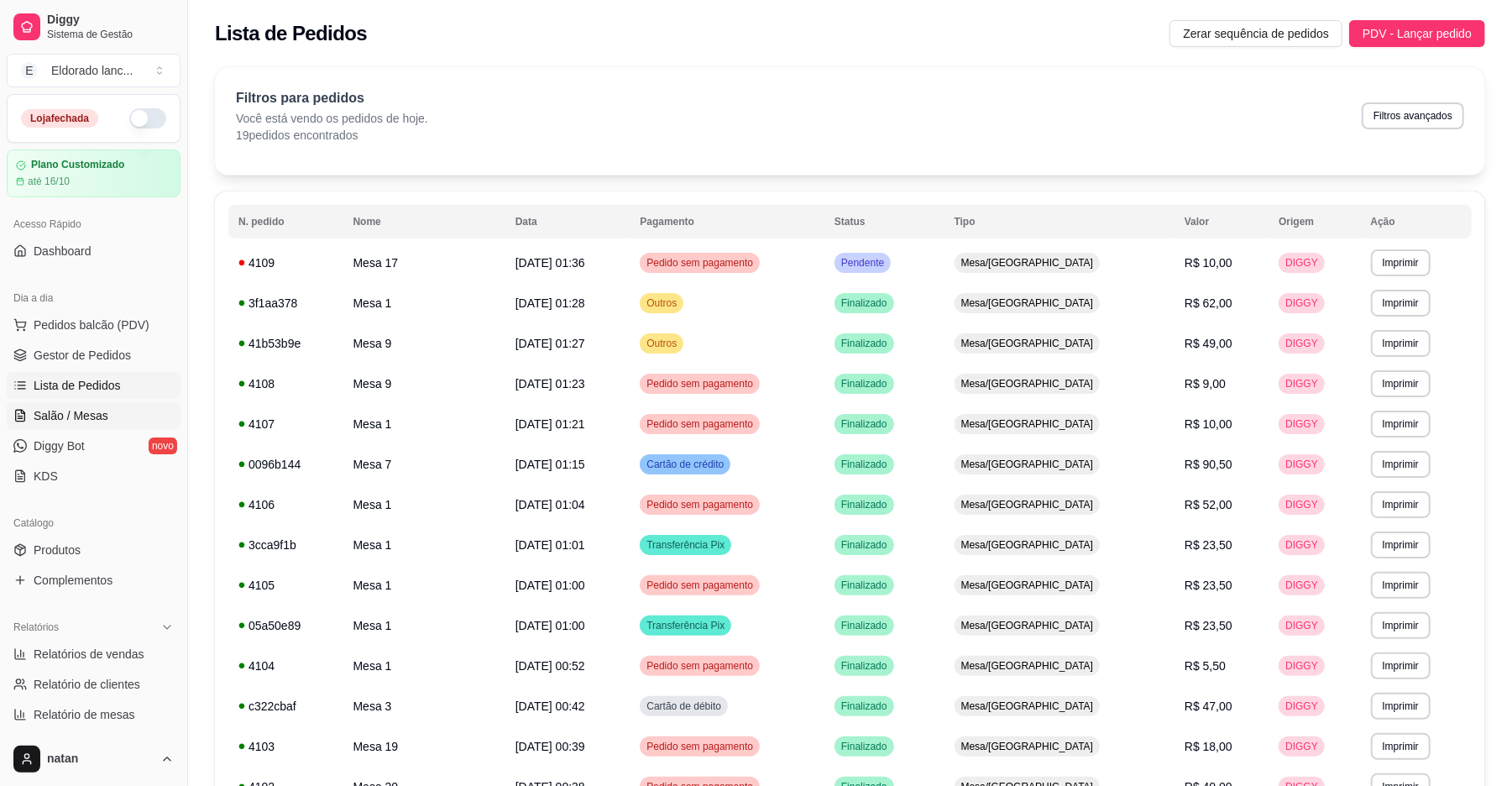
click at [60, 417] on span "Salão / Mesas" at bounding box center [71, 415] width 74 height 17
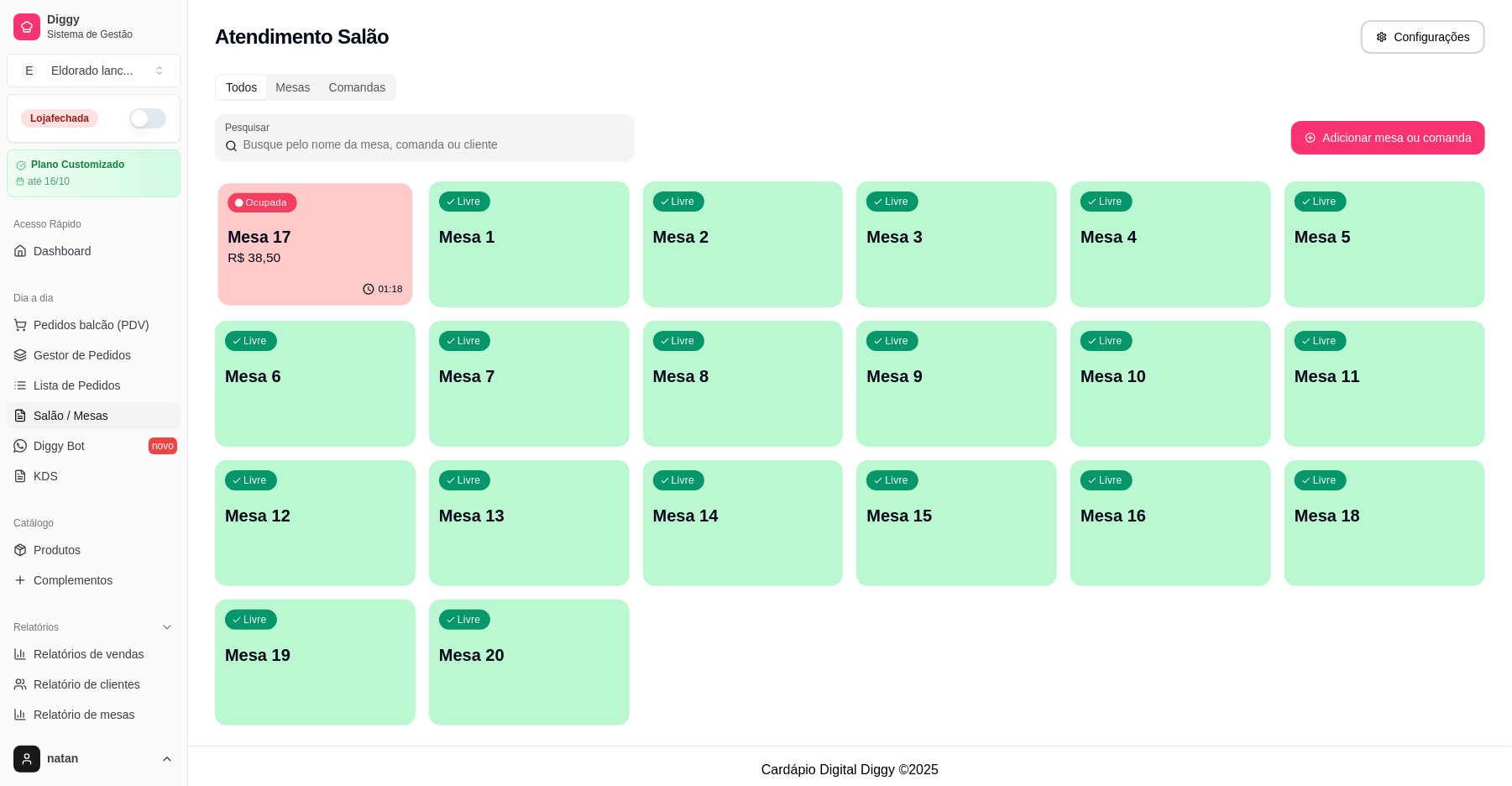
click at [259, 259] on p "R$ 38,50" at bounding box center [315, 258] width 174 height 19
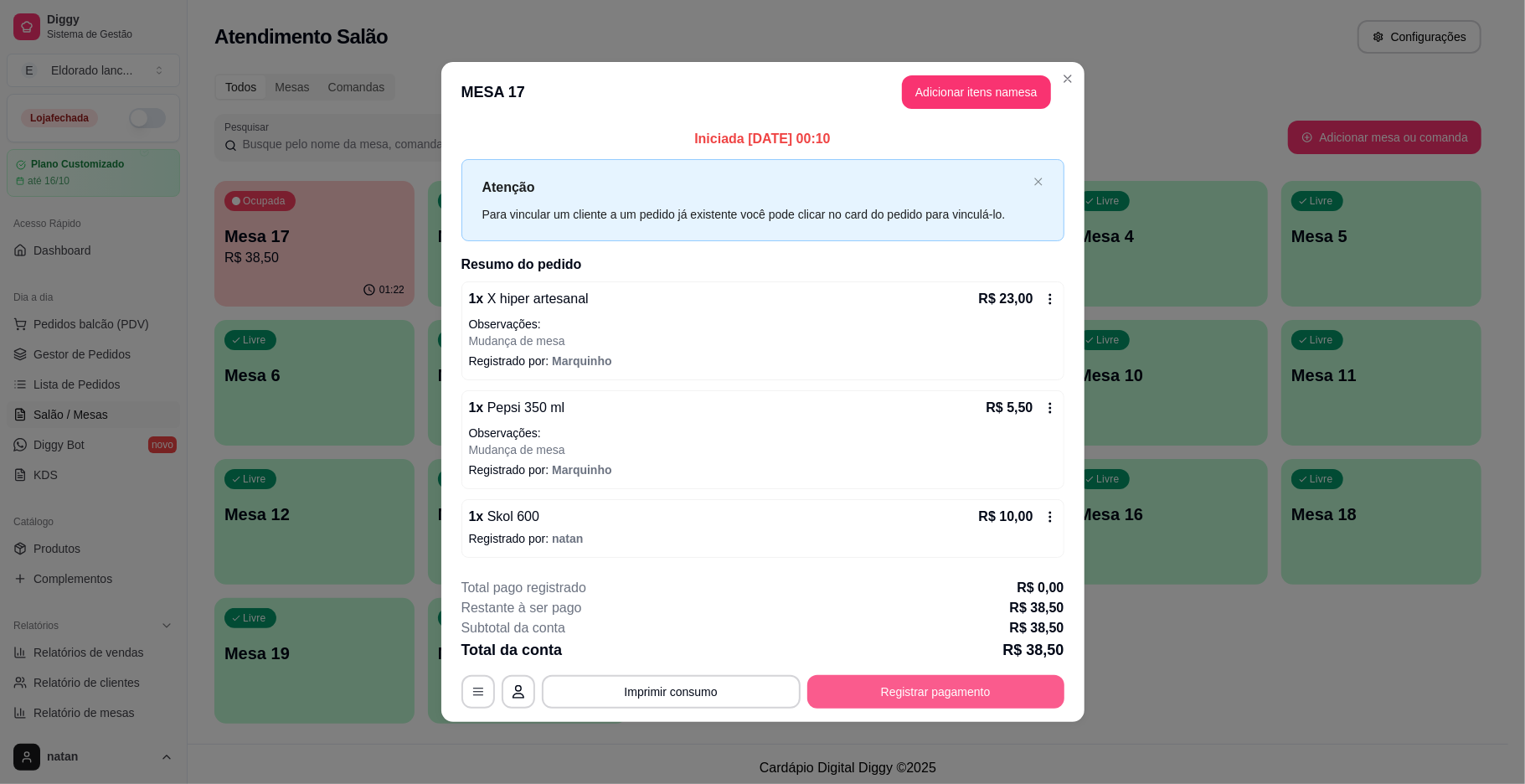
click at [851, 698] on button "Registrar pagamento" at bounding box center [936, 692] width 257 height 34
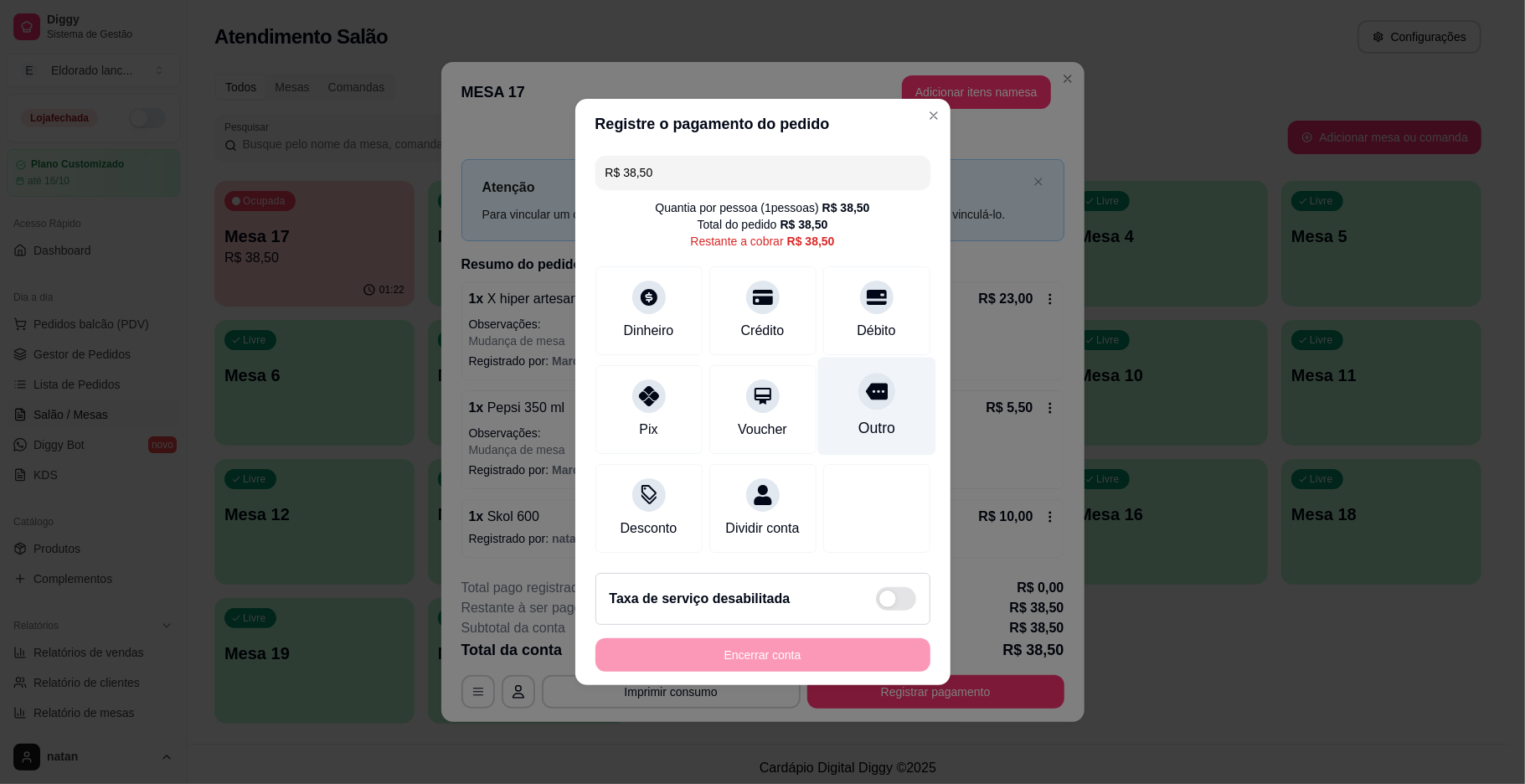
click at [857, 417] on div "Outro" at bounding box center [876, 428] width 37 height 22
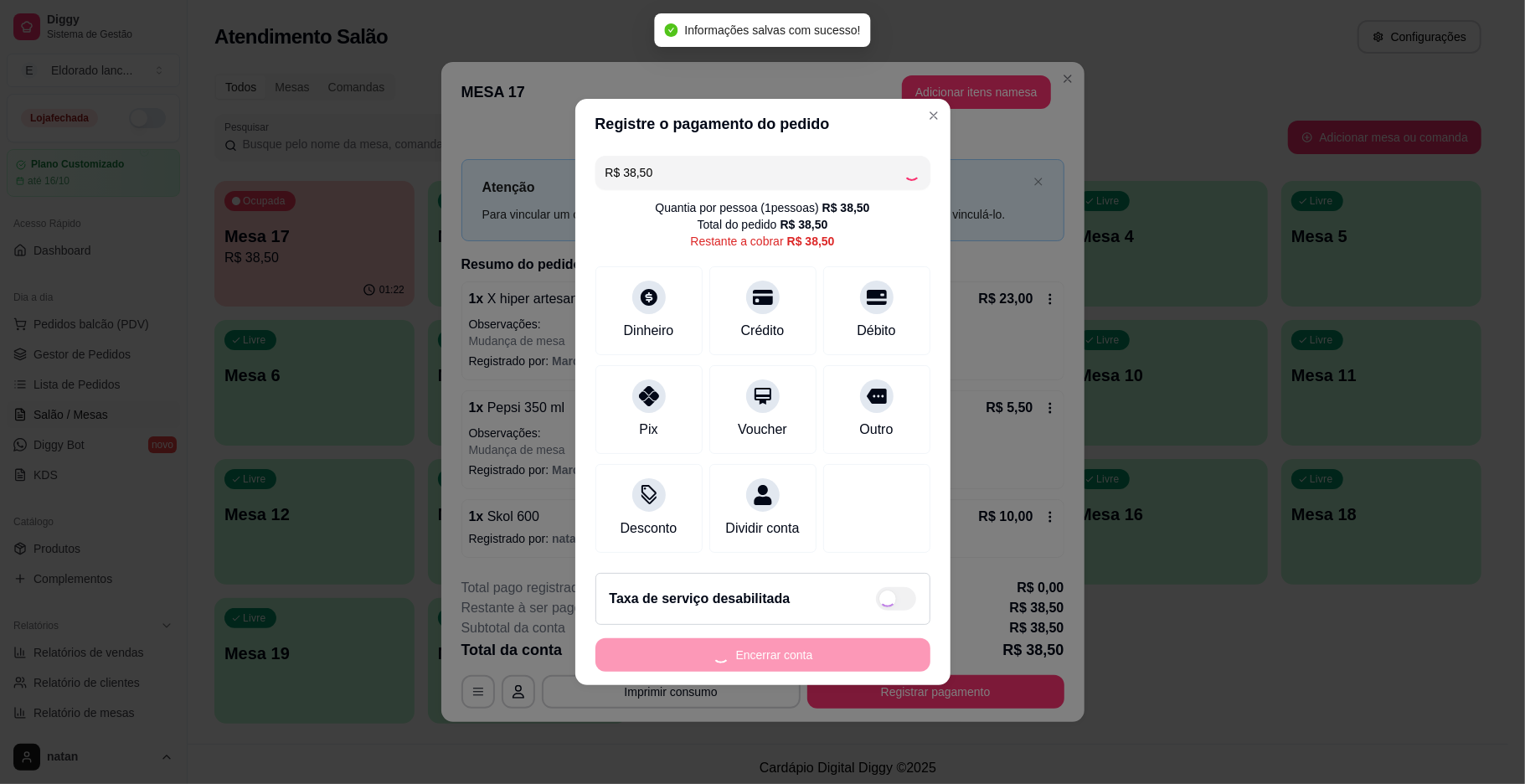
type input "R$ 0,00"
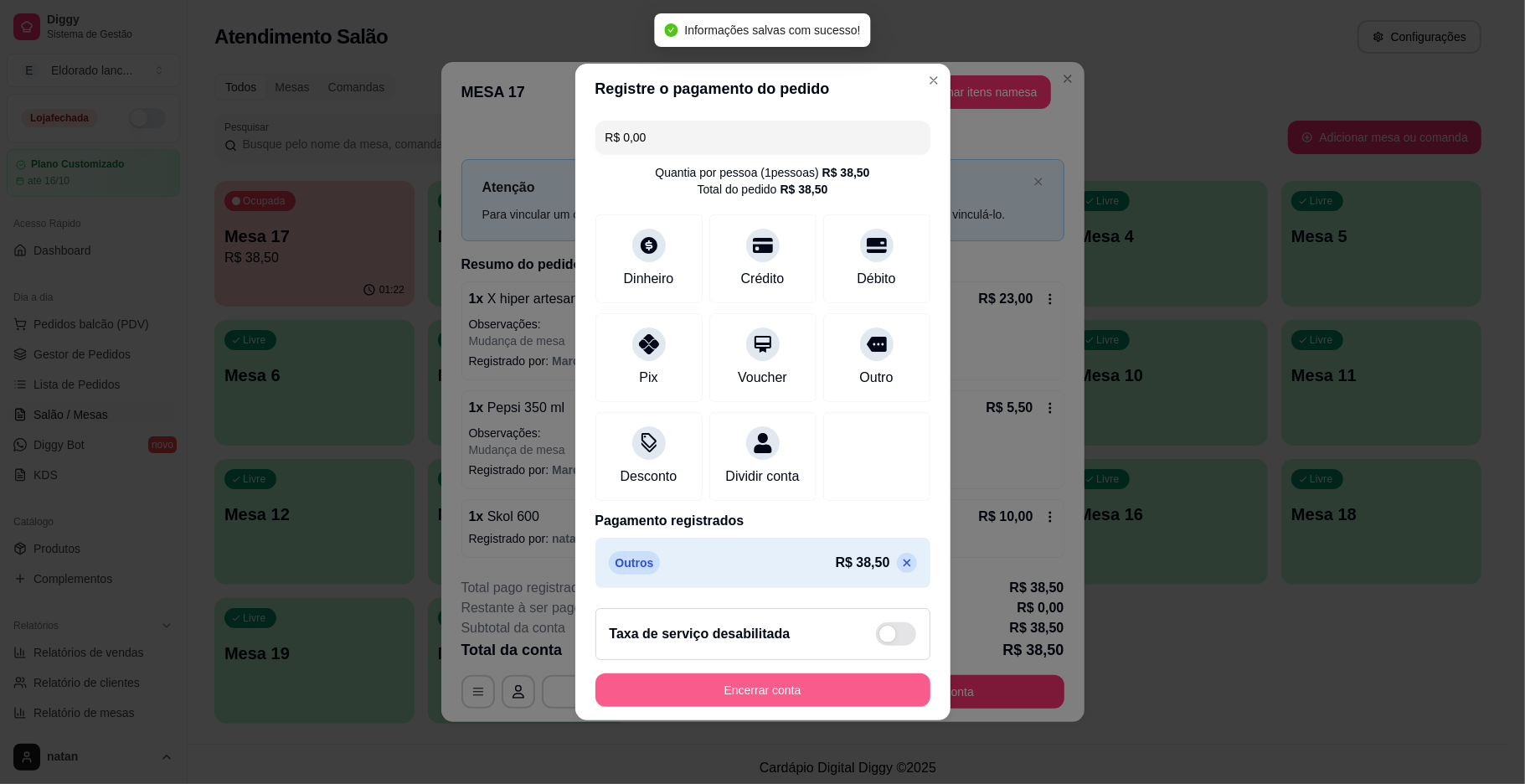
click at [835, 699] on button "Encerrar conta" at bounding box center [762, 690] width 335 height 34
